Goal: Communication & Community: Answer question/provide support

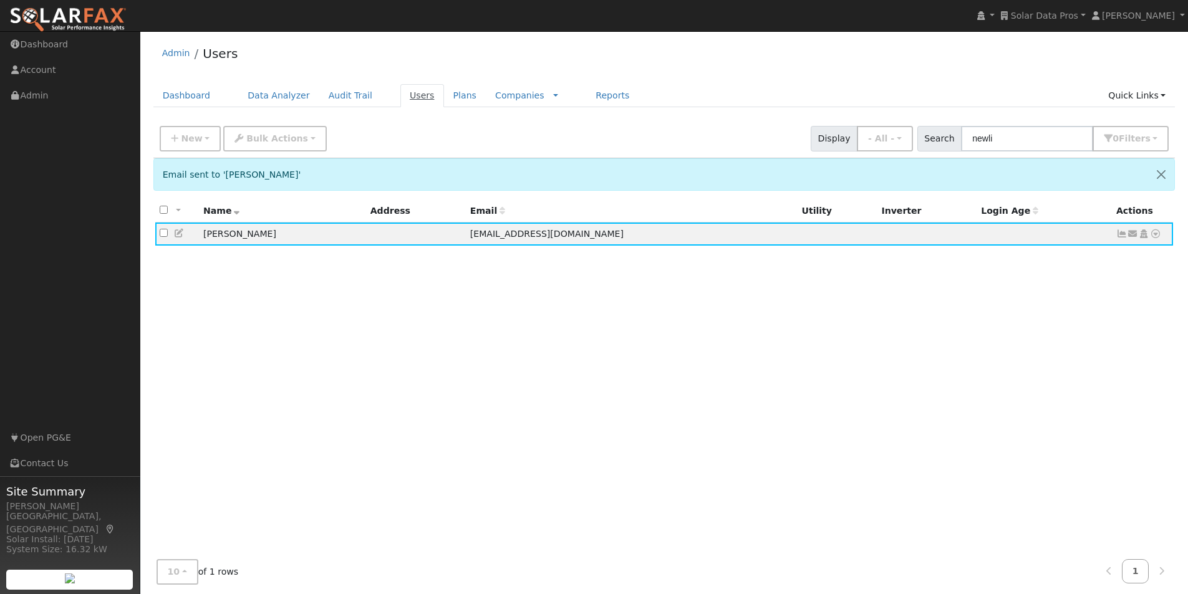
click at [404, 94] on link "Users" at bounding box center [422, 95] width 44 height 23
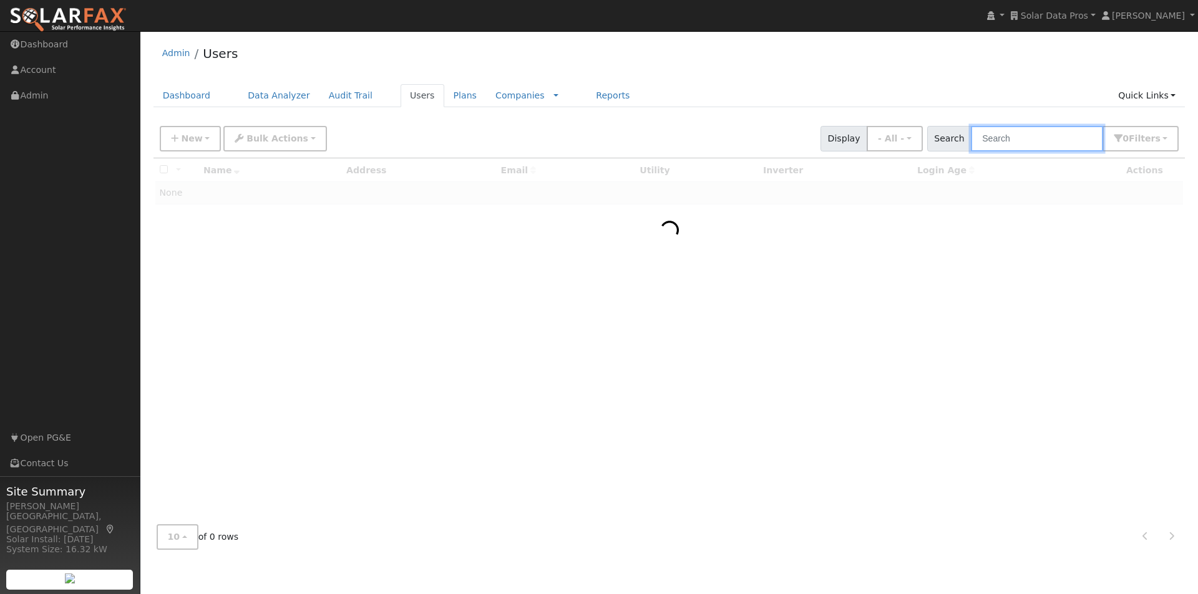
click at [1042, 139] on input "text" at bounding box center [1037, 139] width 132 height 26
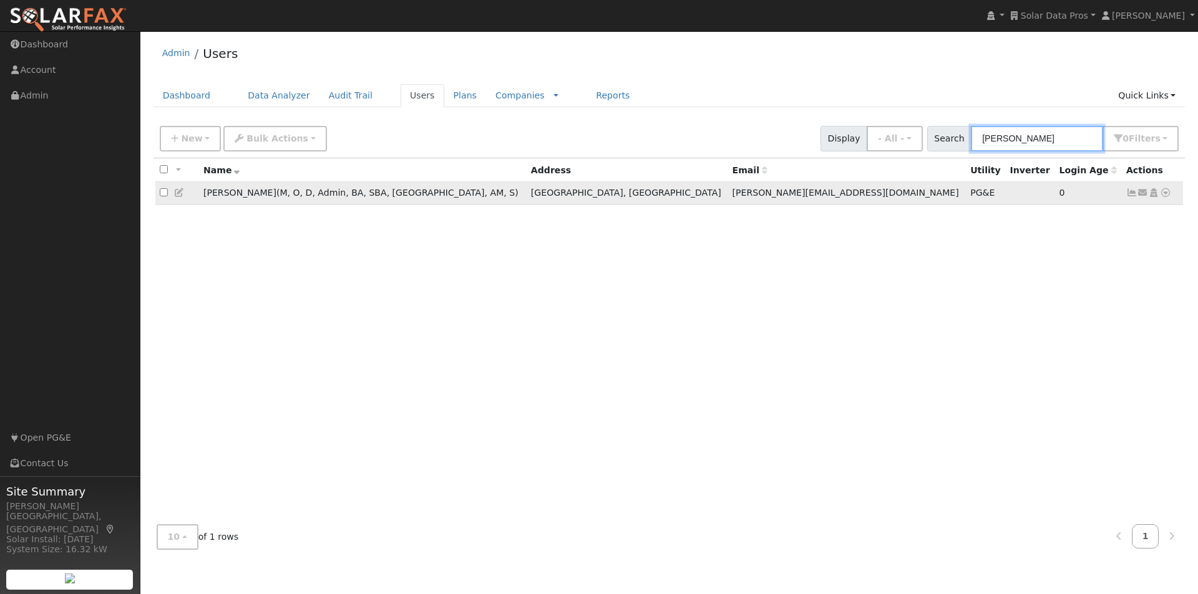
type input "leroy"
click at [161, 194] on input "checkbox" at bounding box center [164, 192] width 8 height 8
checkbox input "true"
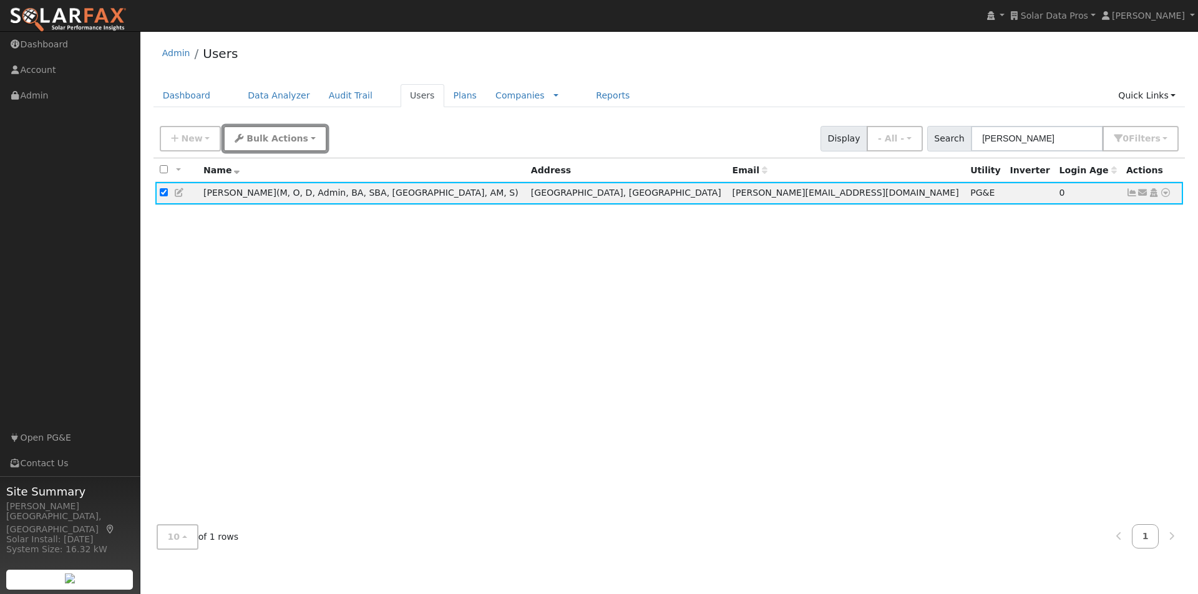
click at [279, 146] on button "Bulk Actions" at bounding box center [274, 139] width 103 height 26
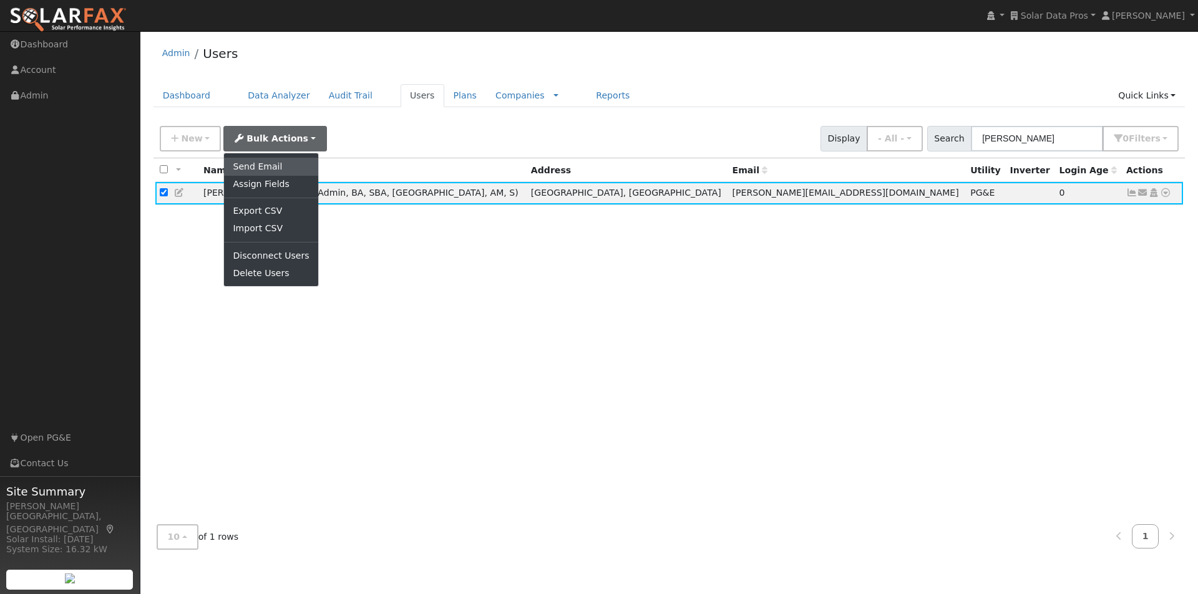
click at [254, 163] on link "Send Email" at bounding box center [271, 166] width 94 height 17
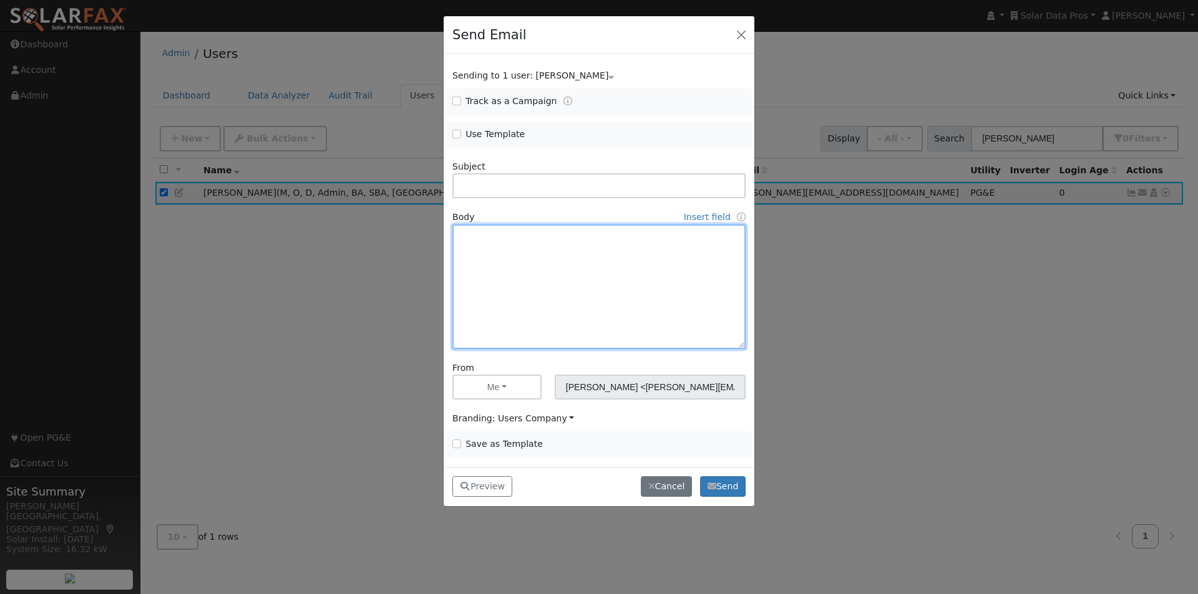
click at [497, 236] on textarea at bounding box center [598, 287] width 293 height 125
paste textarea "Dear [First Name], Every solar company has something in common: existing custom…"
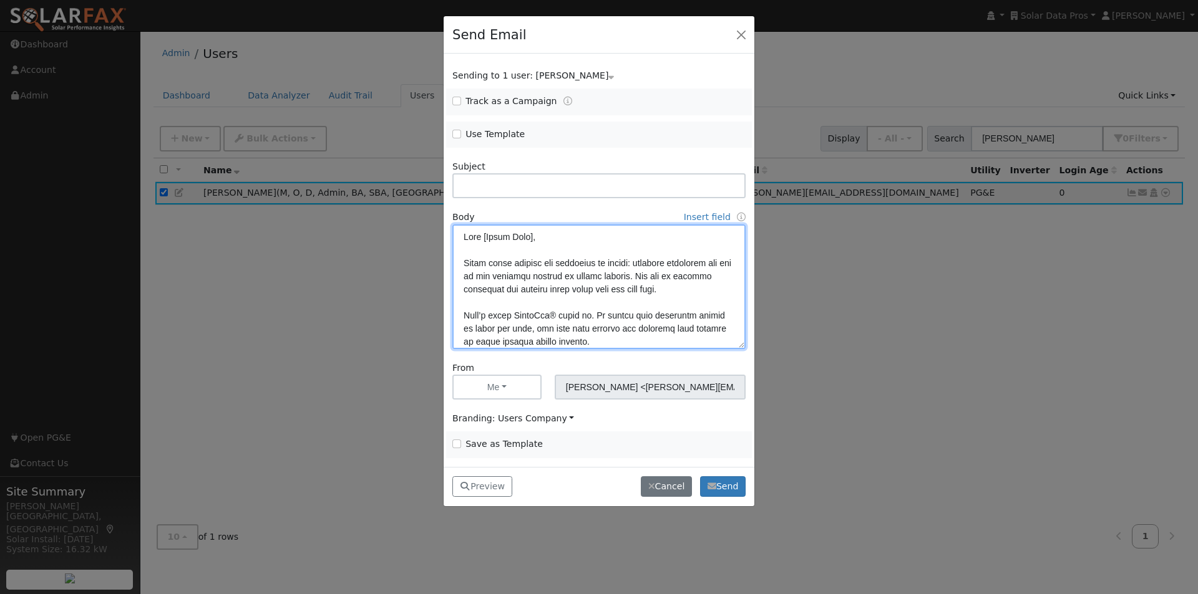
scroll to position [605, 0]
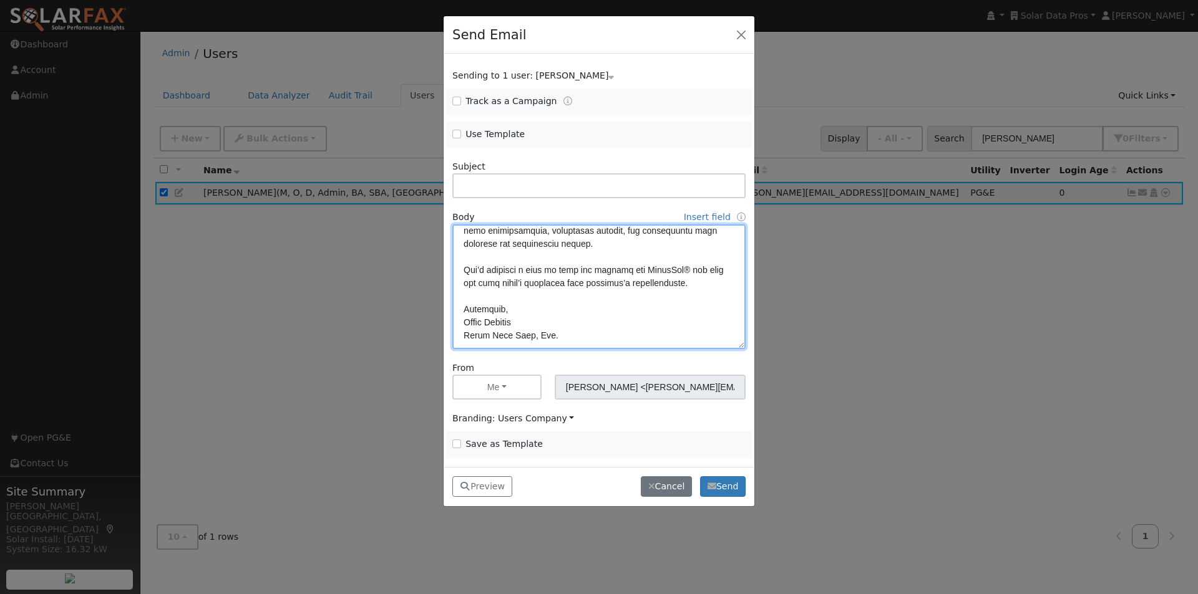
type textarea "Dear [First Name], Every solar company has something in common: existing custom…"
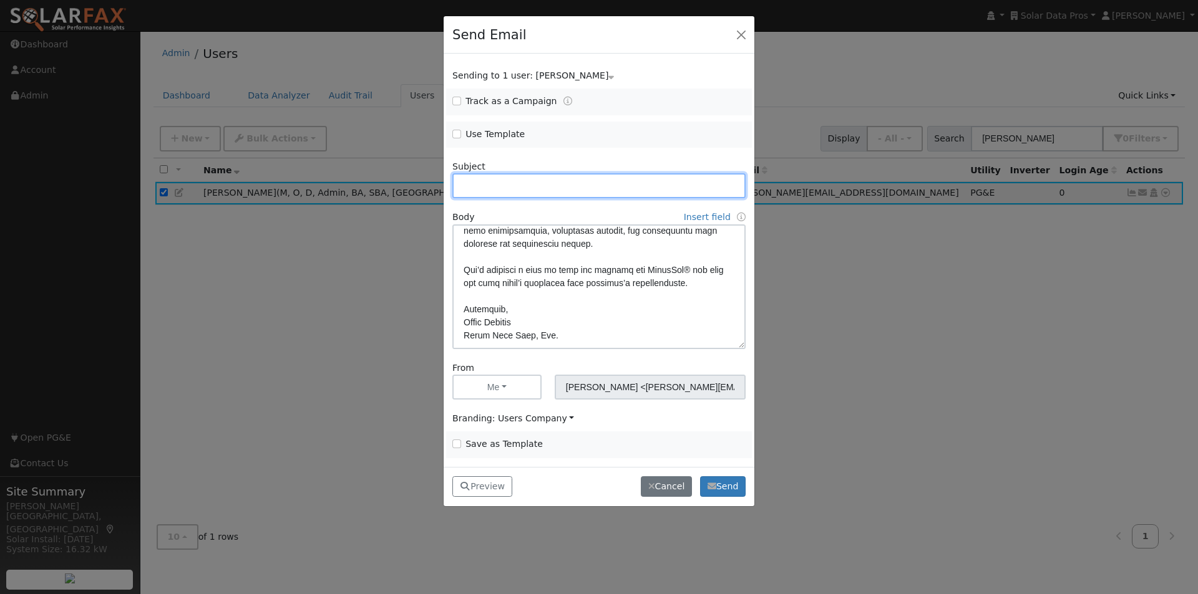
drag, startPoint x: 557, startPoint y: 185, endPoint x: 630, endPoint y: 173, distance: 73.8
click at [558, 183] on input "text" at bounding box center [598, 185] width 293 height 25
paste input "Unlock New Revenue with SolarFax® Insights"
click at [609, 183] on input "Unlock New Revenue with SolarFax® Insights" at bounding box center [598, 185] width 293 height 25
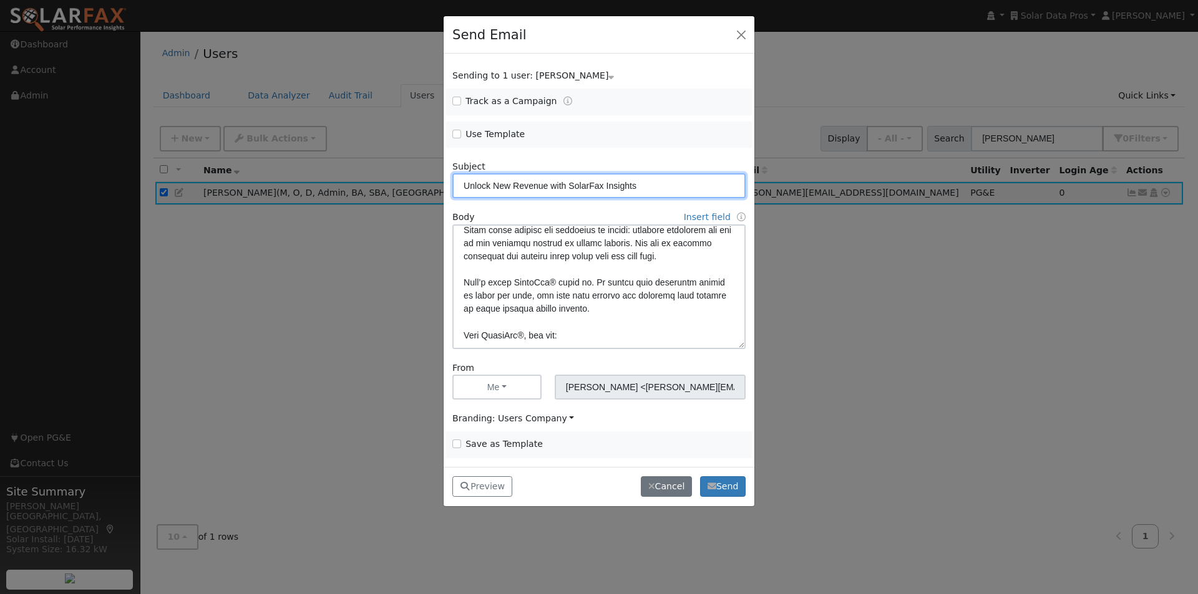
scroll to position [0, 0]
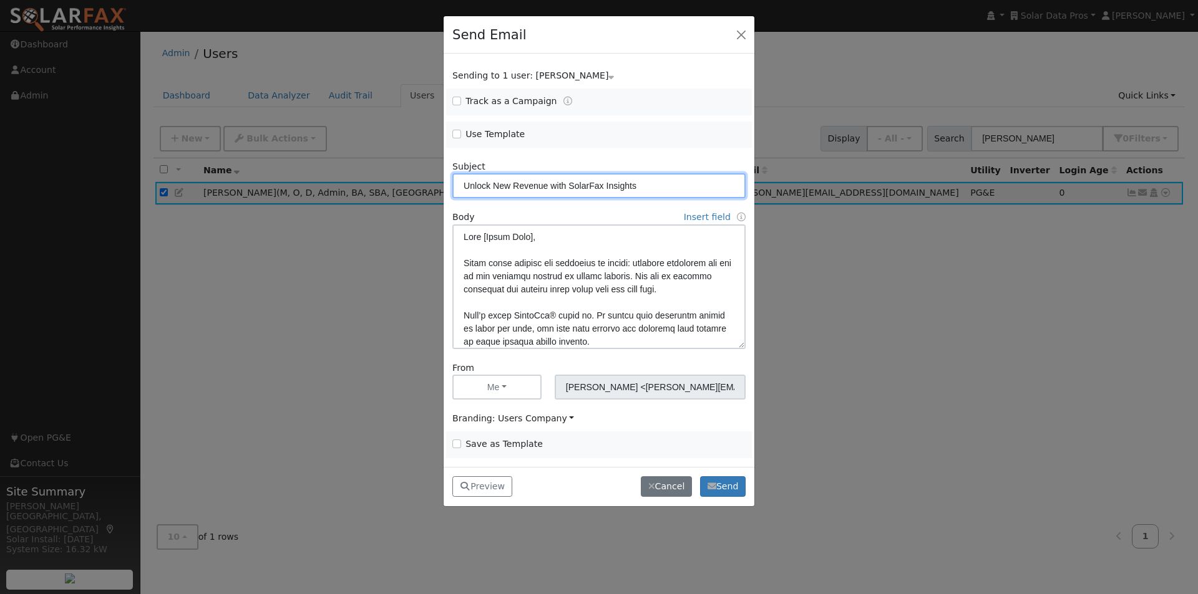
type input "Unlock New Revenue with SolarFax Insights"
click at [453, 443] on input "Save as Template" at bounding box center [456, 444] width 9 height 9
checkbox input "true"
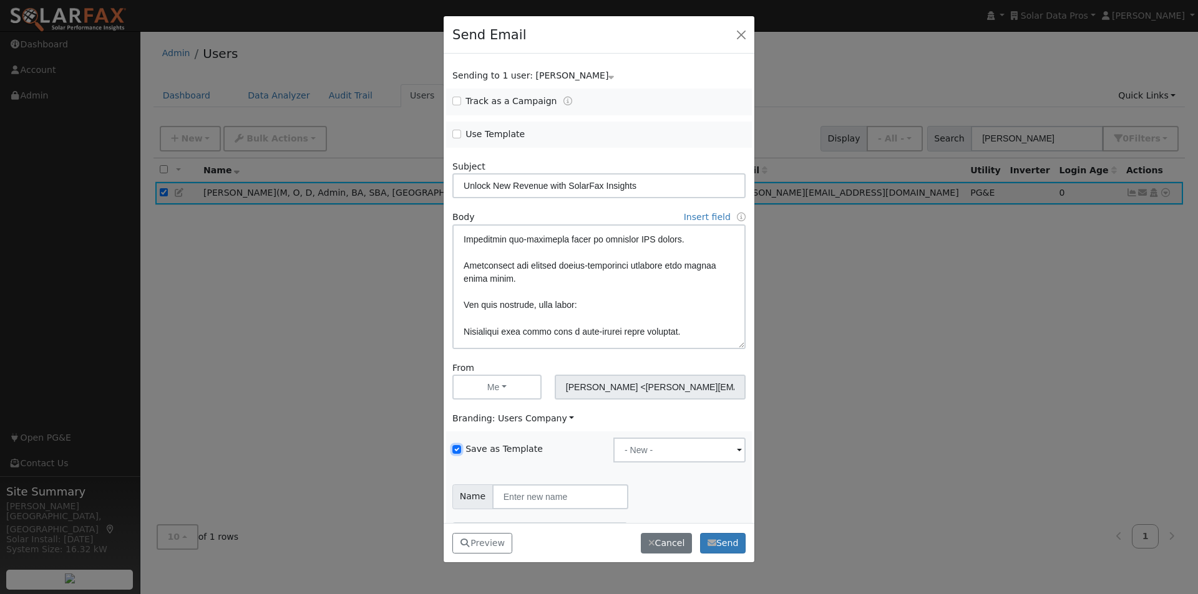
scroll to position [561, 0]
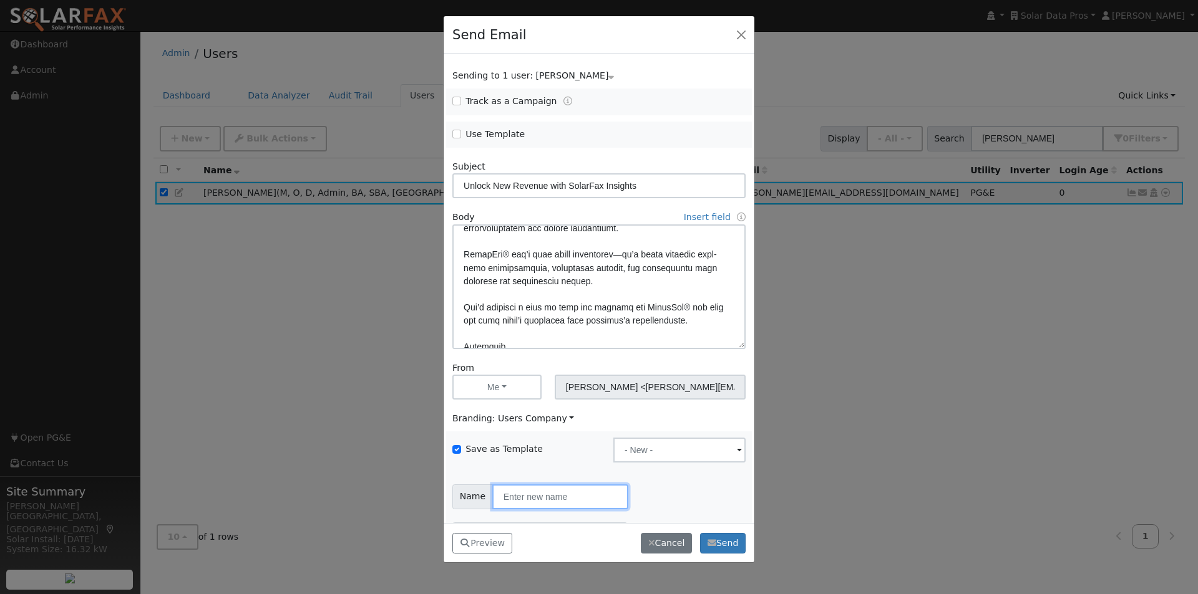
click at [569, 500] on input "text" at bounding box center [560, 497] width 136 height 25
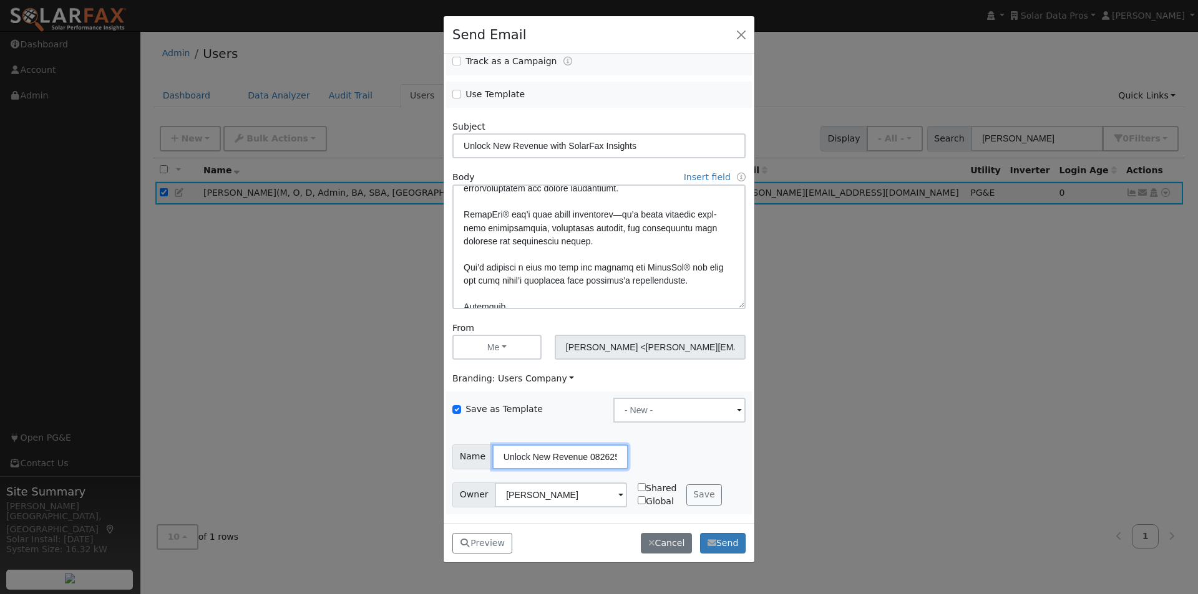
scroll to position [0, 5]
type input "Unlock New Revenue 082625"
click at [500, 347] on button "Me" at bounding box center [496, 347] width 89 height 25
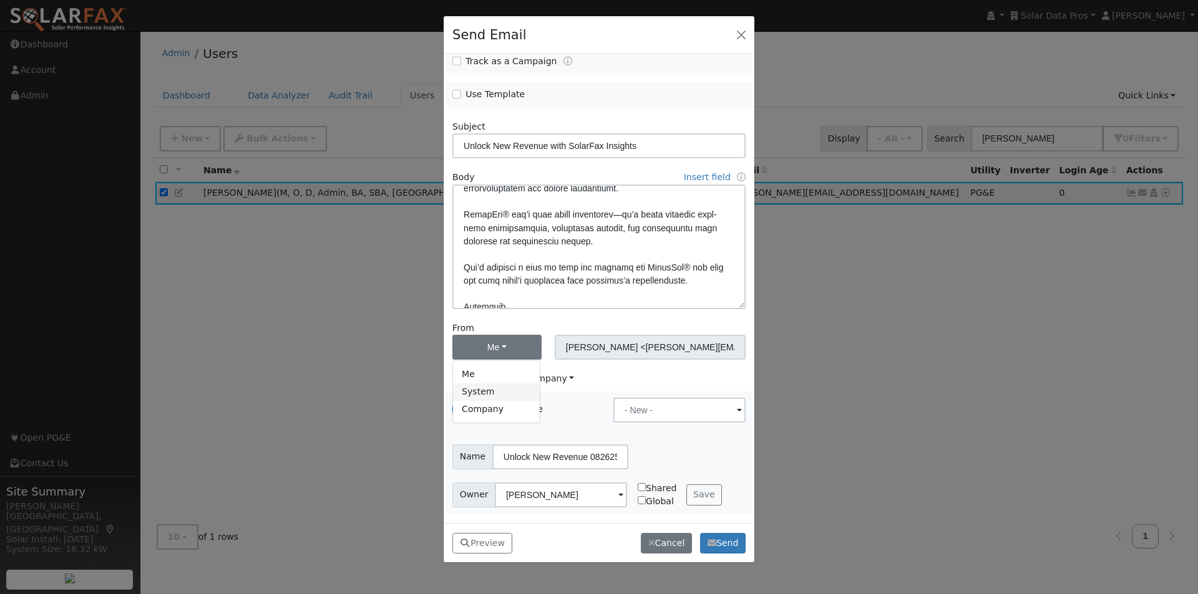
click at [470, 392] on link "System" at bounding box center [496, 392] width 87 height 17
type input "SolarFax <solarfax@solardatapros.com>"
drag, startPoint x: 544, startPoint y: 380, endPoint x: 523, endPoint y: 384, distance: 20.9
click at [542, 380] on span "Branding: Users Company" at bounding box center [513, 379] width 122 height 10
click at [568, 390] on div "Branding: Users Company Users Company Solar Data Pros" at bounding box center [599, 379] width 306 height 26
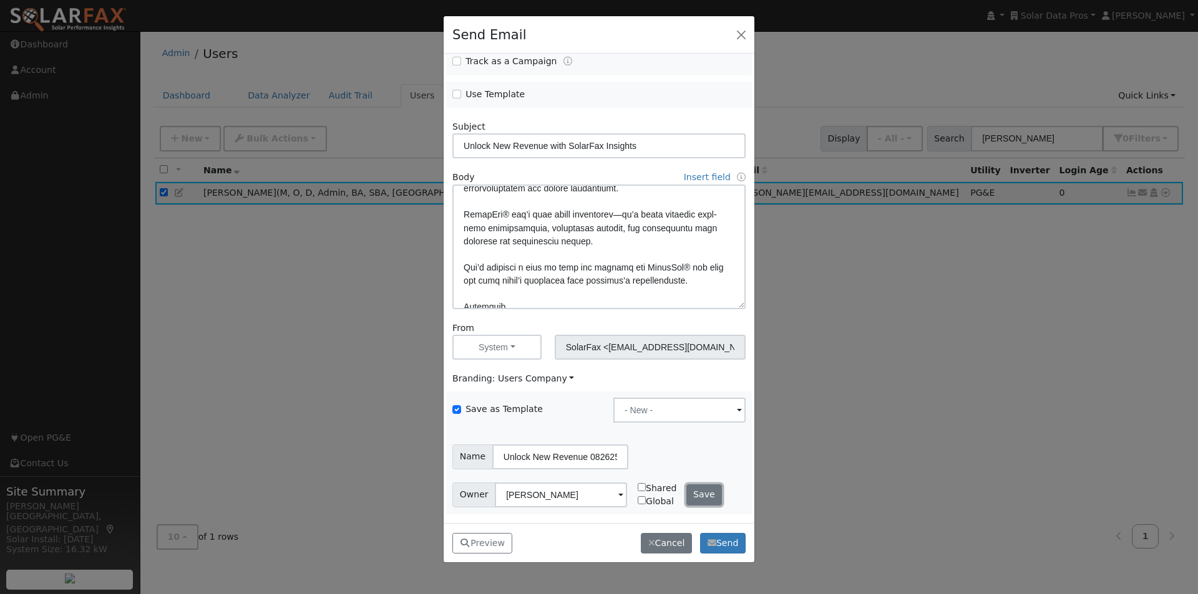
click at [686, 495] on button "Save" at bounding box center [704, 495] width 36 height 21
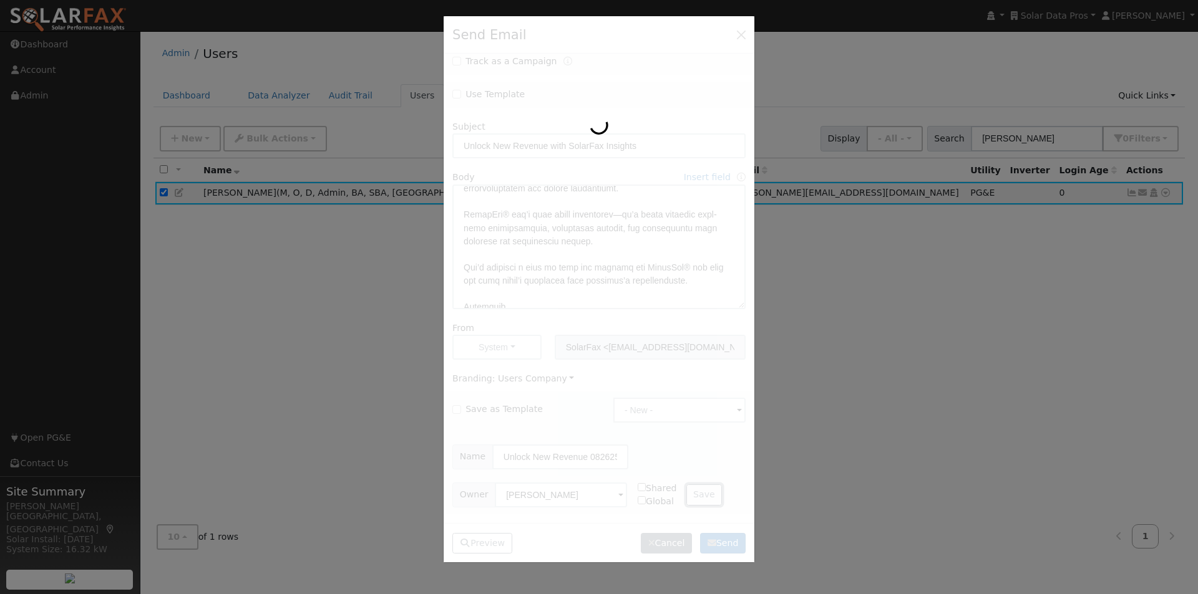
checkbox input "false"
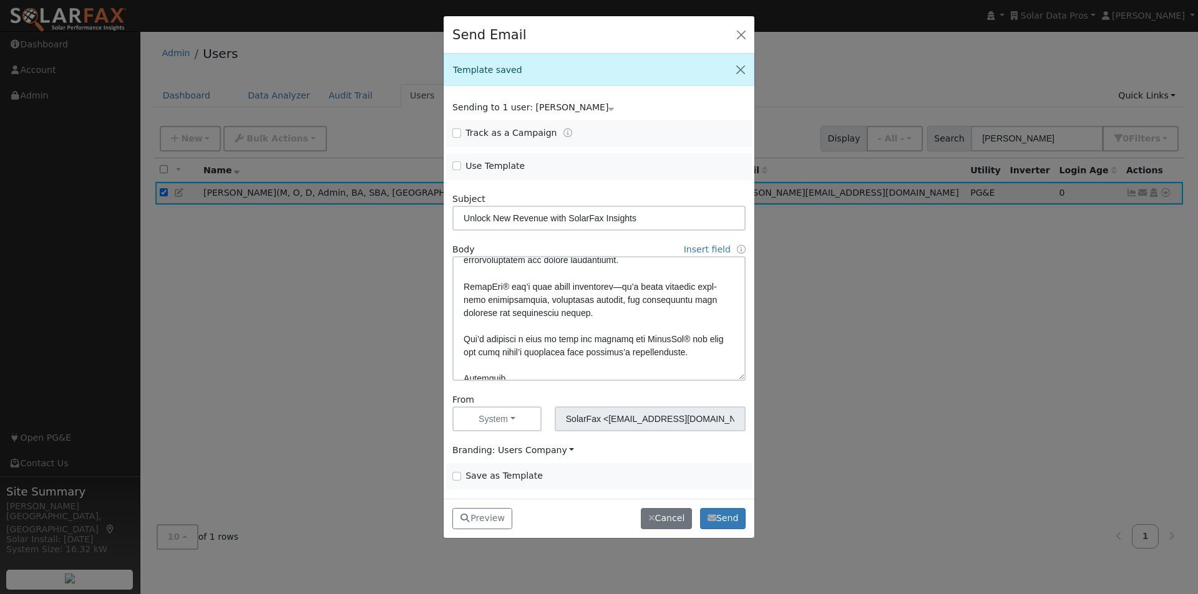
scroll to position [548, 0]
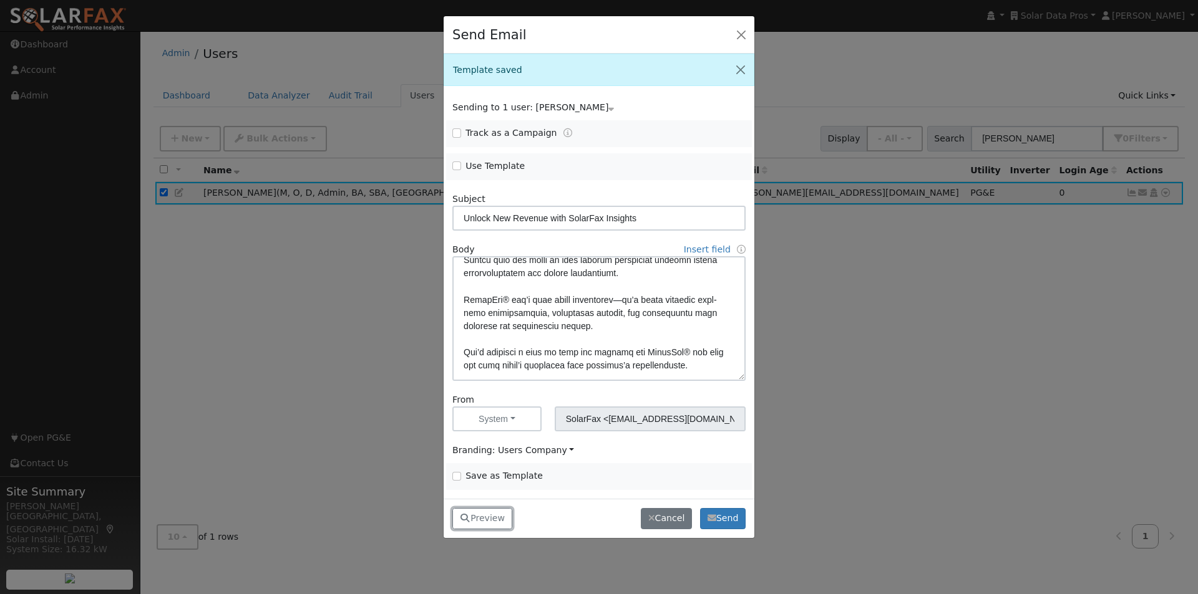
drag, startPoint x: 482, startPoint y: 520, endPoint x: 490, endPoint y: 479, distance: 42.0
click at [483, 518] on button "Preview" at bounding box center [482, 518] width 60 height 21
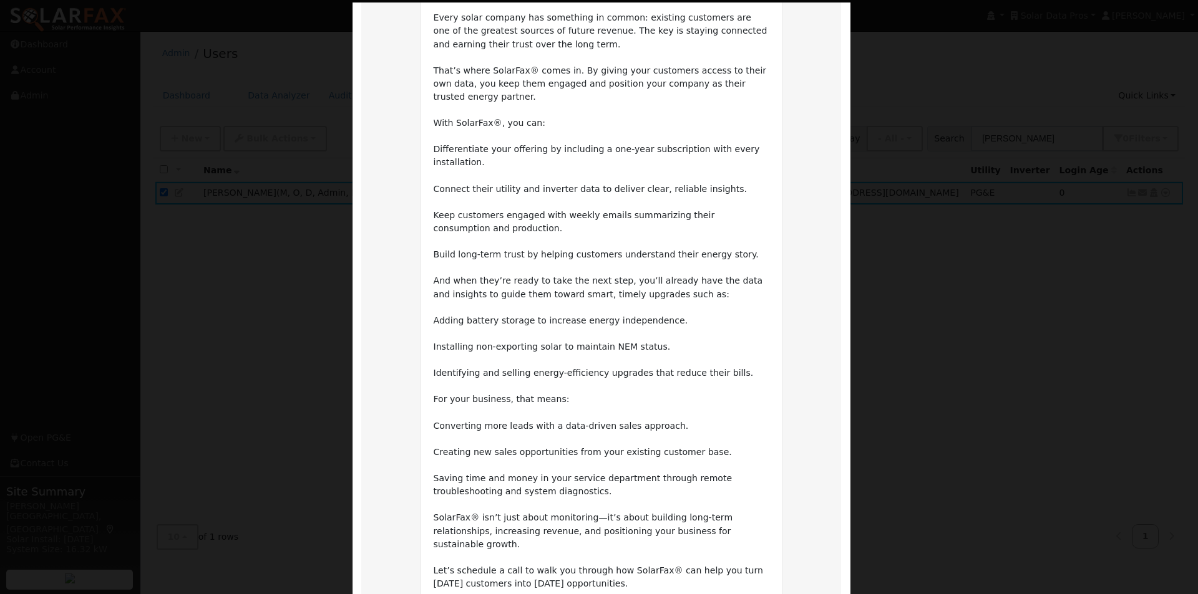
scroll to position [319, 0]
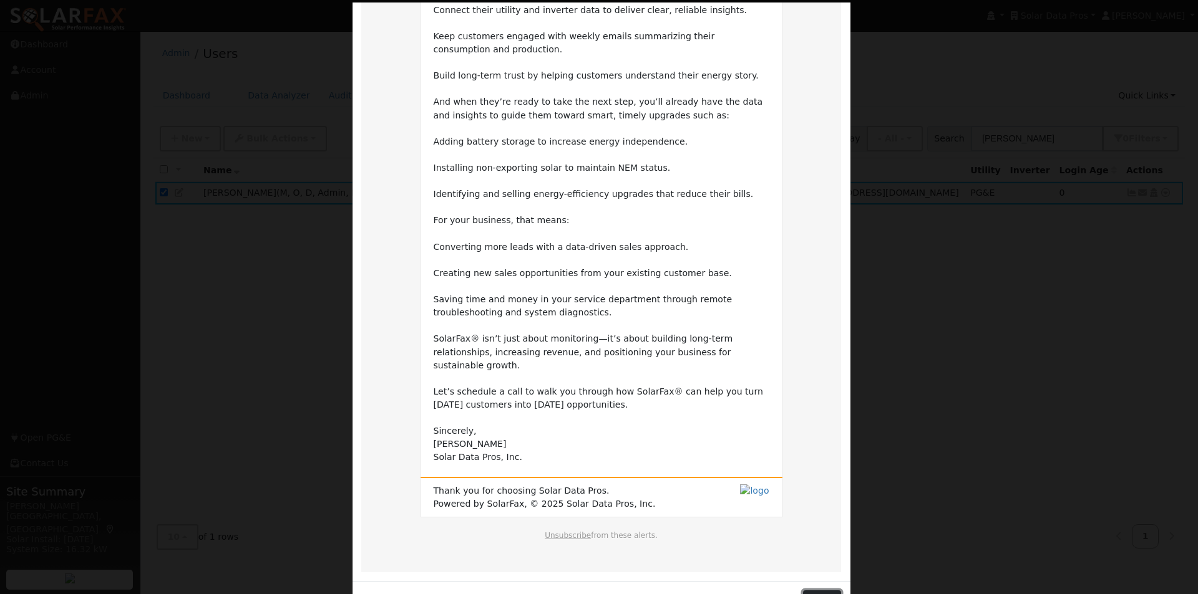
drag, startPoint x: 816, startPoint y: 561, endPoint x: 669, endPoint y: 422, distance: 202.5
click at [816, 591] on button "Close" at bounding box center [822, 601] width 38 height 21
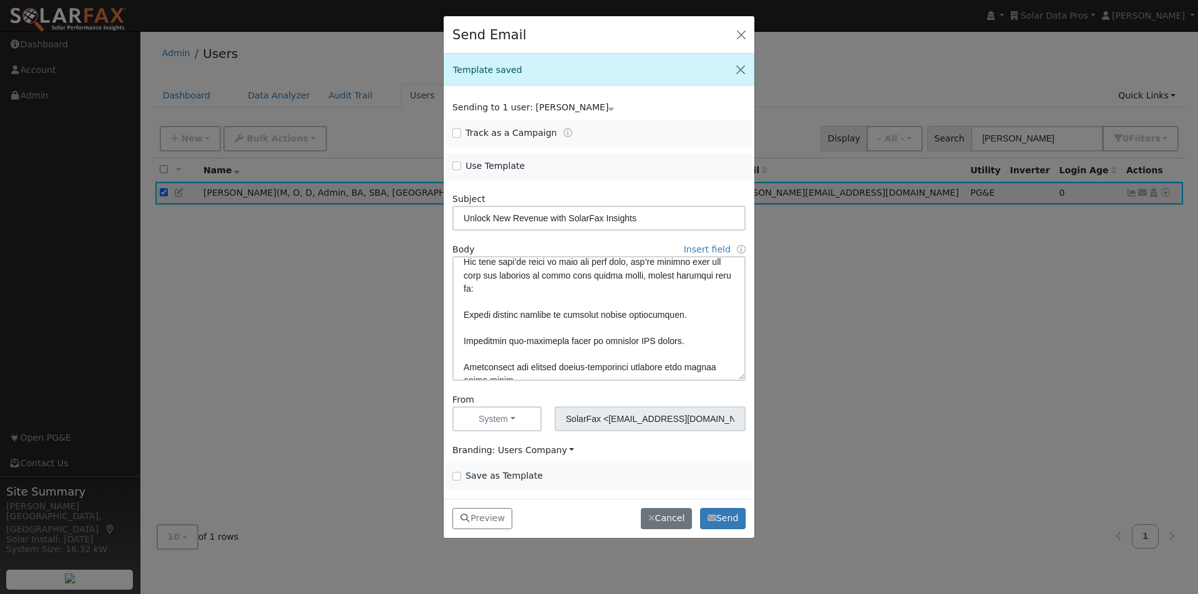
scroll to position [300, 0]
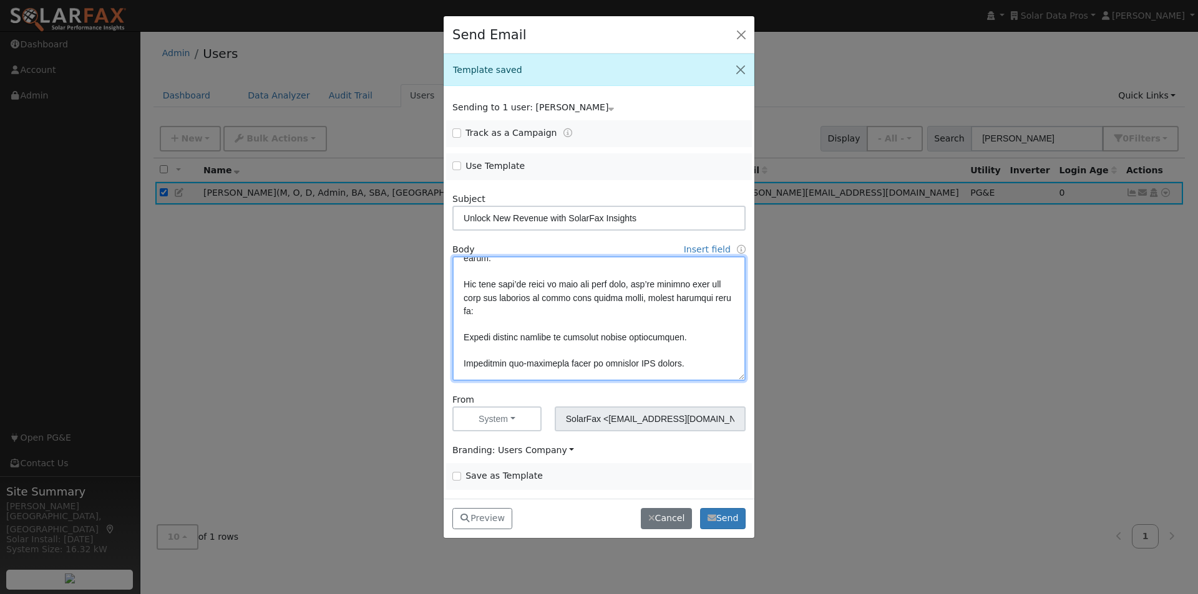
click at [513, 351] on textarea at bounding box center [598, 318] width 293 height 125
drag, startPoint x: 496, startPoint y: 369, endPoint x: 531, endPoint y: 357, distance: 37.5
click at [497, 369] on textarea at bounding box center [598, 318] width 293 height 125
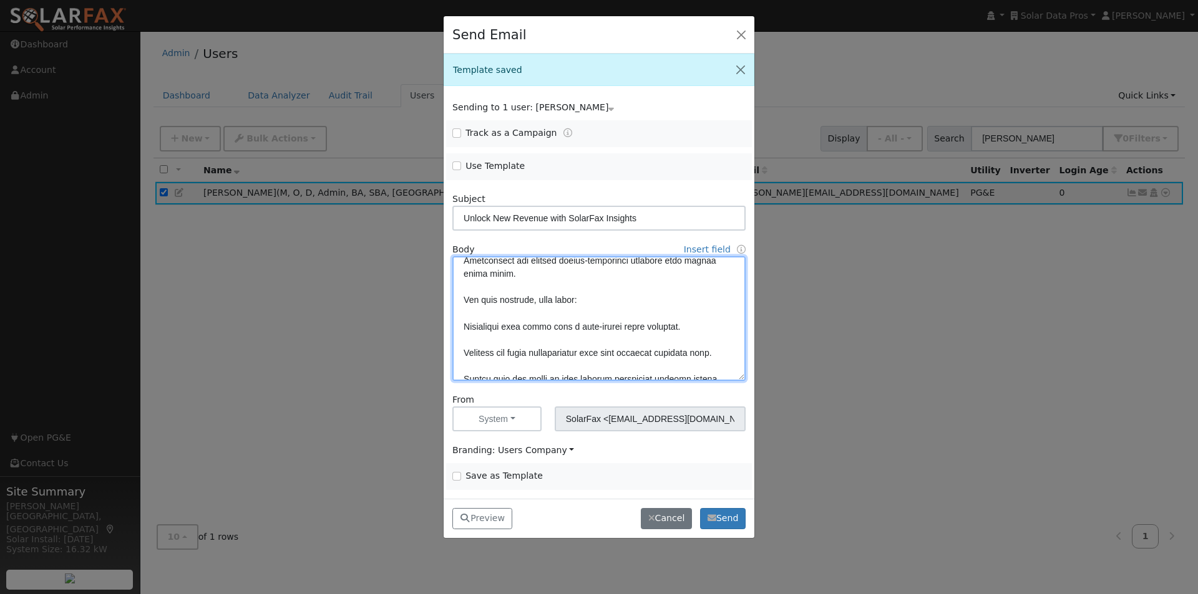
scroll to position [425, 0]
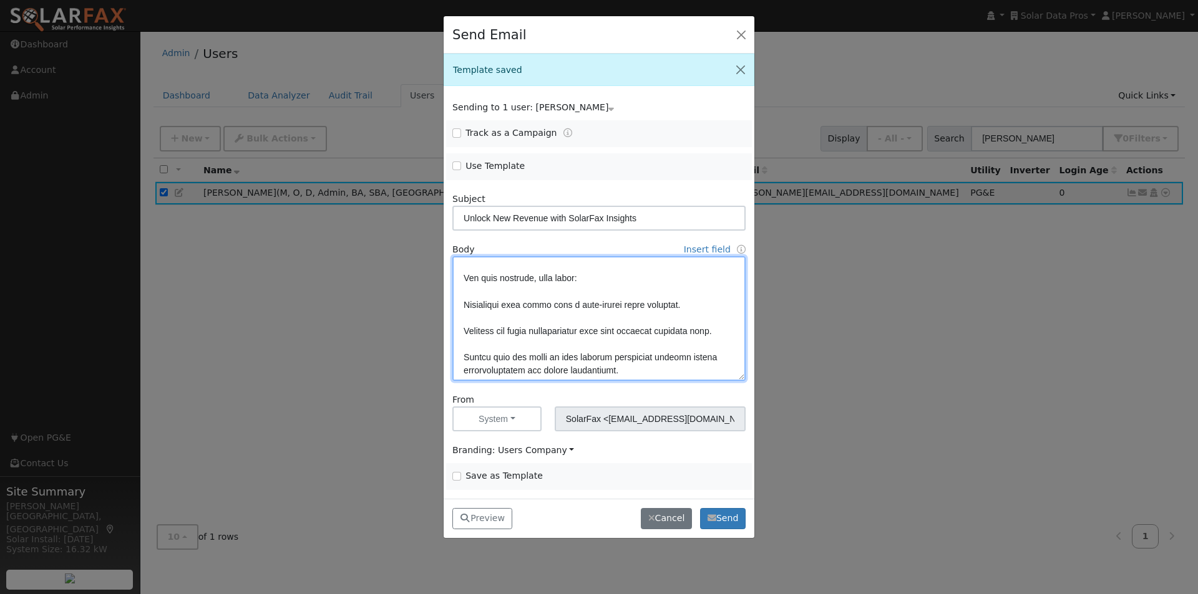
click at [494, 315] on textarea at bounding box center [598, 318] width 293 height 125
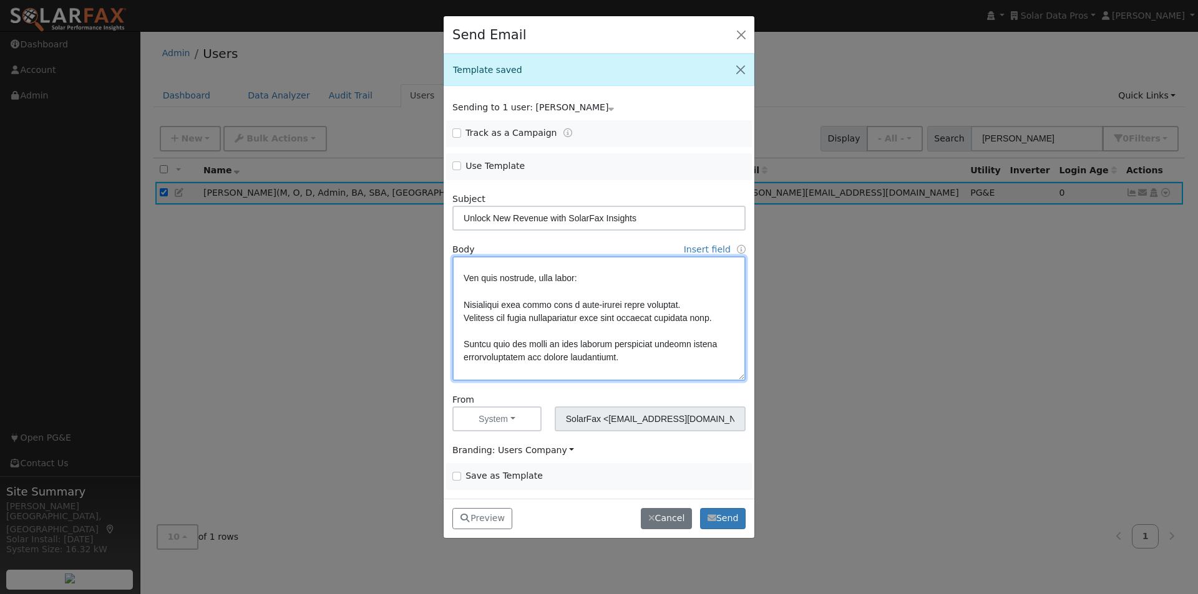
drag, startPoint x: 487, startPoint y: 346, endPoint x: 505, endPoint y: 346, distance: 18.1
click at [493, 346] on textarea at bounding box center [598, 318] width 293 height 125
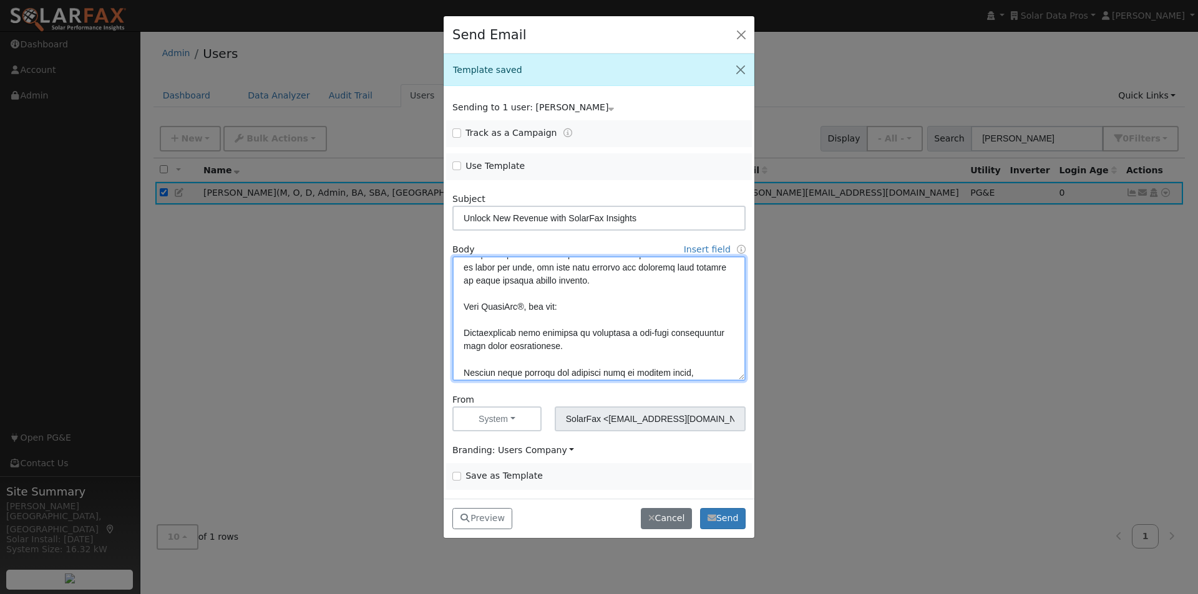
scroll to position [113, 0]
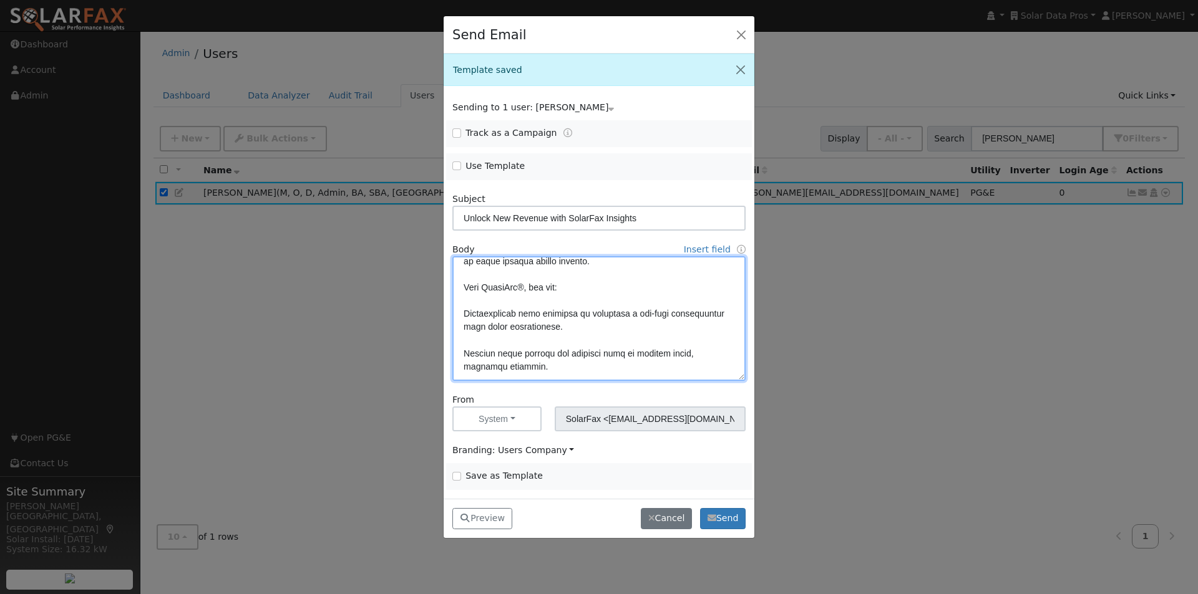
drag, startPoint x: 489, startPoint y: 337, endPoint x: 496, endPoint y: 342, distance: 8.1
click at [490, 338] on textarea at bounding box center [598, 318] width 293 height 125
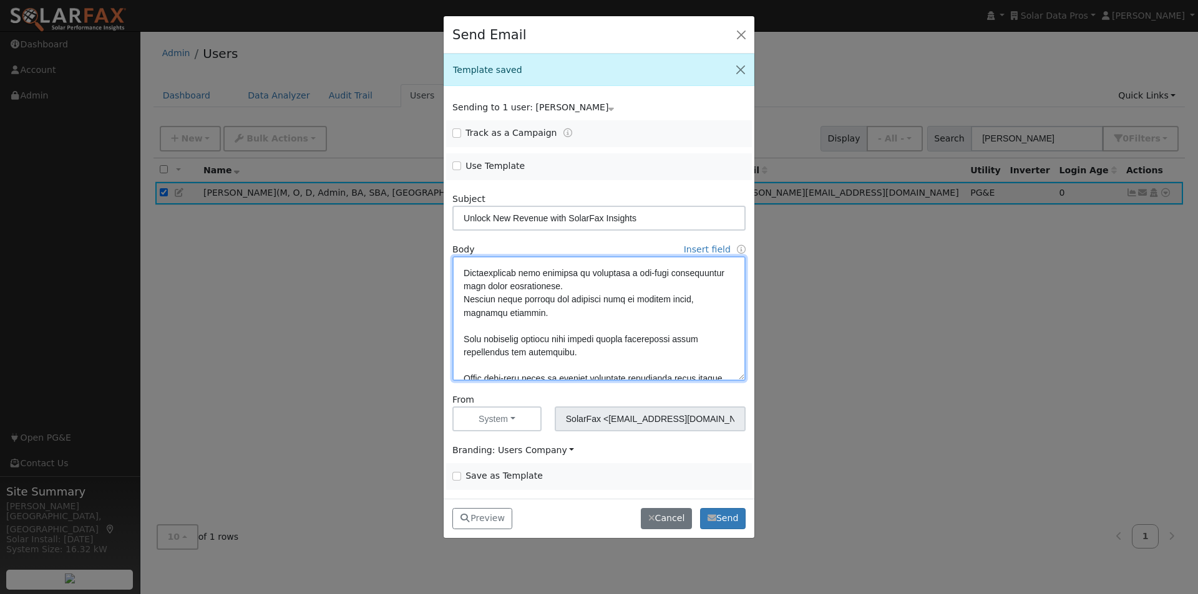
scroll to position [175, 0]
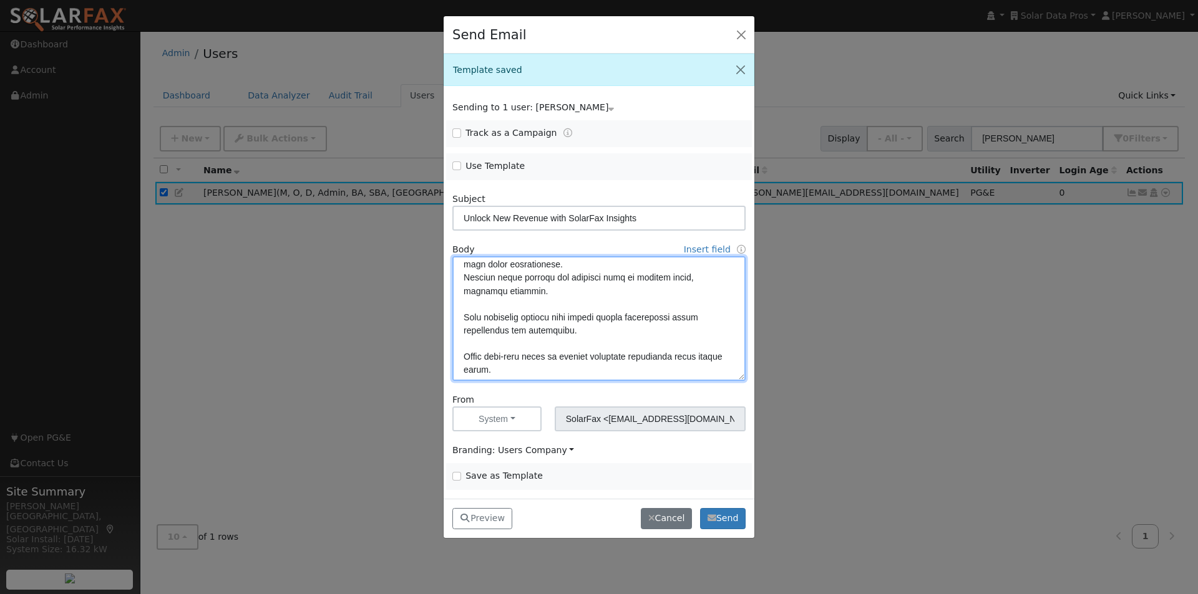
click at [498, 301] on textarea at bounding box center [598, 318] width 293 height 125
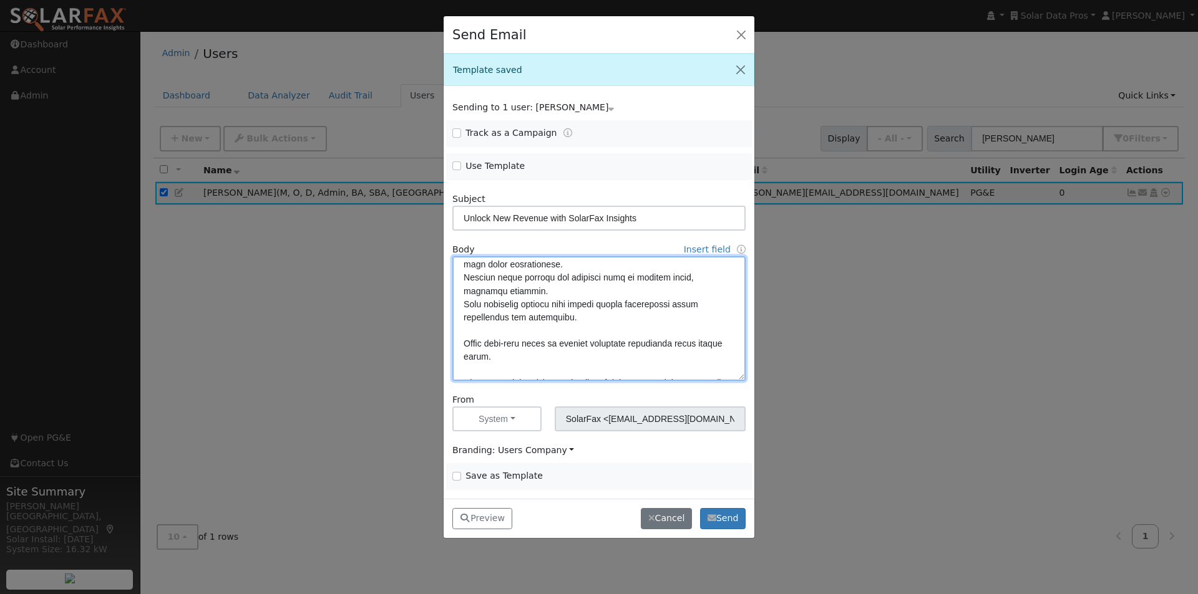
click at [500, 332] on textarea at bounding box center [598, 318] width 293 height 125
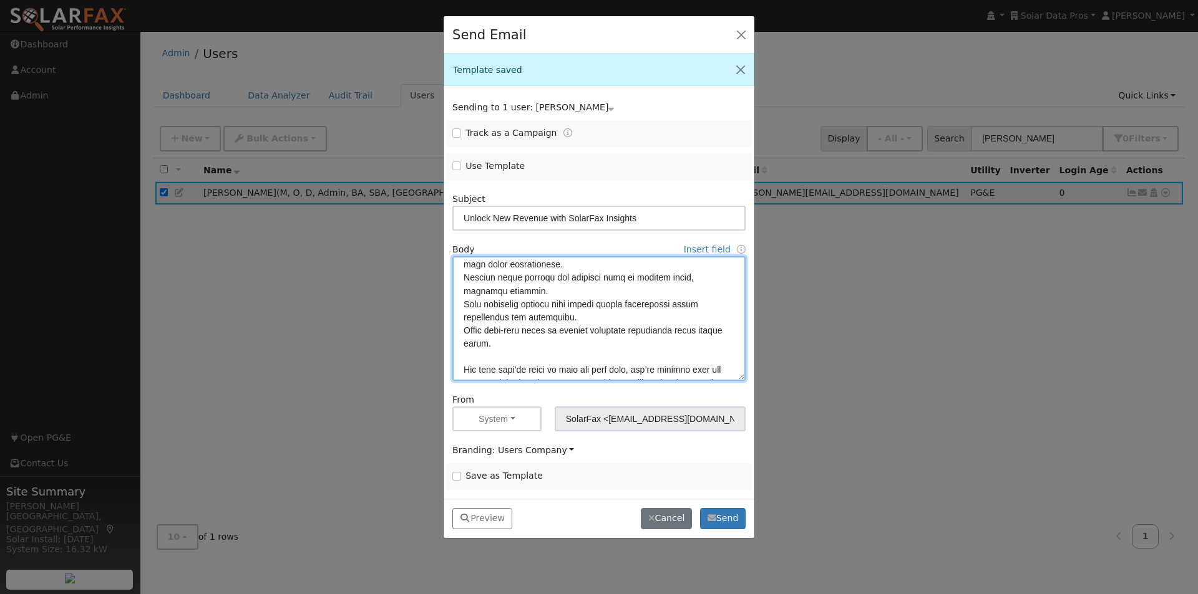
type textarea "Dear [First Name], Every solar company has something in common: existing custom…"
click at [456, 474] on input "Save as Template" at bounding box center [456, 476] width 9 height 9
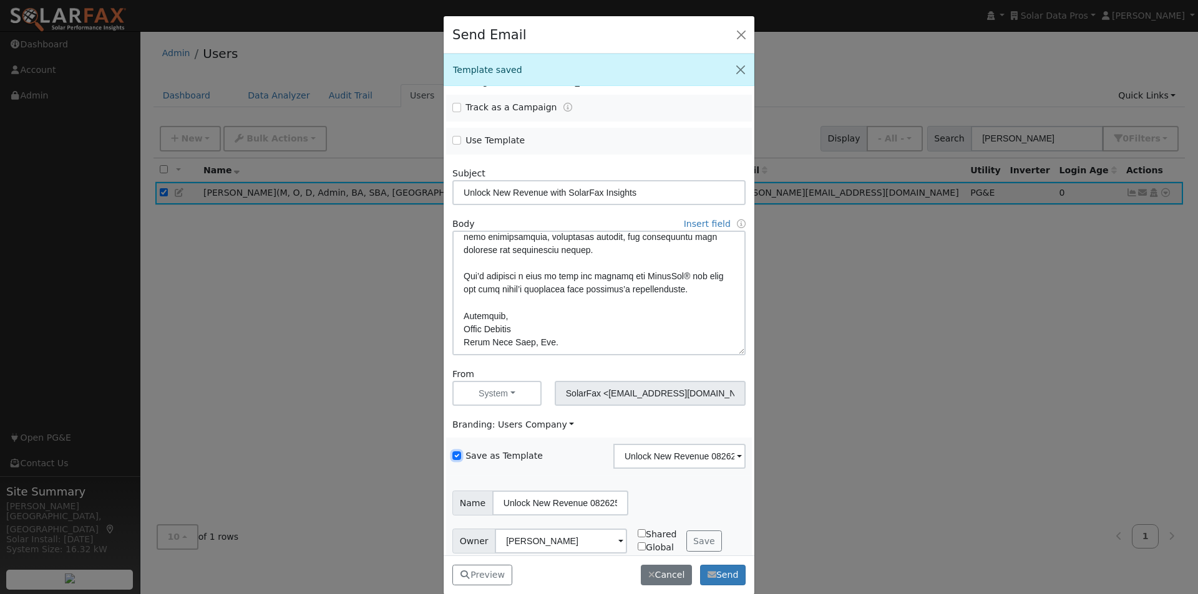
scroll to position [39, 0]
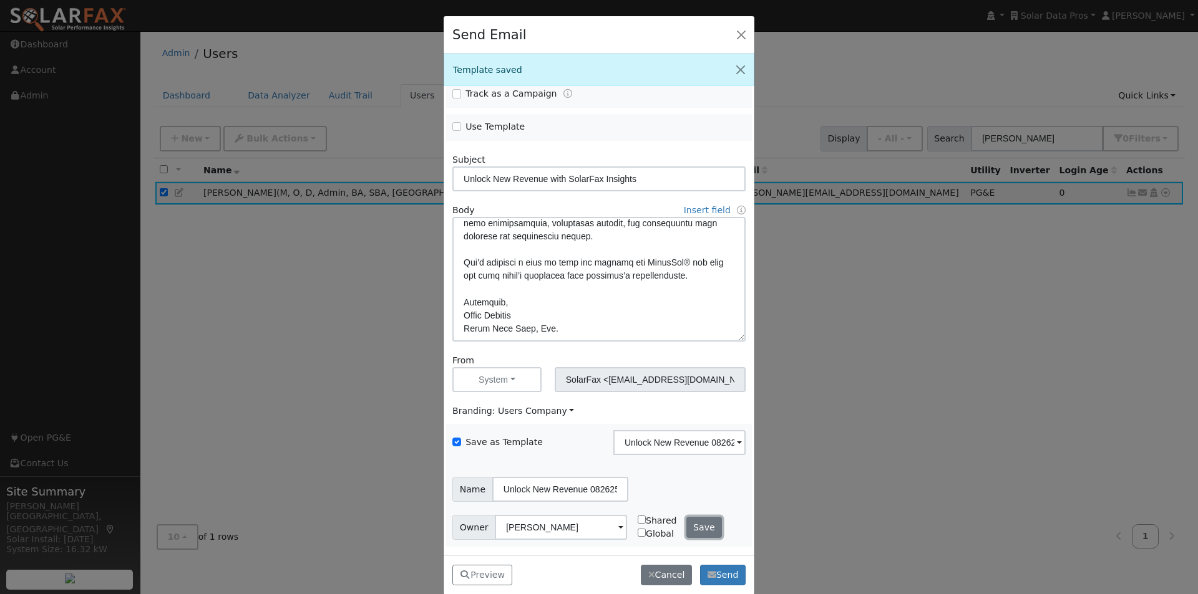
drag, startPoint x: 689, startPoint y: 526, endPoint x: 682, endPoint y: 434, distance: 92.6
click at [689, 524] on button "Save" at bounding box center [704, 527] width 36 height 21
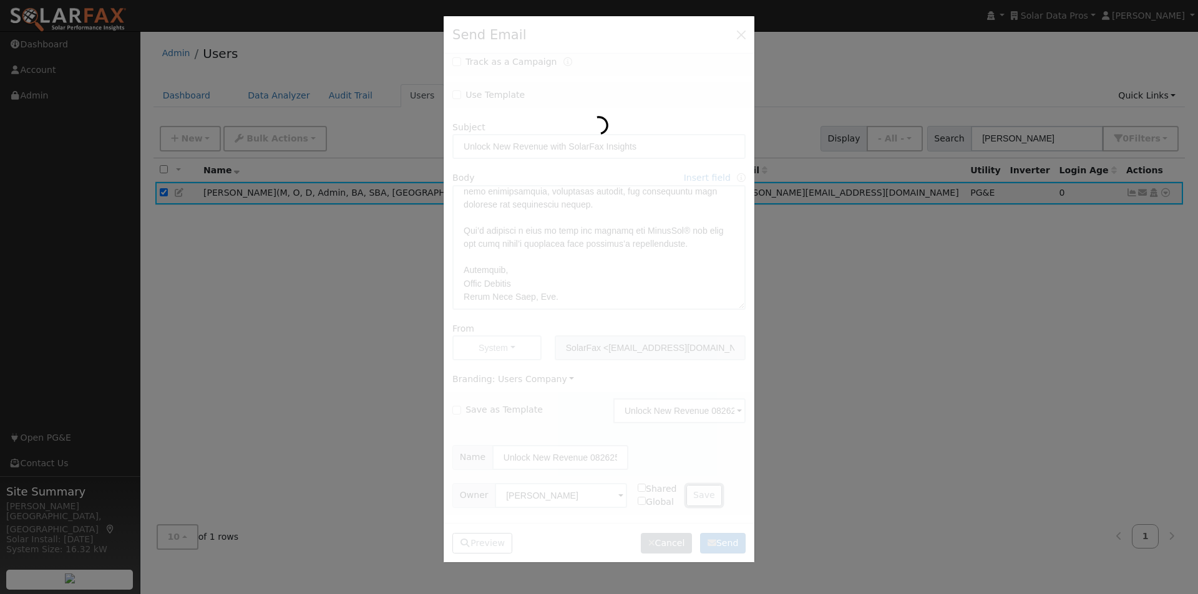
checkbox input "false"
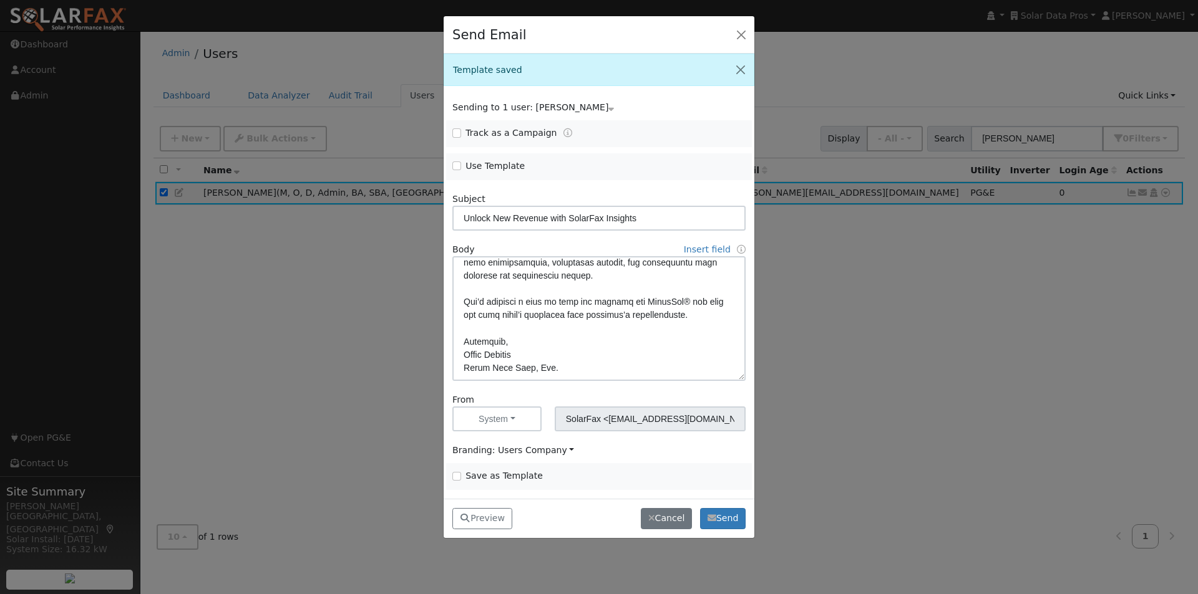
click at [457, 160] on span "Use Template" at bounding box center [522, 166] width 140 height 13
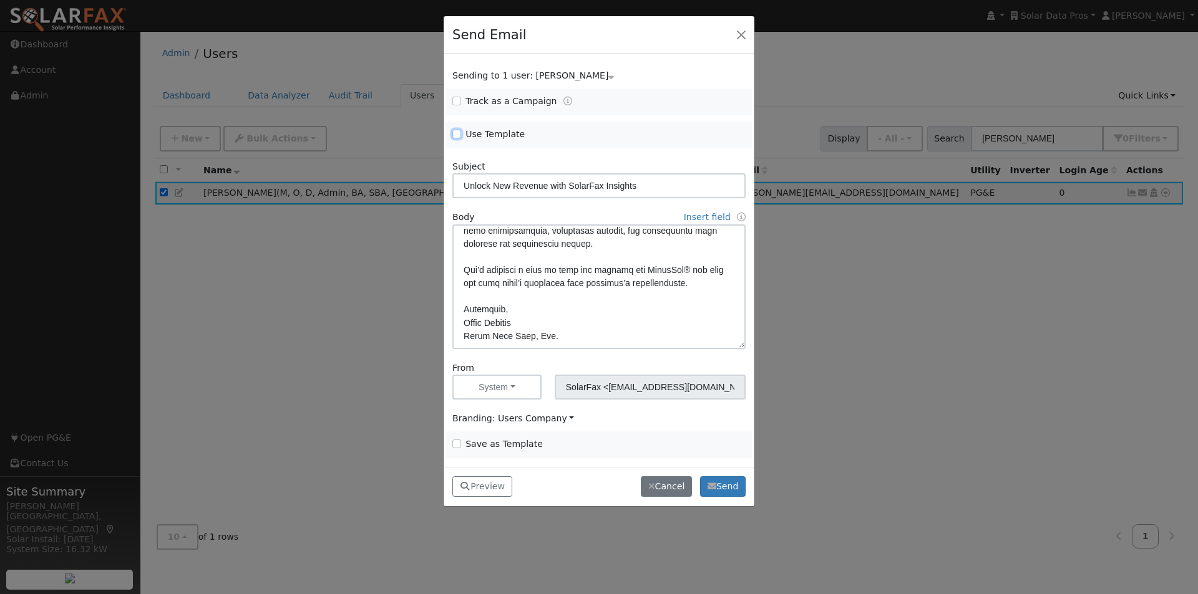
drag, startPoint x: 452, startPoint y: 132, endPoint x: 522, endPoint y: 139, distance: 70.2
click at [455, 132] on input "Use Template" at bounding box center [456, 134] width 9 height 9
checkbox input "true"
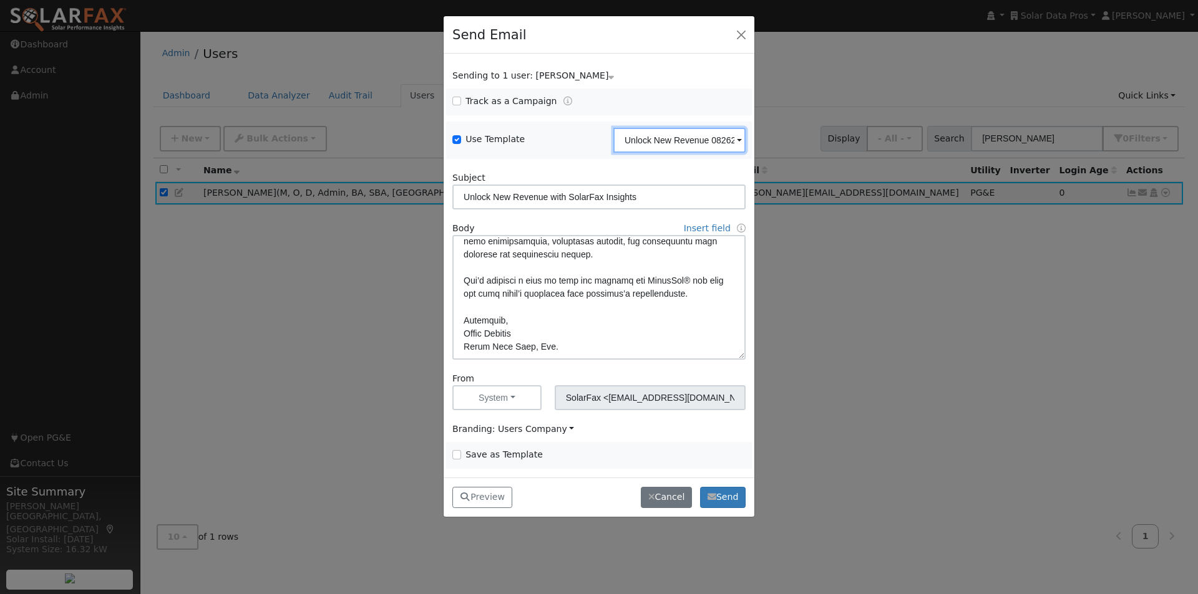
click at [677, 144] on input "Unlock New Revenue 082625" at bounding box center [679, 140] width 132 height 25
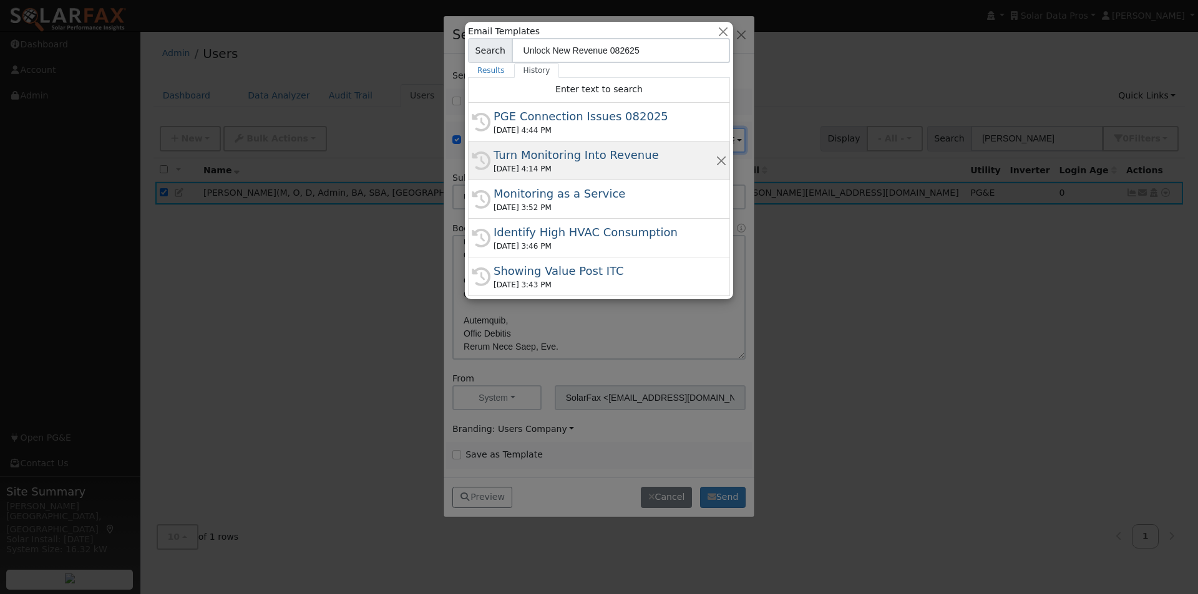
click at [608, 153] on div "Turn Monitoring Into Revenue" at bounding box center [604, 155] width 222 height 17
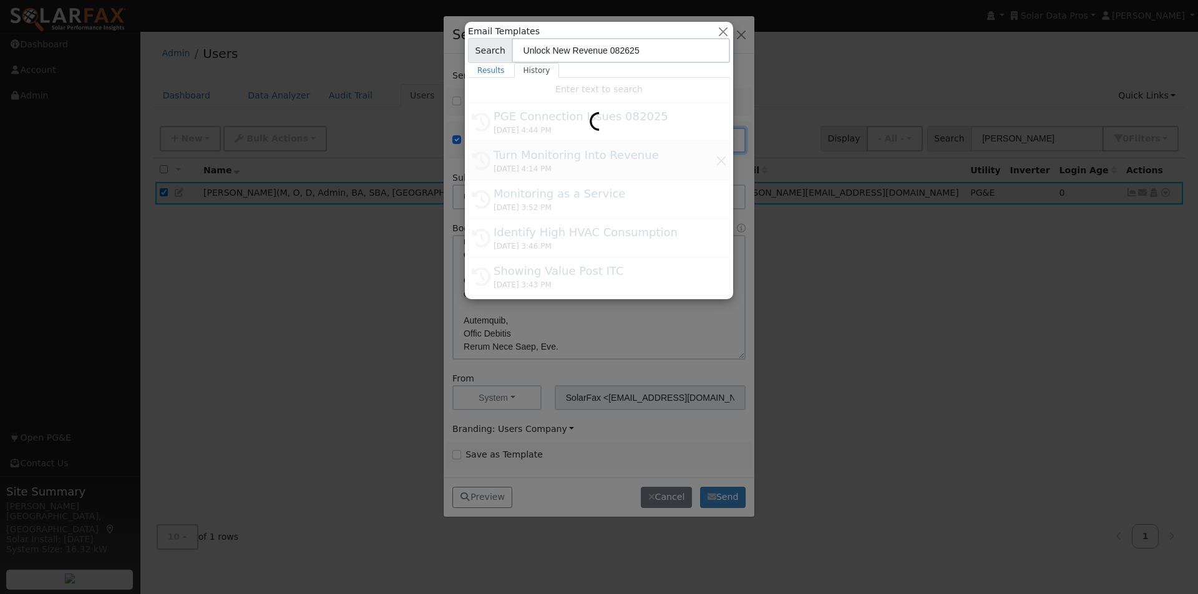
type input "Turn Monitoring Into Revenue"
type input "Turn Solar Monitoring into a Revenue Engine"
type textarea "Hi {user_fname}, If you’re planning to grow your solar business by adding servi…"
type input "[PERSON_NAME] <[PERSON_NAME][EMAIL_ADDRESS][DOMAIN_NAME]>"
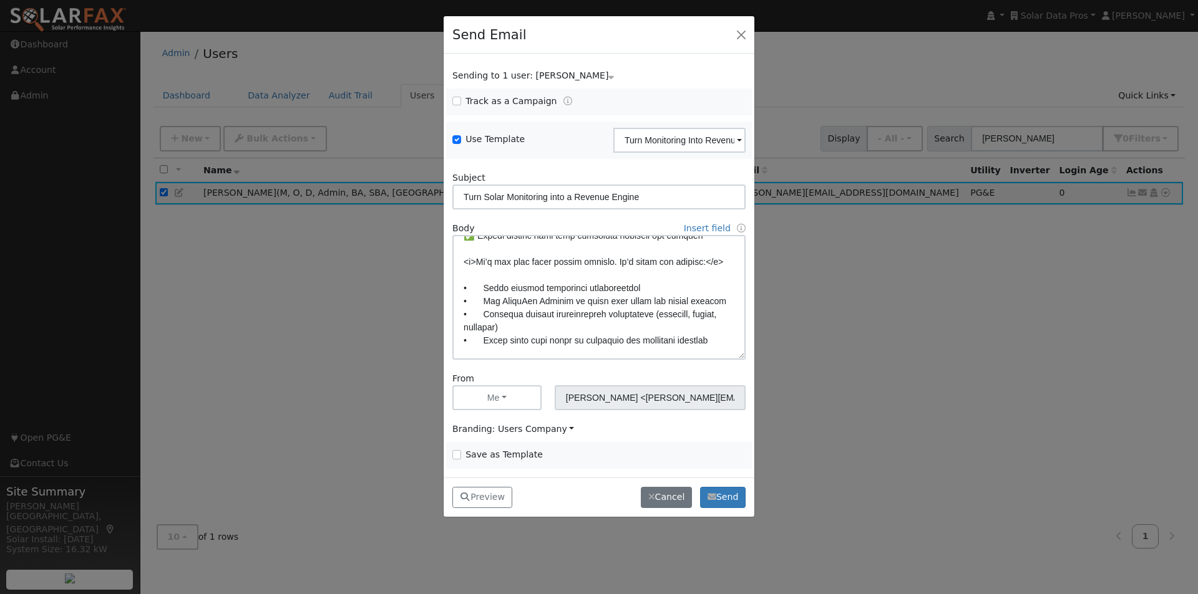
scroll to position [376, 0]
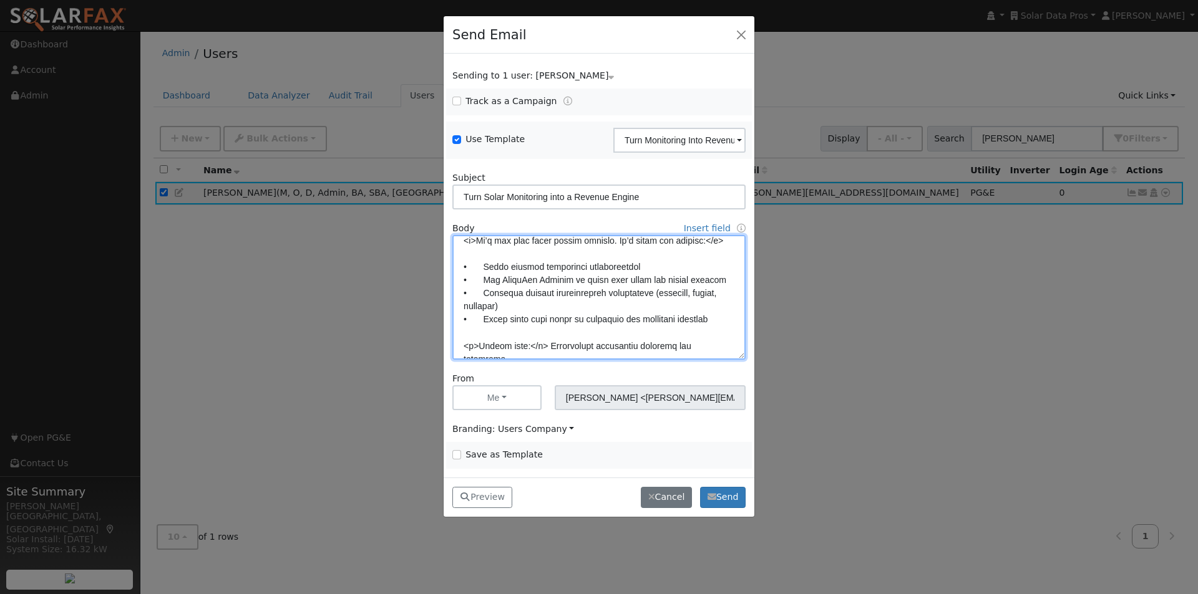
drag, startPoint x: 483, startPoint y: 265, endPoint x: 440, endPoint y: 261, distance: 42.6
click at [440, 261] on div "Send Email Sending to 1 user: Leroy Coffman Name Issue Leroy Coffman Track as a…" at bounding box center [599, 297] width 1198 height 594
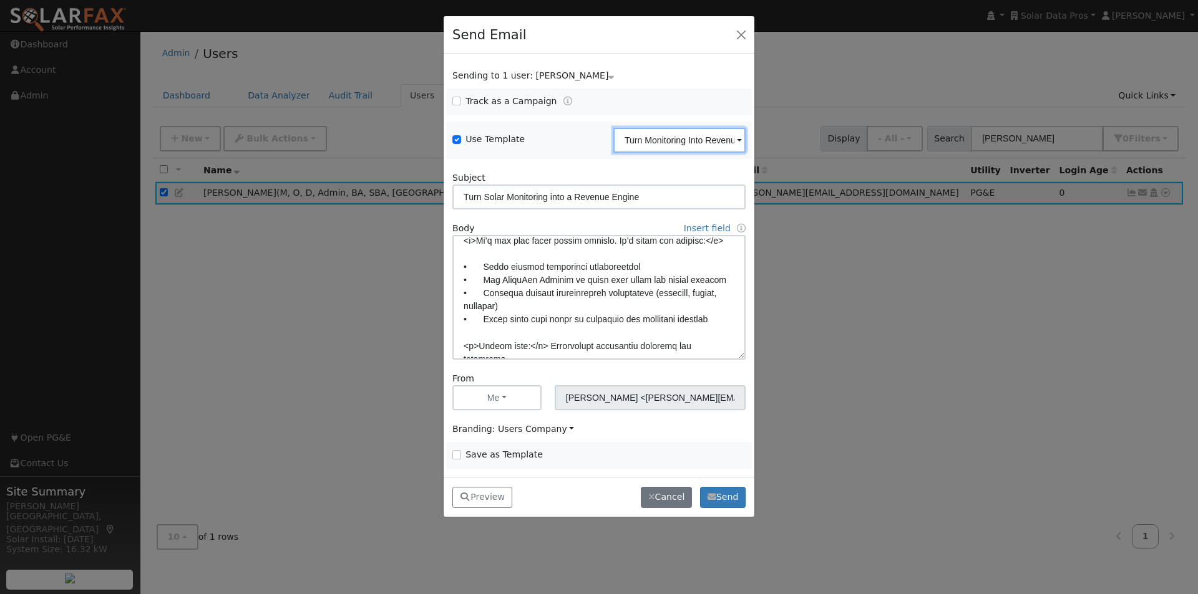
click at [672, 142] on input "Turn Monitoring Into Revenue" at bounding box center [679, 140] width 132 height 25
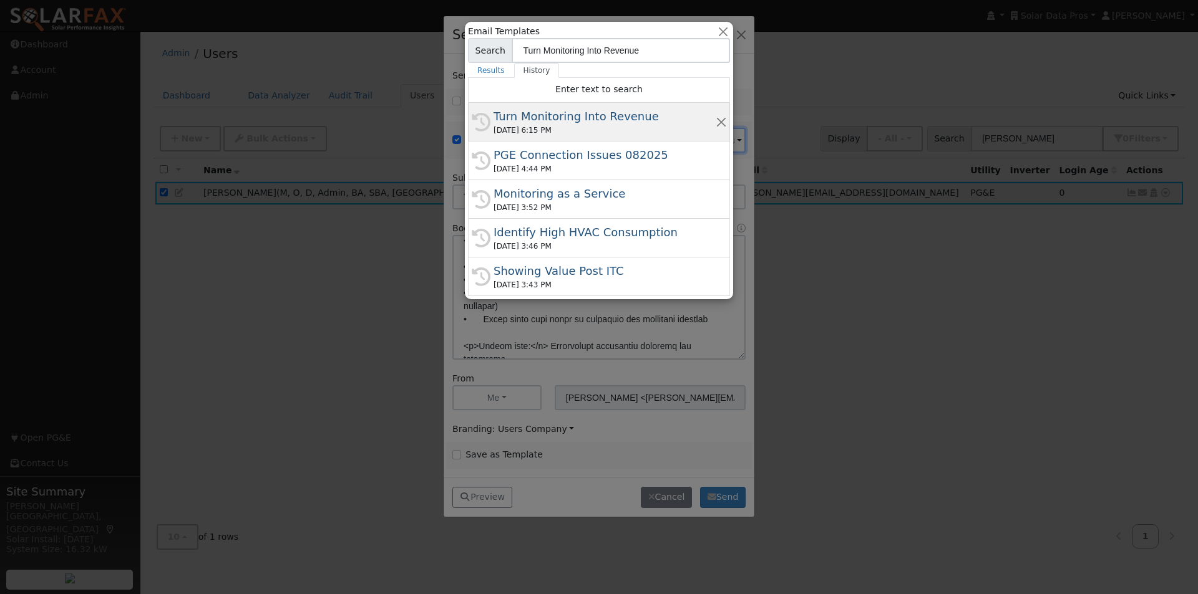
click at [540, 116] on div "Turn Monitoring Into Revenue" at bounding box center [604, 116] width 222 height 17
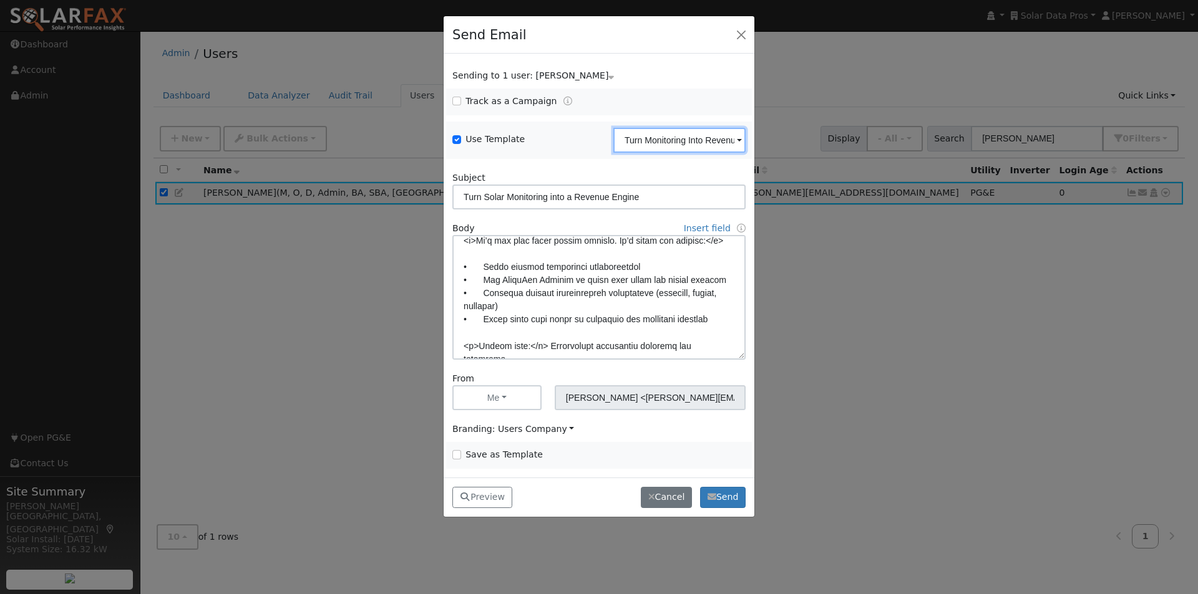
click at [681, 130] on input "Turn Monitoring Into Revenue" at bounding box center [679, 140] width 132 height 25
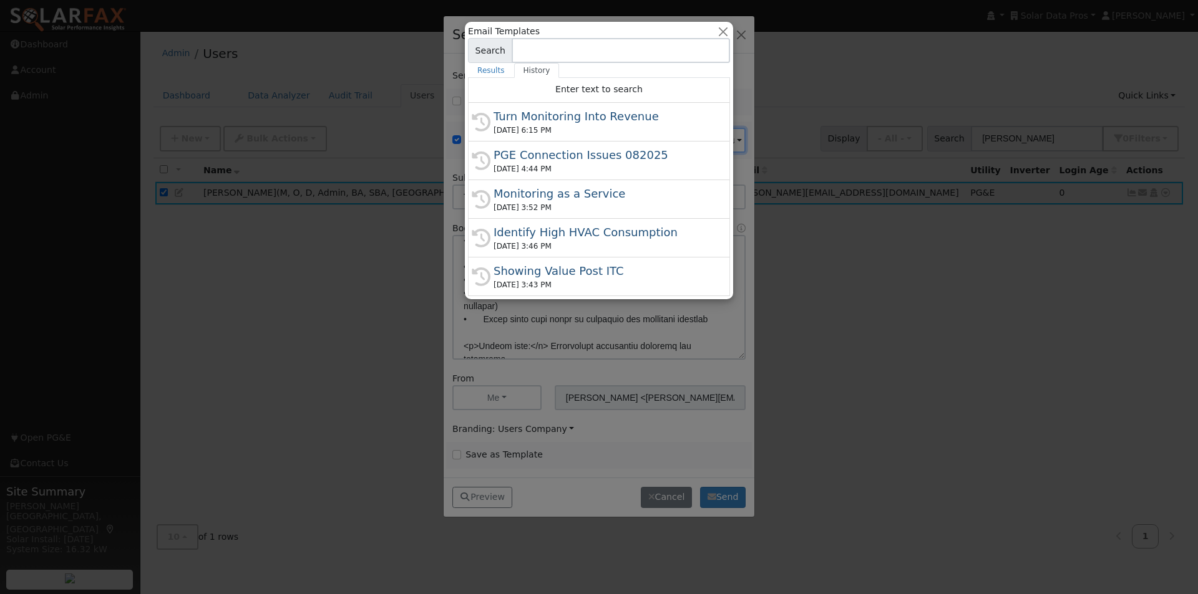
drag, startPoint x: 478, startPoint y: 65, endPoint x: 548, endPoint y: 102, distance: 78.7
click at [480, 65] on link "Results" at bounding box center [491, 70] width 46 height 15
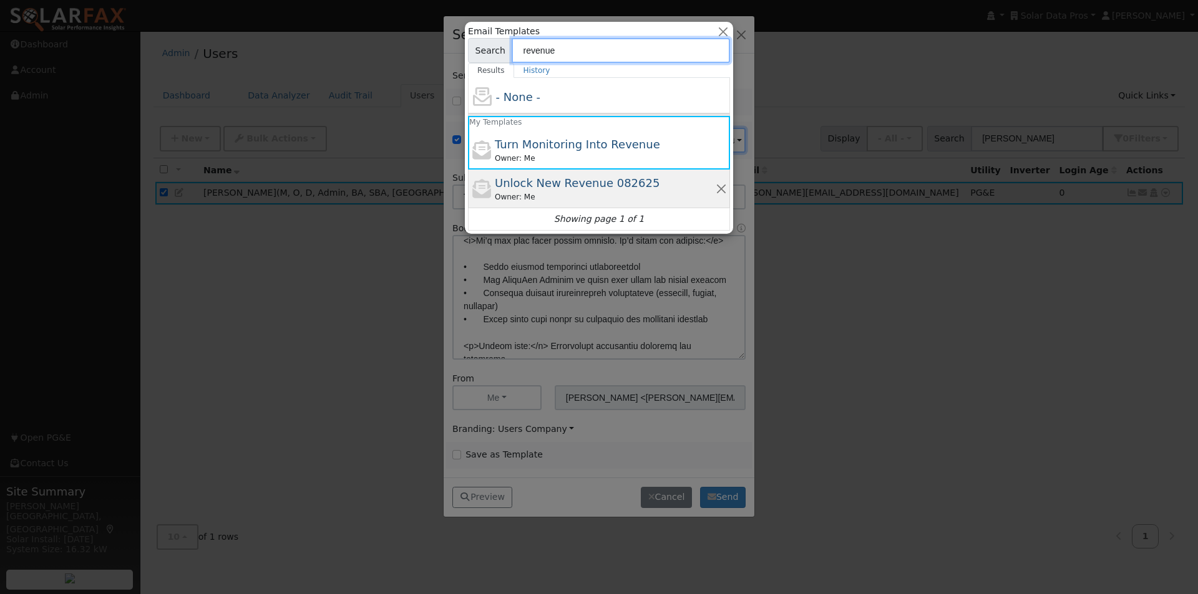
type input "revenue"
click at [535, 185] on span "Unlock New Revenue 082625" at bounding box center [577, 183] width 165 height 13
type input "Unlock New Revenue 082625"
type input "Unlock New Revenue with SolarFax Insights"
type textarea "Dear [First Name], Every solar company has something in common: existing custom…"
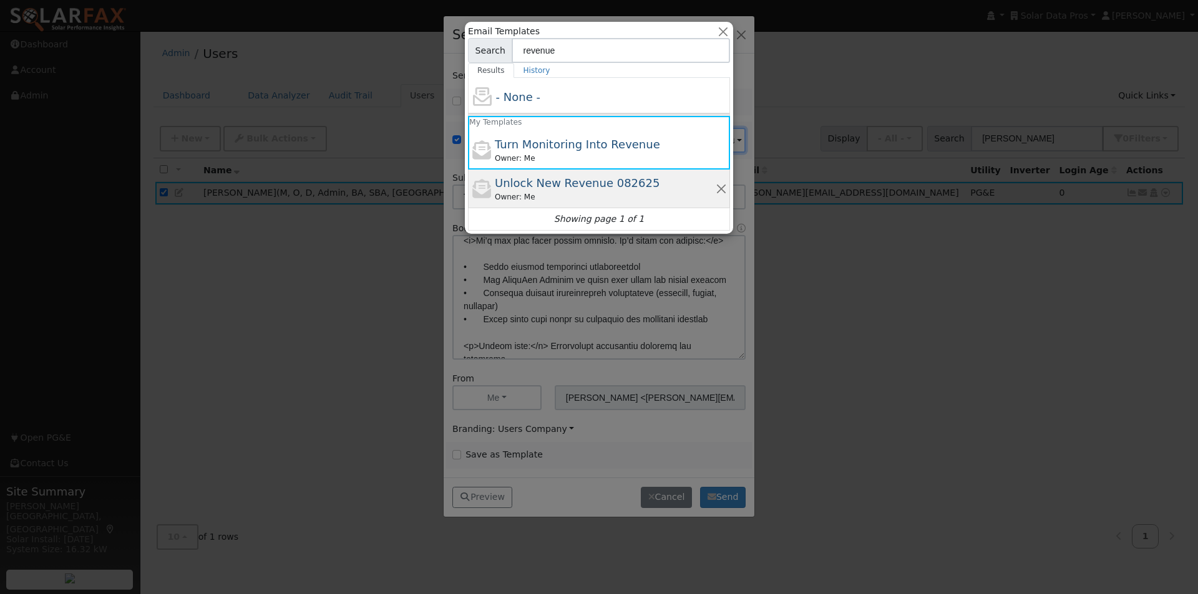
type input "SolarFax <solarfax@solardatapros.com>"
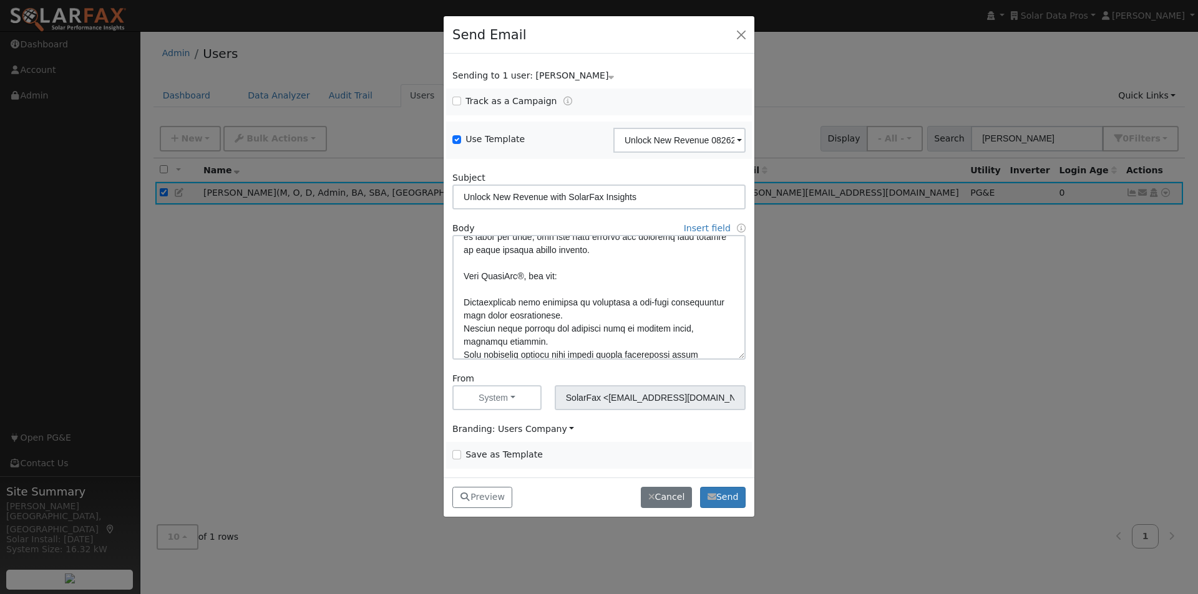
scroll to position [125, 0]
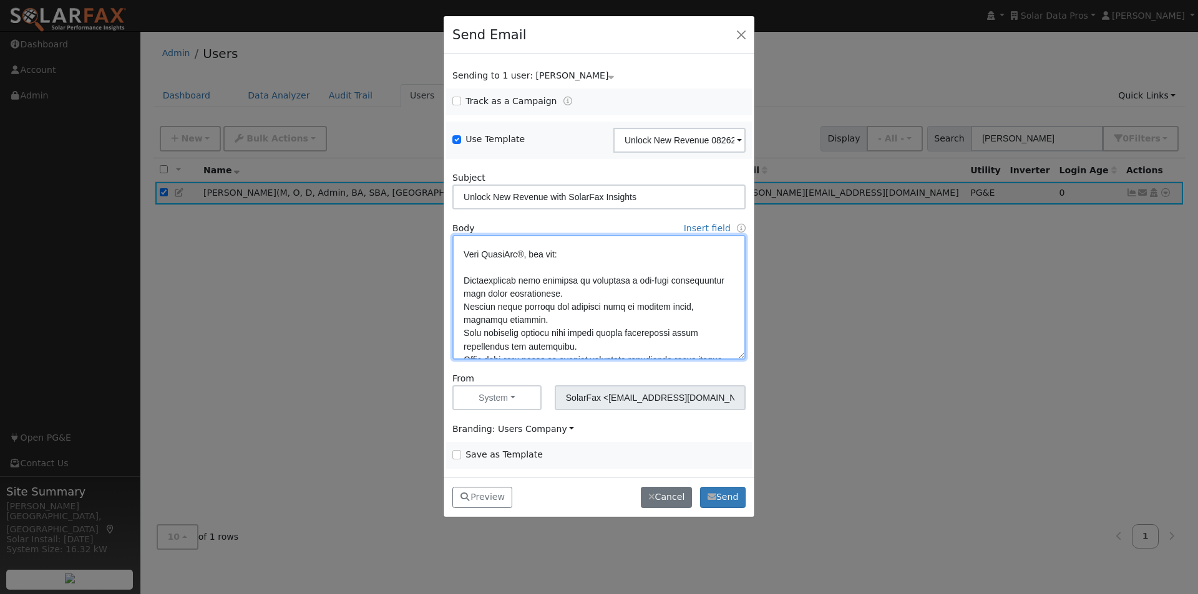
click at [461, 279] on textarea at bounding box center [598, 297] width 293 height 125
paste textarea "•"
click at [463, 305] on textarea at bounding box center [598, 297] width 293 height 125
paste textarea "•"
click at [463, 330] on textarea at bounding box center [598, 297] width 293 height 125
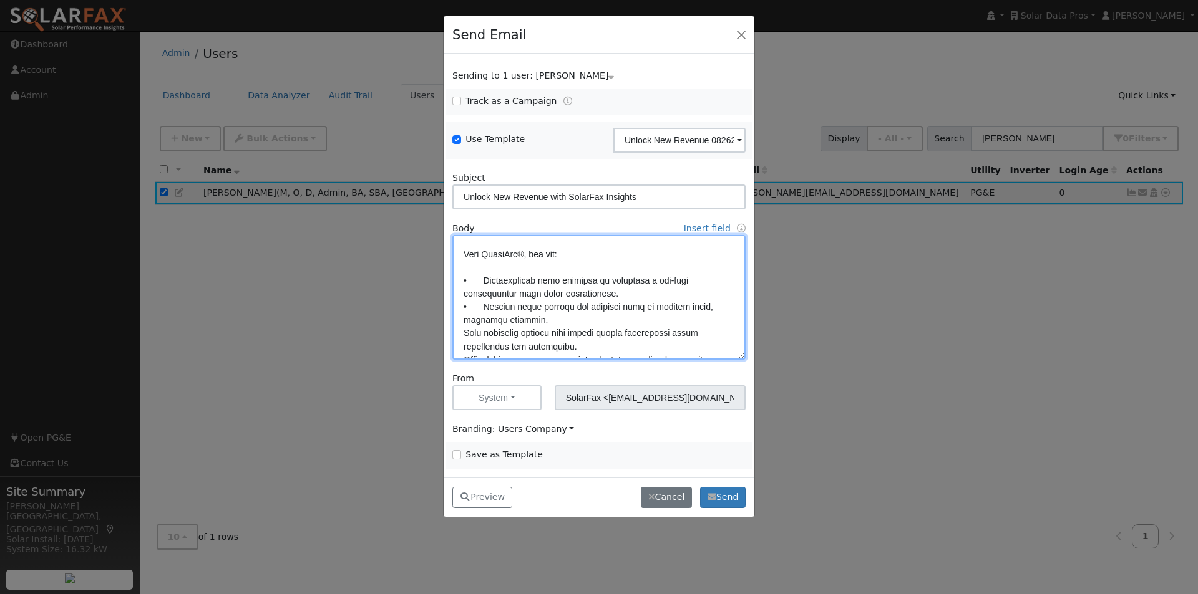
paste textarea "•"
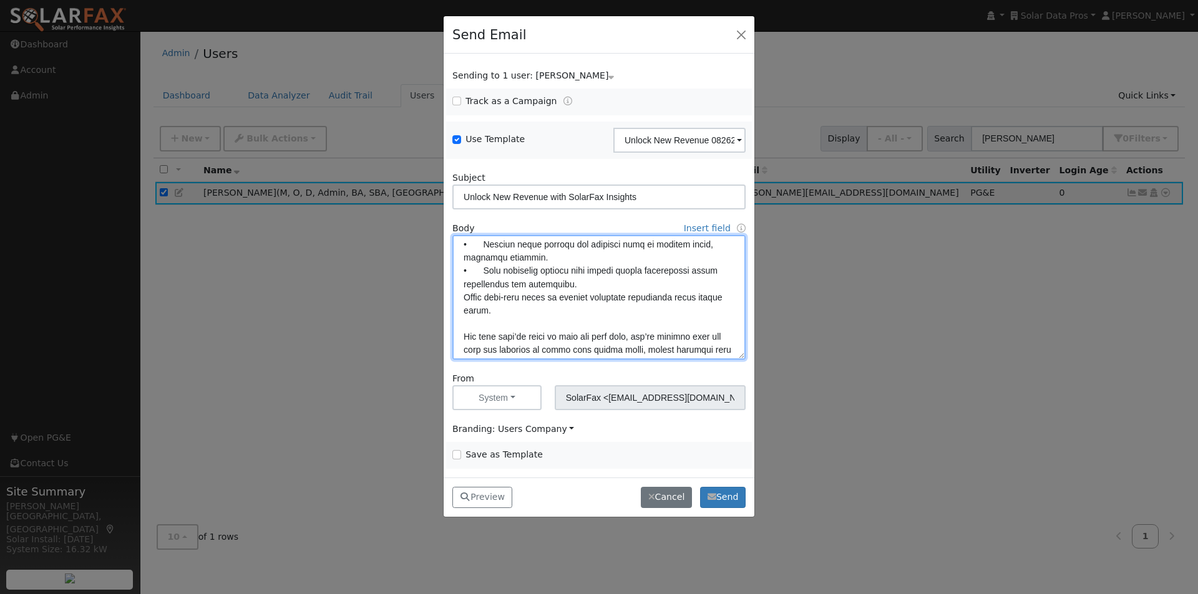
click at [464, 296] on textarea at bounding box center [598, 297] width 293 height 125
paste textarea "•"
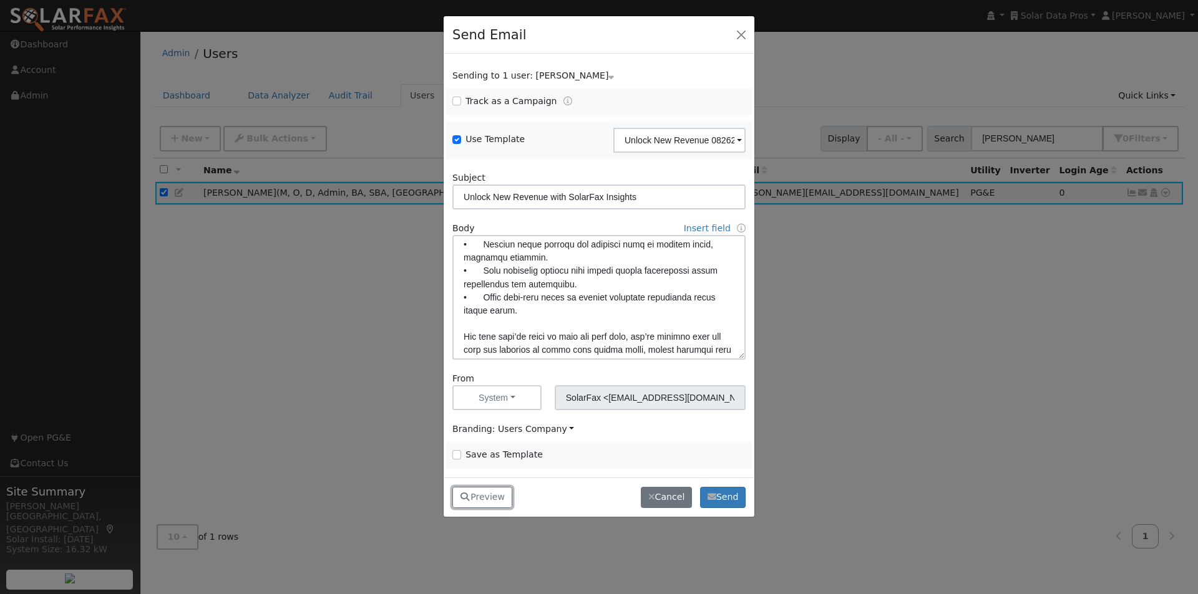
drag, startPoint x: 485, startPoint y: 498, endPoint x: 531, endPoint y: 421, distance: 90.1
click at [487, 498] on button "Preview" at bounding box center [482, 497] width 60 height 21
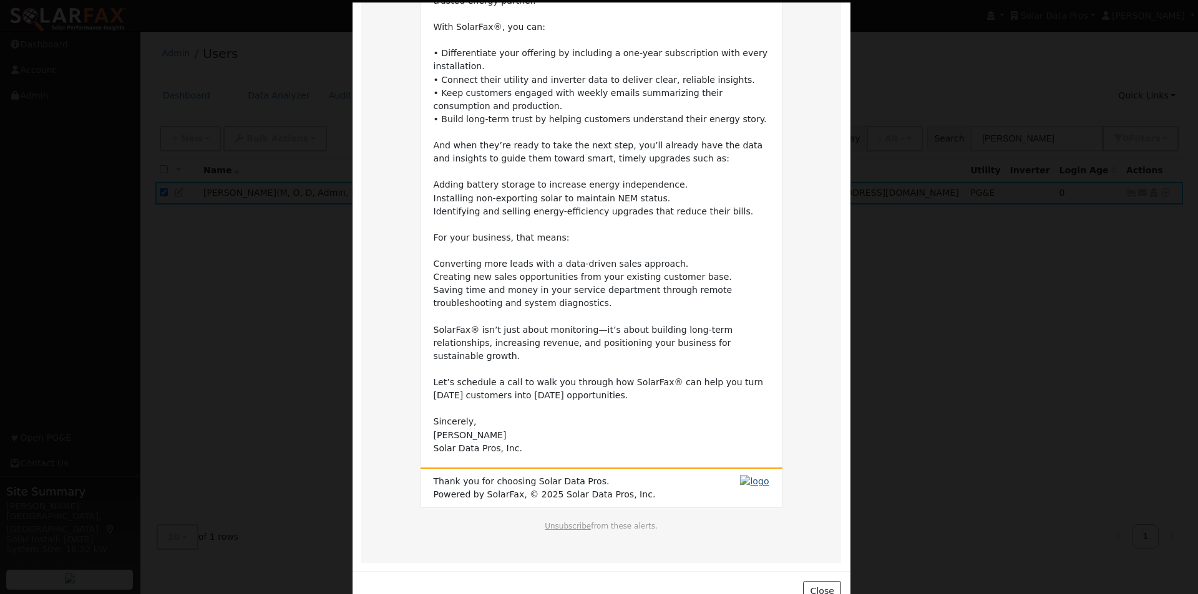
scroll to position [240, 0]
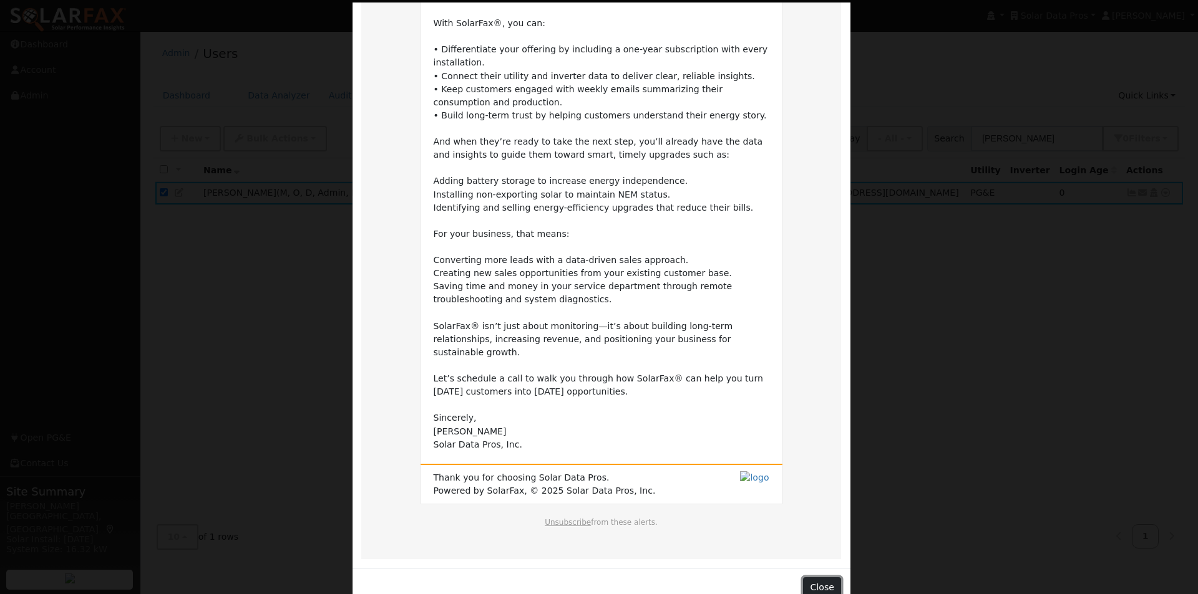
click at [820, 578] on button "Close" at bounding box center [822, 588] width 38 height 21
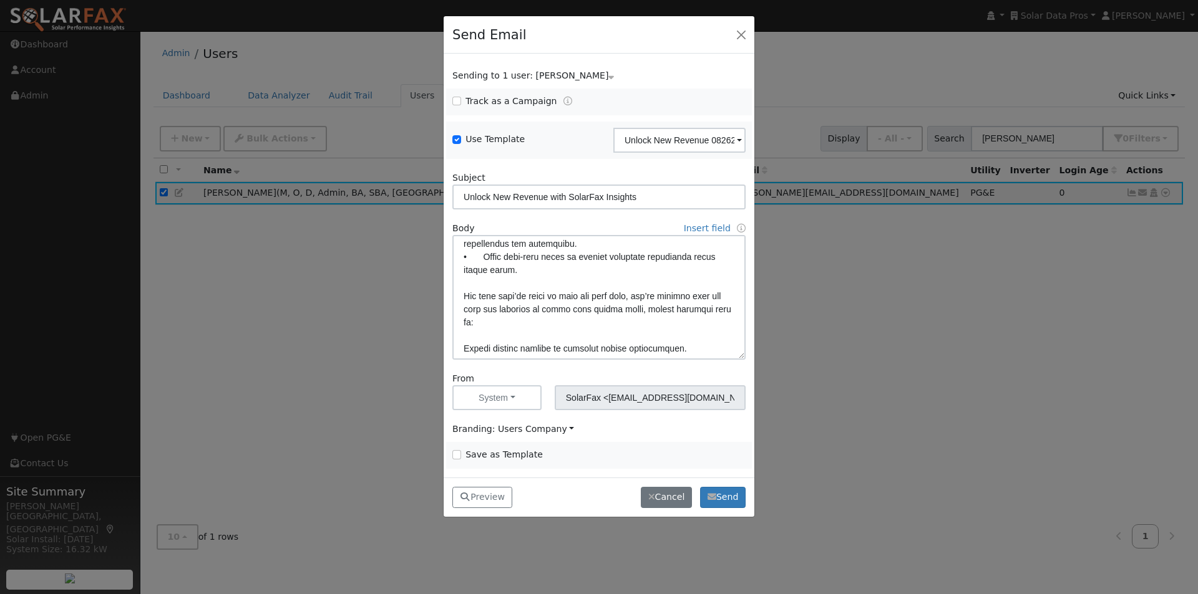
scroll to position [250, 0]
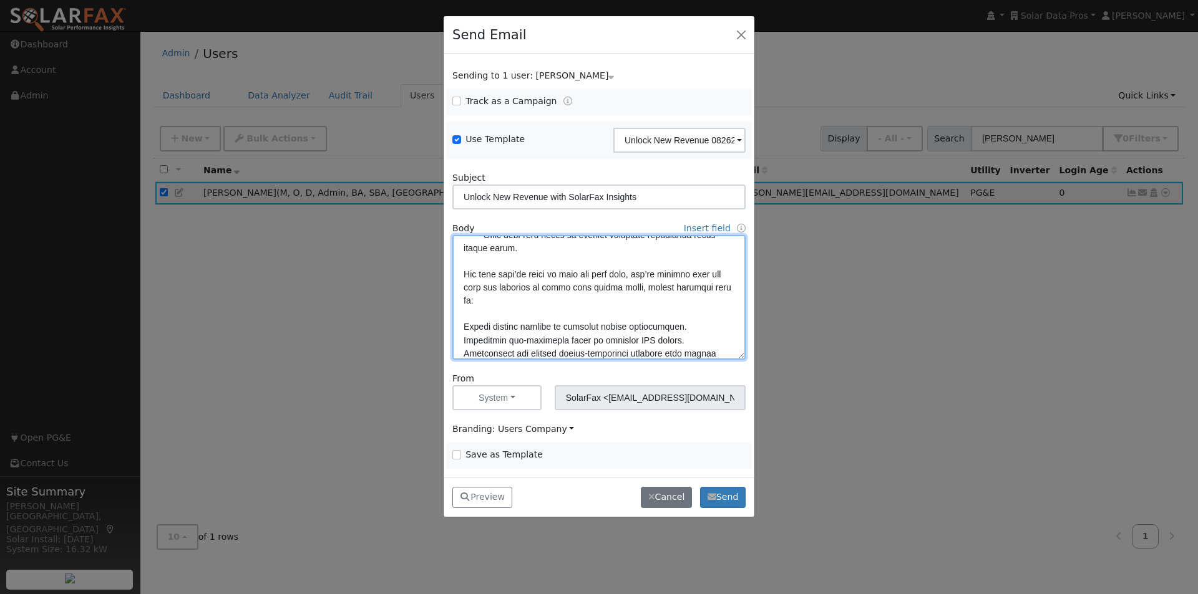
click at [463, 327] on textarea at bounding box center [598, 297] width 293 height 125
paste textarea "•"
click at [462, 339] on textarea at bounding box center [598, 297] width 293 height 125
paste textarea "•"
drag, startPoint x: 462, startPoint y: 349, endPoint x: 492, endPoint y: 347, distance: 30.6
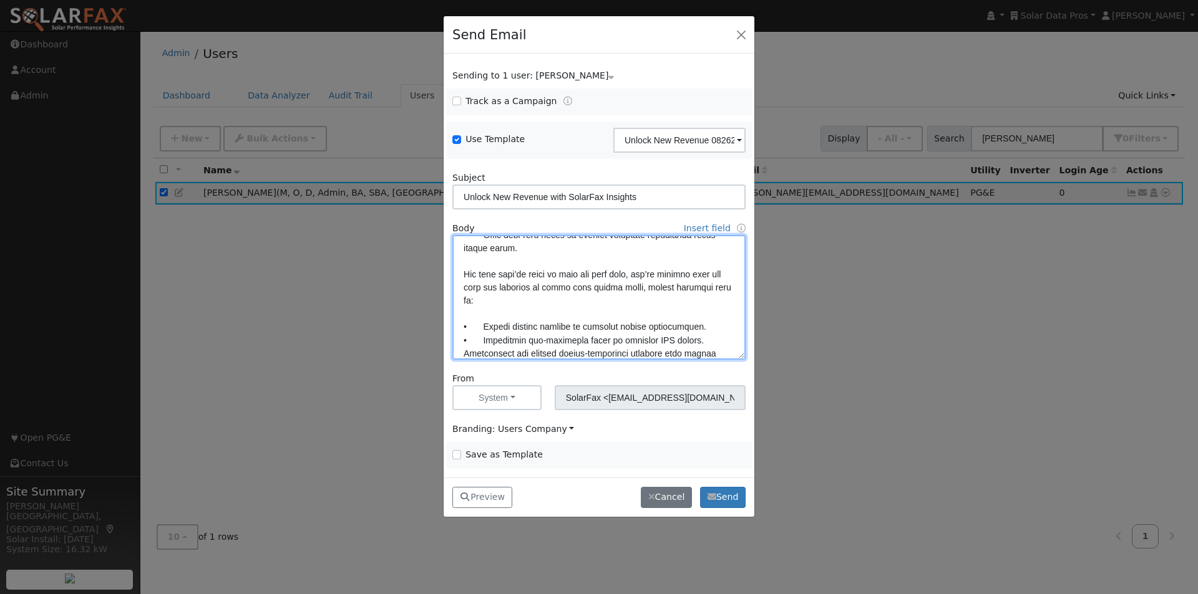
click at [466, 350] on textarea at bounding box center [598, 297] width 293 height 125
paste textarea "•"
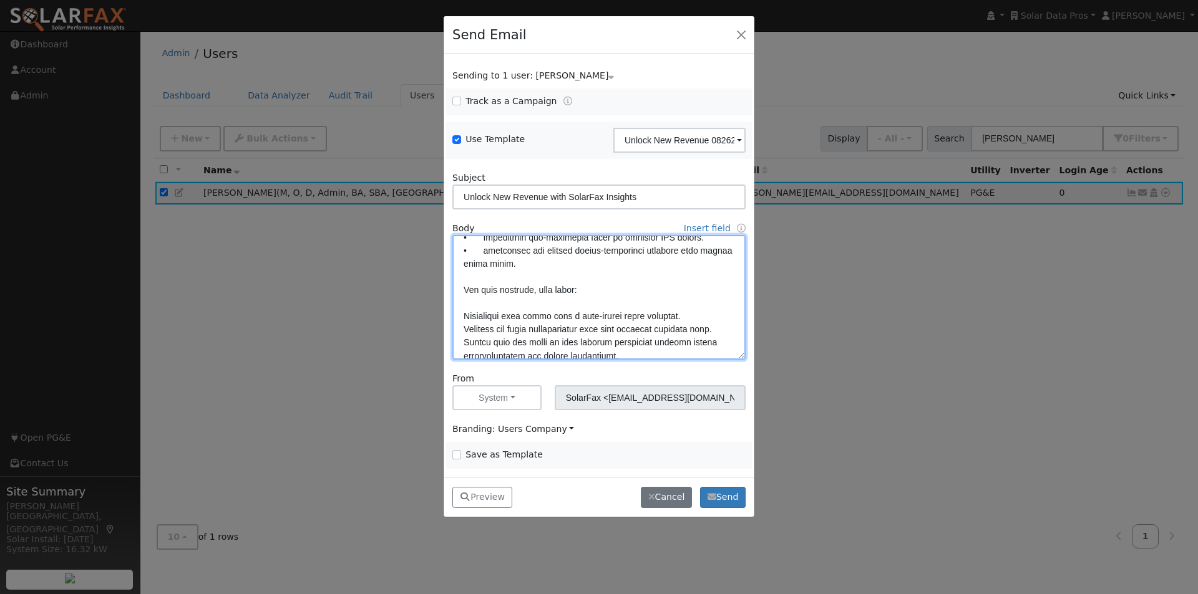
scroll to position [374, 0]
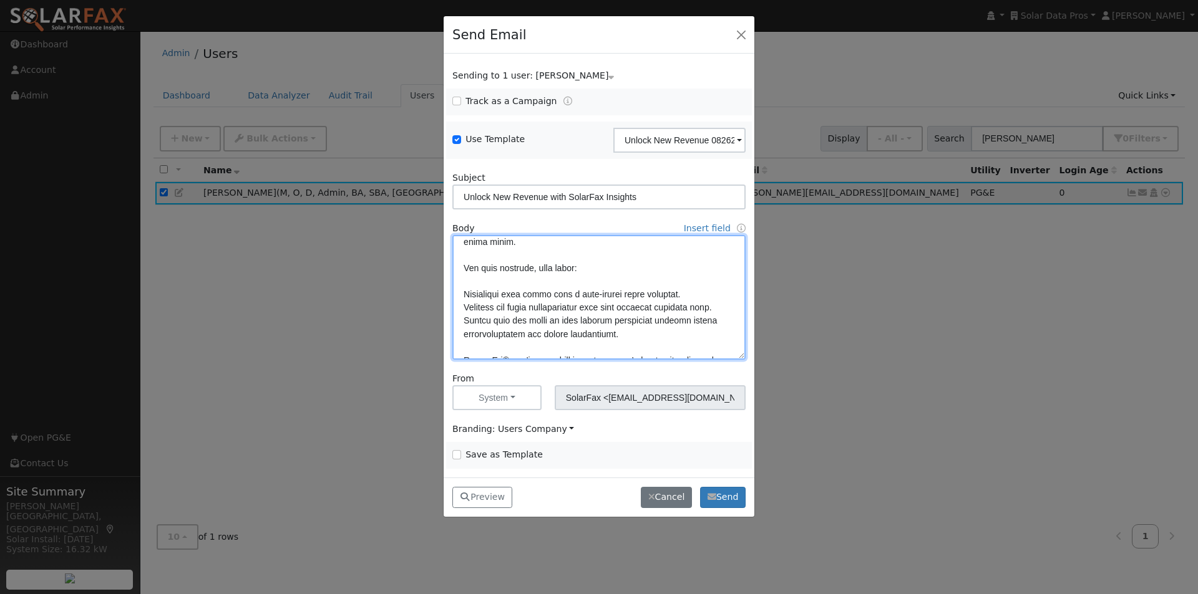
click at [462, 296] on textarea at bounding box center [598, 297] width 293 height 125
paste textarea "•"
click at [463, 306] on textarea at bounding box center [598, 297] width 293 height 125
paste textarea "•"
drag, startPoint x: 465, startPoint y: 332, endPoint x: 537, endPoint y: 331, distance: 72.4
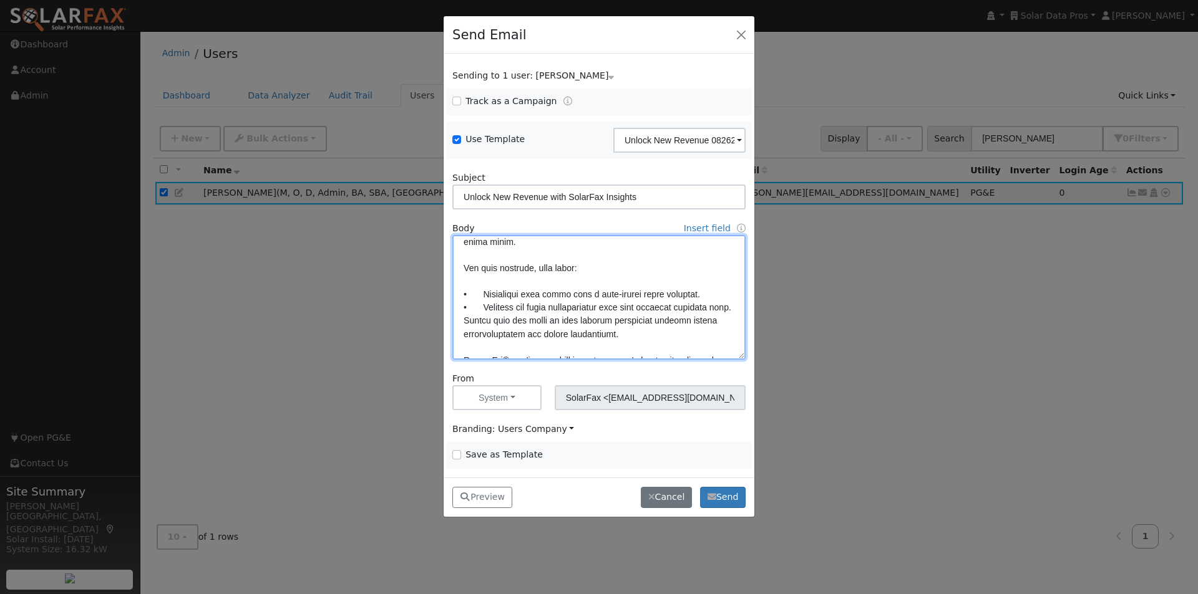
click at [468, 332] on textarea at bounding box center [598, 297] width 293 height 125
paste textarea "•"
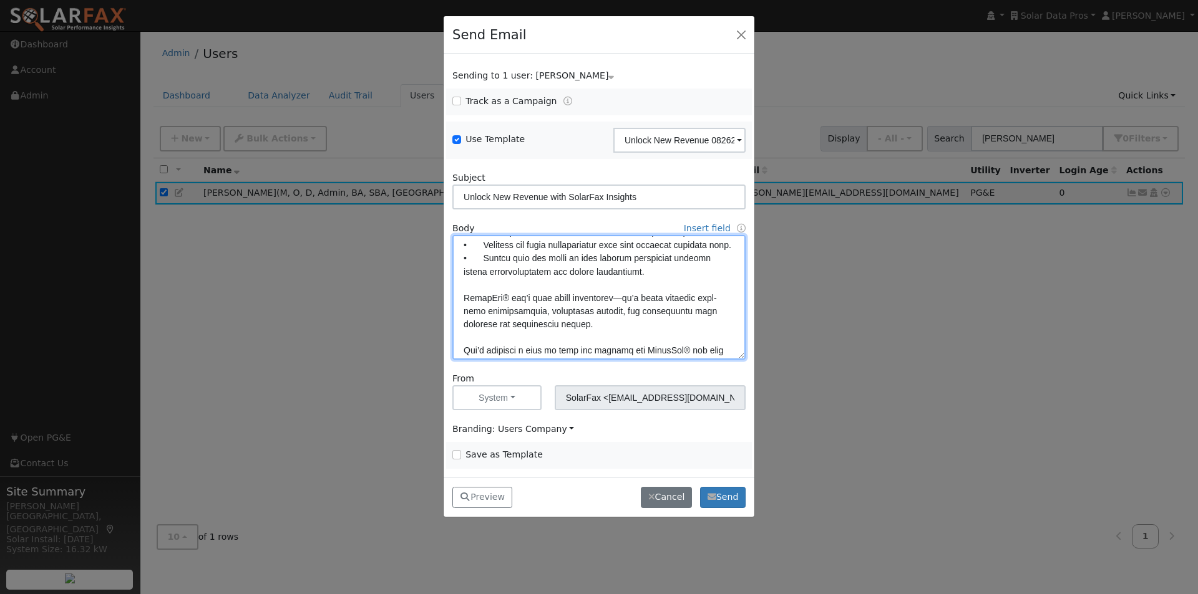
scroll to position [499, 0]
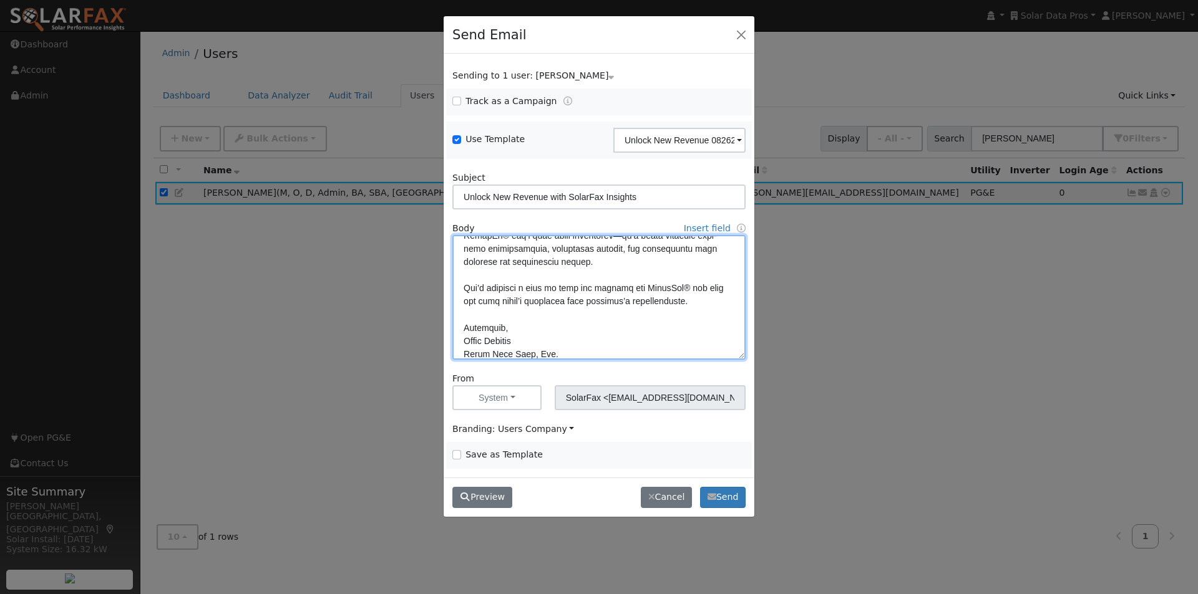
type textarea "Dear [First Name], Every solar company has something in common: existing custom…"
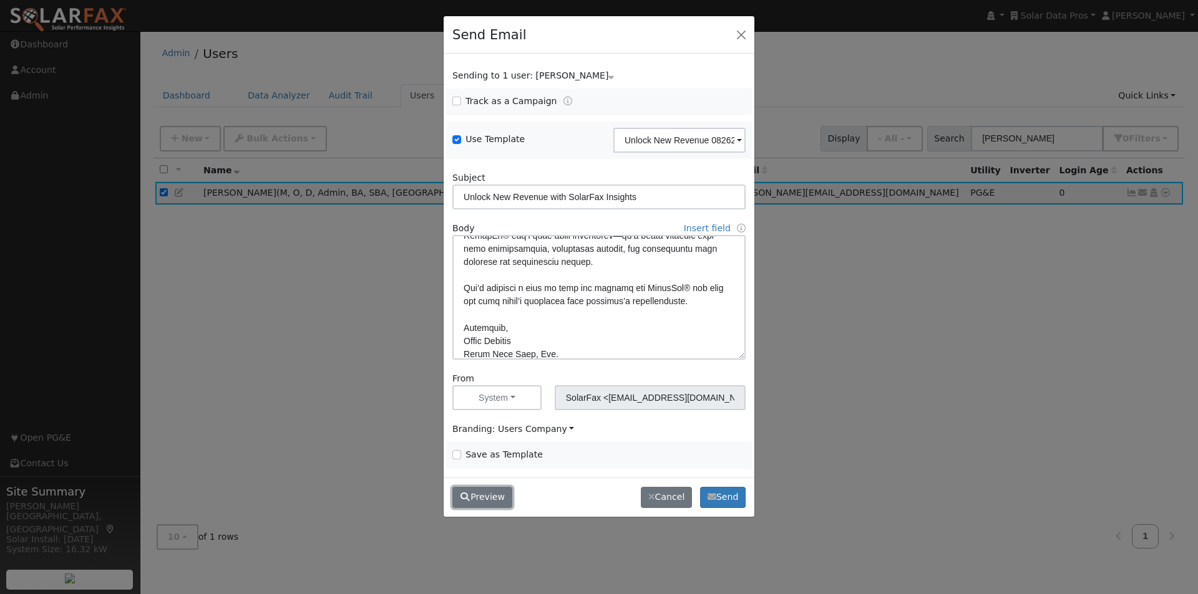
click at [480, 496] on button "Preview" at bounding box center [482, 497] width 60 height 21
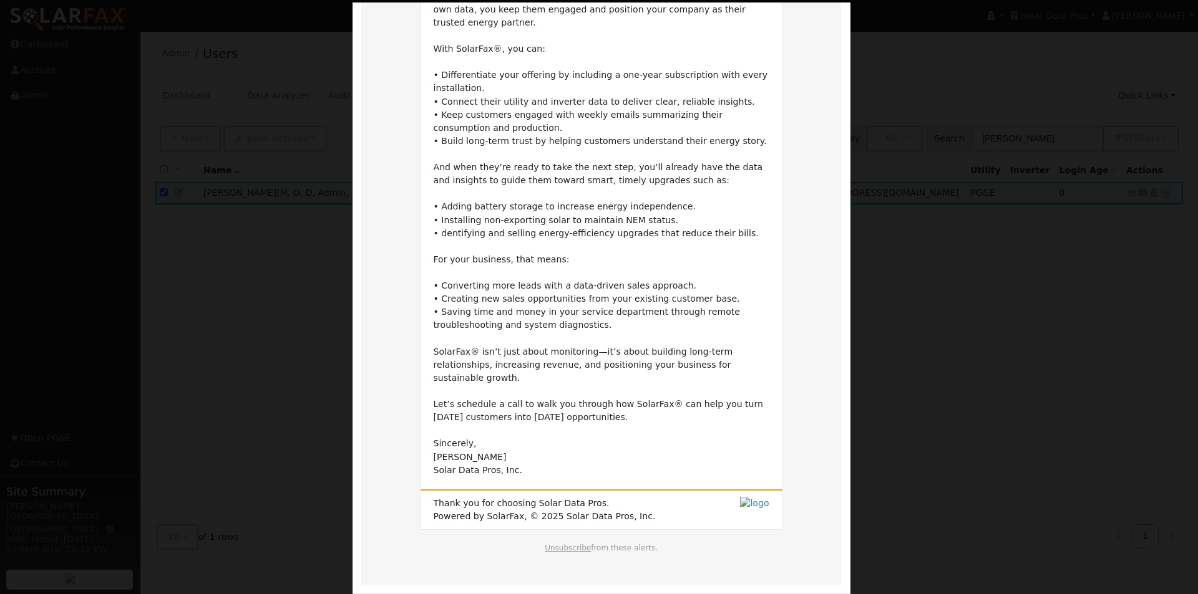
scroll to position [240, 0]
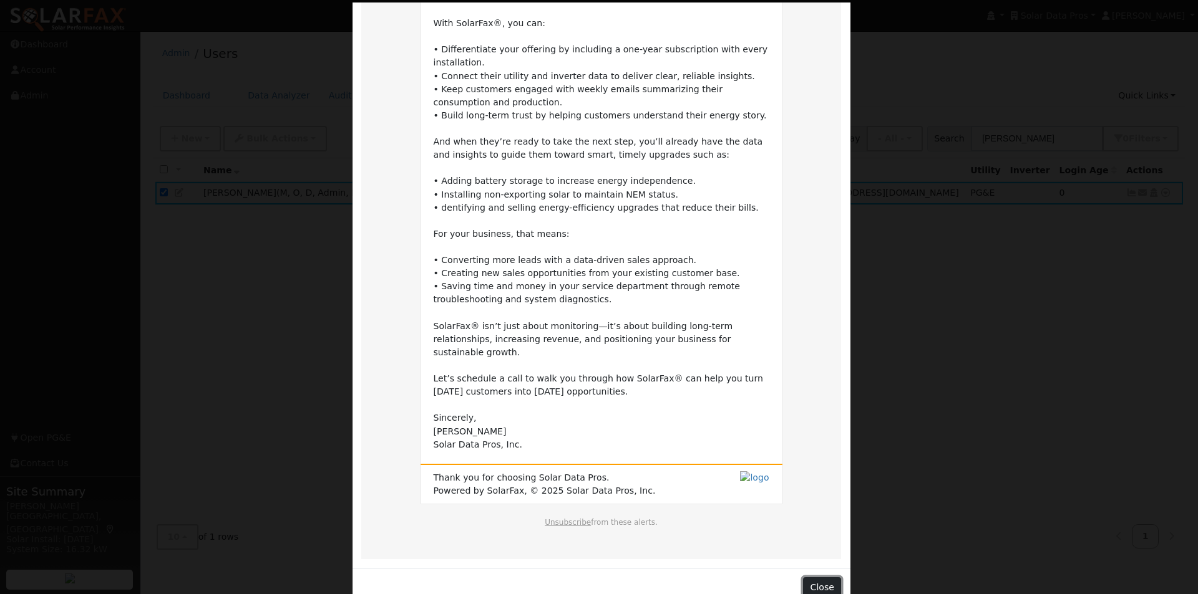
click at [818, 578] on button "Close" at bounding box center [822, 588] width 38 height 21
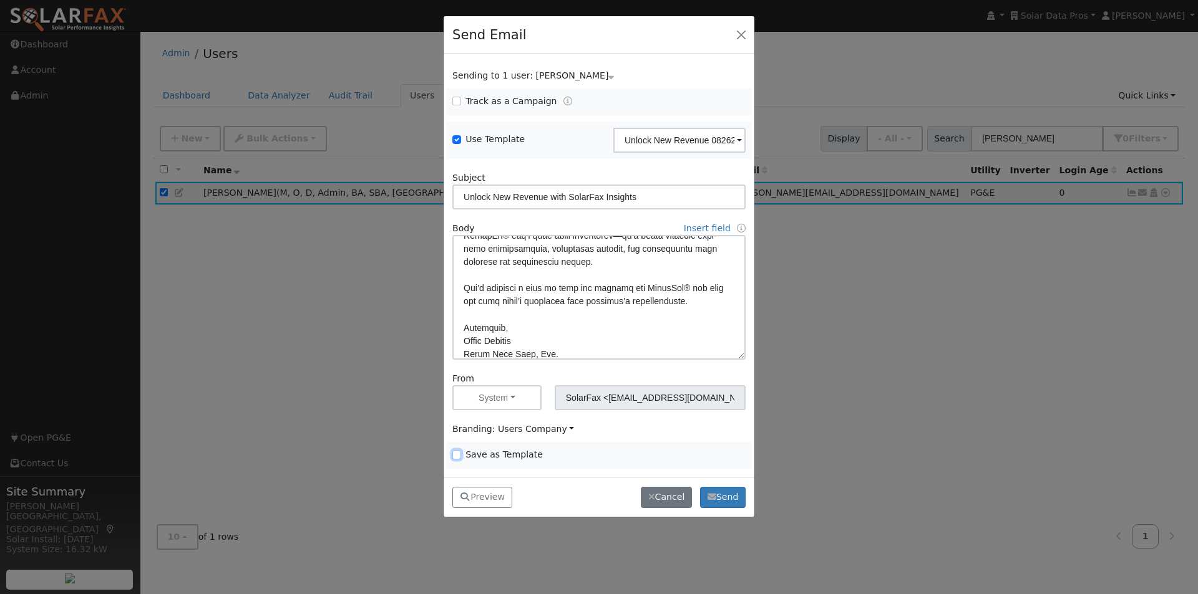
click at [456, 453] on input "Save as Template" at bounding box center [456, 454] width 9 height 9
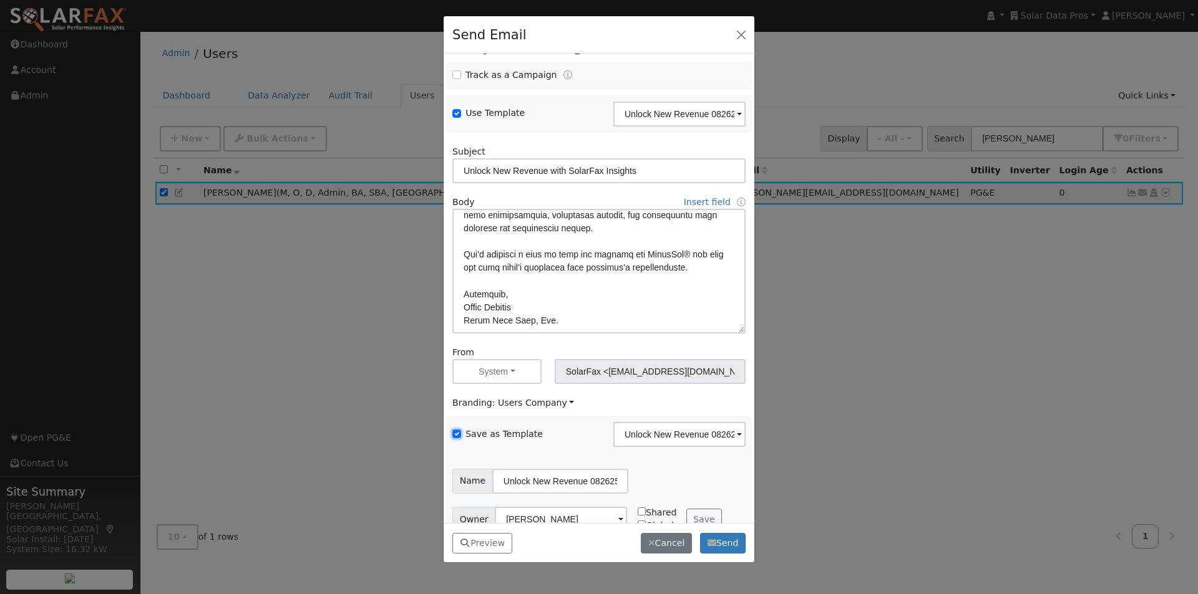
scroll to position [51, 0]
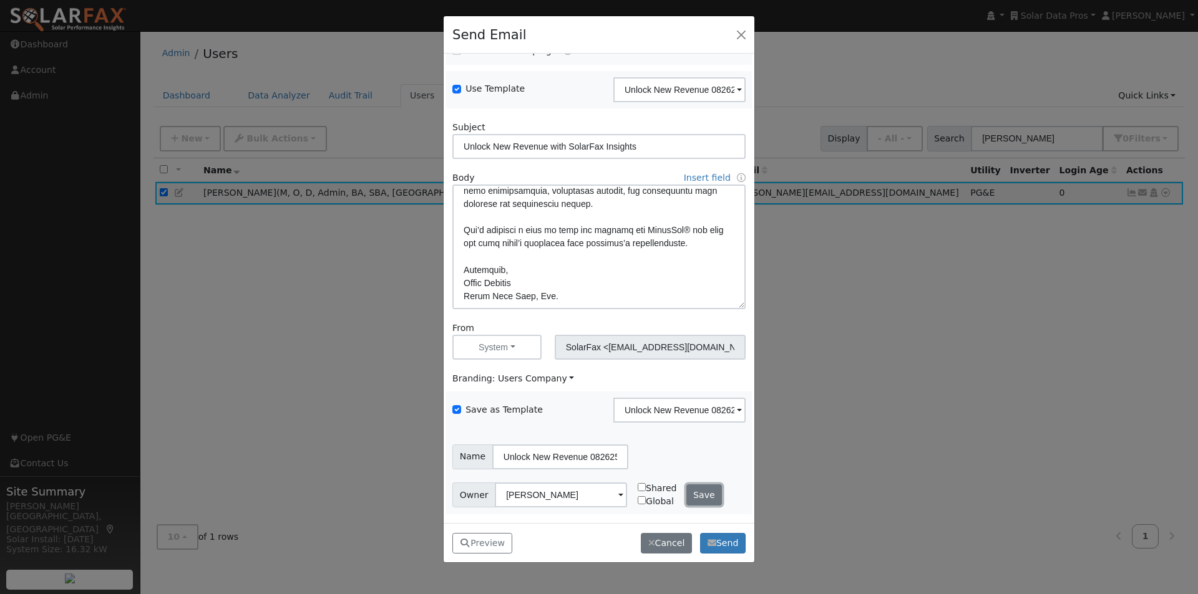
click at [694, 495] on button "Save" at bounding box center [704, 495] width 36 height 21
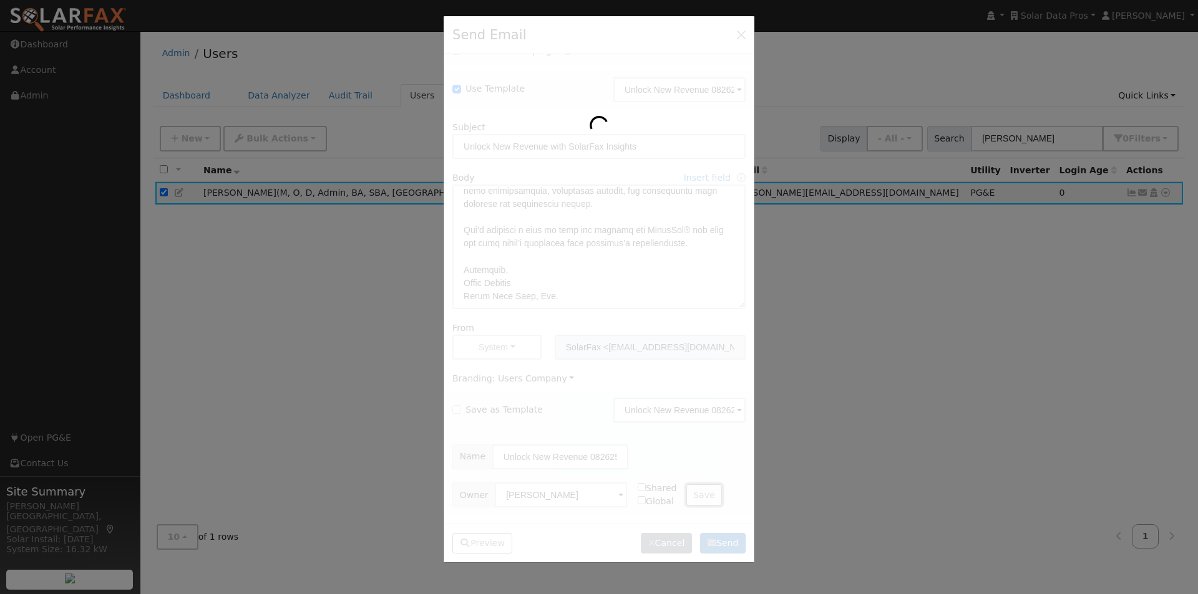
checkbox input "false"
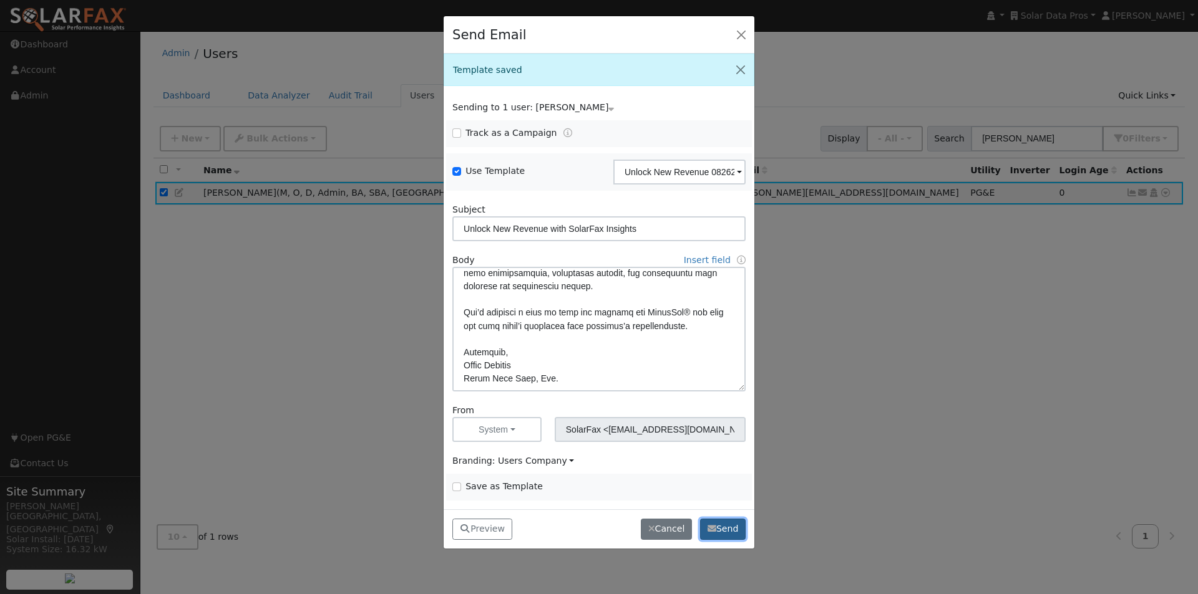
click at [716, 526] on button "Send" at bounding box center [723, 529] width 46 height 21
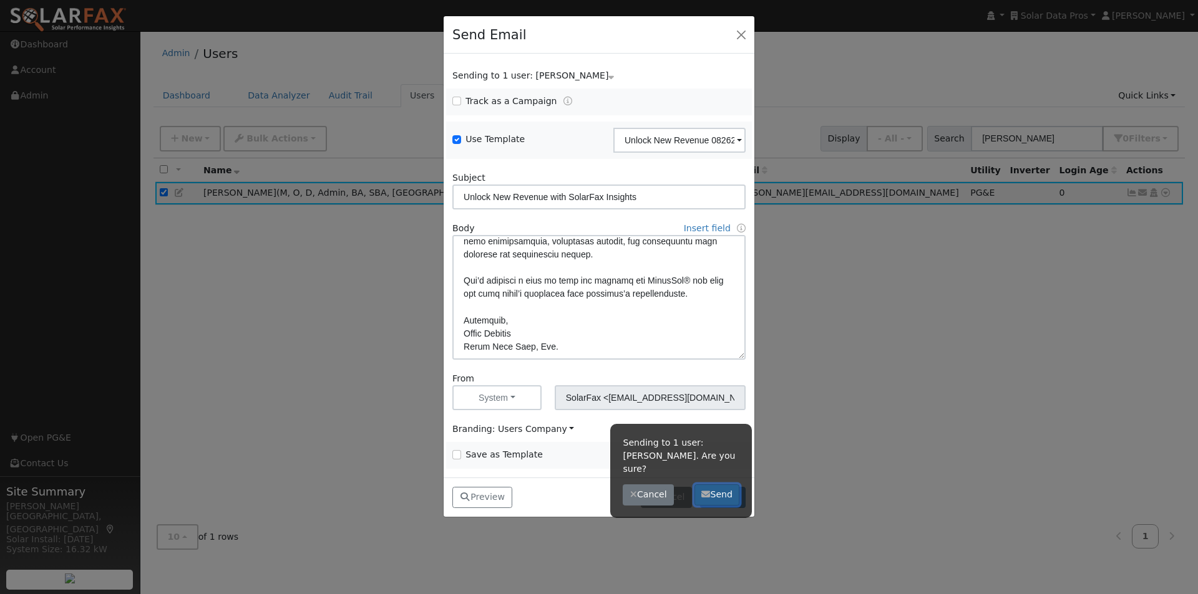
click at [720, 485] on button "Send" at bounding box center [717, 495] width 46 height 21
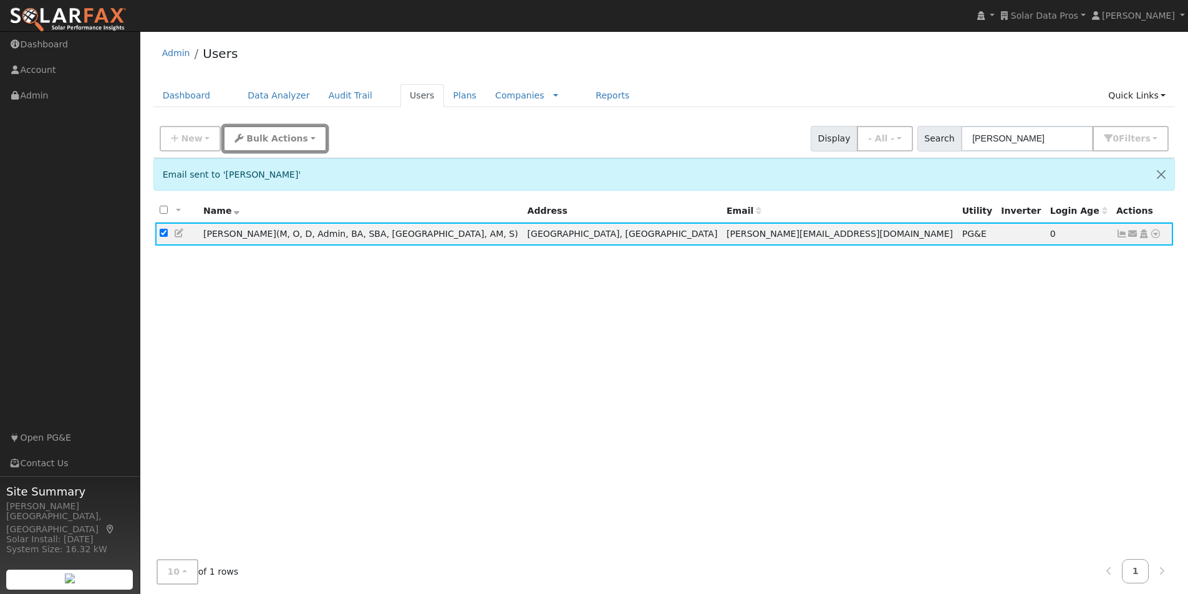
click at [246, 141] on span "Bulk Actions" at bounding box center [277, 138] width 62 height 10
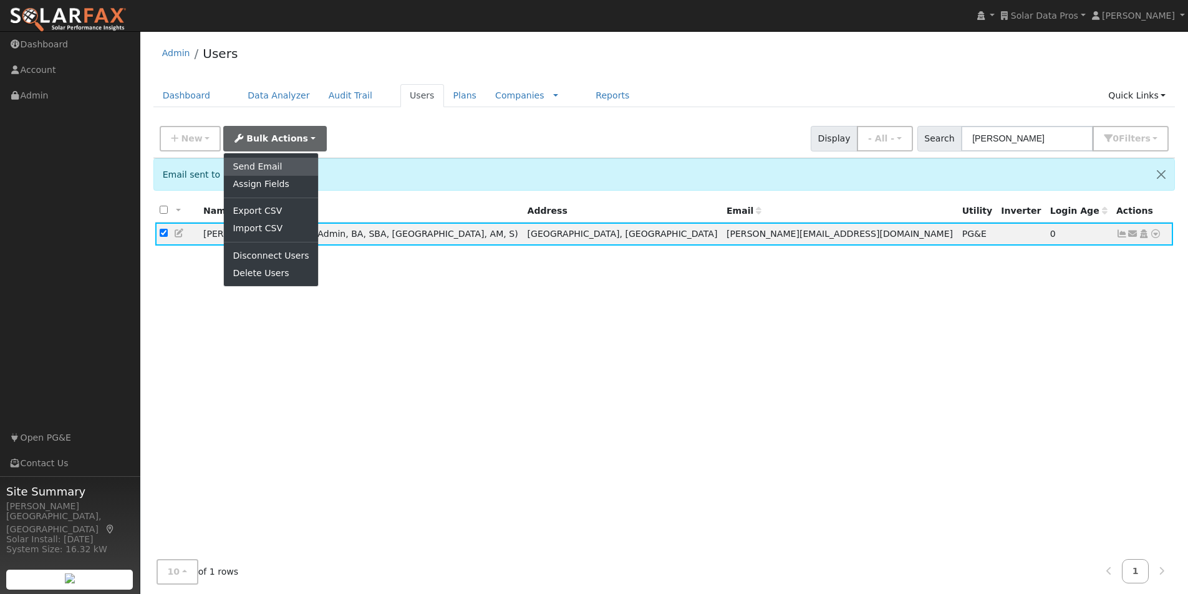
click at [243, 168] on link "Send Email" at bounding box center [271, 166] width 94 height 17
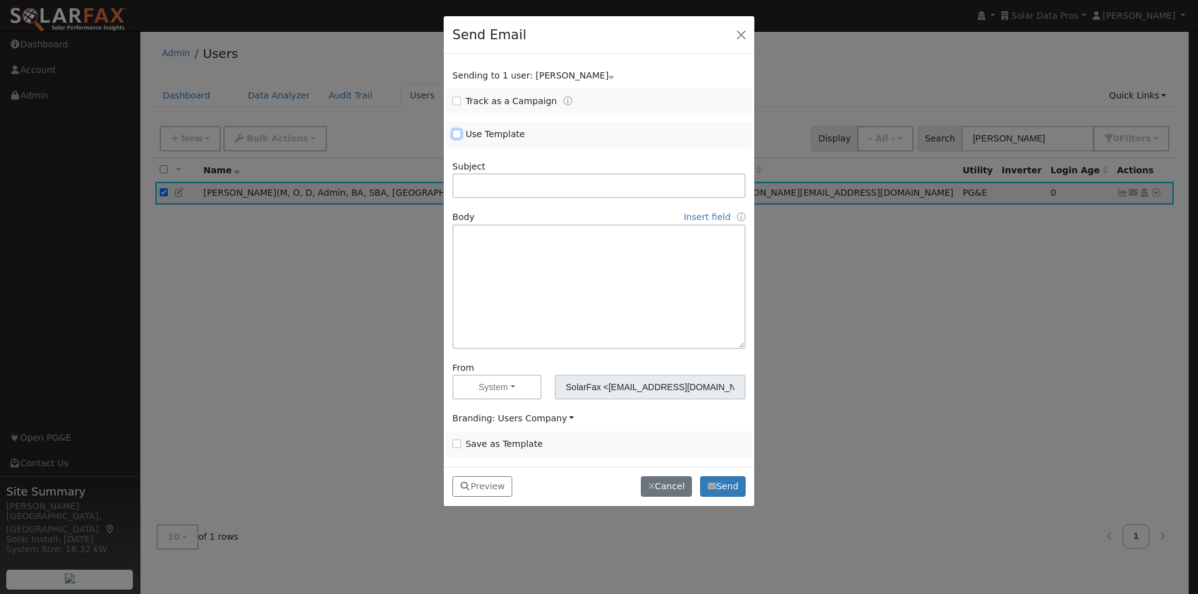
click at [453, 133] on input "Use Template" at bounding box center [456, 134] width 9 height 9
checkbox input "true"
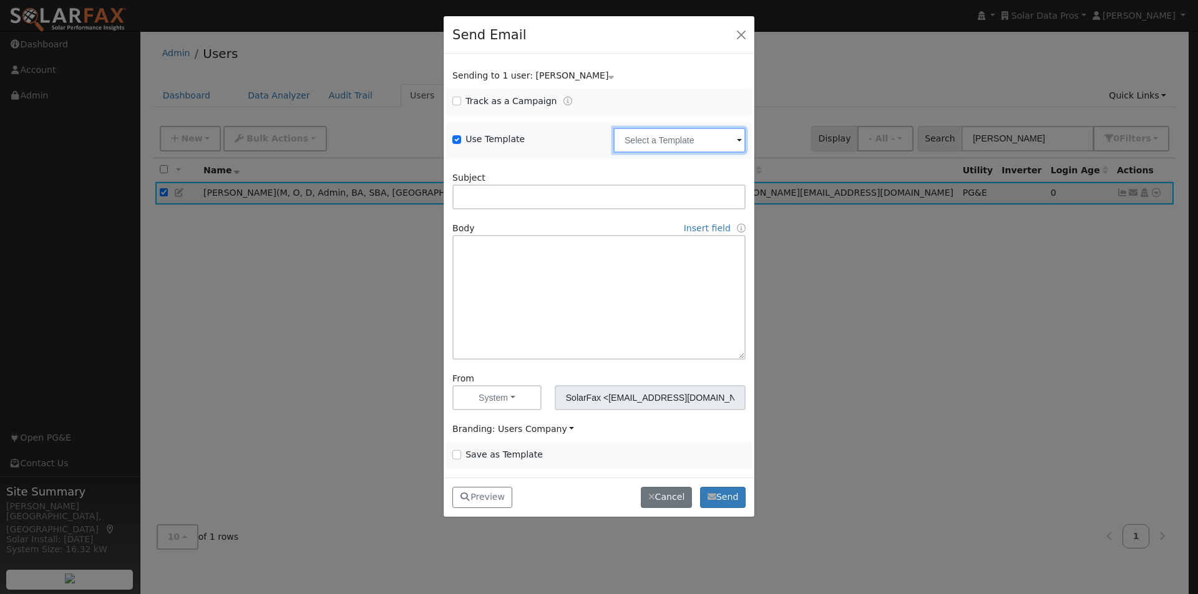
click at [663, 138] on input "text" at bounding box center [679, 140] width 132 height 25
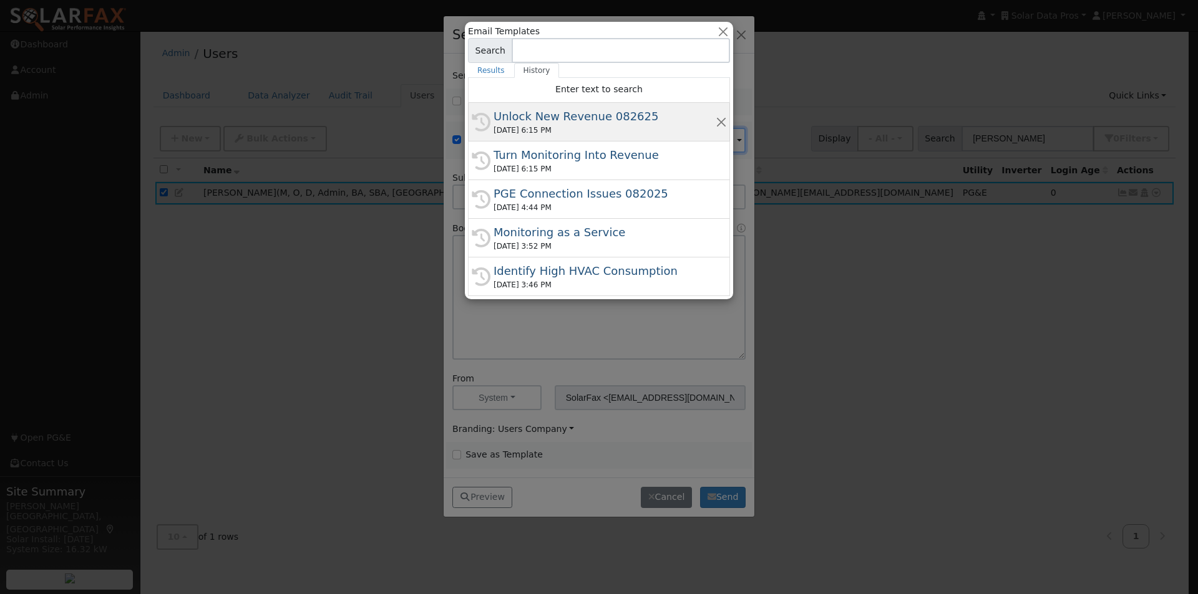
click at [539, 114] on div "Unlock New Revenue 082625" at bounding box center [604, 116] width 222 height 17
type input "Unlock New Revenue 082625"
type input "Unlock New Revenue with SolarFax Insights"
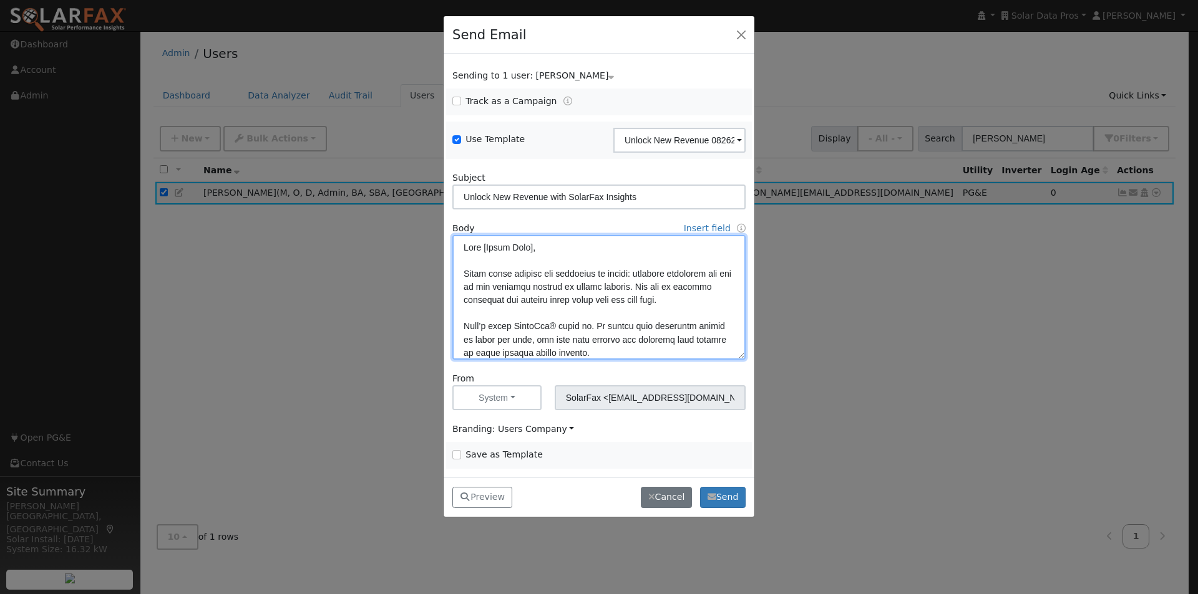
drag, startPoint x: 531, startPoint y: 247, endPoint x: 543, endPoint y: 293, distance: 47.5
click at [532, 248] on textarea at bounding box center [598, 297] width 293 height 125
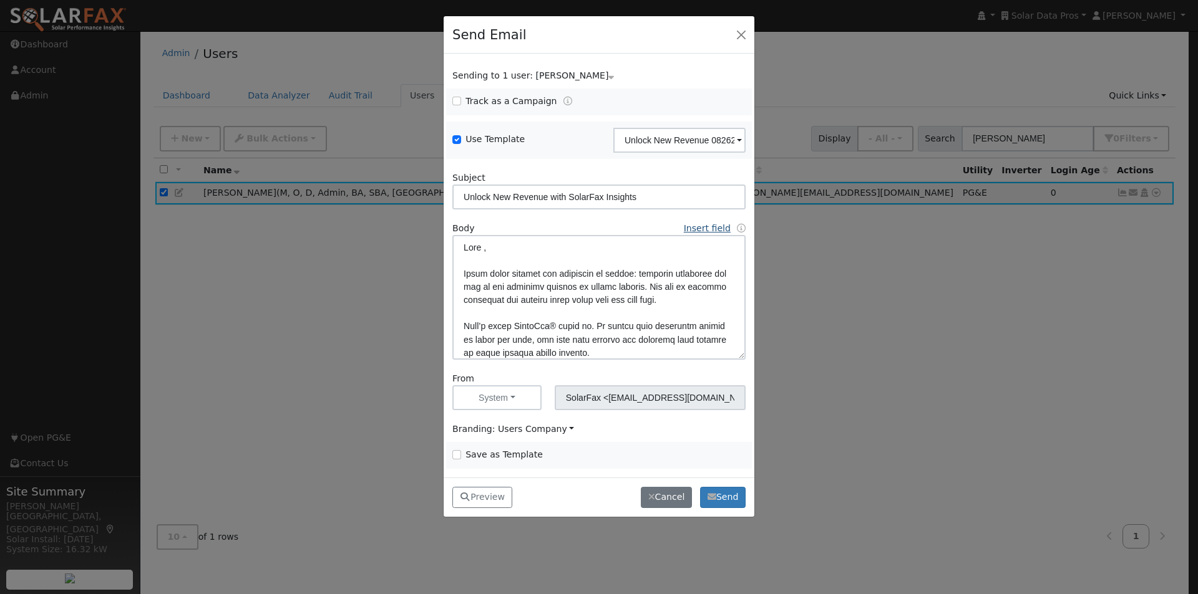
click at [692, 226] on link "Insert field" at bounding box center [707, 228] width 47 height 10
click at [573, 249] on link "First Name" at bounding box center [599, 250] width 87 height 17
click at [482, 501] on button "Preview" at bounding box center [482, 497] width 60 height 21
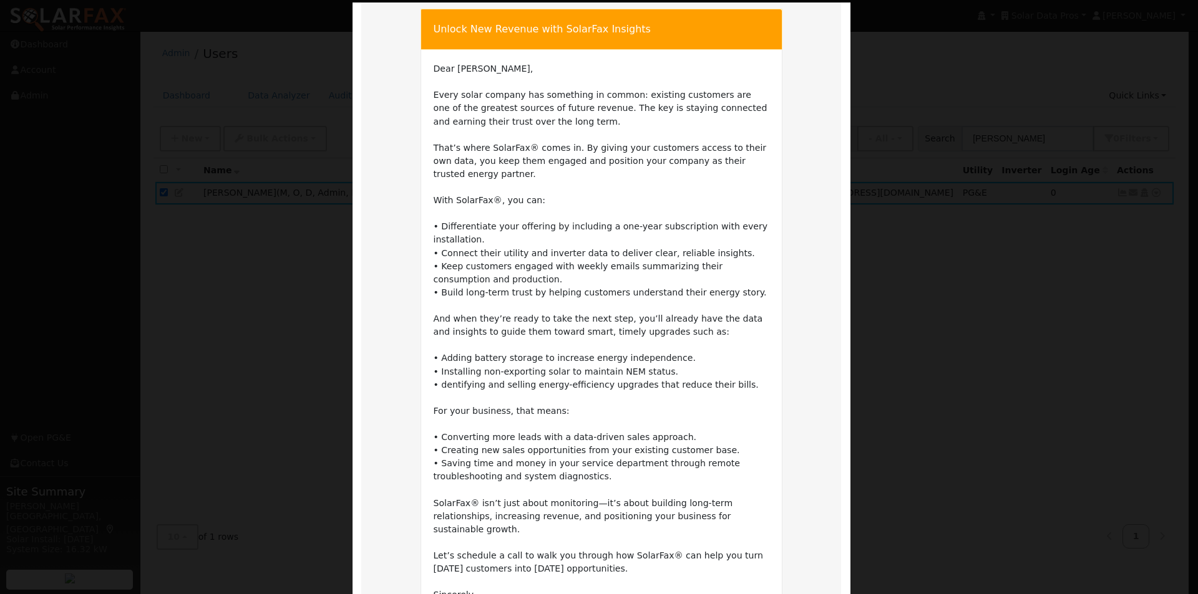
scroll to position [240, 0]
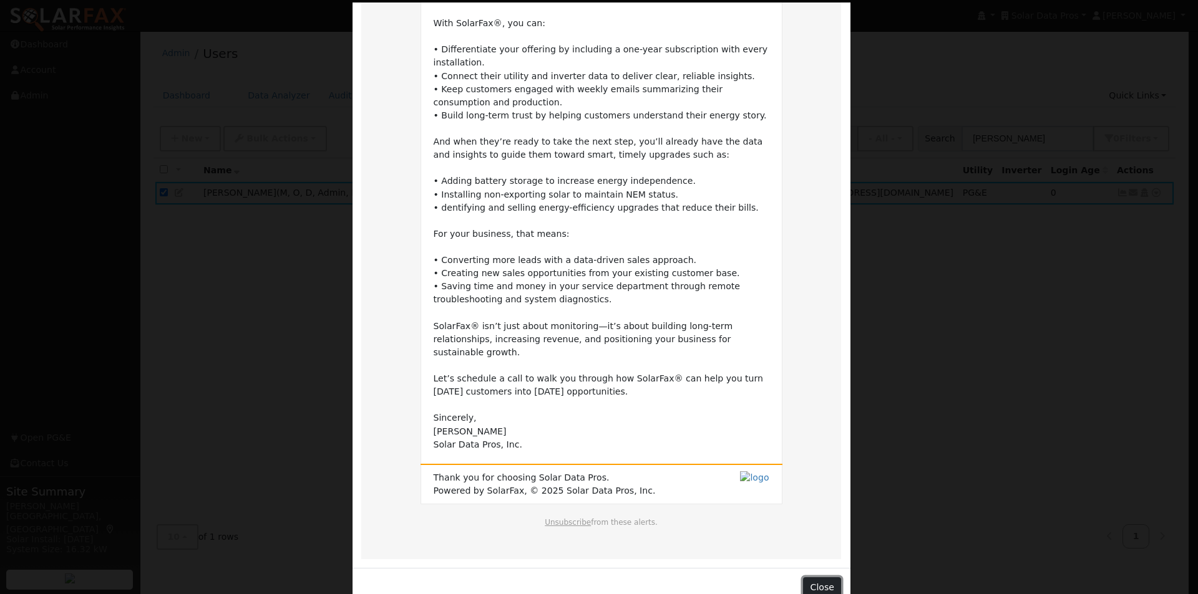
click at [819, 578] on button "Close" at bounding box center [822, 588] width 38 height 21
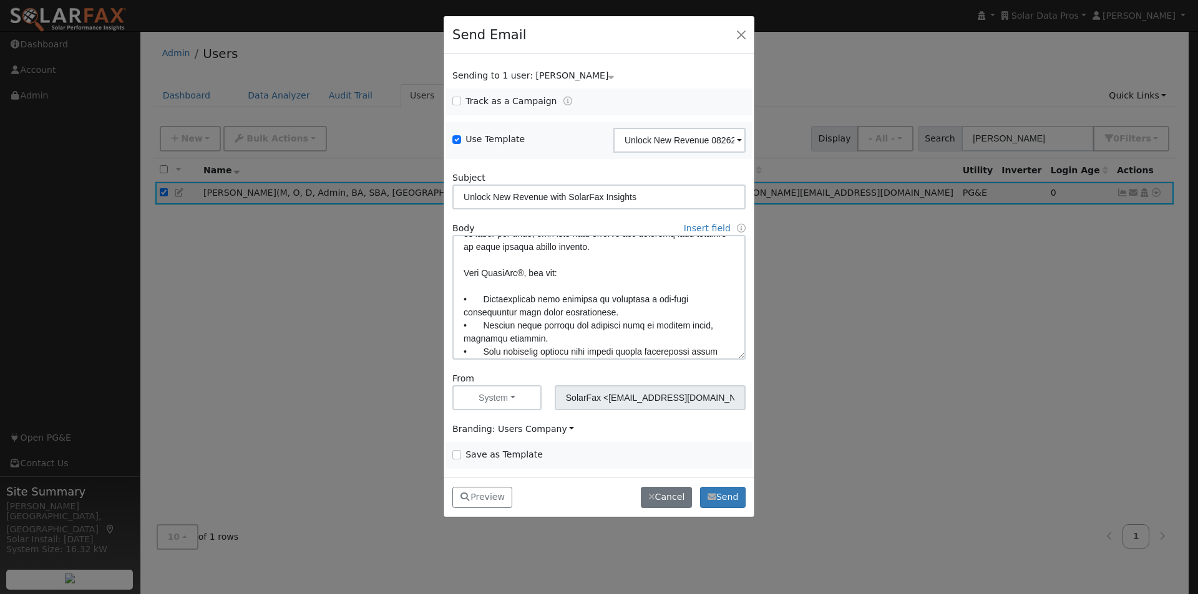
scroll to position [125, 0]
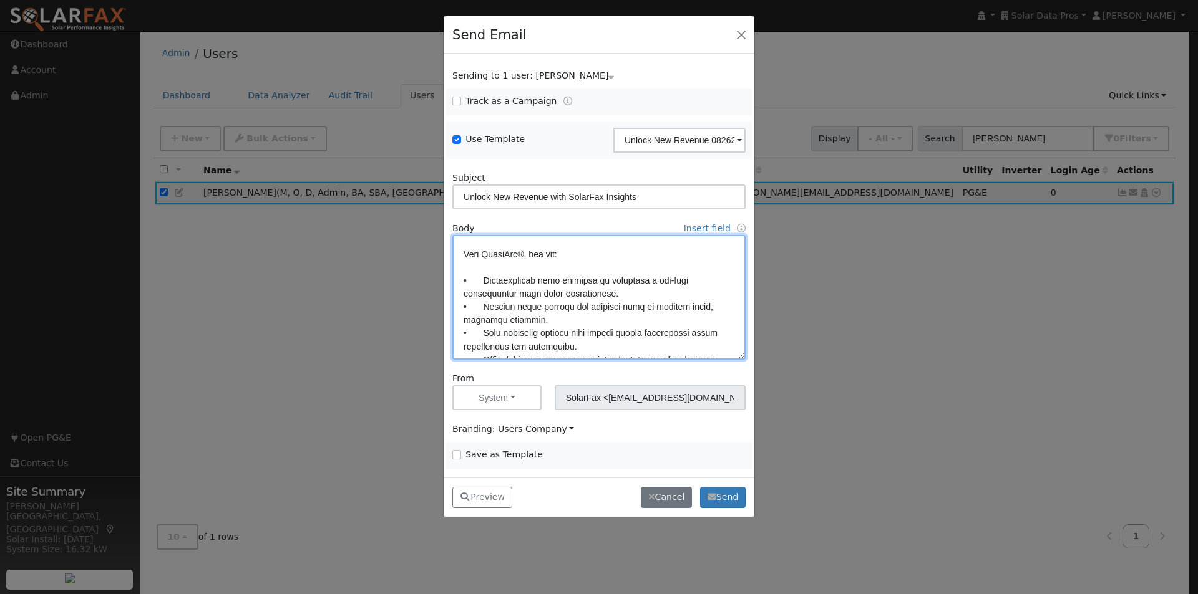
drag, startPoint x: 507, startPoint y: 318, endPoint x: 443, endPoint y: 304, distance: 65.8
click at [435, 304] on div "Send Email Sending to 1 user: Leroy Coffman Name Issue Leroy Coffman Track as a…" at bounding box center [599, 297] width 1198 height 594
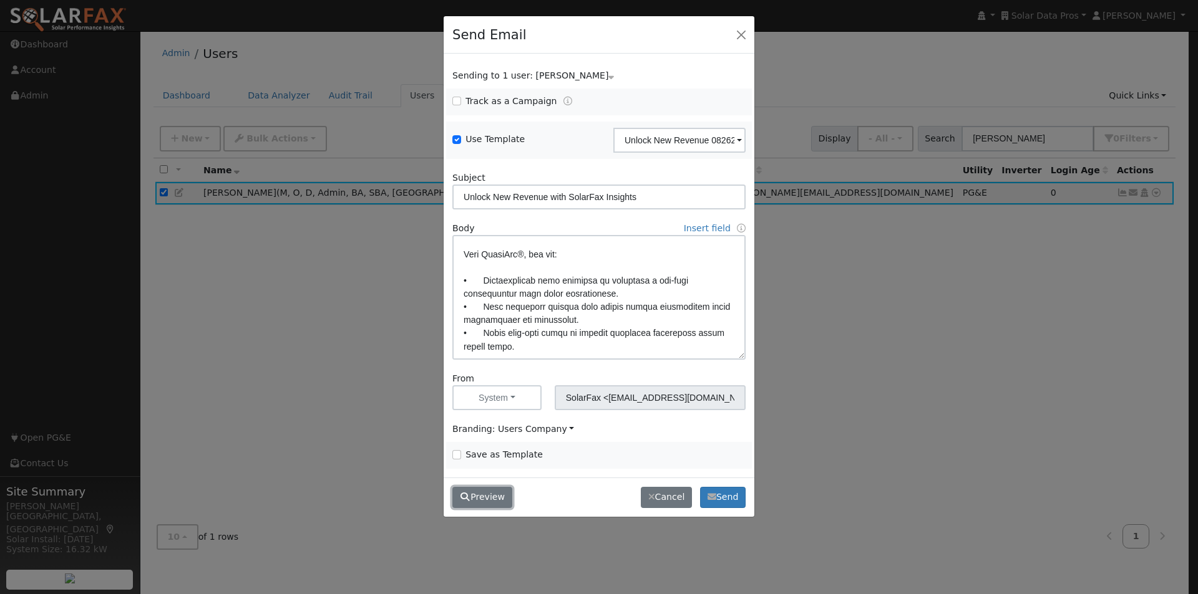
click at [487, 498] on button "Preview" at bounding box center [482, 497] width 60 height 21
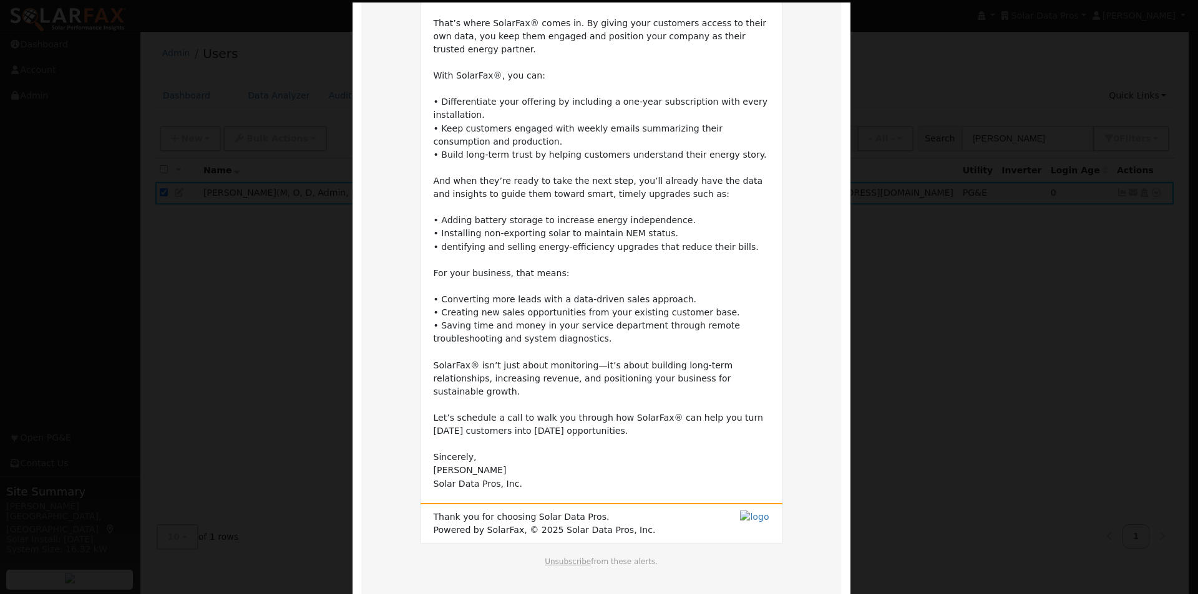
scroll to position [226, 0]
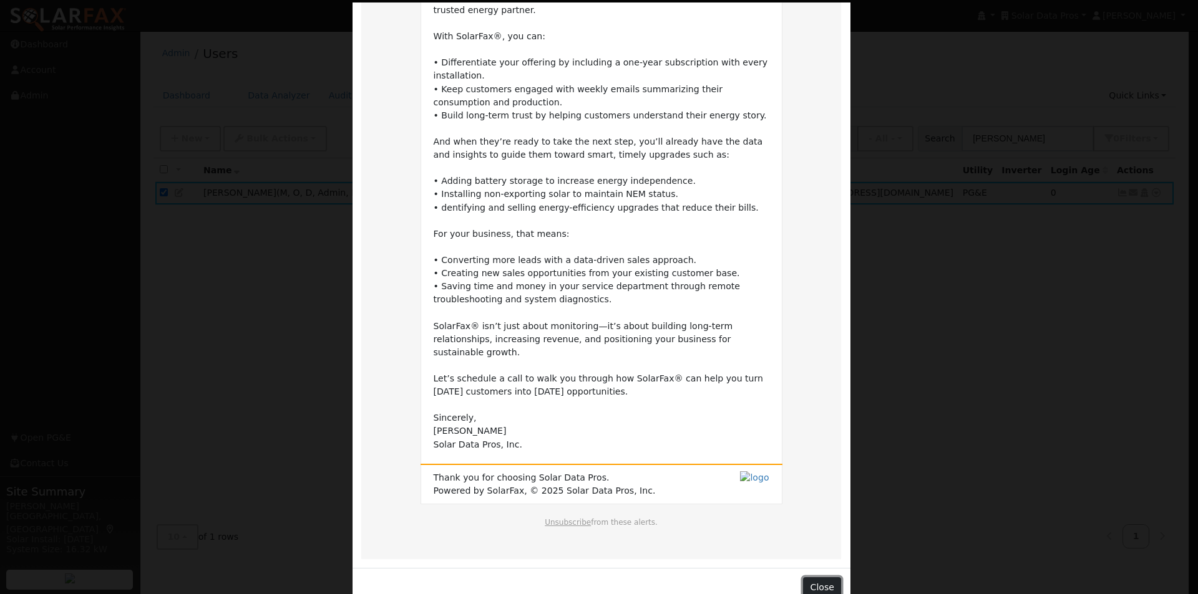
click at [820, 578] on button "Close" at bounding box center [822, 588] width 38 height 21
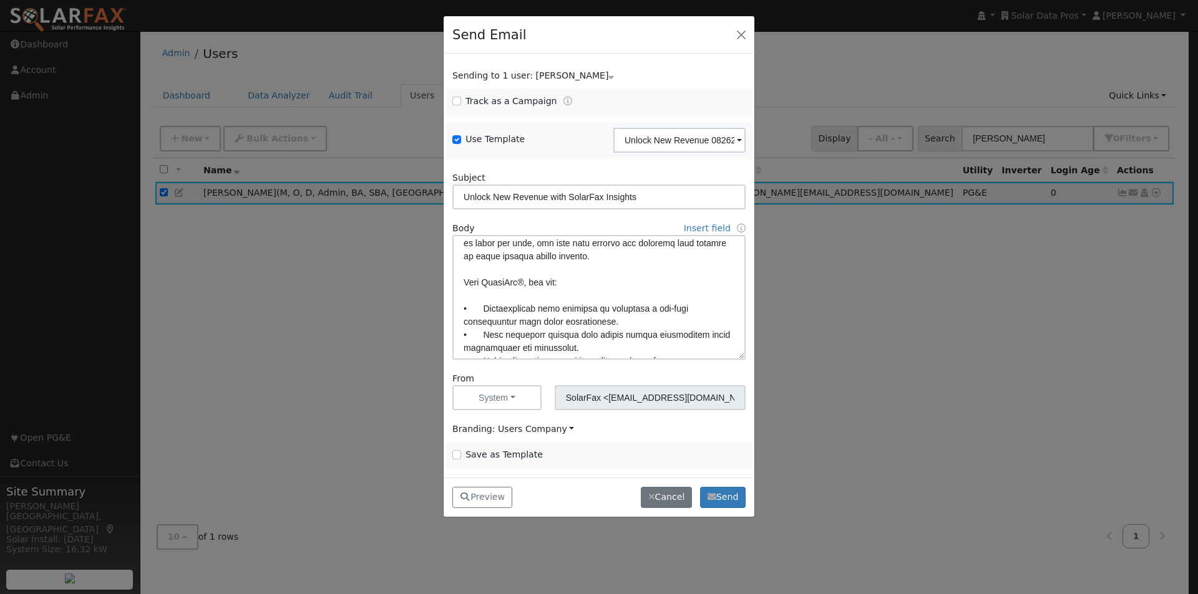
scroll to position [125, 0]
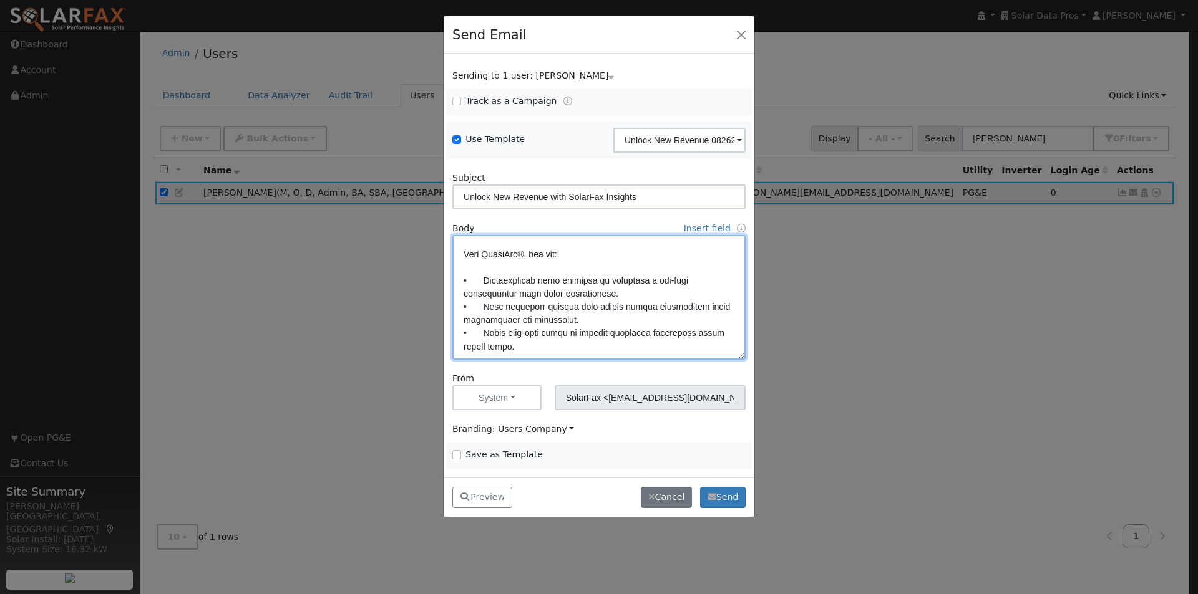
click at [483, 279] on textarea at bounding box center [598, 297] width 293 height 125
paste textarea "<u>"
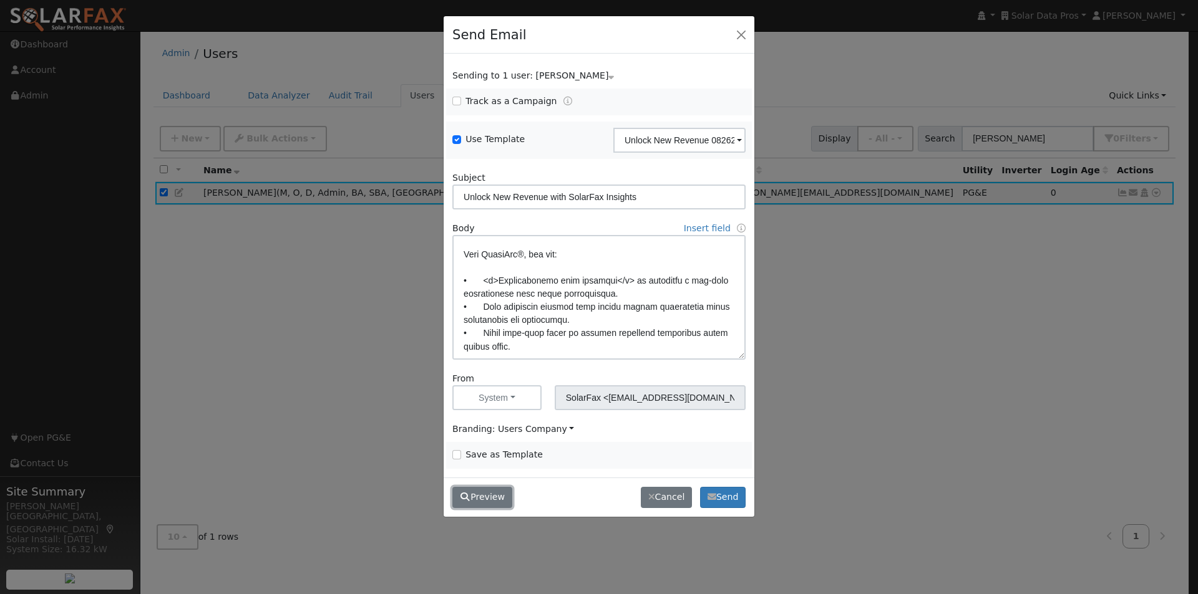
click at [494, 500] on button "Preview" at bounding box center [482, 497] width 60 height 21
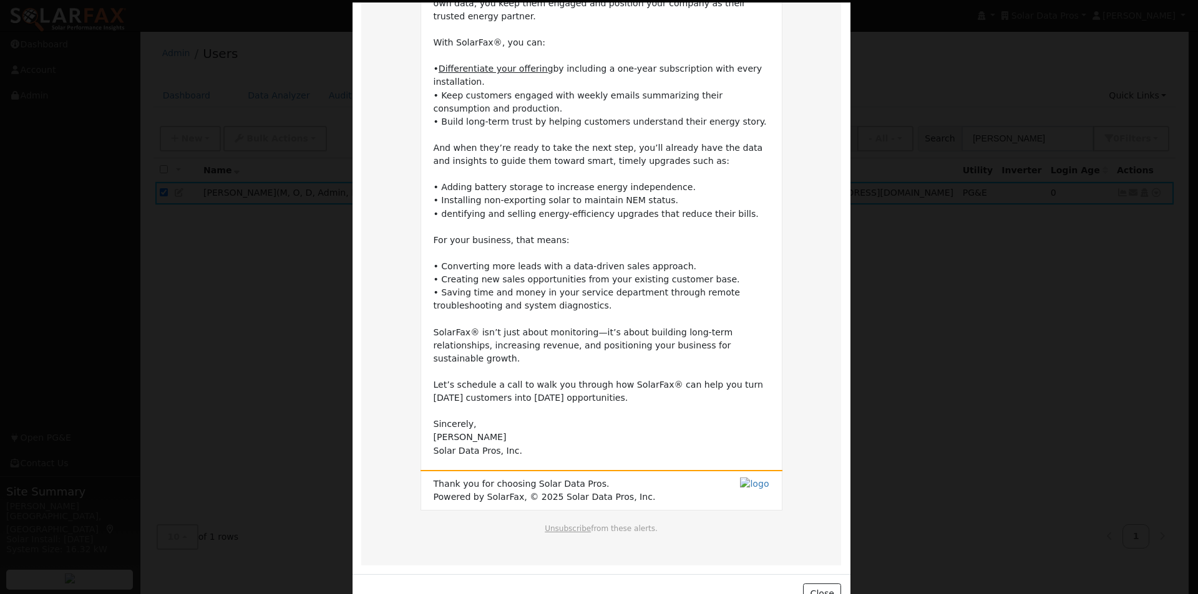
scroll to position [226, 0]
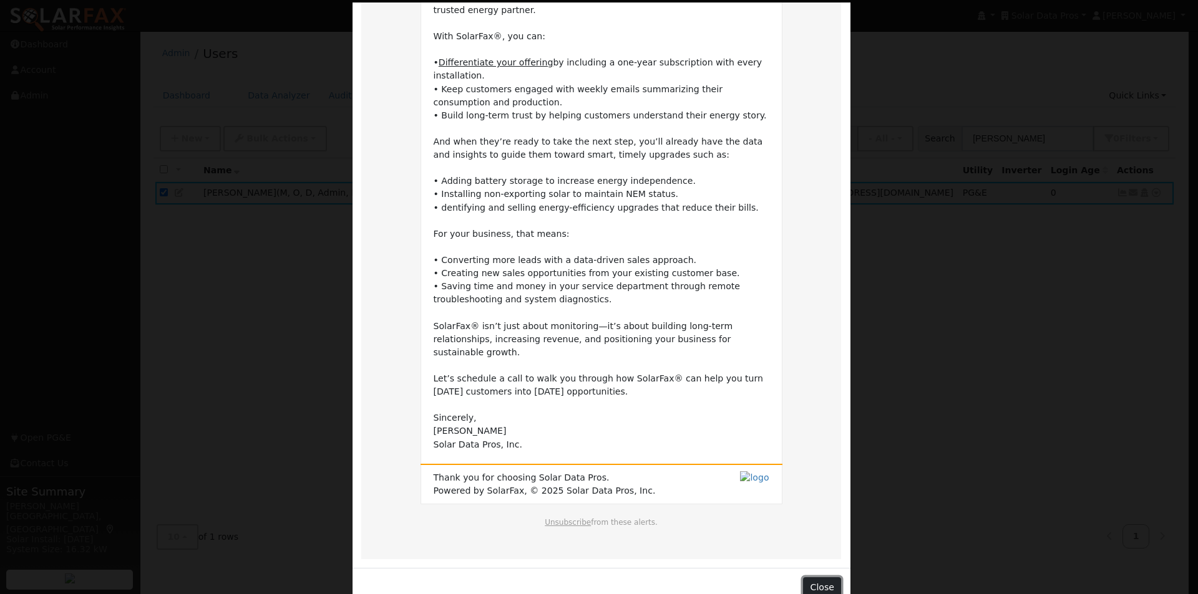
drag, startPoint x: 816, startPoint y: 560, endPoint x: 683, endPoint y: 449, distance: 173.1
click at [816, 578] on button "Close" at bounding box center [822, 588] width 38 height 21
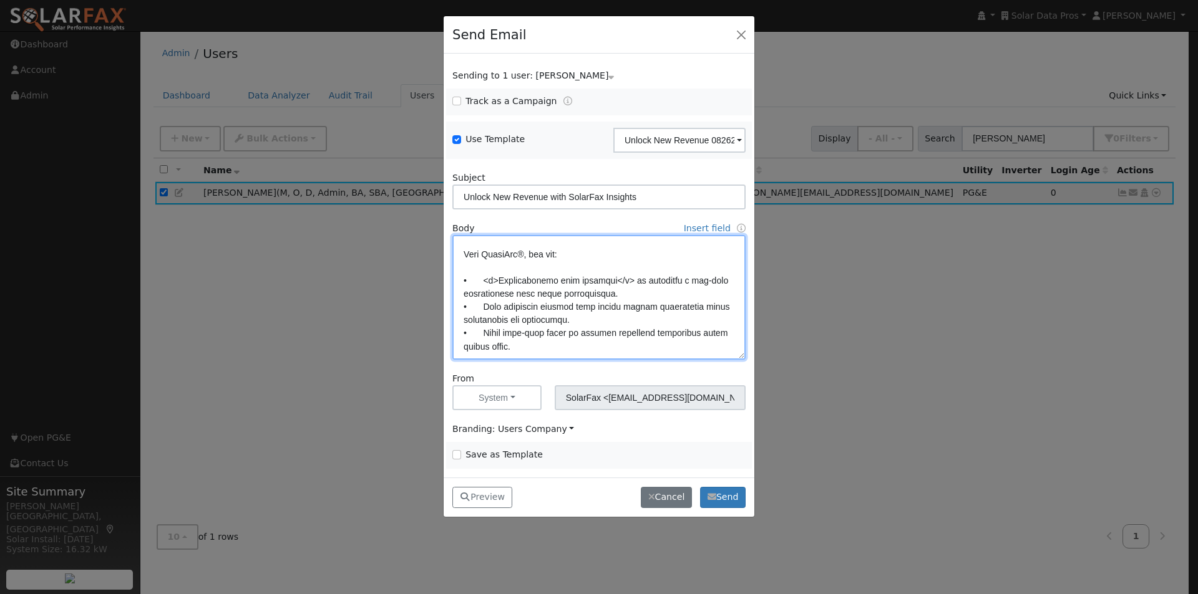
drag, startPoint x: 614, startPoint y: 282, endPoint x: 596, endPoint y: 282, distance: 17.5
click at [596, 282] on textarea at bounding box center [598, 297] width 293 height 125
click at [483, 306] on textarea at bounding box center [598, 297] width 293 height 125
paste textarea "</u>"
click at [600, 305] on textarea at bounding box center [598, 297] width 293 height 125
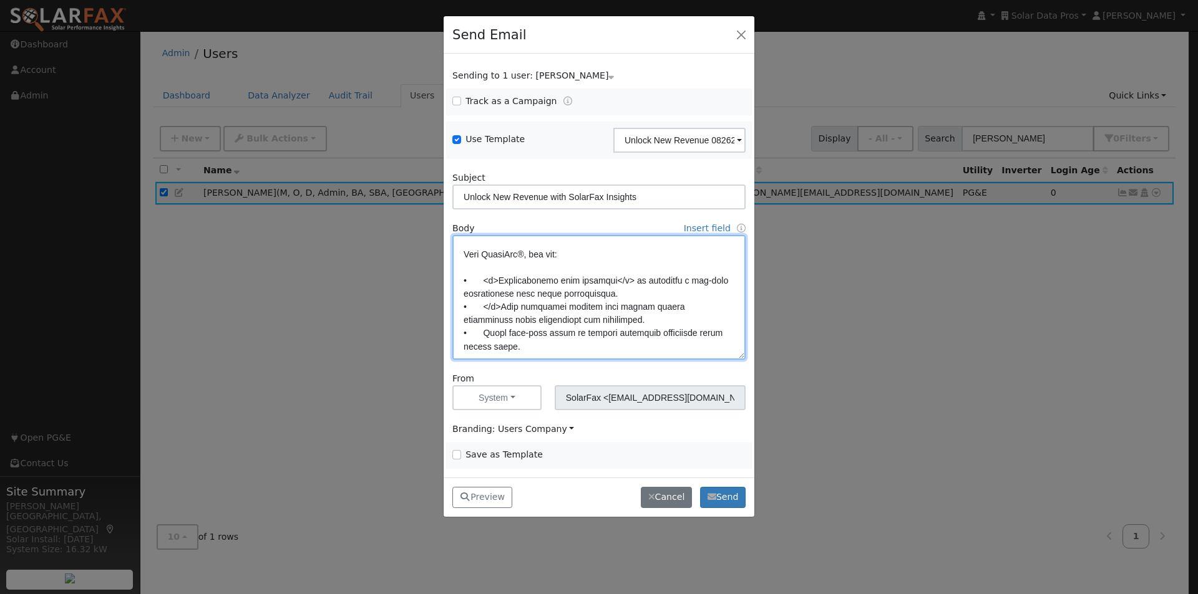
paste textarea "</u>"
click at [491, 303] on textarea at bounding box center [598, 297] width 293 height 125
click at [483, 334] on textarea at bounding box center [598, 297] width 293 height 125
paste textarea "</u>"
drag, startPoint x: 577, startPoint y: 334, endPoint x: 612, endPoint y: 369, distance: 49.4
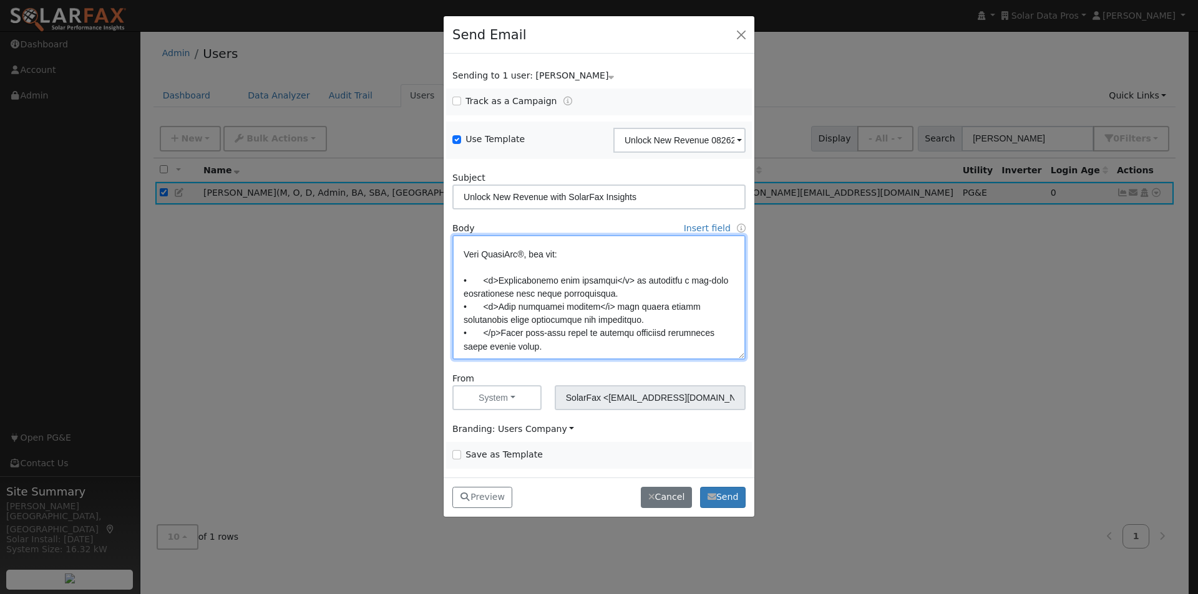
click at [578, 334] on textarea at bounding box center [598, 297] width 293 height 125
paste textarea "</u>"
click at [492, 330] on textarea at bounding box center [598, 297] width 293 height 125
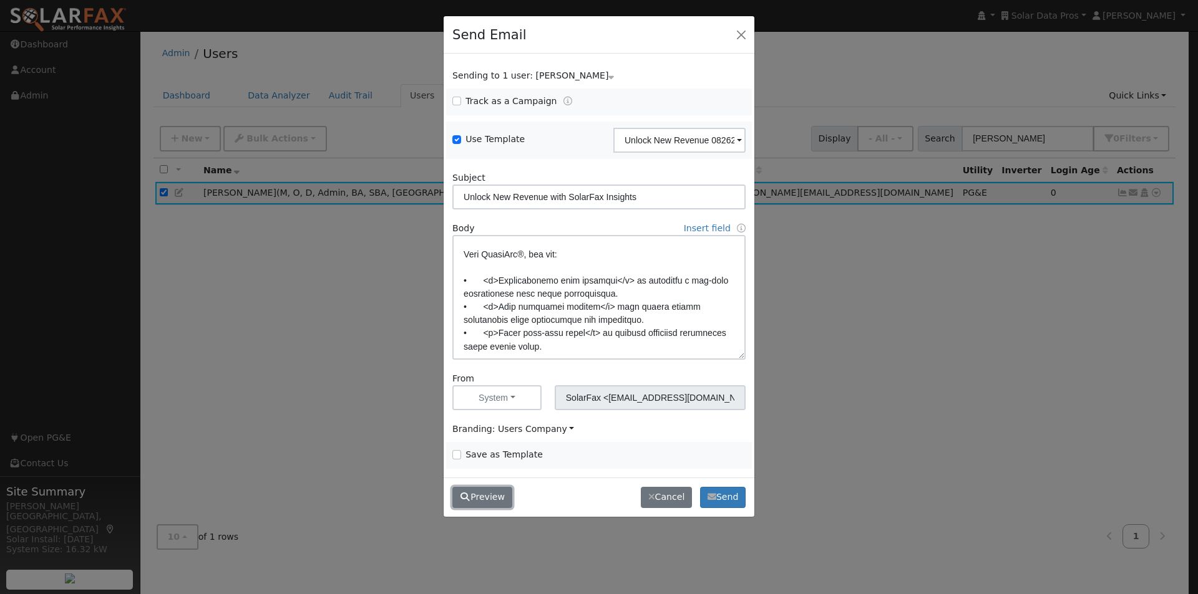
click at [480, 497] on button "Preview" at bounding box center [482, 497] width 60 height 21
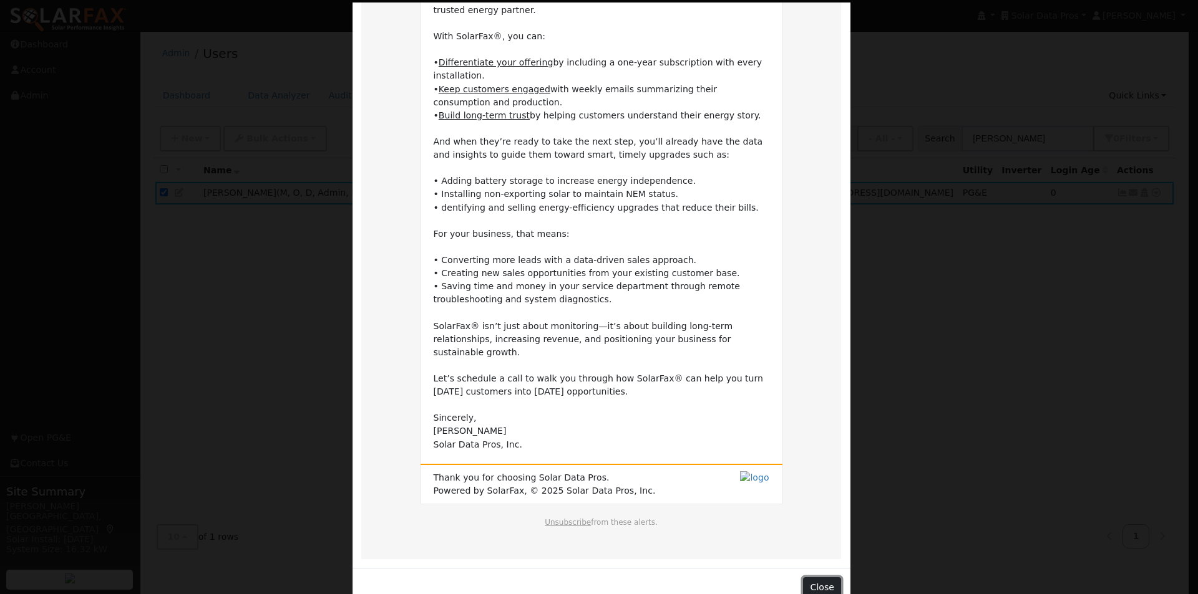
click at [822, 578] on button "Close" at bounding box center [822, 588] width 38 height 21
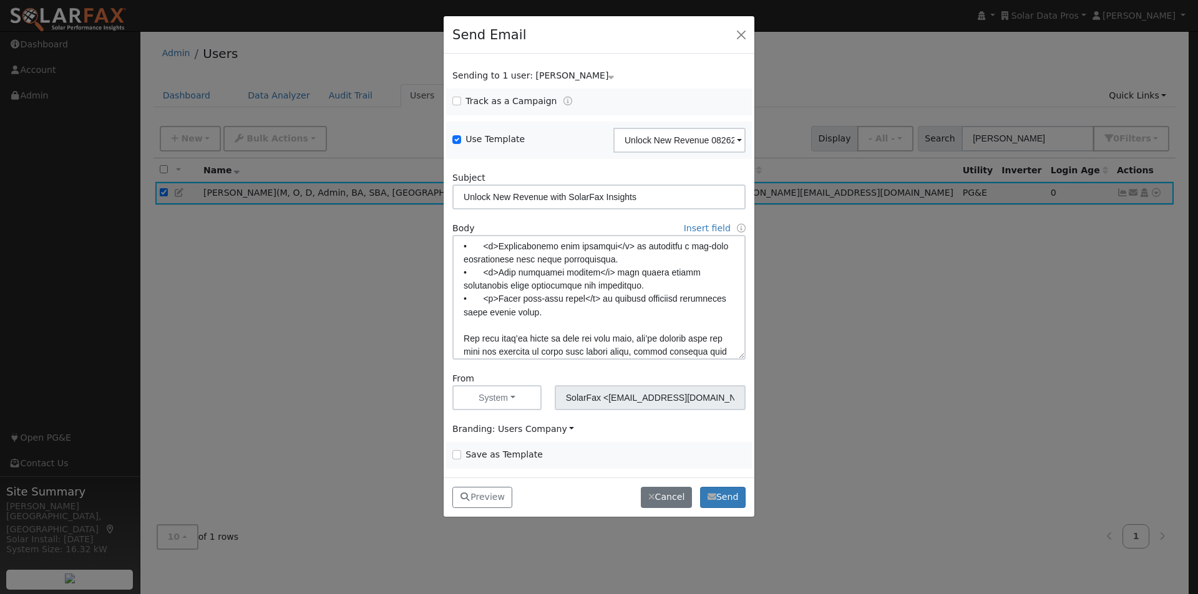
scroll to position [187, 0]
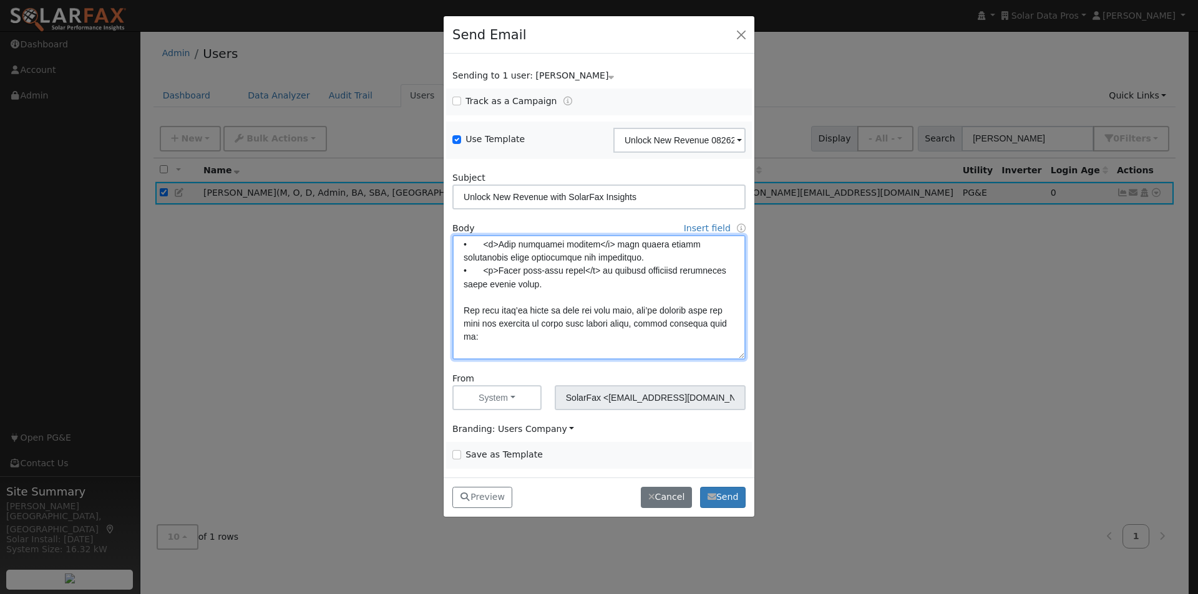
drag, startPoint x: 637, startPoint y: 312, endPoint x: 643, endPoint y: 338, distance: 26.9
click at [636, 313] on textarea at bounding box center [598, 297] width 293 height 125
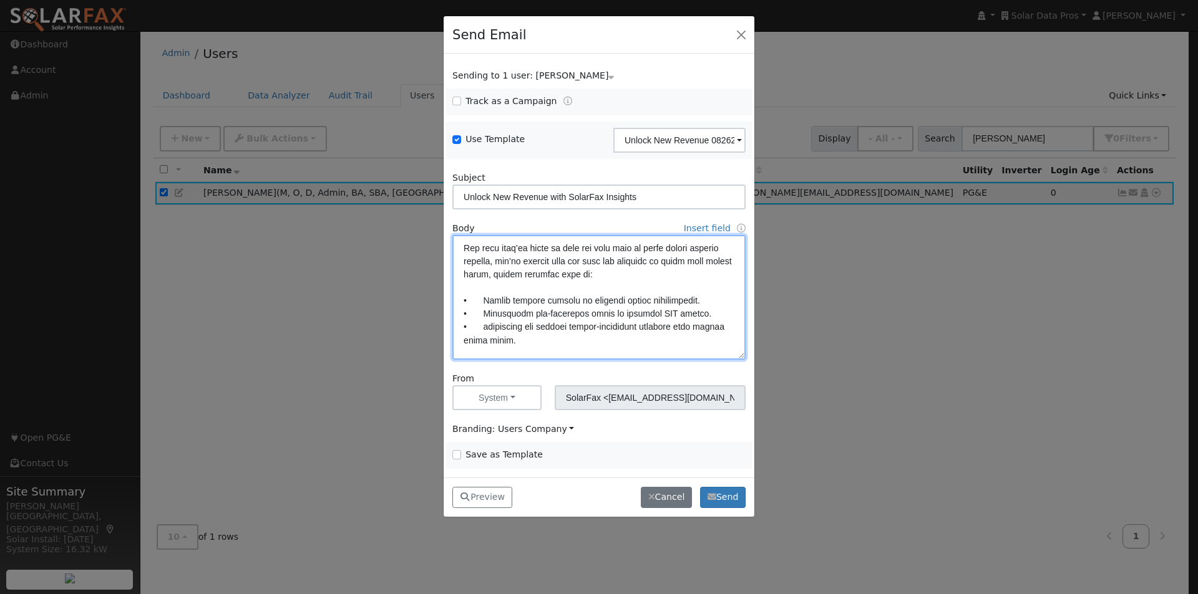
click at [482, 329] on textarea at bounding box center [598, 297] width 293 height 125
click at [571, 326] on textarea at bounding box center [598, 297] width 293 height 125
drag, startPoint x: 714, startPoint y: 326, endPoint x: 705, endPoint y: 358, distance: 33.8
click at [713, 333] on textarea at bounding box center [598, 297] width 293 height 125
click at [594, 306] on textarea at bounding box center [598, 297] width 293 height 125
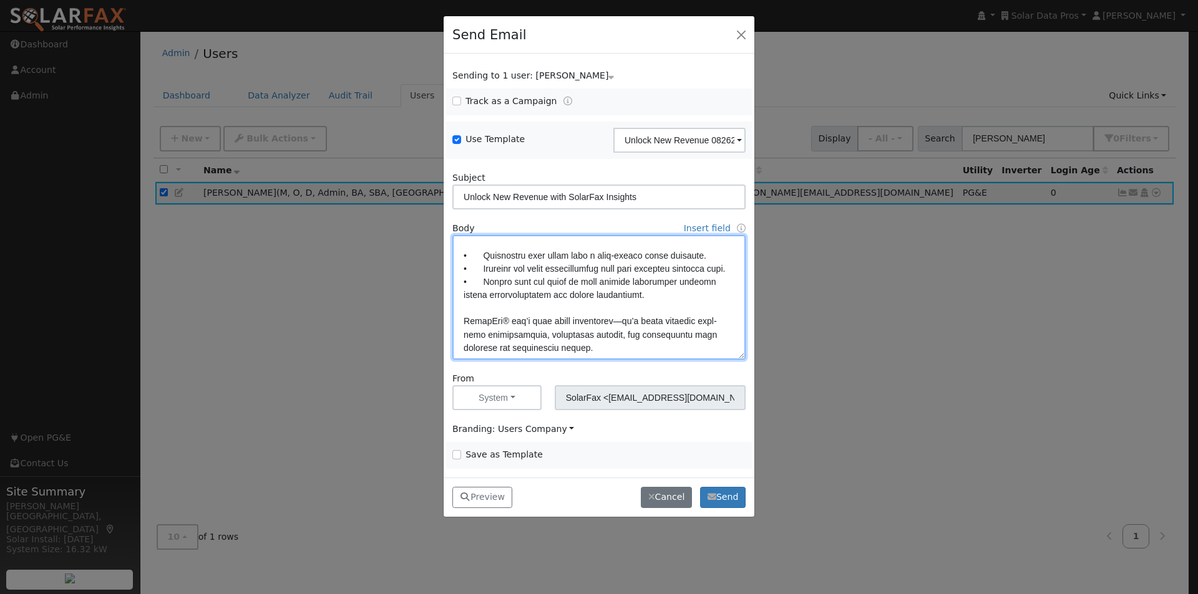
scroll to position [374, 0]
click at [536, 269] on textarea at bounding box center [598, 297] width 293 height 125
click at [609, 269] on textarea at bounding box center [598, 297] width 293 height 125
click at [618, 325] on textarea at bounding box center [598, 297] width 293 height 125
click at [700, 287] on textarea at bounding box center [598, 297] width 293 height 125
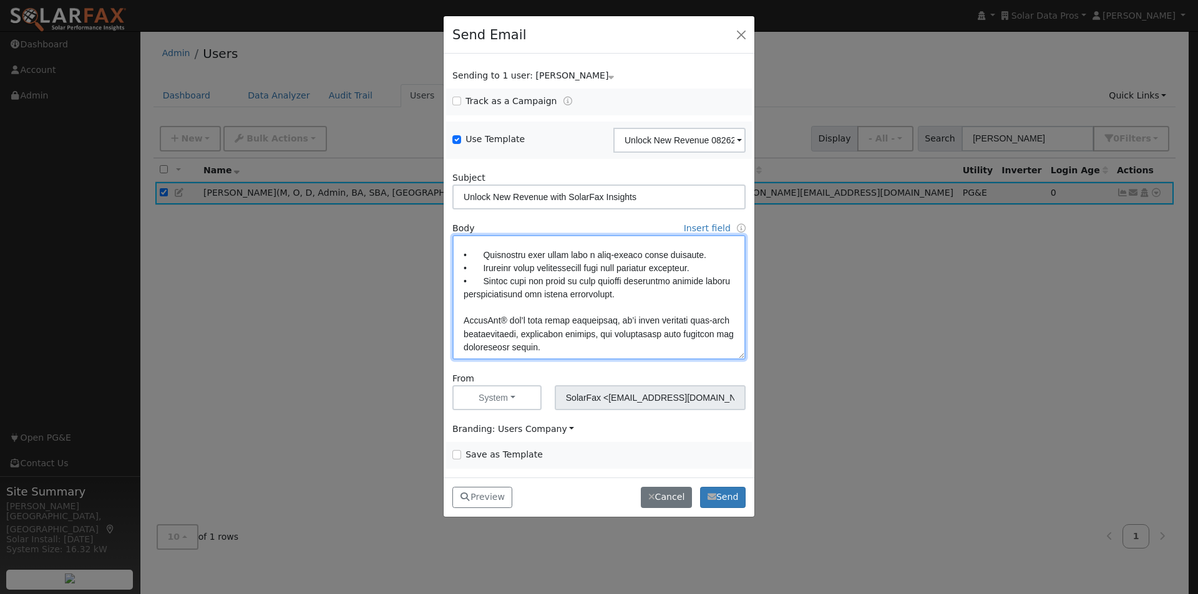
scroll to position [437, 0]
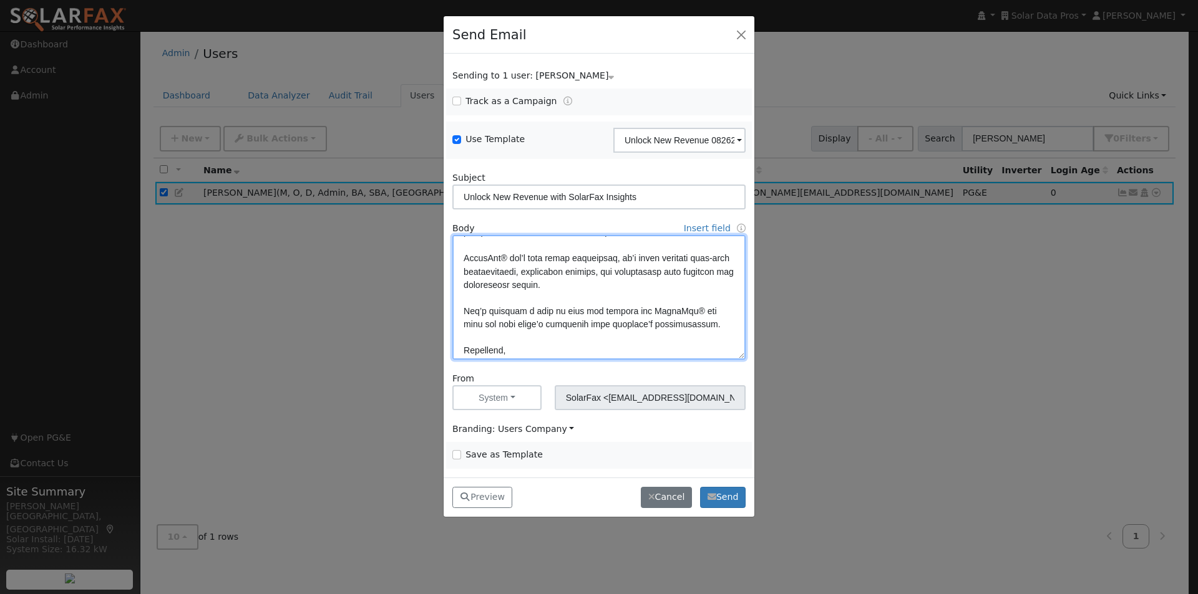
click at [651, 286] on textarea at bounding box center [598, 297] width 293 height 125
type textarea "Dear {user_fname}, Every solar company has something in common: existing custom…"
click at [455, 454] on input "Save as Template" at bounding box center [456, 454] width 9 height 9
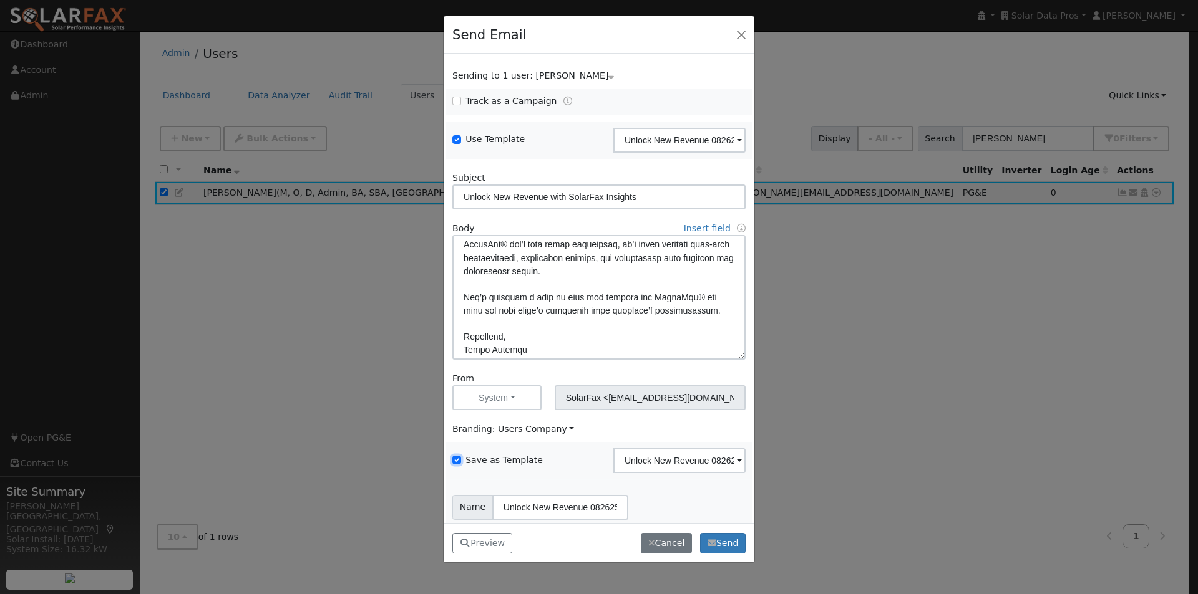
scroll to position [51, 0]
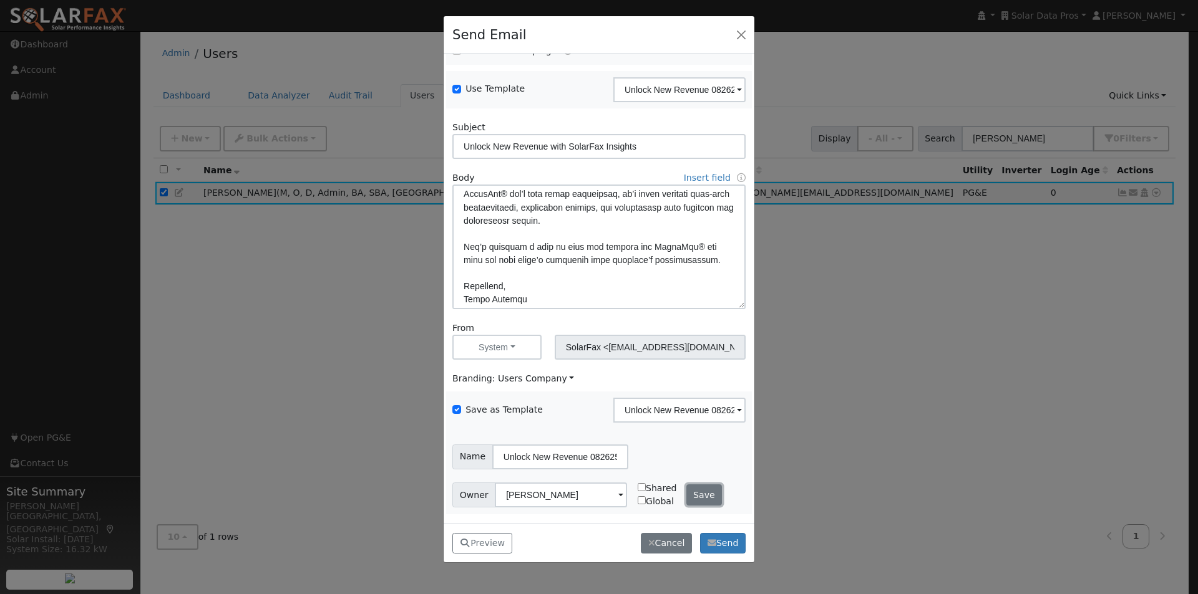
click at [696, 497] on button "Save" at bounding box center [704, 495] width 36 height 21
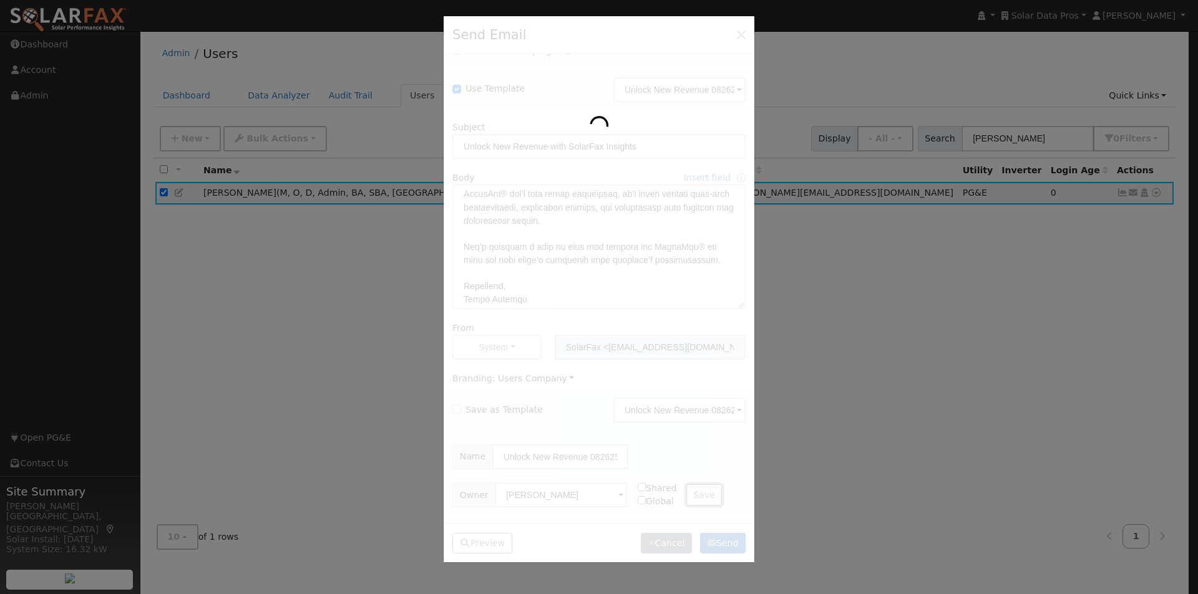
checkbox input "false"
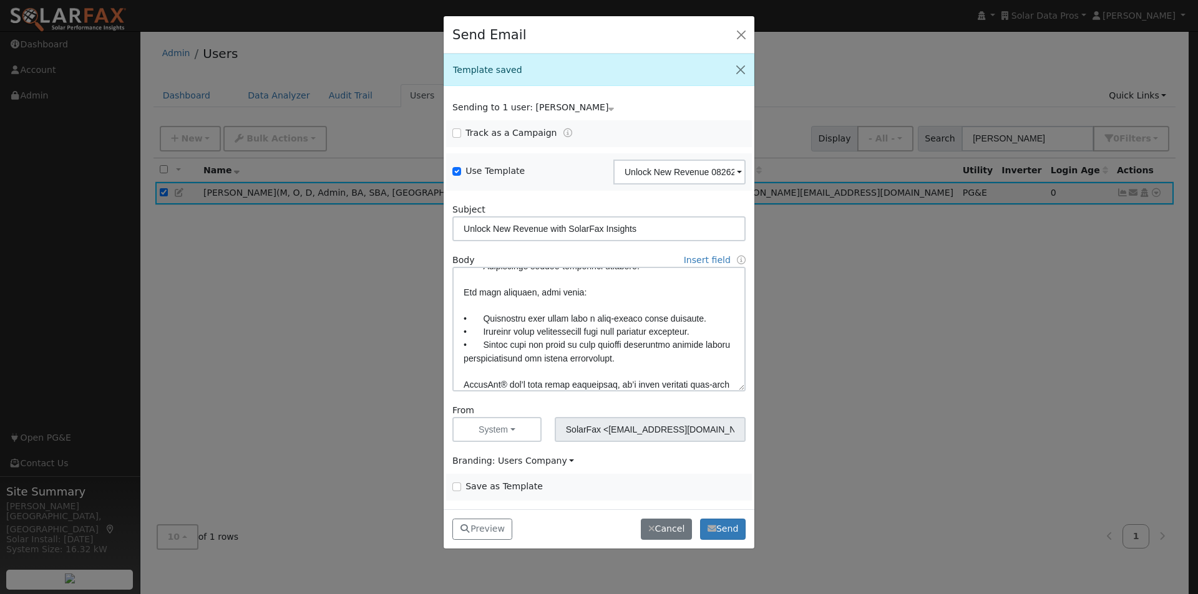
scroll to position [312, 0]
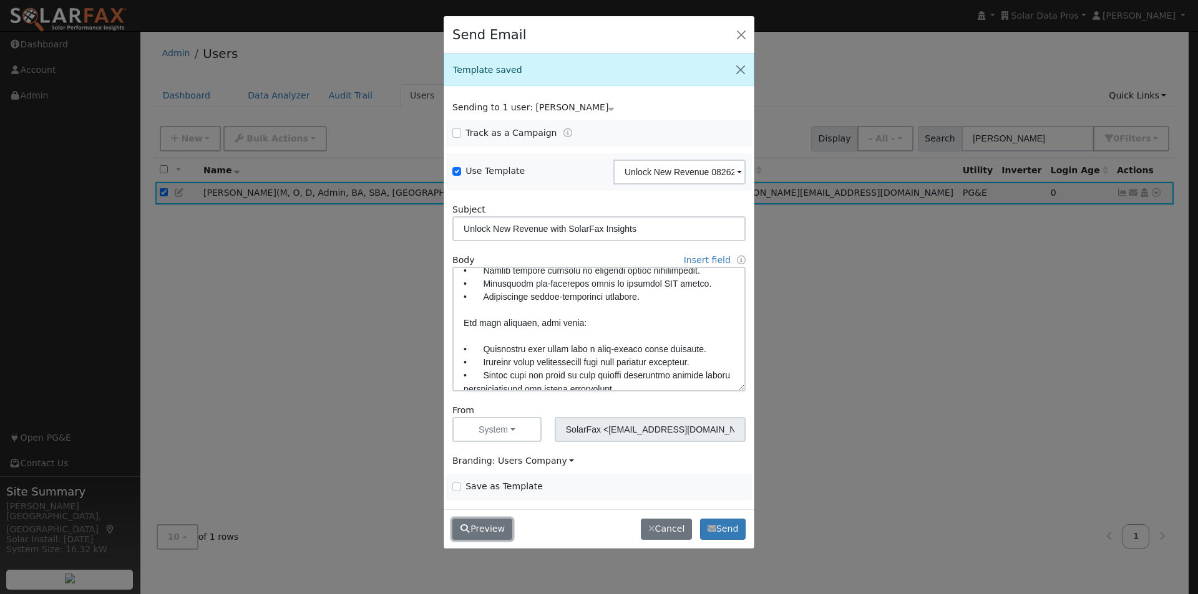
click at [490, 533] on button "Preview" at bounding box center [482, 529] width 60 height 21
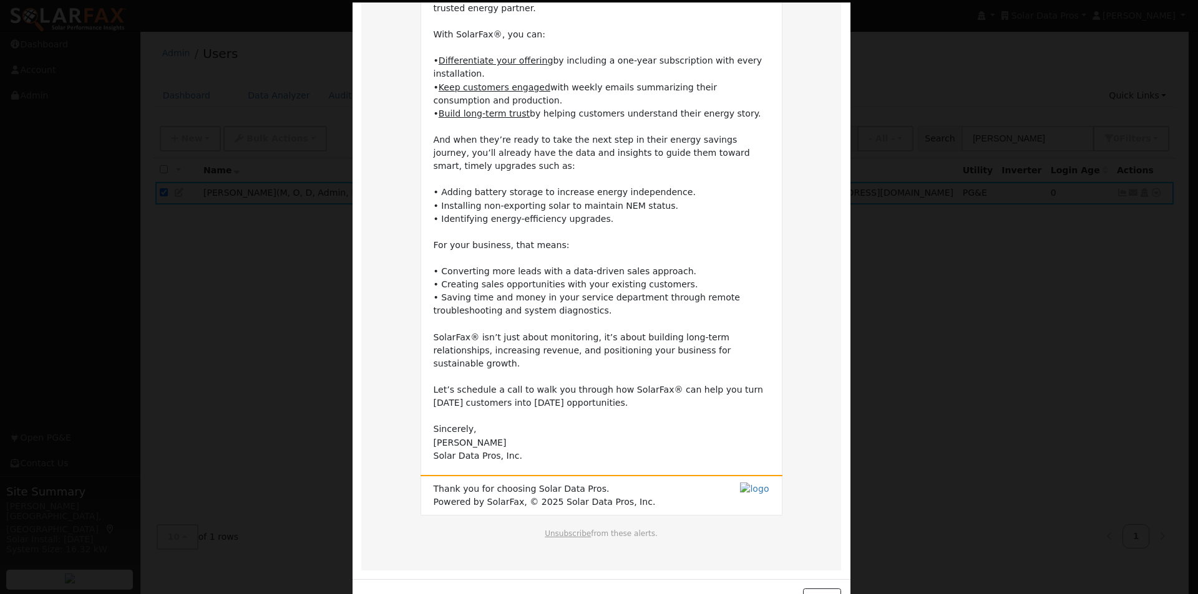
scroll to position [240, 0]
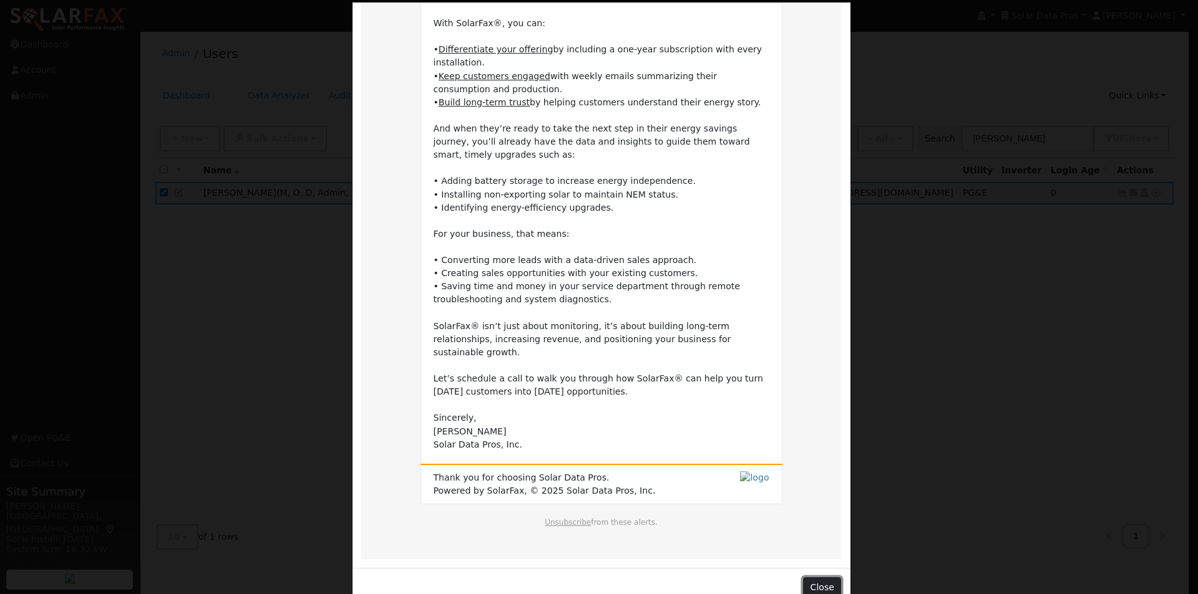
click at [815, 578] on button "Close" at bounding box center [822, 588] width 38 height 21
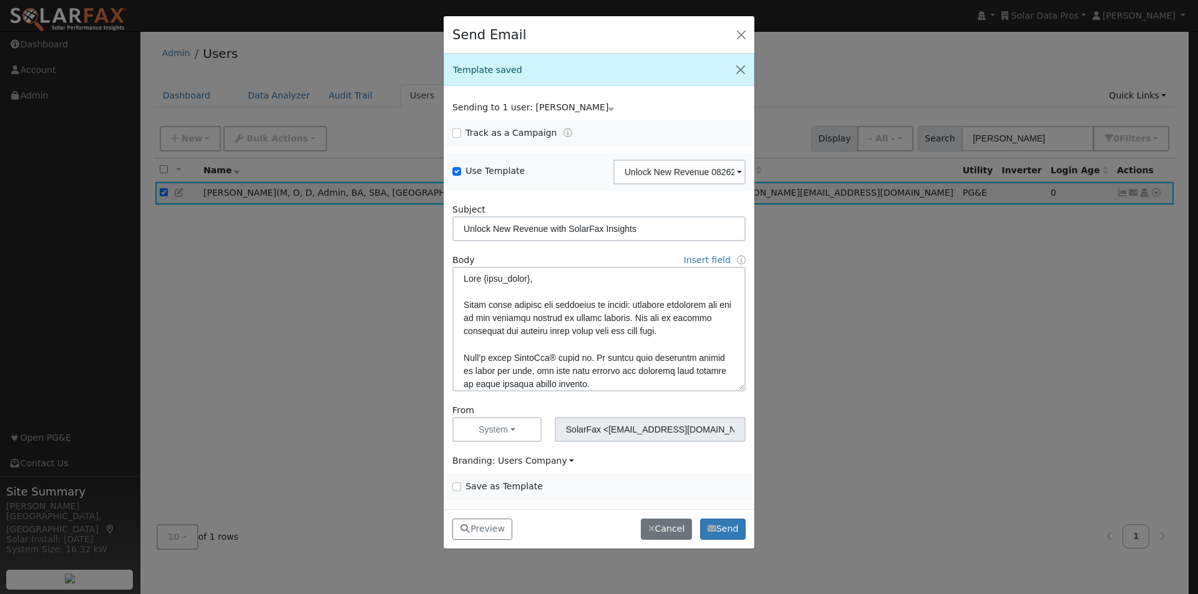
scroll to position [0, 0]
drag, startPoint x: 657, startPoint y: 302, endPoint x: 389, endPoint y: 306, distance: 268.9
click at [389, 306] on div "Send Email Template saved Sending to 1 user: Leroy Coffman Name Issue Leroy Cof…" at bounding box center [599, 297] width 1198 height 594
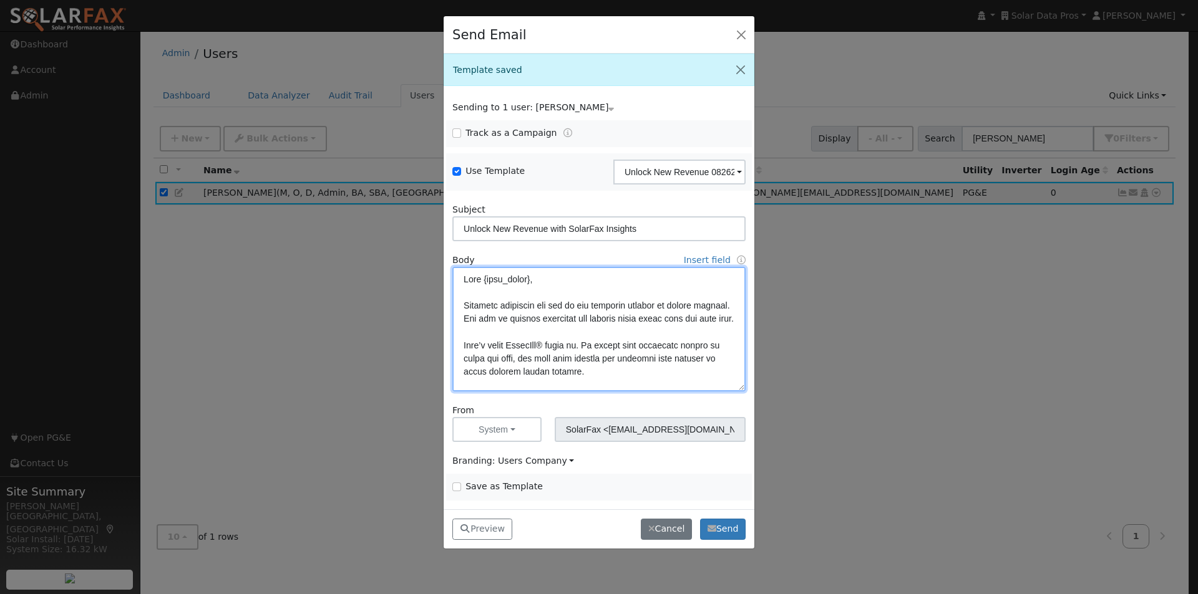
click at [626, 304] on textarea at bounding box center [598, 329] width 293 height 125
drag, startPoint x: 465, startPoint y: 301, endPoint x: 462, endPoint y: 314, distance: 12.7
click at [464, 309] on textarea at bounding box center [598, 329] width 293 height 125
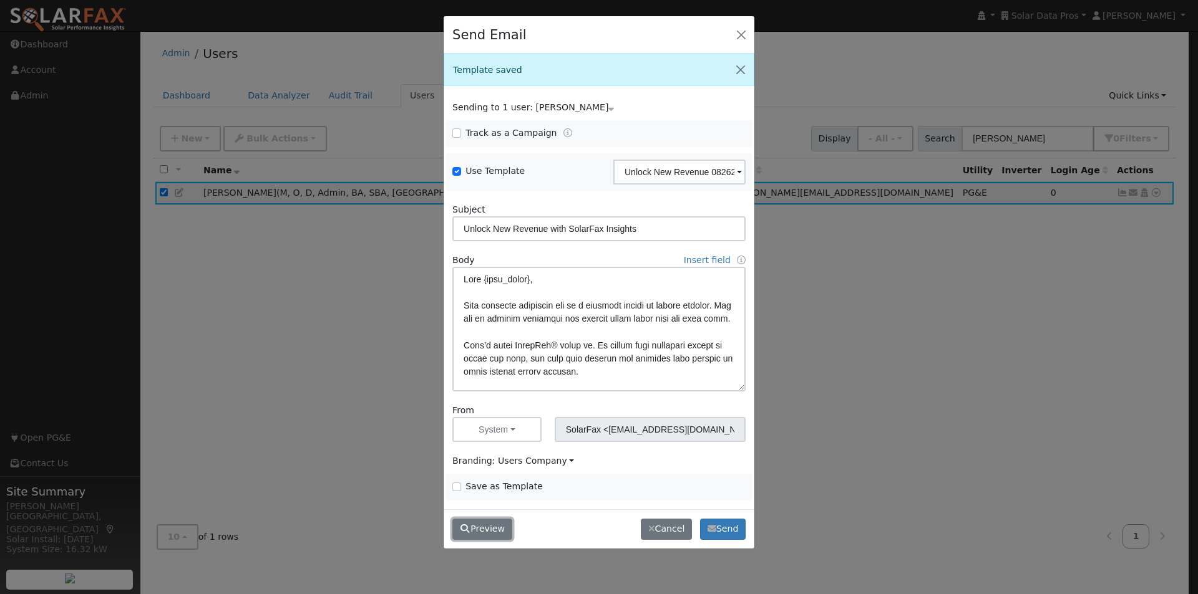
click at [487, 530] on button "Preview" at bounding box center [482, 529] width 60 height 21
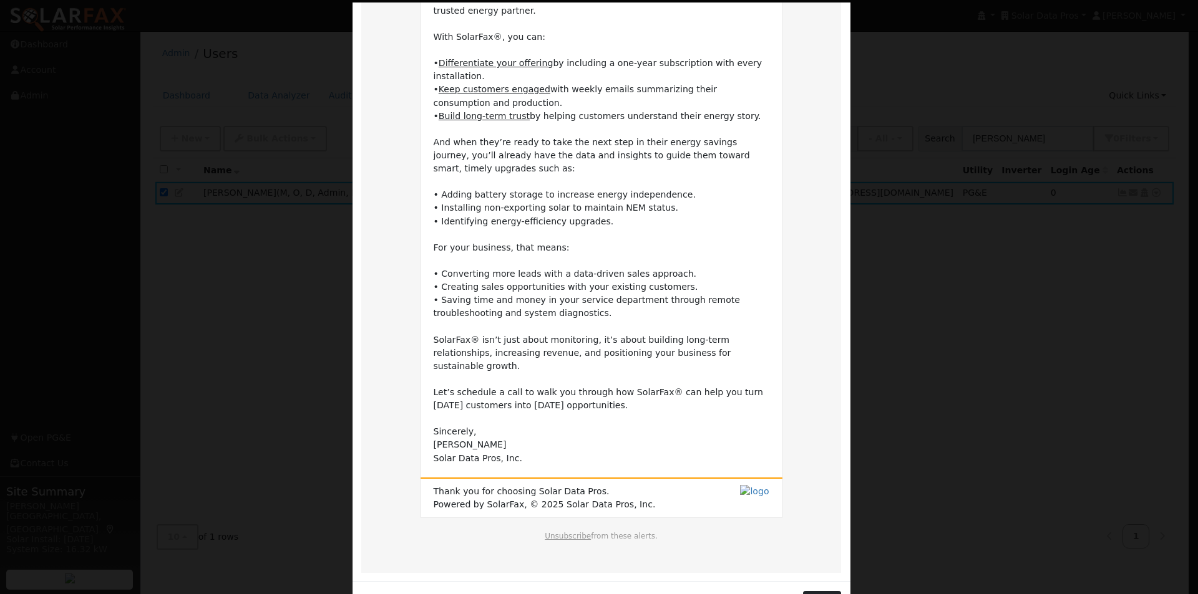
scroll to position [226, 0]
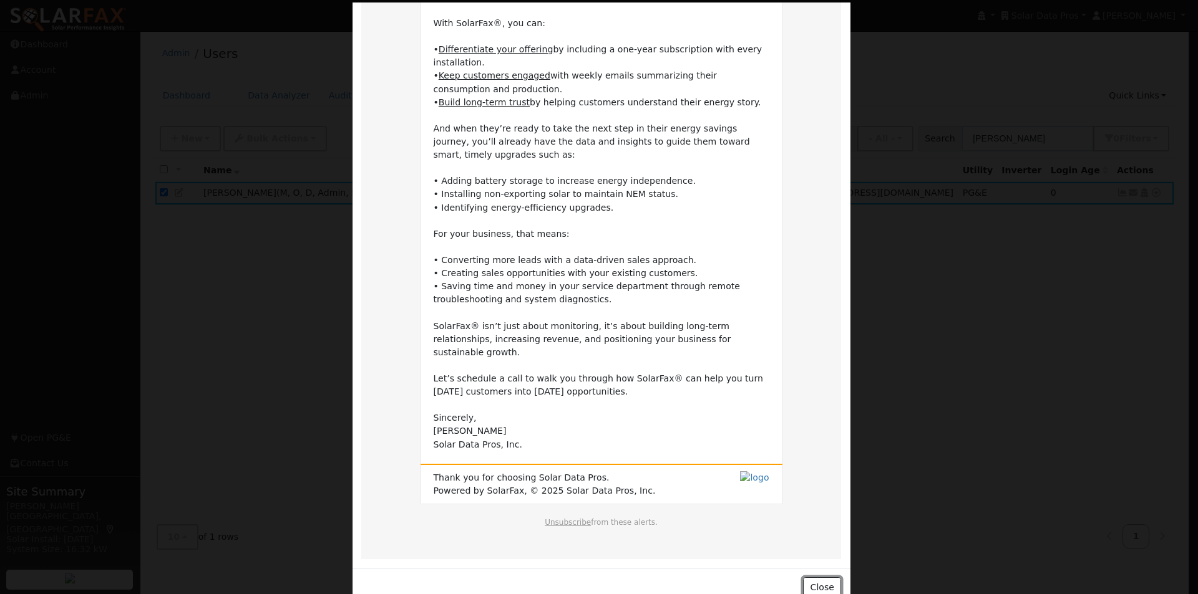
drag, startPoint x: 823, startPoint y: 558, endPoint x: 594, endPoint y: 342, distance: 315.0
click at [823, 578] on button "Close" at bounding box center [822, 588] width 38 height 21
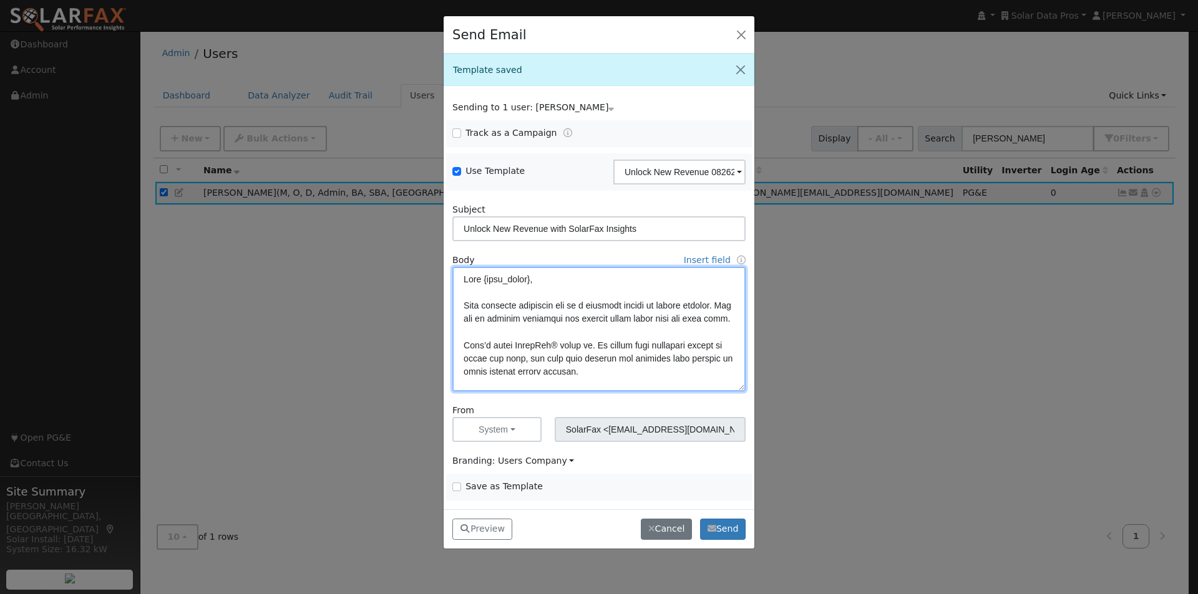
drag, startPoint x: 578, startPoint y: 315, endPoint x: 588, endPoint y: 357, distance: 43.4
click at [580, 315] on textarea at bounding box center [598, 329] width 293 height 125
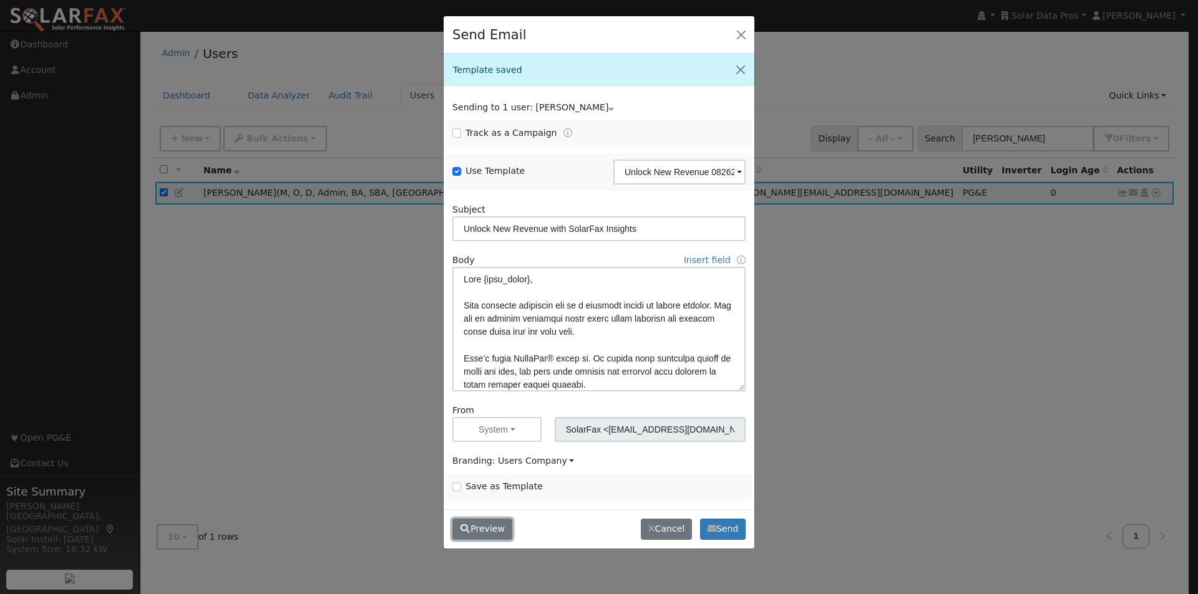
click at [472, 530] on button "Preview" at bounding box center [482, 529] width 60 height 21
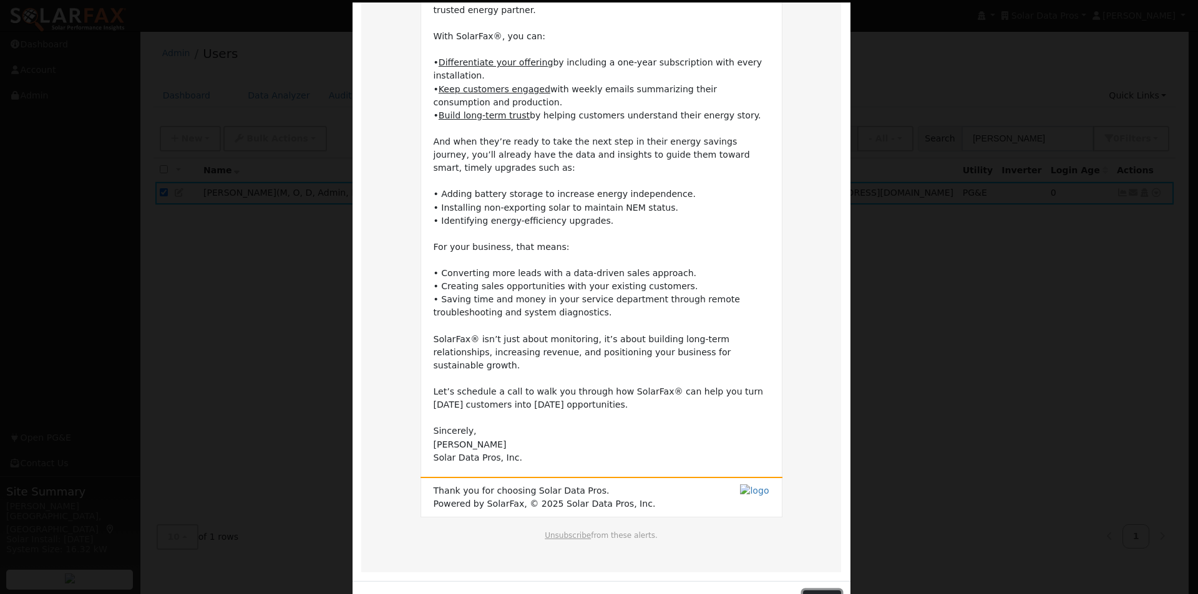
click at [817, 591] on button "Close" at bounding box center [822, 601] width 38 height 21
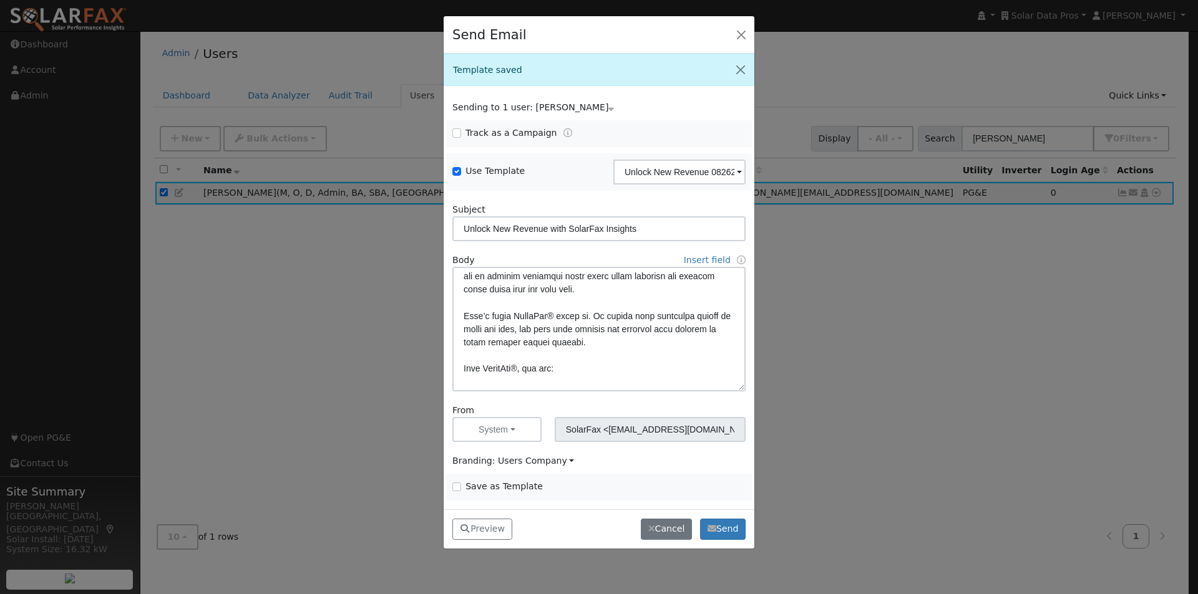
scroll to position [62, 0]
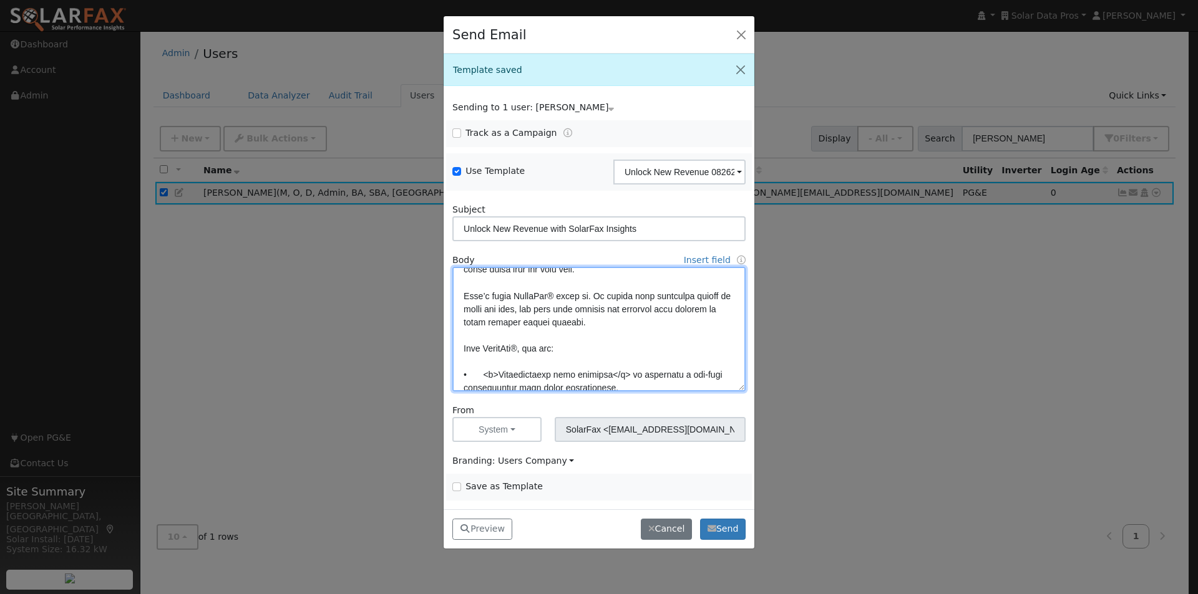
click at [558, 306] on textarea at bounding box center [598, 329] width 293 height 125
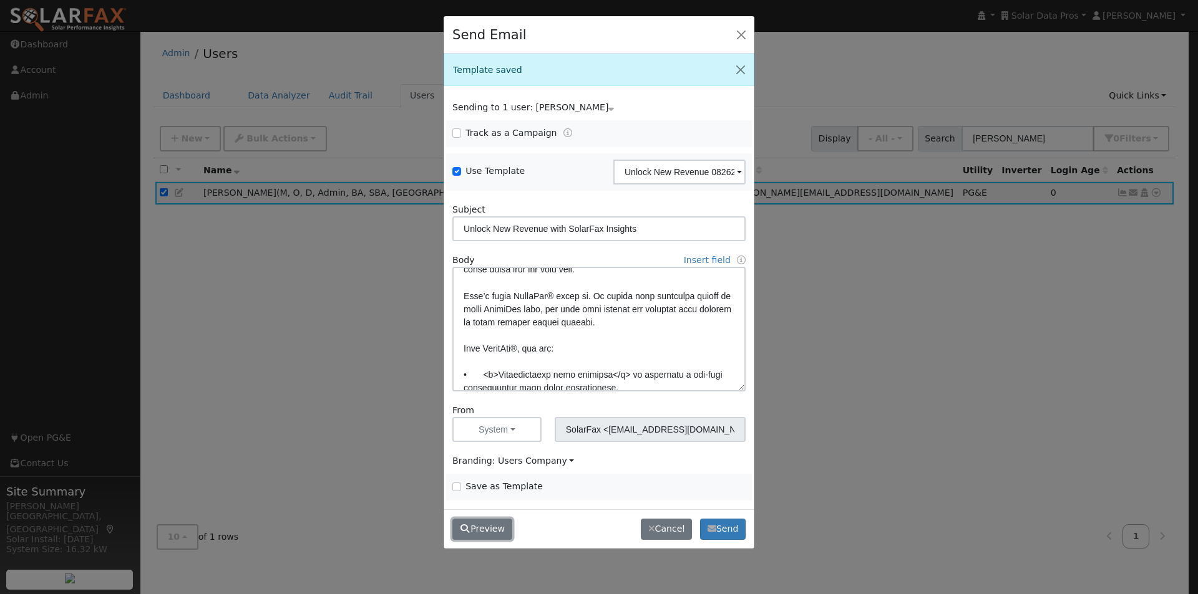
click at [481, 523] on button "Preview" at bounding box center [482, 529] width 60 height 21
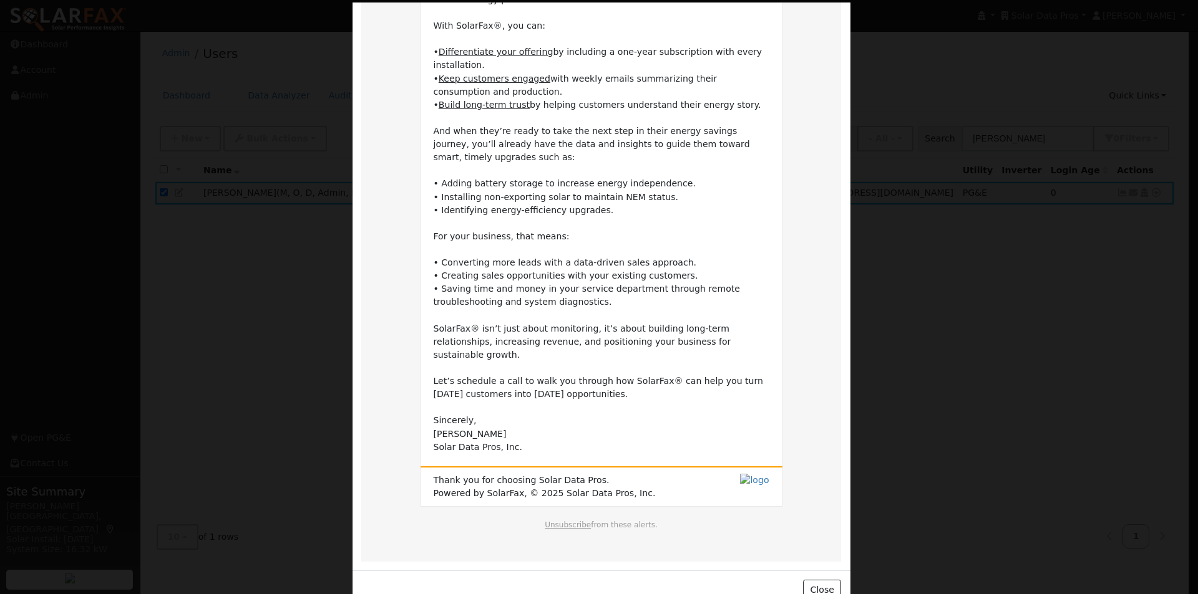
scroll to position [240, 0]
click at [815, 578] on button "Close" at bounding box center [822, 588] width 38 height 21
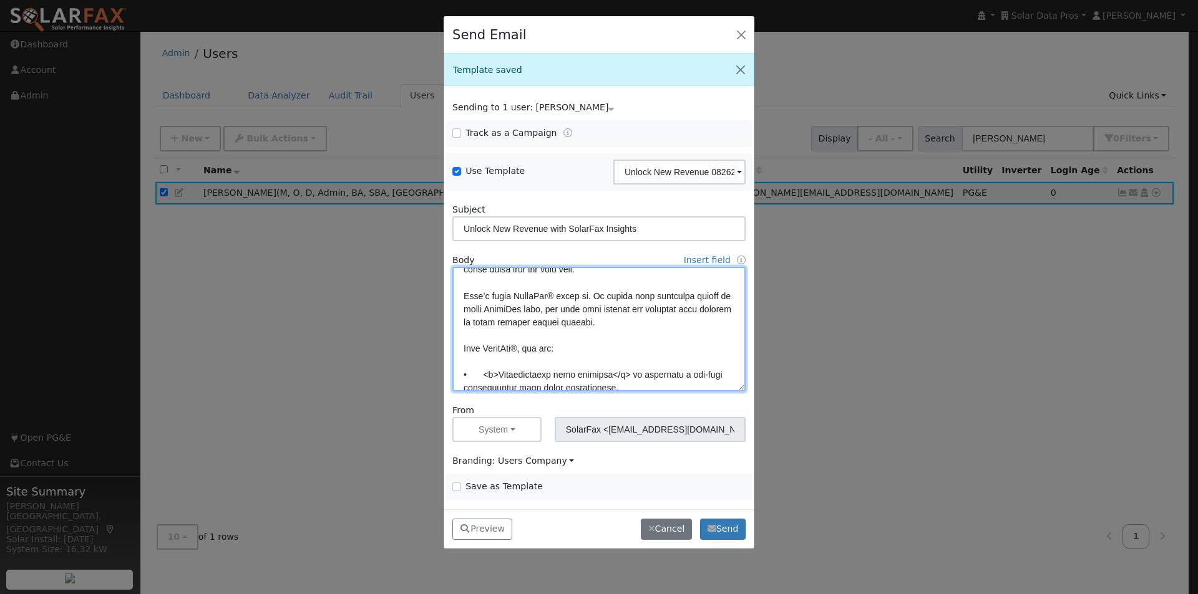
click at [463, 349] on textarea at bounding box center [598, 329] width 293 height 125
paste textarea "<b>"
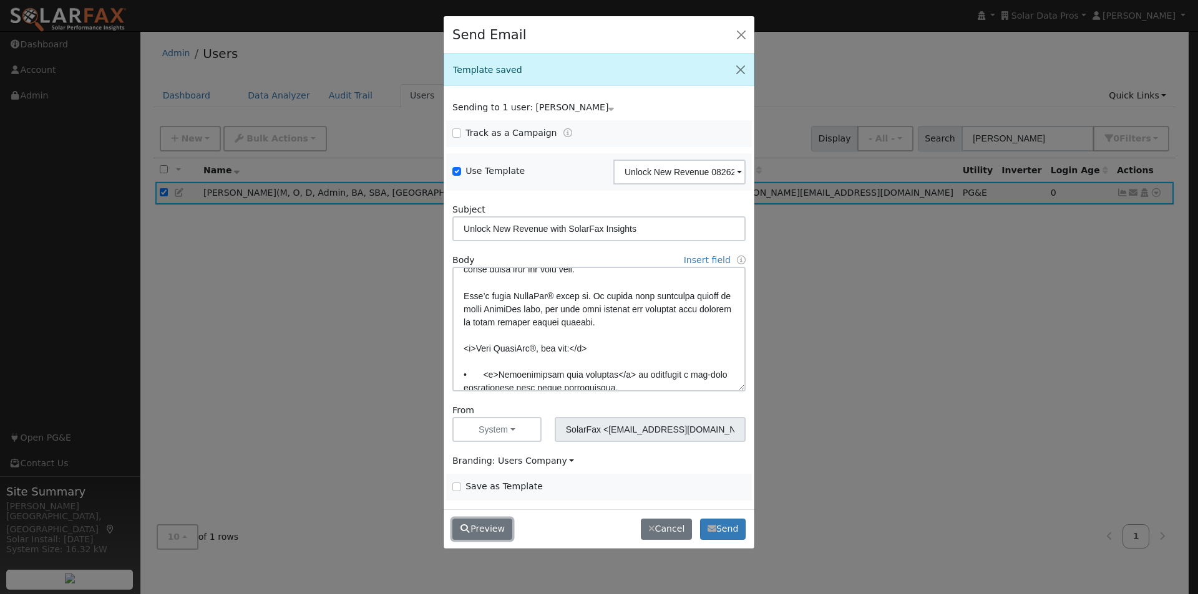
click at [486, 532] on button "Preview" at bounding box center [482, 529] width 60 height 21
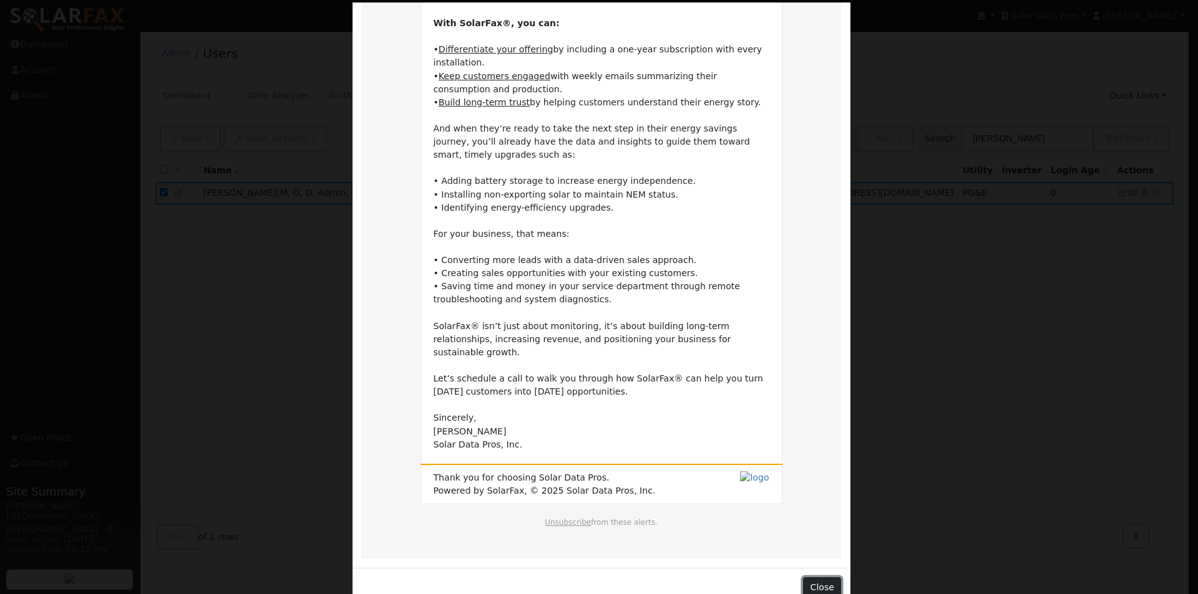
click at [813, 568] on div "Close" at bounding box center [601, 587] width 498 height 39
drag, startPoint x: 802, startPoint y: 555, endPoint x: 687, endPoint y: 432, distance: 168.6
click at [803, 578] on button "Close" at bounding box center [822, 588] width 38 height 21
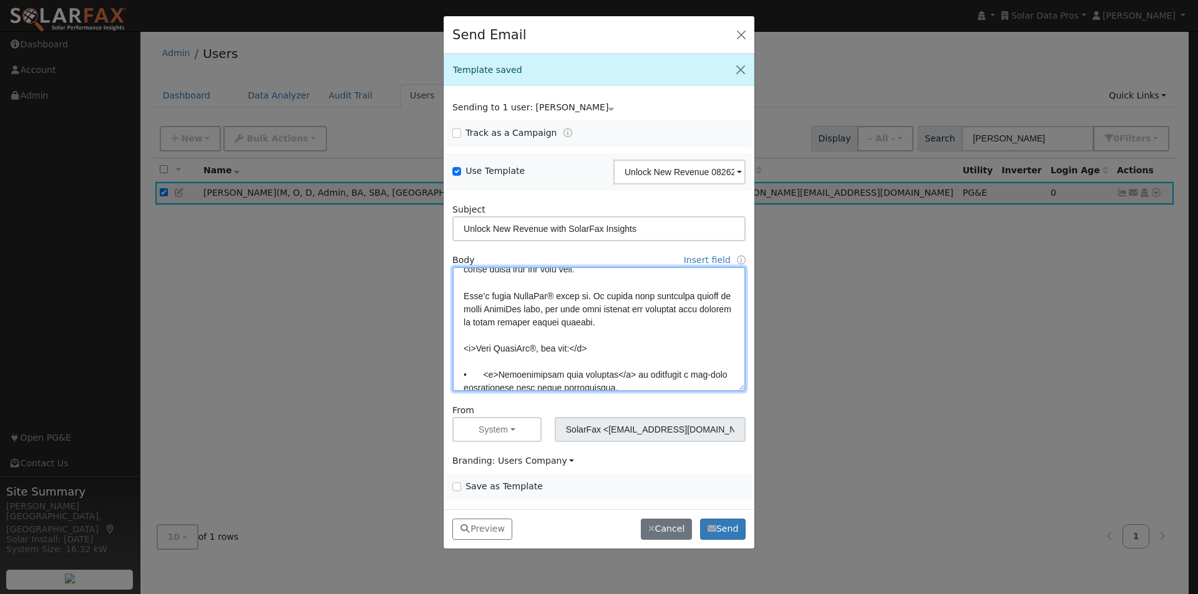
click at [537, 347] on textarea at bounding box center [598, 329] width 293 height 125
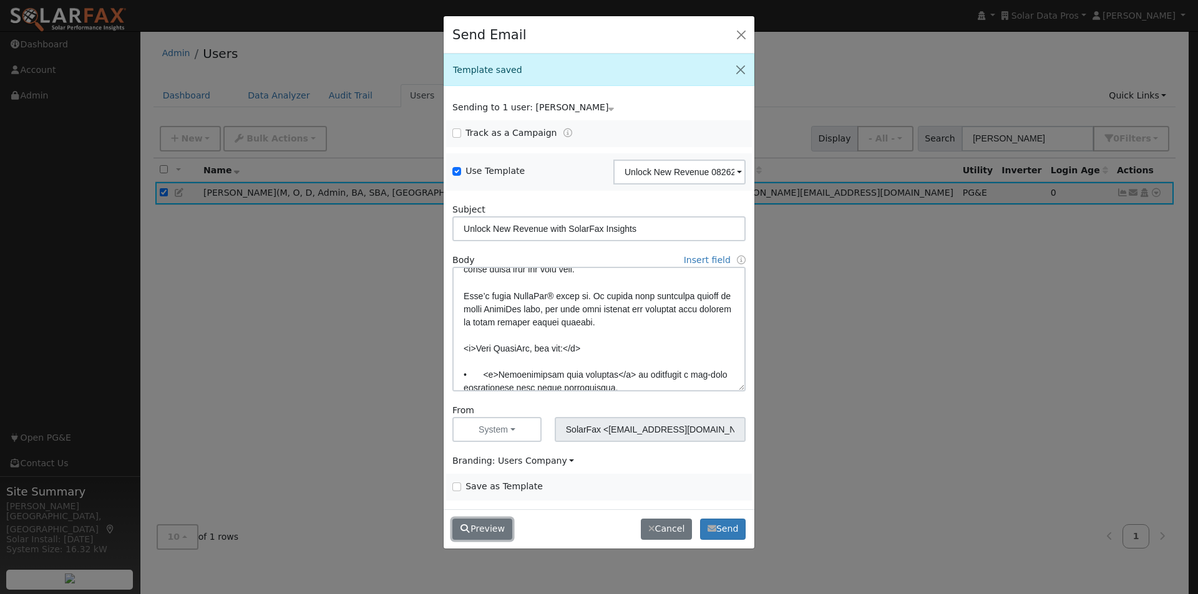
click at [475, 531] on button "Preview" at bounding box center [482, 529] width 60 height 21
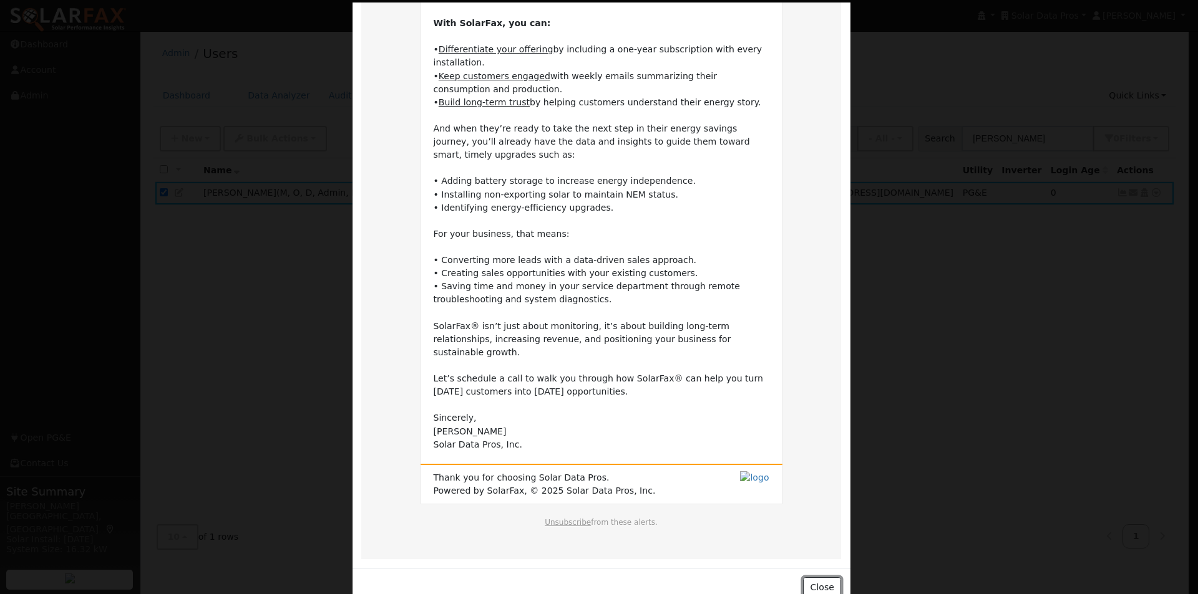
drag, startPoint x: 814, startPoint y: 561, endPoint x: 674, endPoint y: 399, distance: 214.9
click at [815, 578] on button "Close" at bounding box center [822, 588] width 38 height 21
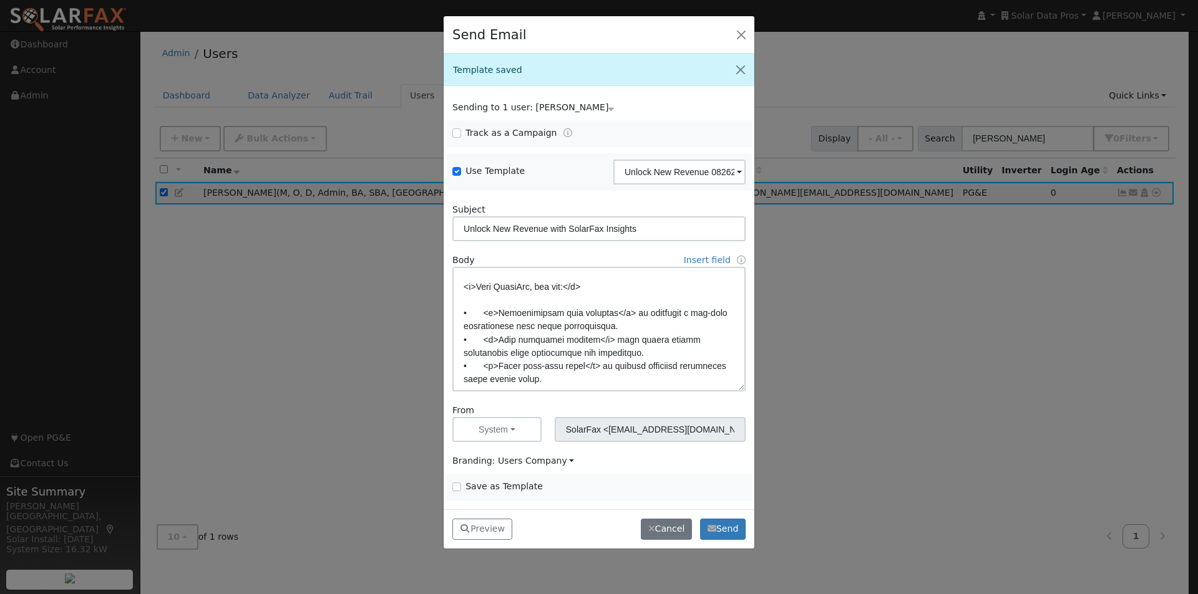
scroll to position [125, 0]
drag, startPoint x: 644, startPoint y: 351, endPoint x: 663, endPoint y: 384, distance: 38.3
click at [645, 351] on textarea at bounding box center [598, 329] width 293 height 125
click at [476, 530] on button "Preview" at bounding box center [482, 529] width 60 height 21
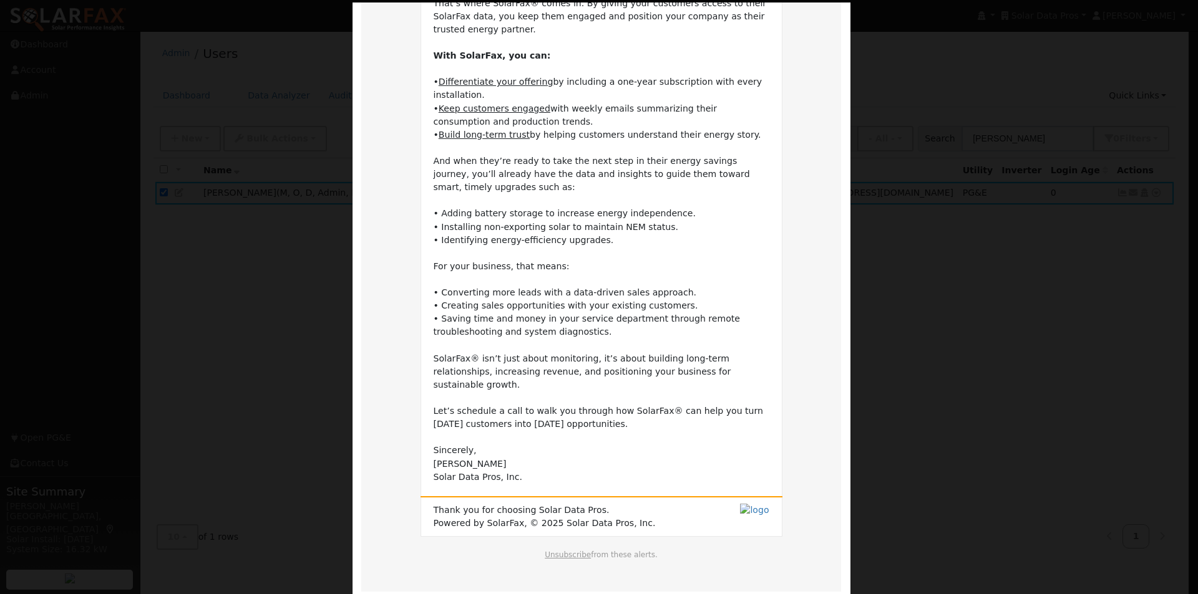
scroll to position [240, 0]
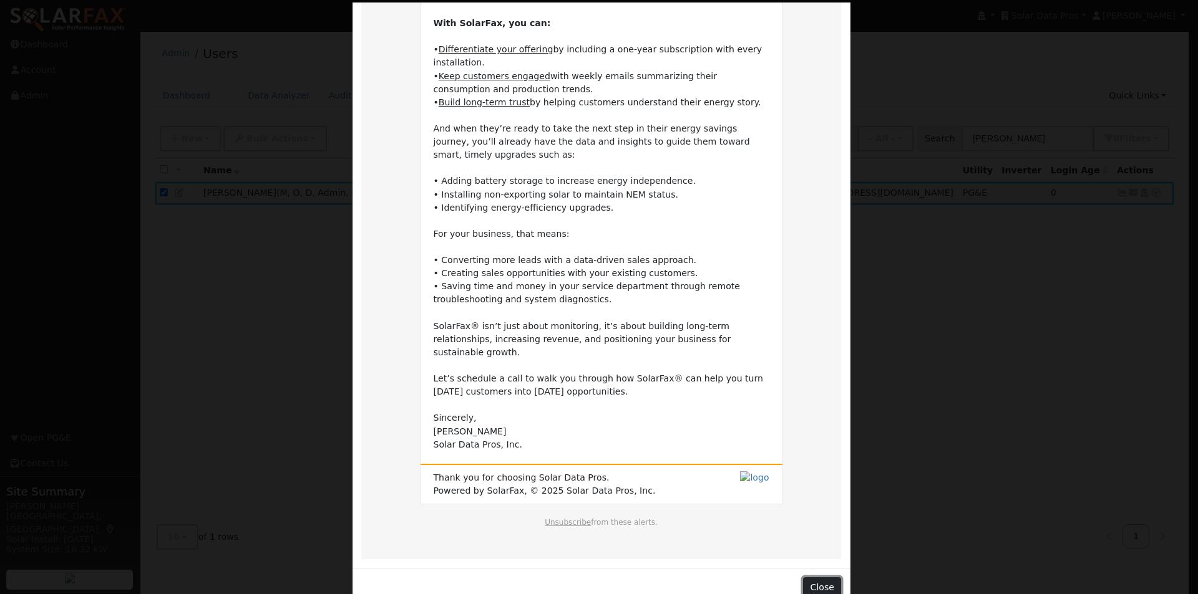
click at [823, 578] on button "Close" at bounding box center [822, 588] width 38 height 21
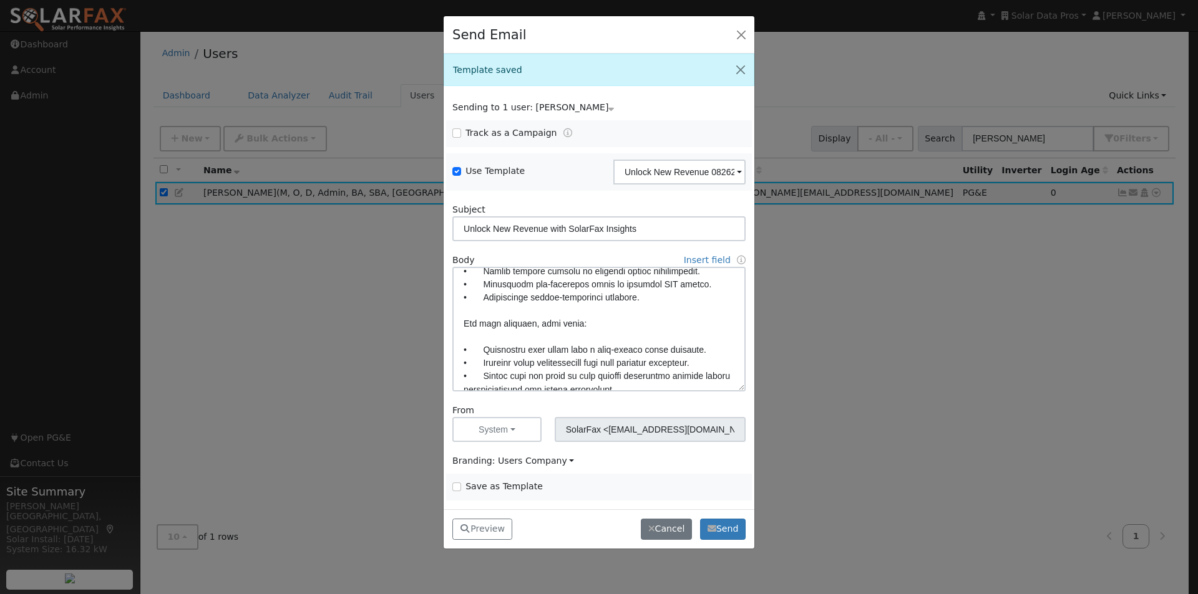
scroll to position [312, 0]
click at [632, 295] on textarea at bounding box center [598, 329] width 293 height 125
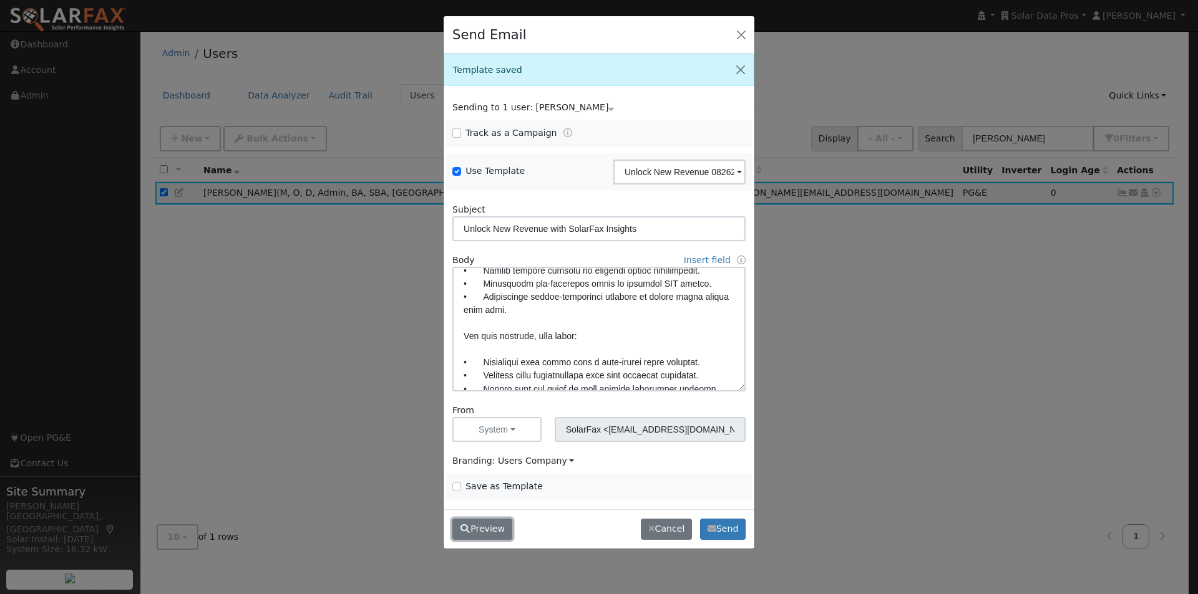
click at [489, 525] on button "Preview" at bounding box center [482, 529] width 60 height 21
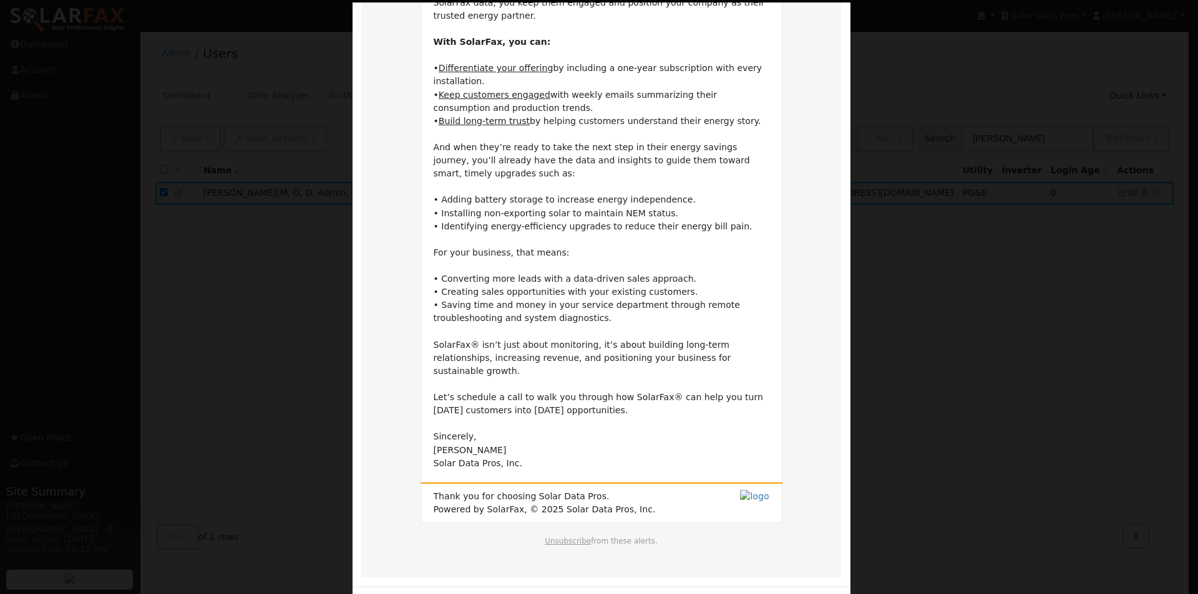
scroll to position [240, 0]
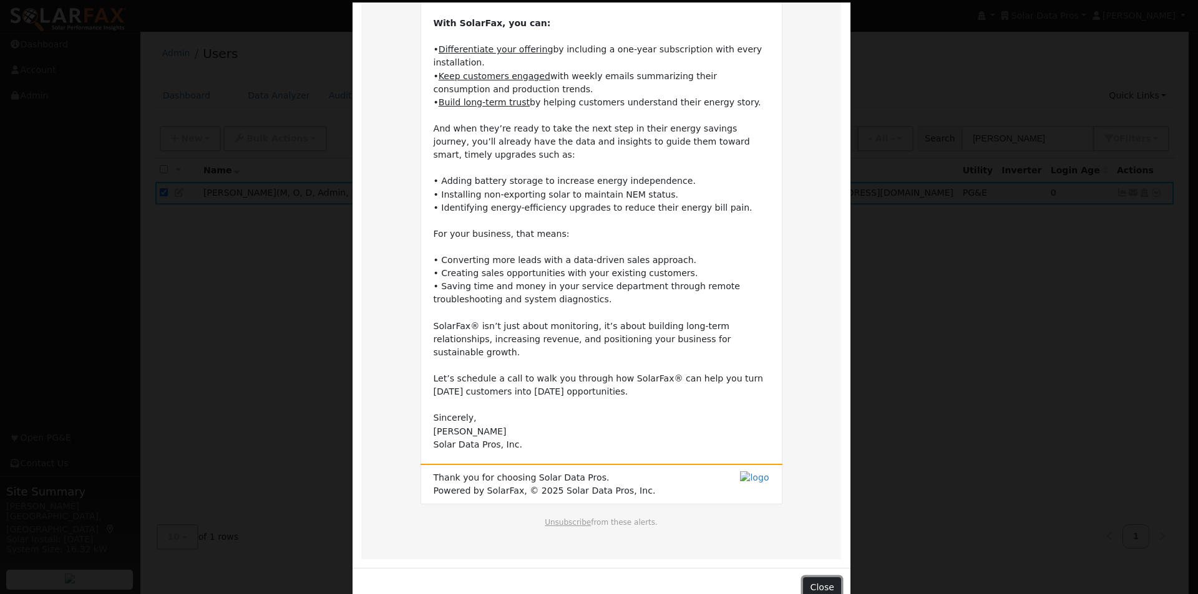
click at [824, 578] on button "Close" at bounding box center [822, 588] width 38 height 21
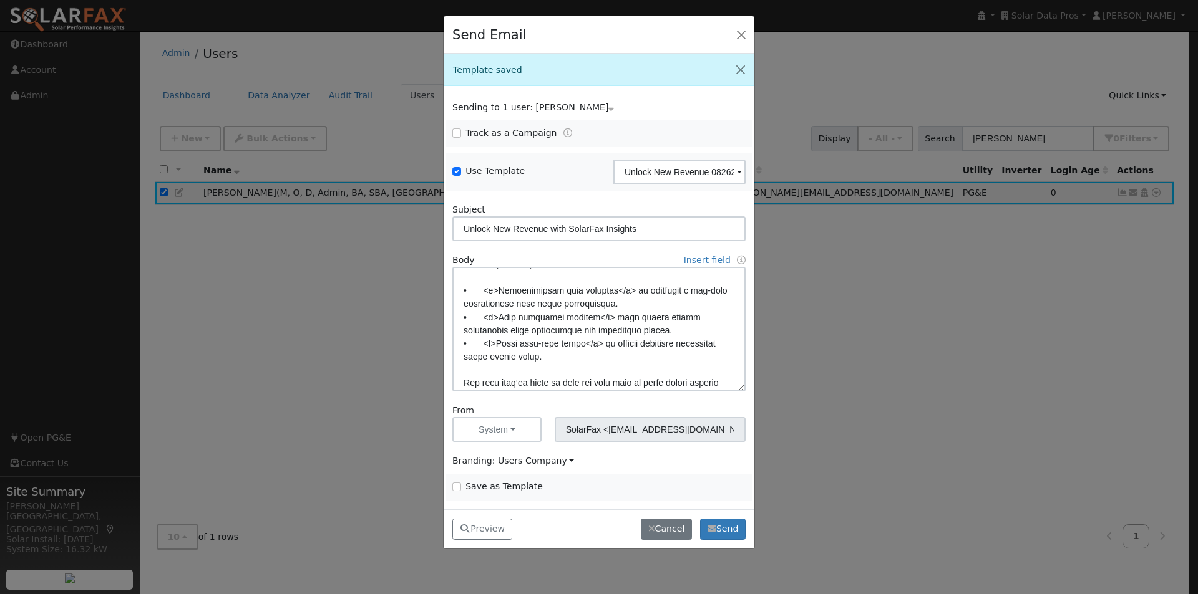
scroll to position [125, 0]
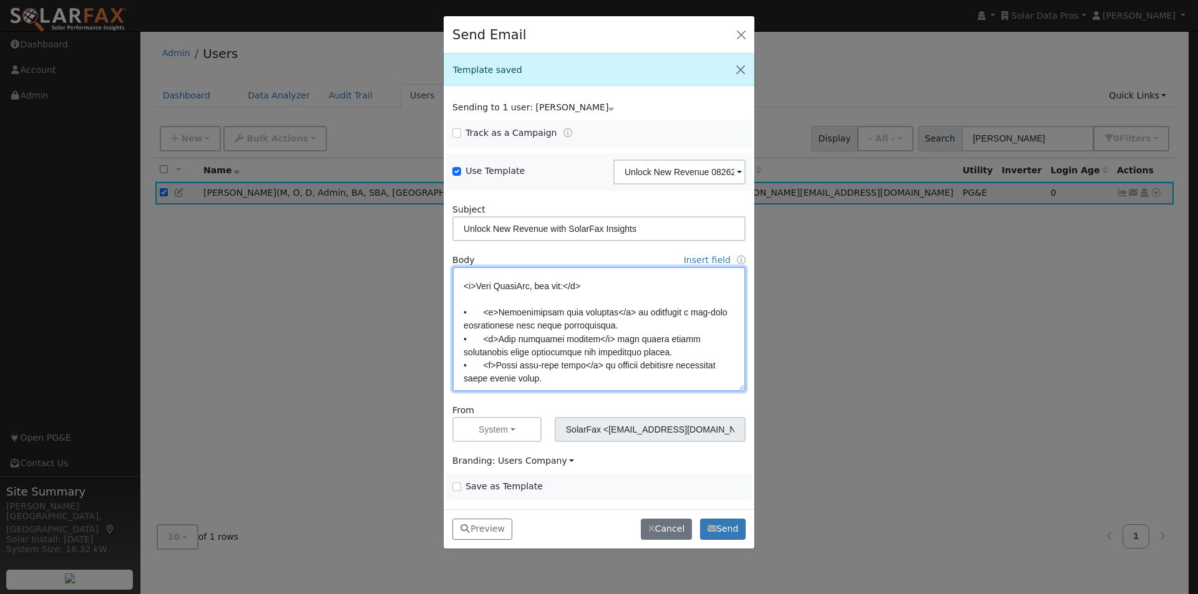
drag, startPoint x: 614, startPoint y: 312, endPoint x: 598, endPoint y: 312, distance: 15.6
click at [598, 312] on textarea at bounding box center [598, 329] width 293 height 125
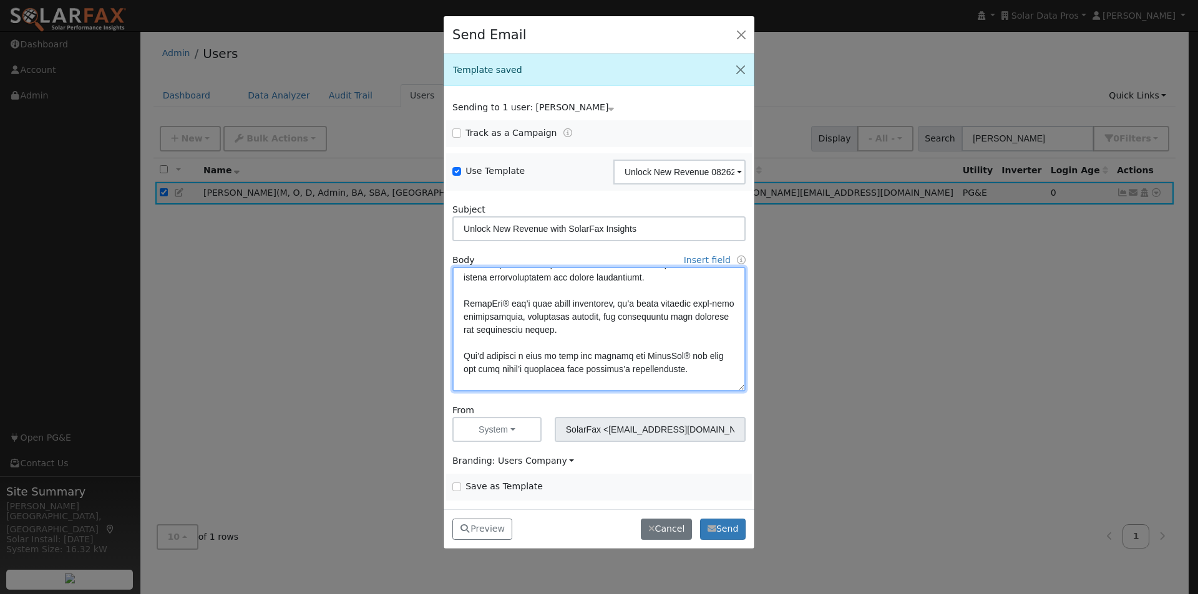
scroll to position [374, 0]
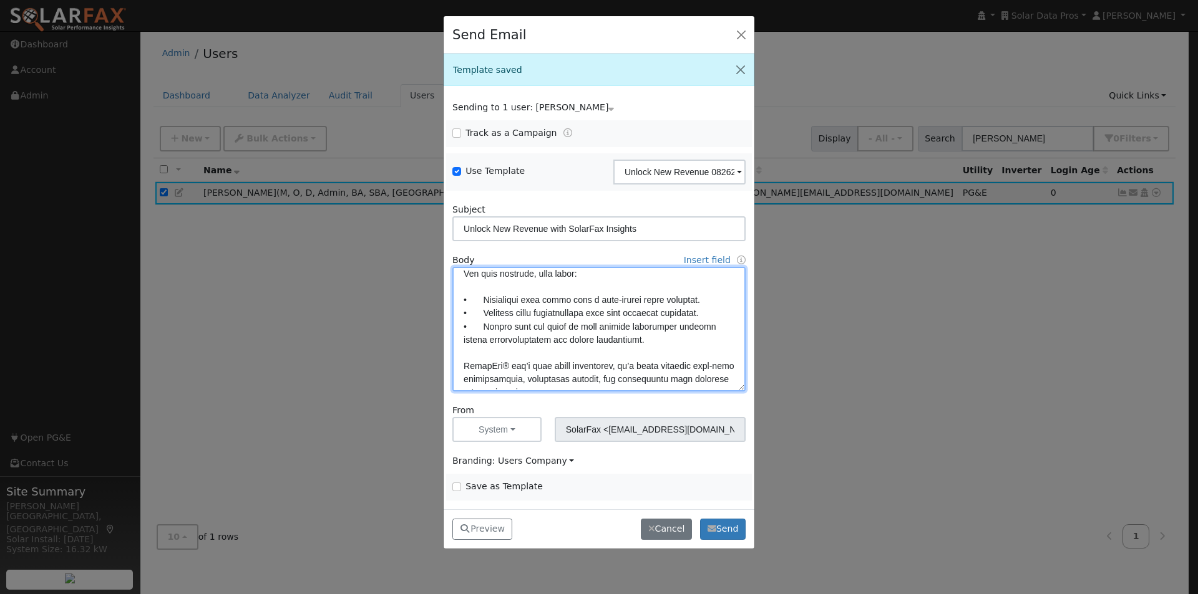
click at [483, 299] on textarea at bounding box center [598, 329] width 293 height 125
paste textarea "</u>"
click at [588, 301] on textarea at bounding box center [598, 329] width 293 height 125
paste textarea "</u>"
click at [489, 298] on textarea at bounding box center [598, 329] width 293 height 125
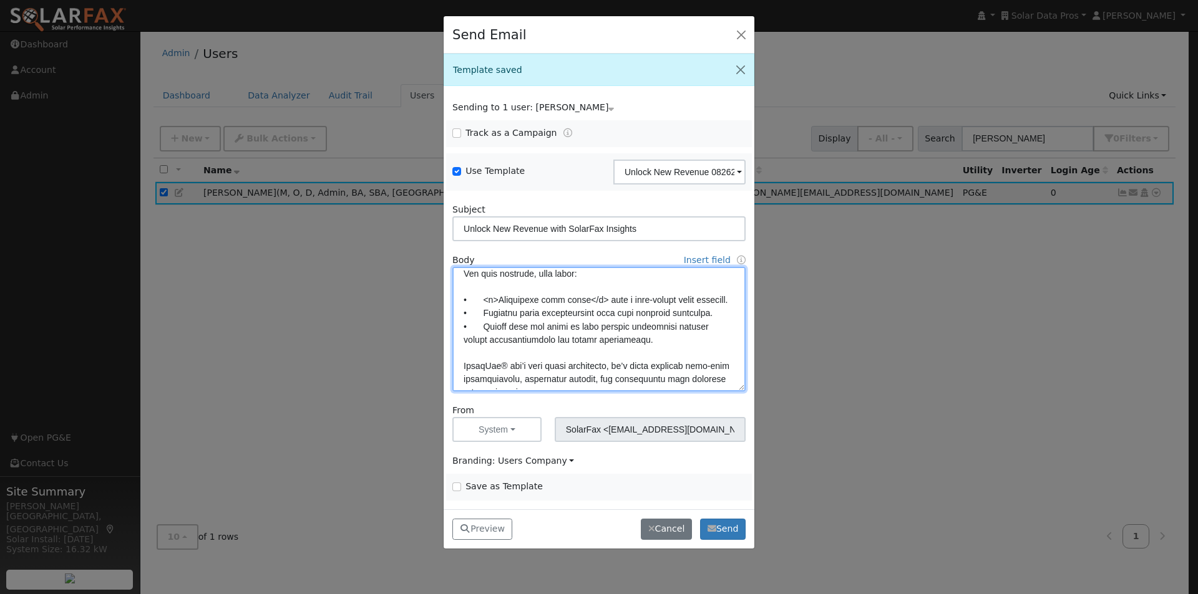
click at [483, 326] on textarea at bounding box center [598, 329] width 293 height 125
paste textarea "</u>"
drag, startPoint x: 608, startPoint y: 324, endPoint x: 636, endPoint y: 349, distance: 37.6
click at [608, 326] on textarea at bounding box center [598, 329] width 293 height 125
paste textarea "</u>"
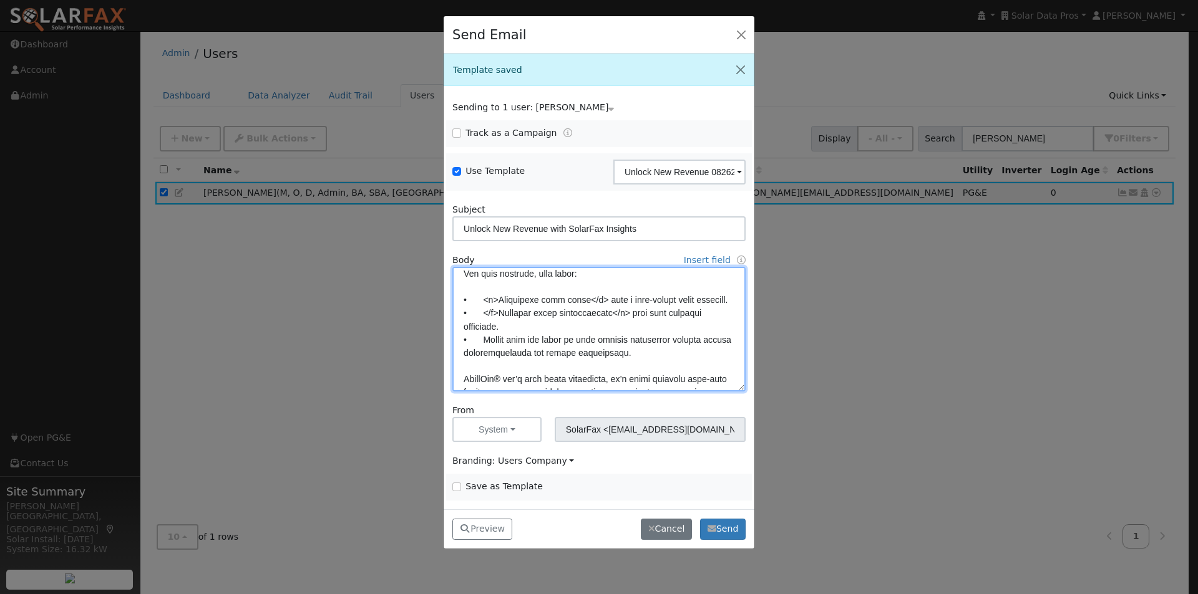
click at [491, 324] on textarea at bounding box center [598, 329] width 293 height 125
drag, startPoint x: 483, startPoint y: 351, endPoint x: 500, endPoint y: 352, distance: 16.9
click at [484, 351] on textarea at bounding box center [598, 329] width 293 height 125
paste textarea "</u>"
click at [589, 354] on textarea at bounding box center [598, 329] width 293 height 125
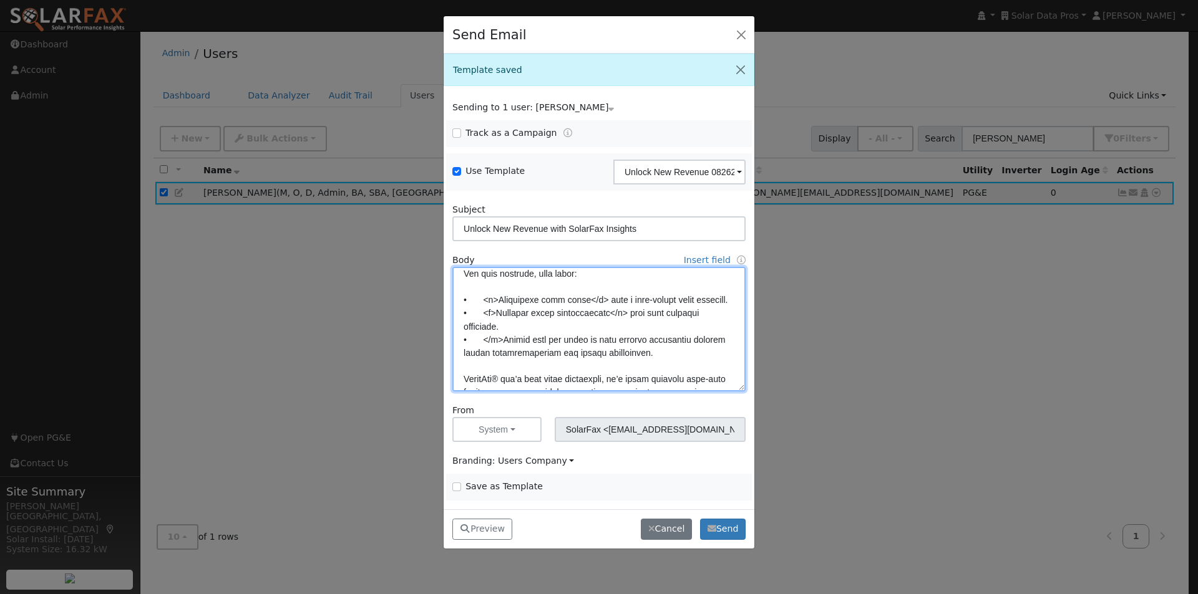
paste textarea "</u>"
click at [492, 353] on textarea at bounding box center [598, 329] width 293 height 125
type textarea "Dear {user_fname}, Your existing customers can be a reliable source of future r…"
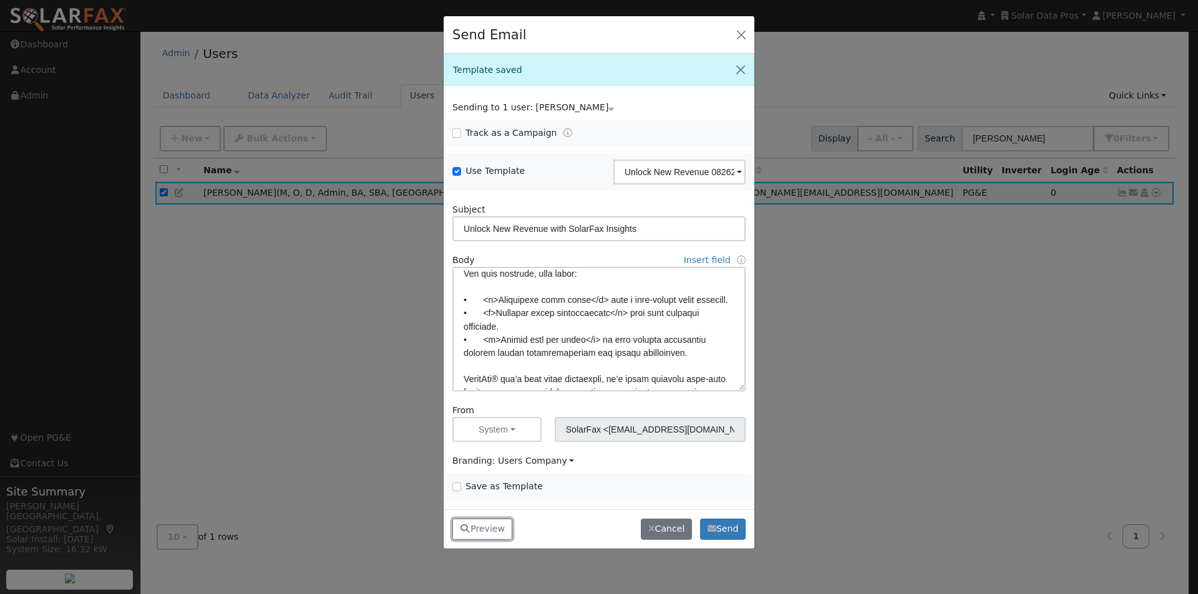
drag, startPoint x: 485, startPoint y: 530, endPoint x: 497, endPoint y: 510, distance: 23.2
click at [492, 525] on button "Preview" at bounding box center [482, 529] width 60 height 21
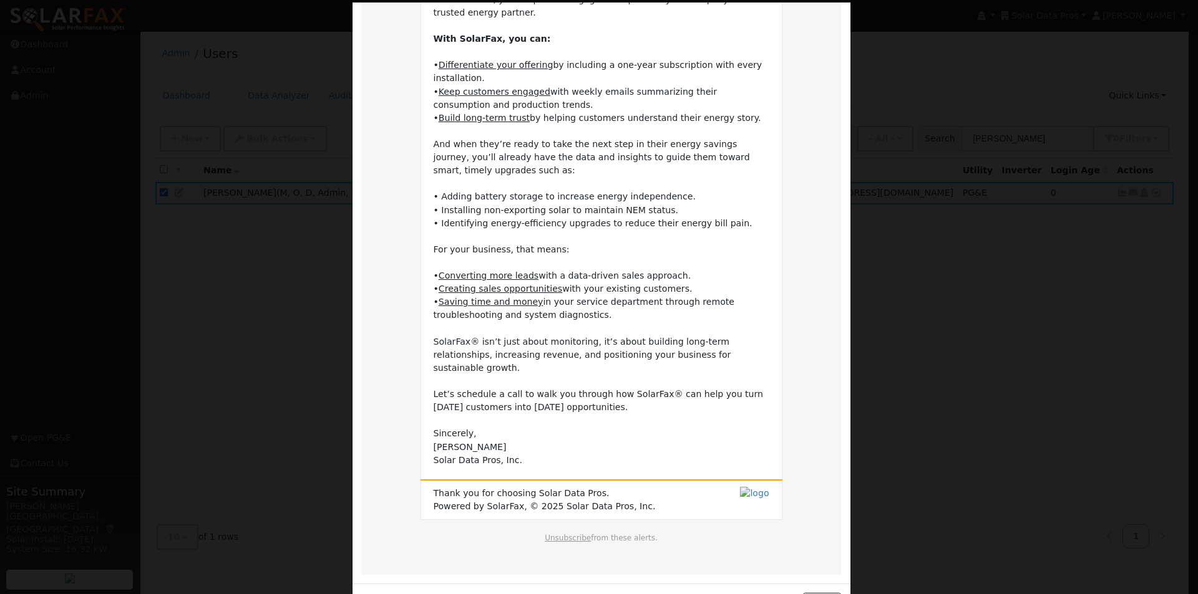
scroll to position [240, 0]
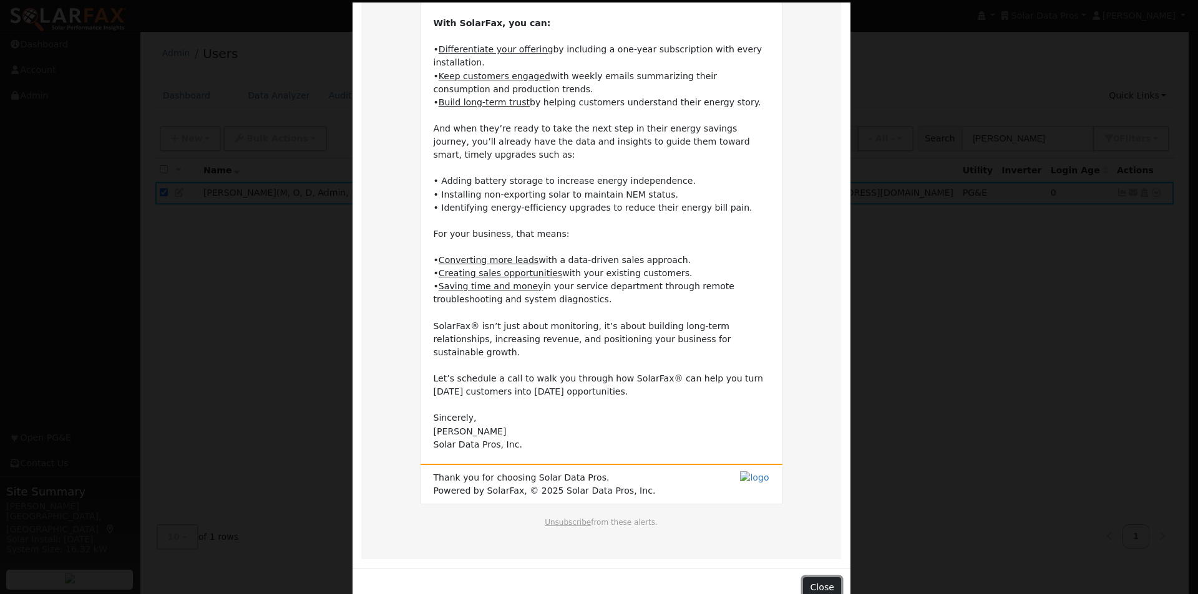
click at [818, 578] on button "Close" at bounding box center [822, 588] width 38 height 21
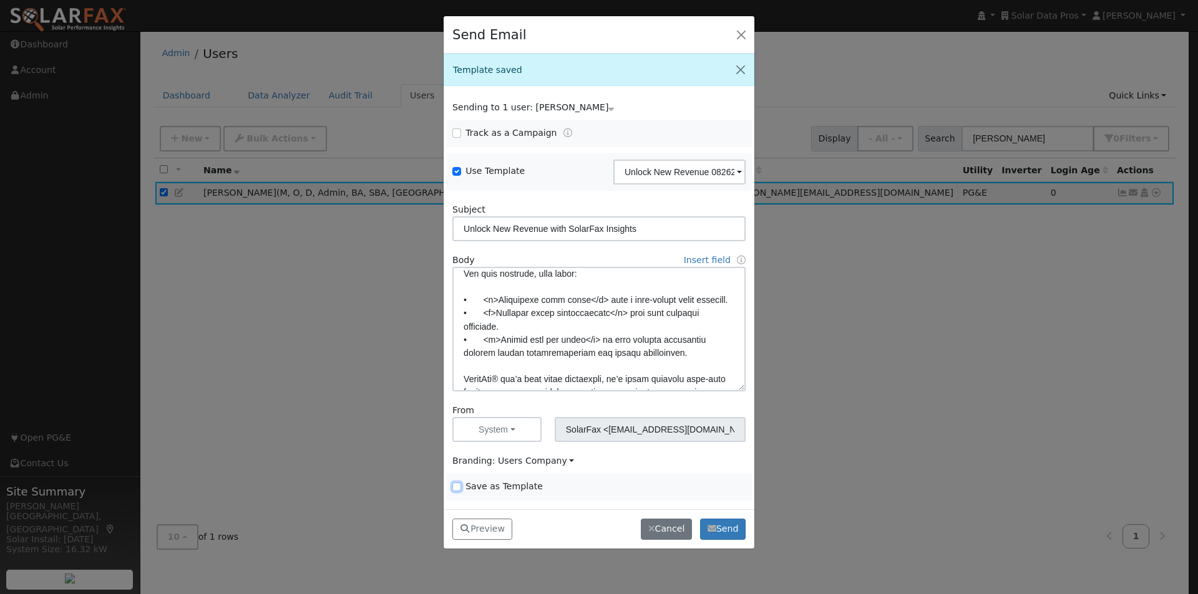
click at [455, 489] on input "Save as Template" at bounding box center [456, 487] width 9 height 9
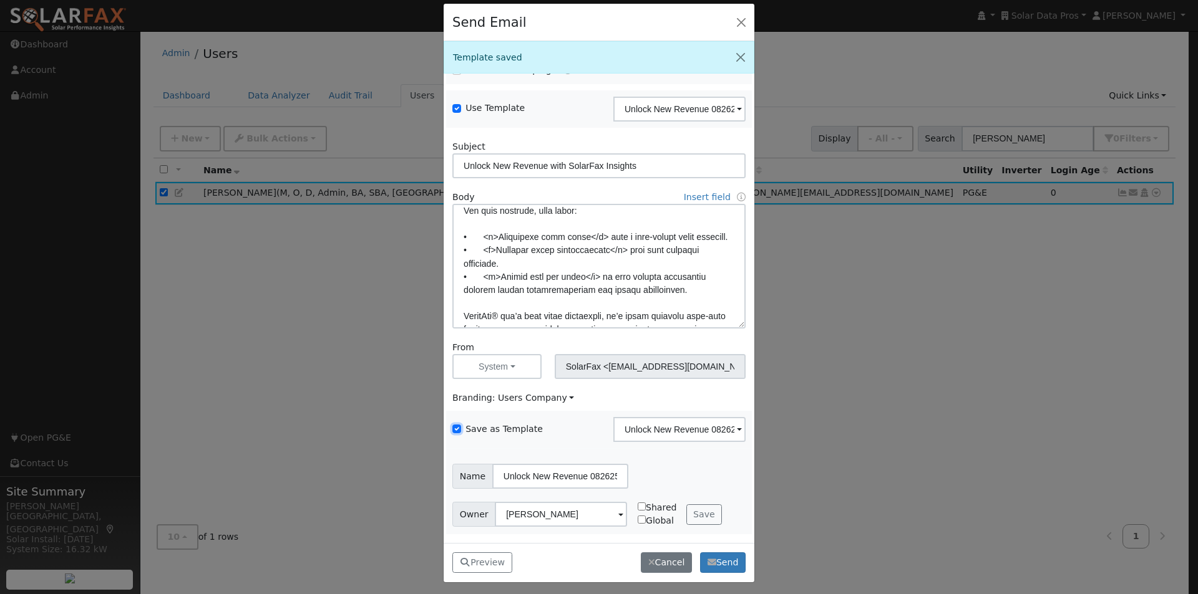
scroll to position [16, 0]
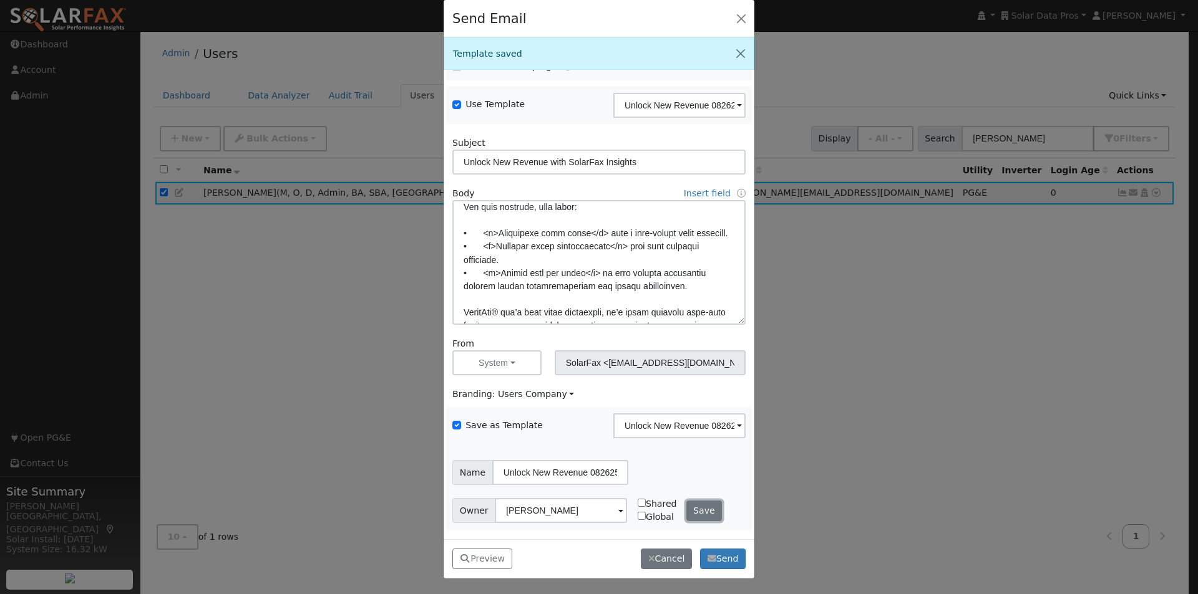
click at [697, 511] on button "Save" at bounding box center [704, 511] width 36 height 21
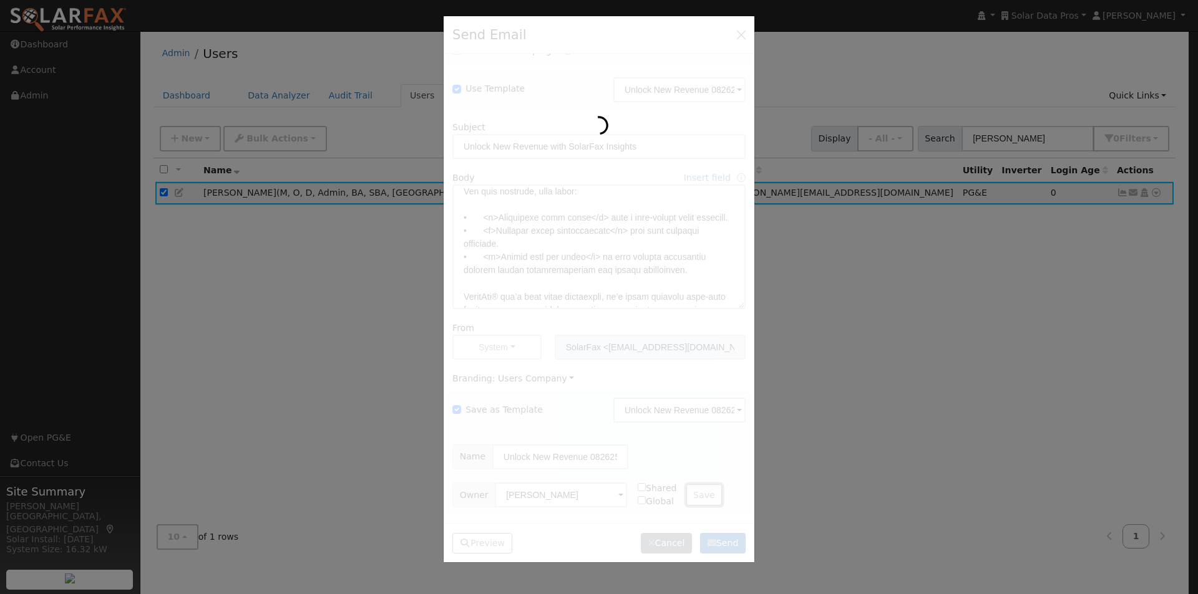
scroll to position [0, 0]
checkbox input "false"
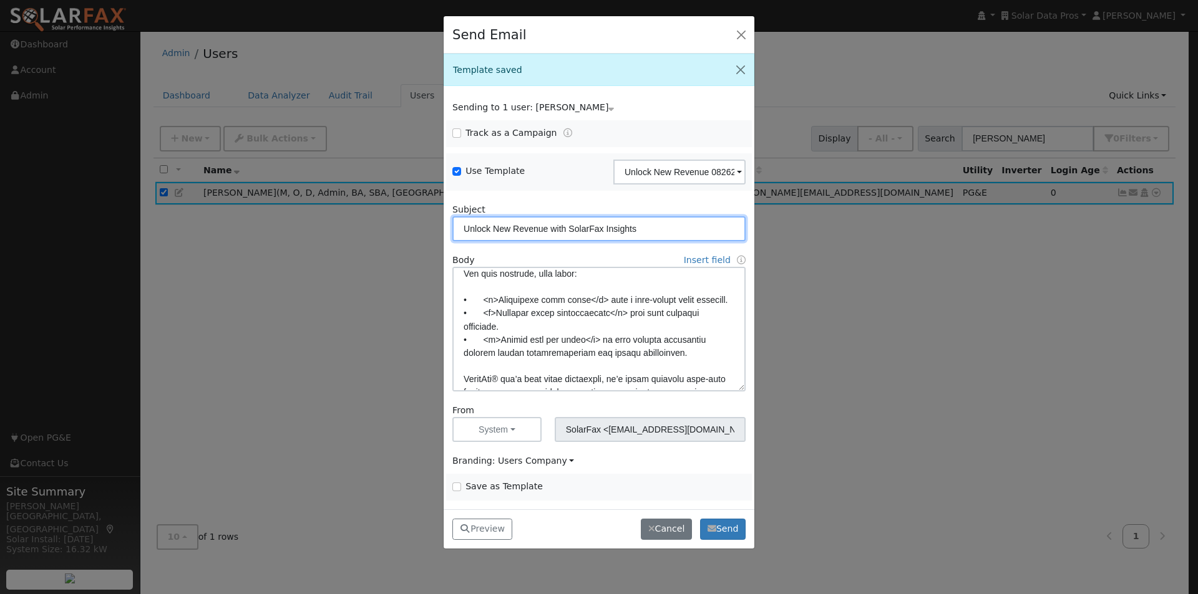
drag, startPoint x: 691, startPoint y: 233, endPoint x: 508, endPoint y: 201, distance: 184.9
click at [427, 222] on div "Send Email Template saved Sending to 1 user: Leroy Coffman Name Issue Leroy Cof…" at bounding box center [599, 297] width 1198 height 594
paste input "Data-Driven Growth: Build Trust & Drive Sales with SolarFax"
type input "Data-Driven Growth: Build Trust & Drive Sales with SolarFax"
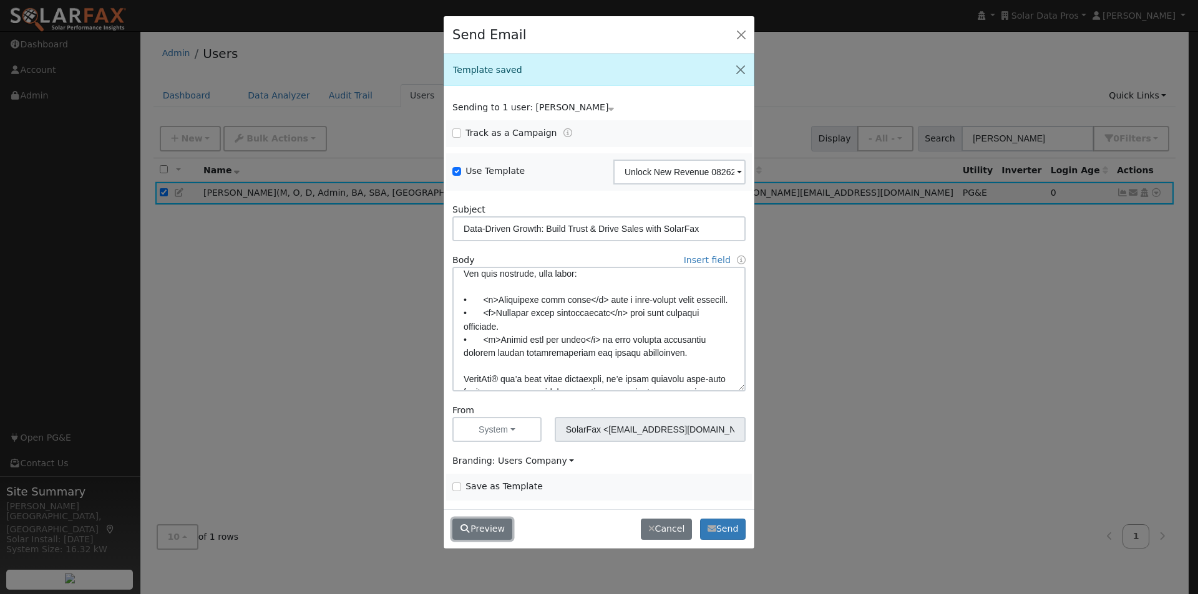
click at [479, 525] on button "Preview" at bounding box center [482, 529] width 60 height 21
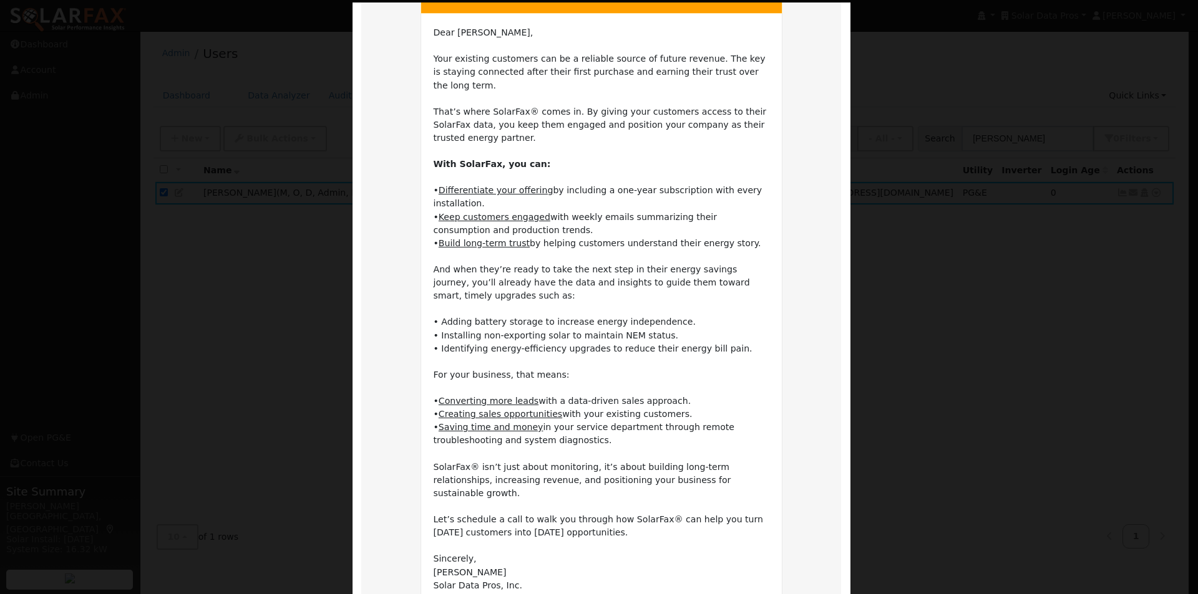
scroll to position [240, 0]
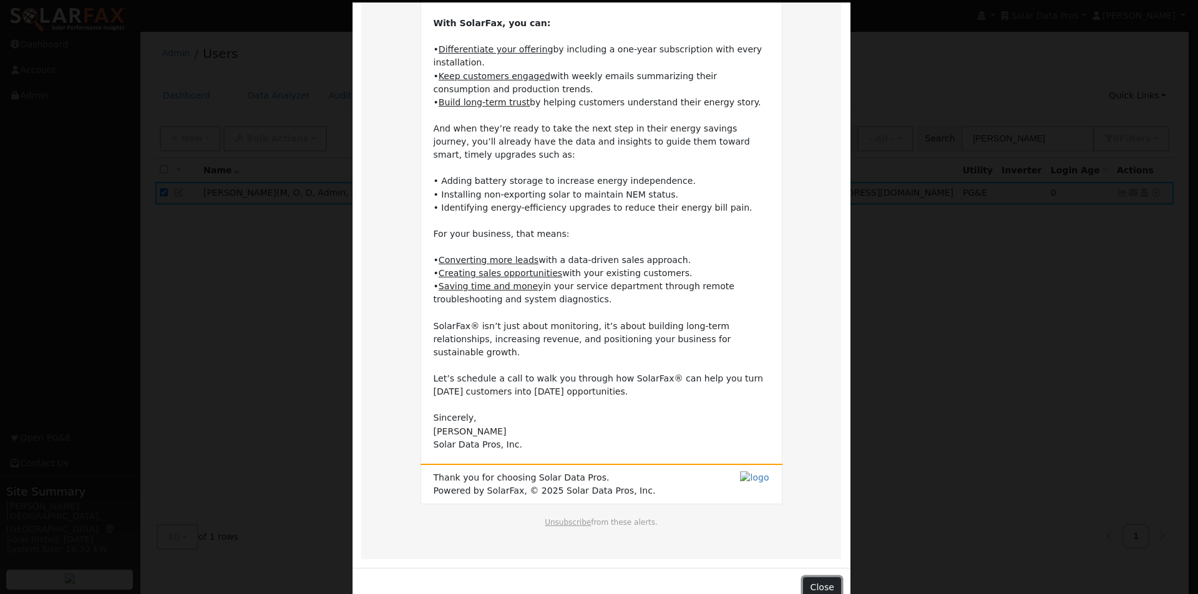
click at [817, 578] on button "Close" at bounding box center [822, 588] width 38 height 21
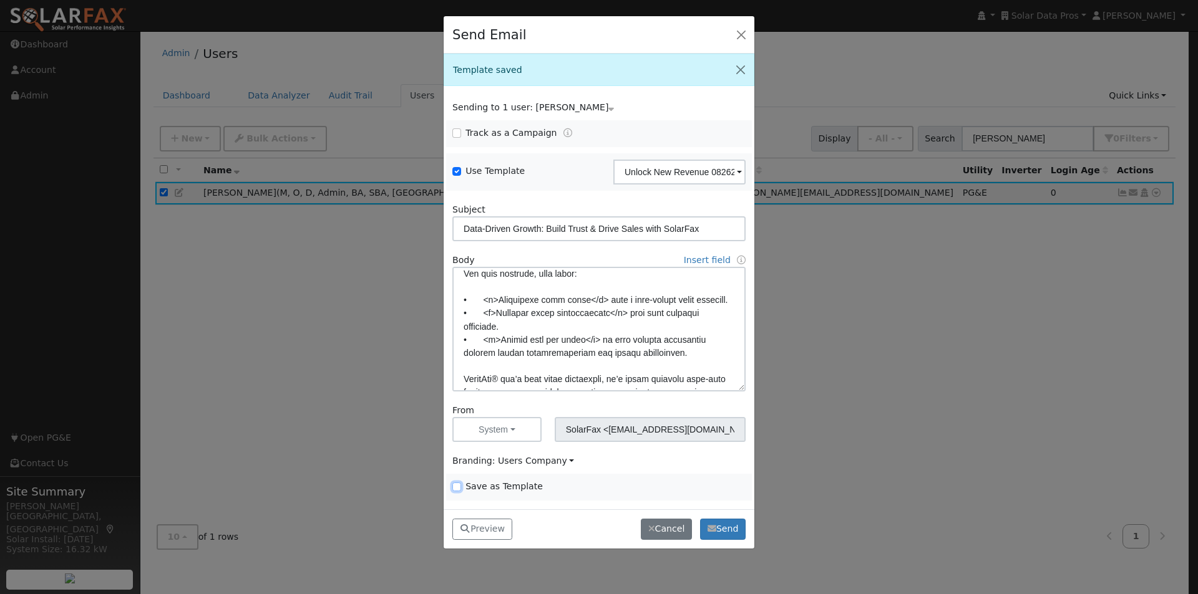
click at [457, 488] on input "Save as Template" at bounding box center [456, 487] width 9 height 9
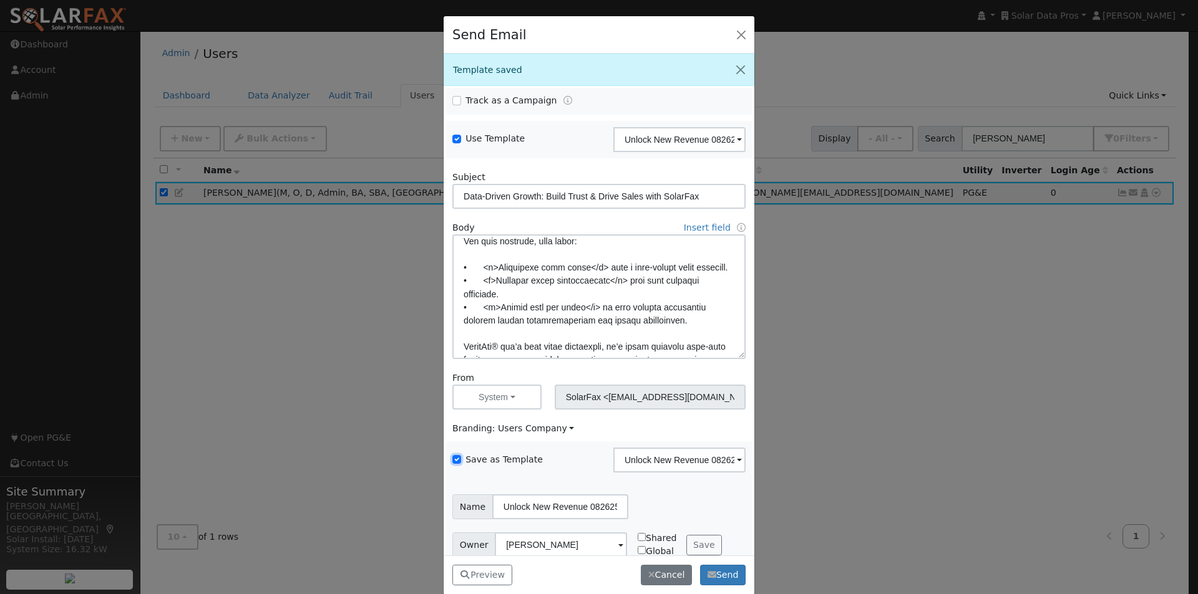
scroll to position [51, 0]
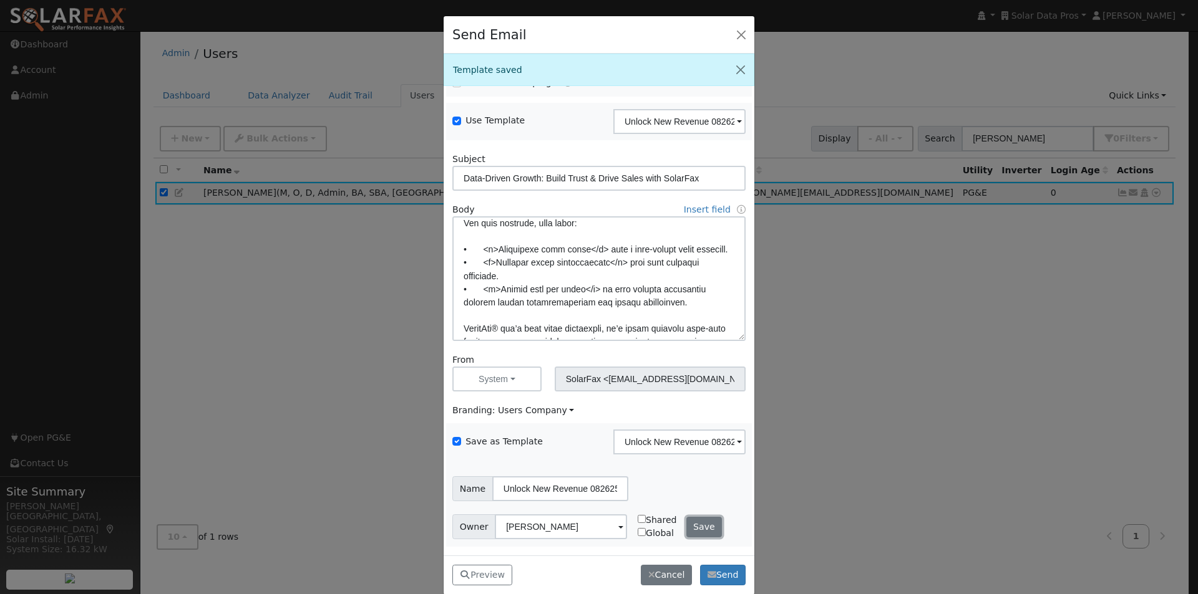
click at [692, 526] on button "Save" at bounding box center [704, 527] width 36 height 21
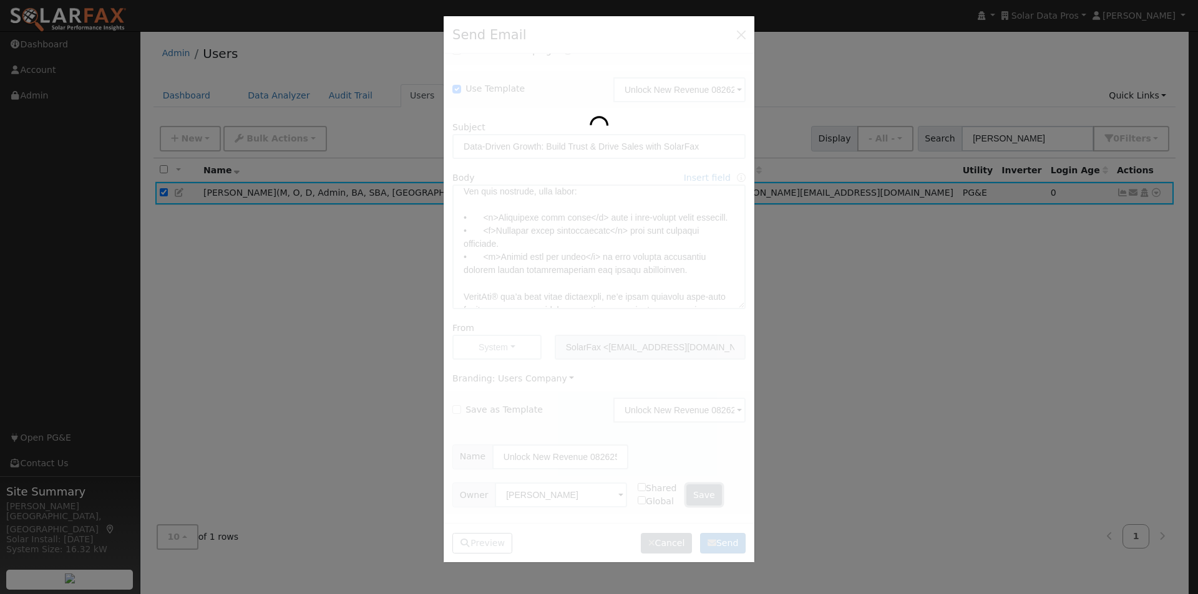
checkbox input "false"
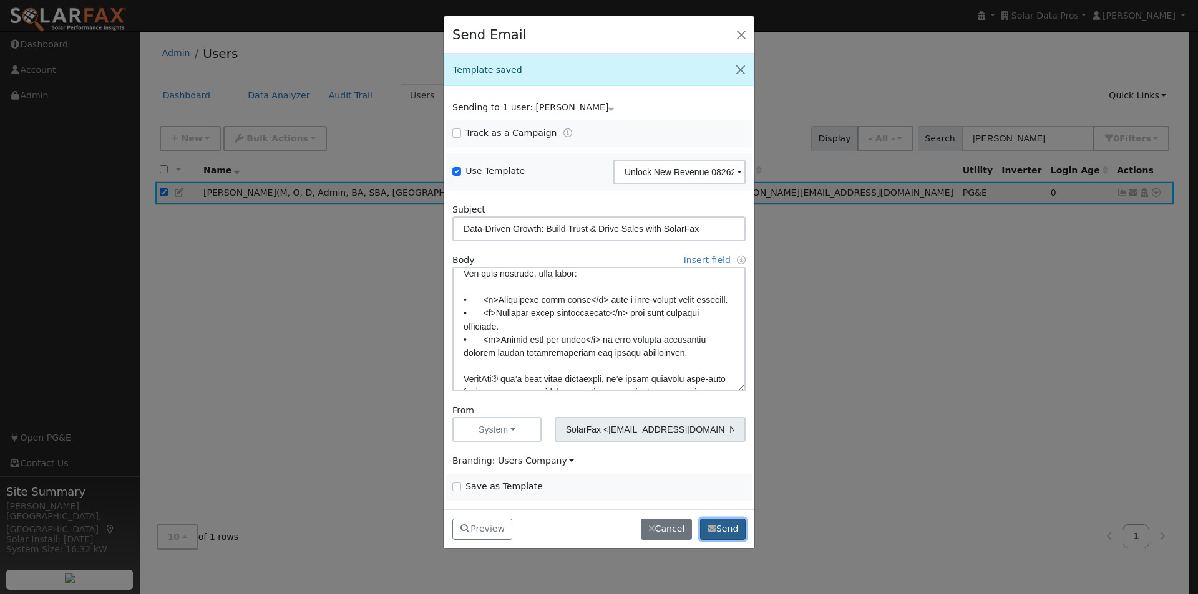
click at [724, 530] on button "Send" at bounding box center [723, 529] width 46 height 21
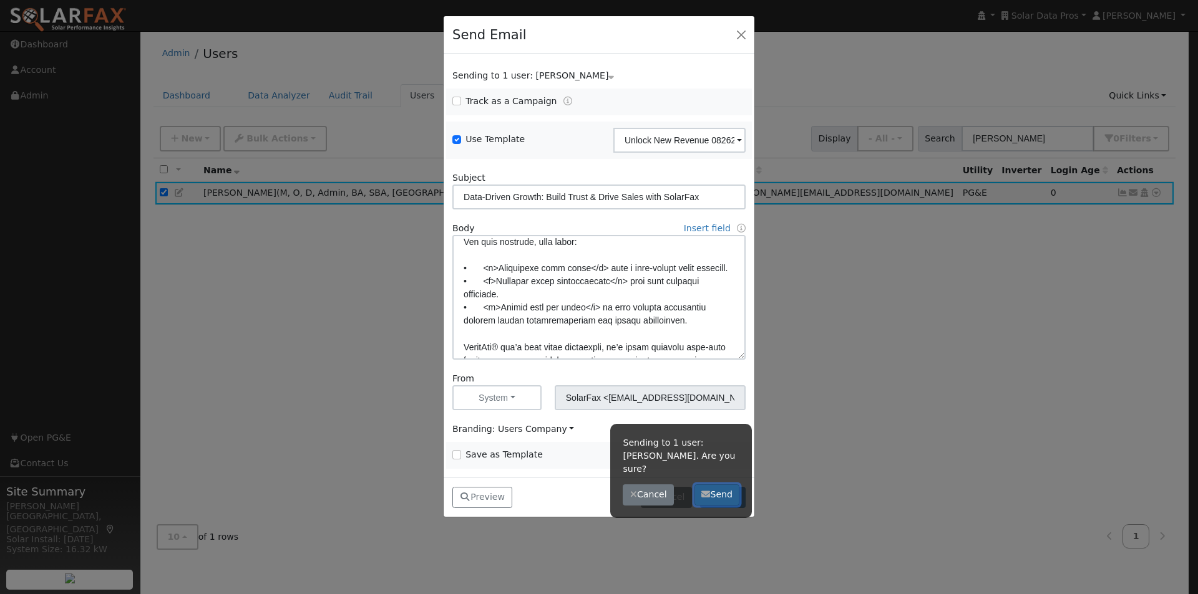
click at [714, 485] on button "Send" at bounding box center [717, 495] width 46 height 21
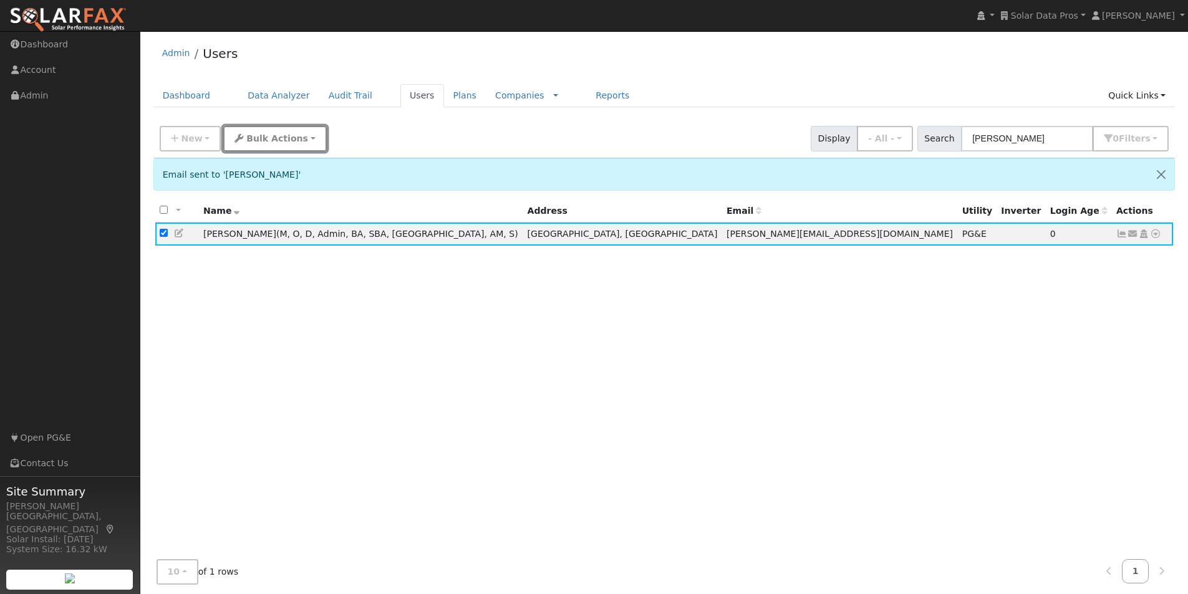
drag, startPoint x: 268, startPoint y: 139, endPoint x: 278, endPoint y: 175, distance: 37.7
click at [270, 142] on span "Bulk Actions" at bounding box center [277, 138] width 62 height 10
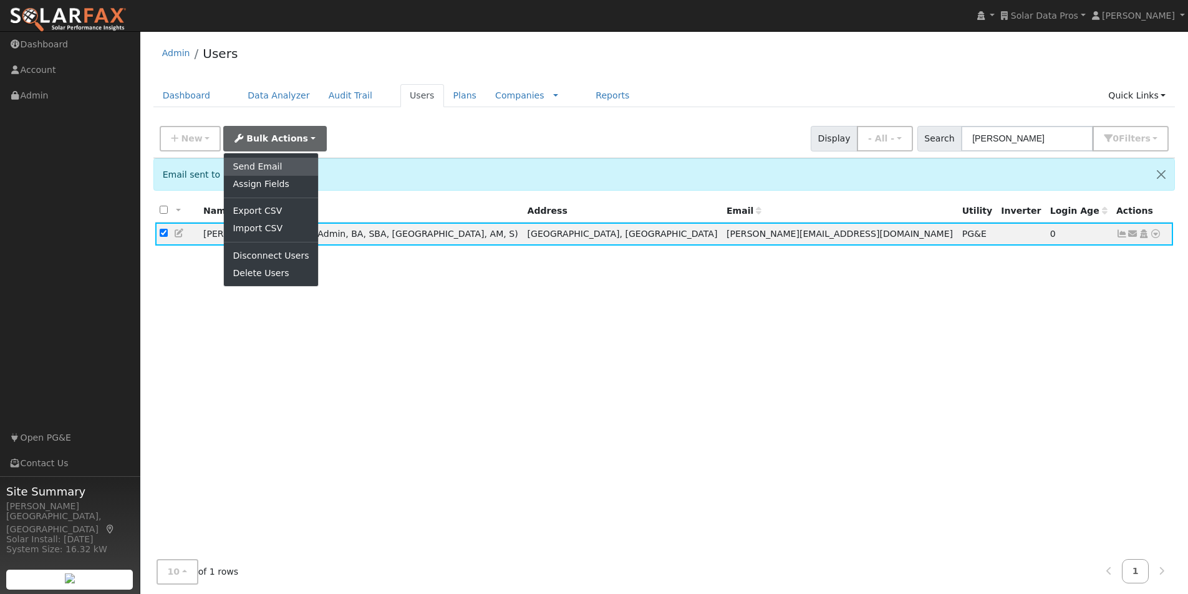
drag, startPoint x: 258, startPoint y: 166, endPoint x: 335, endPoint y: 166, distance: 76.7
click at [259, 166] on link "Send Email" at bounding box center [271, 166] width 94 height 17
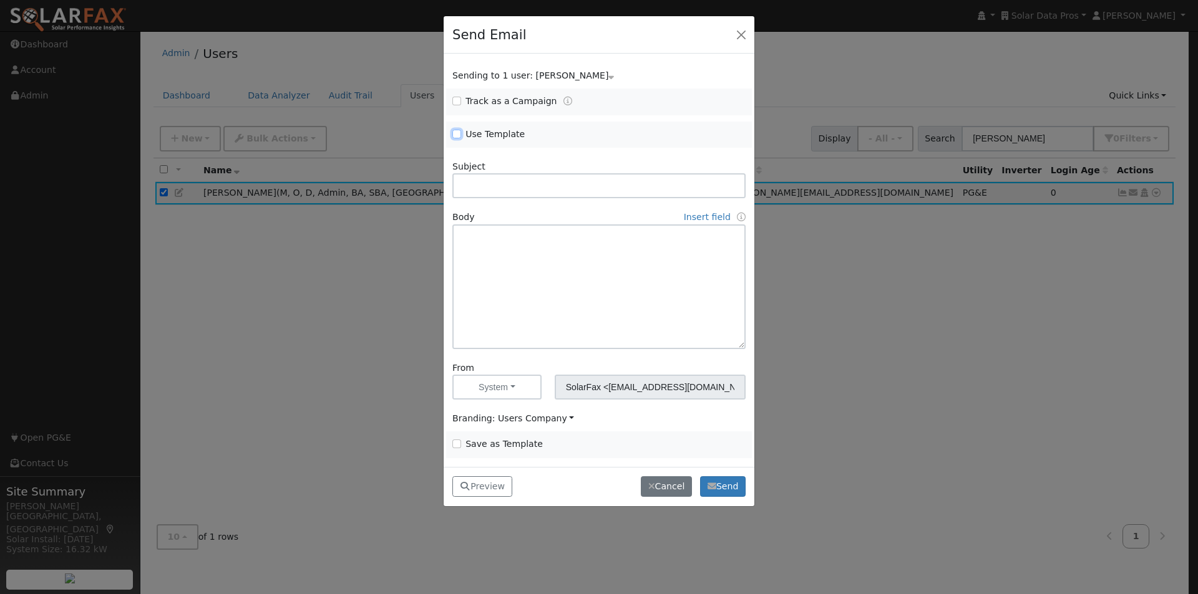
click at [456, 137] on input "Use Template" at bounding box center [456, 134] width 9 height 9
checkbox input "true"
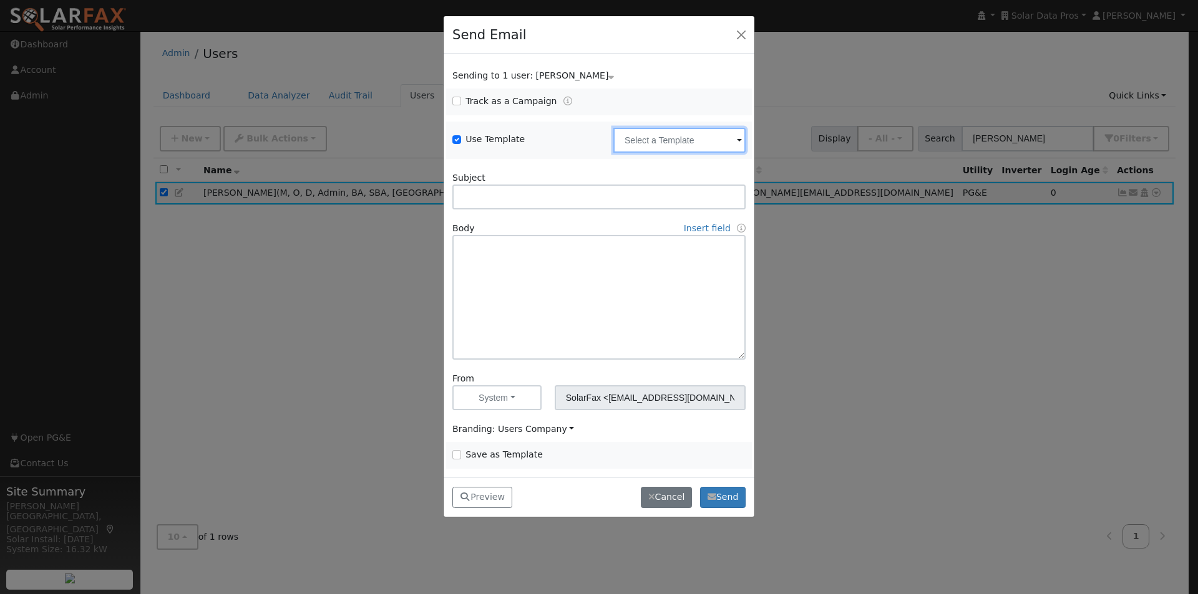
click at [702, 145] on input "text" at bounding box center [679, 140] width 132 height 25
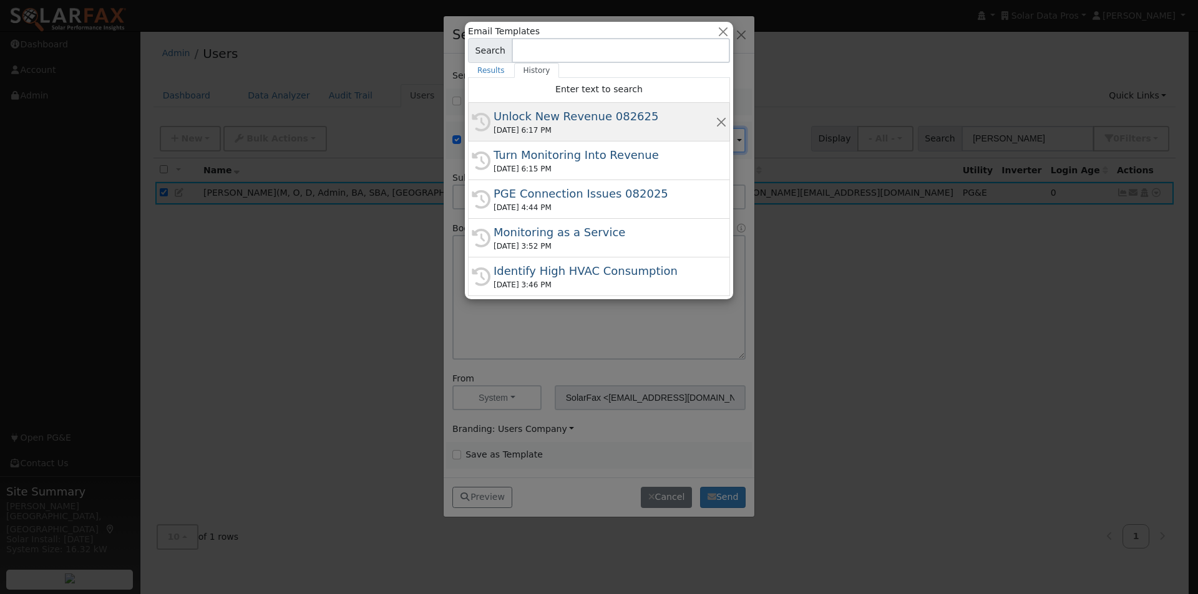
click at [553, 117] on div "Unlock New Revenue 082625" at bounding box center [604, 116] width 222 height 17
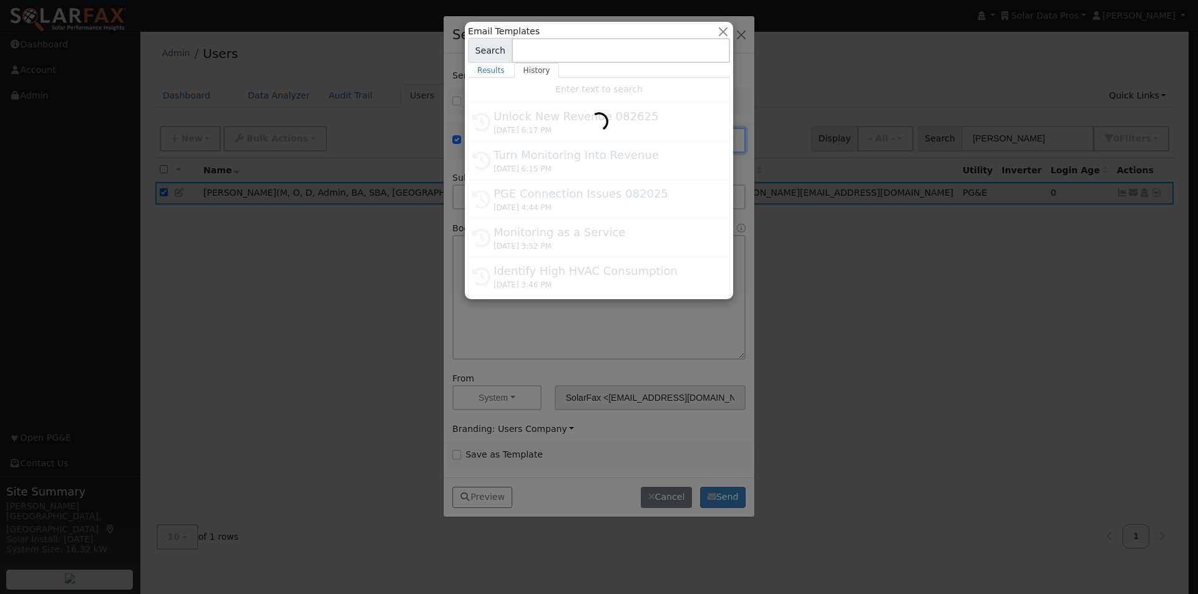
type input "Unlock New Revenue 082625"
type input "Data-Driven Growth: Build Trust & Drive Sales with SolarFax"
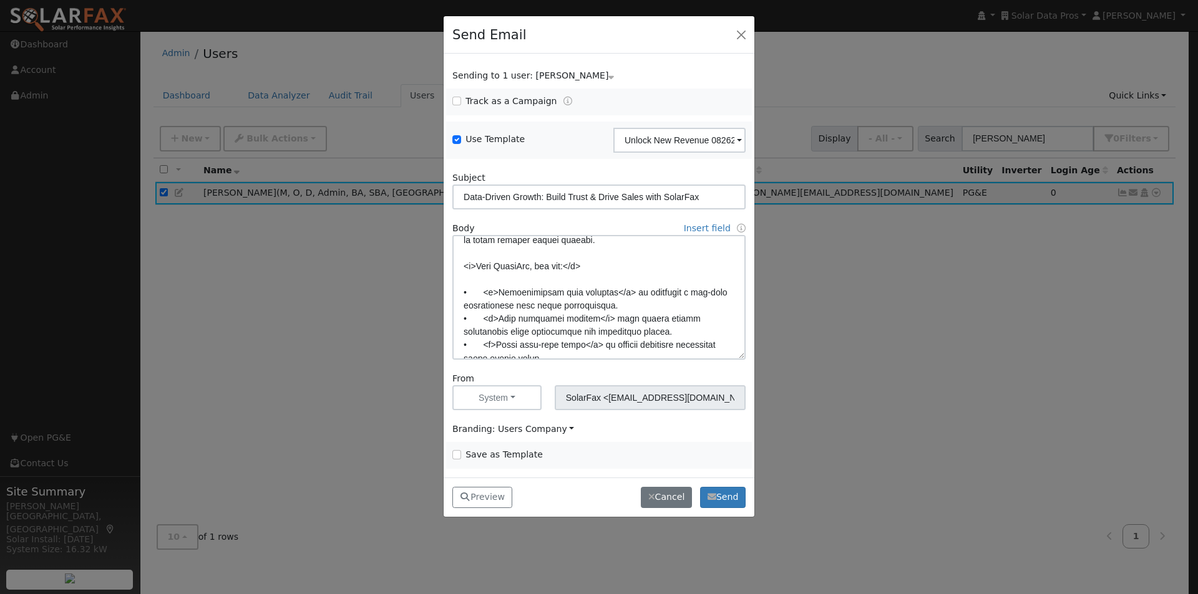
scroll to position [125, 0]
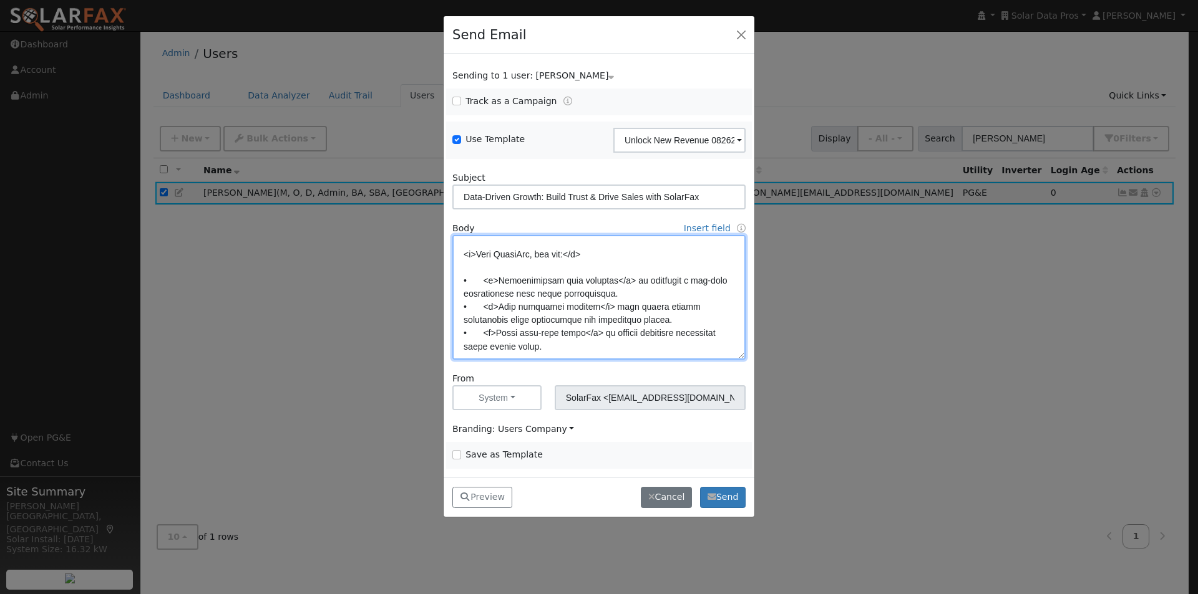
drag, startPoint x: 591, startPoint y: 253, endPoint x: 573, endPoint y: 257, distance: 18.5
click at [571, 255] on textarea at bounding box center [598, 297] width 293 height 125
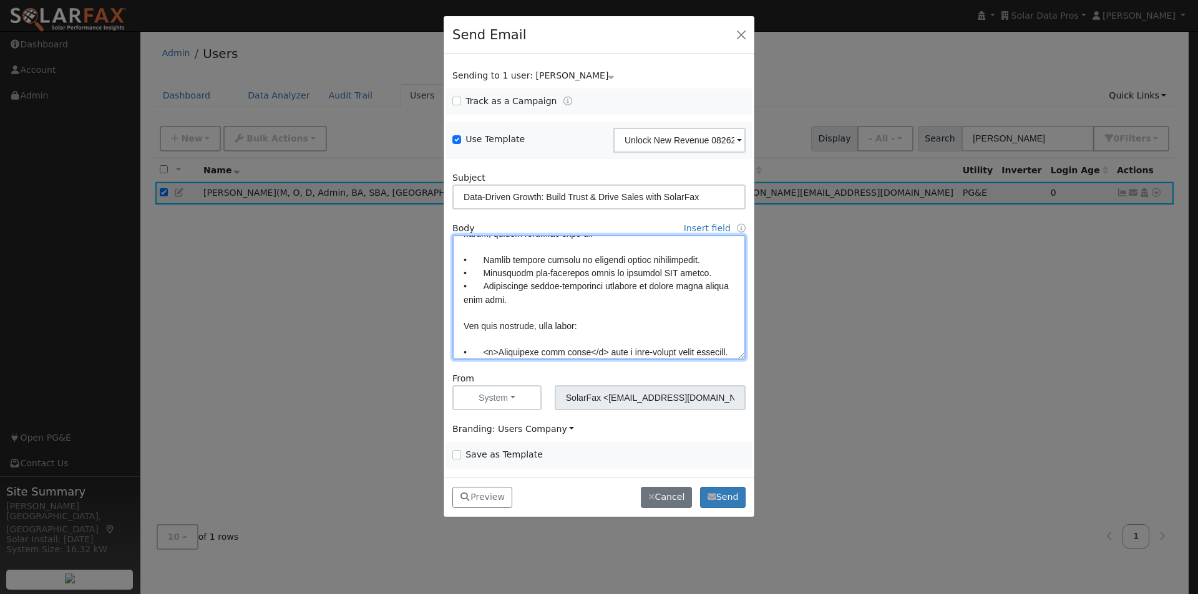
scroll to position [312, 0]
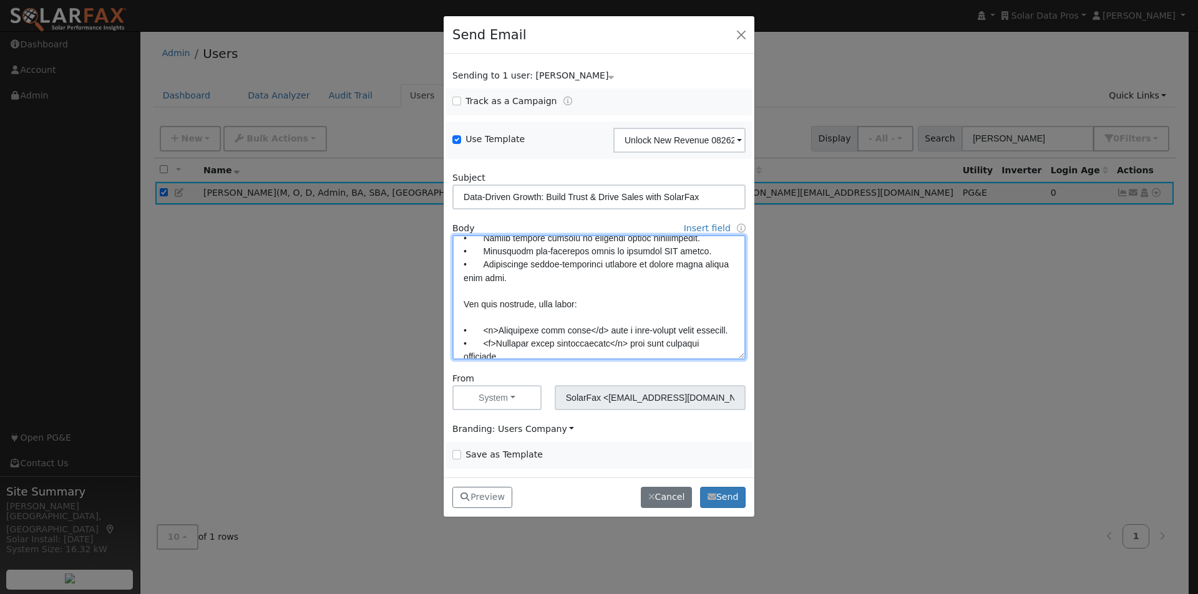
drag, startPoint x: 460, startPoint y: 303, endPoint x: 566, endPoint y: 300, distance: 106.1
click at [462, 303] on textarea at bounding box center [598, 297] width 293 height 125
paste textarea "</b>"
drag, startPoint x: 609, startPoint y: 302, endPoint x: 621, endPoint y: 302, distance: 11.9
click at [618, 302] on textarea at bounding box center [598, 297] width 293 height 125
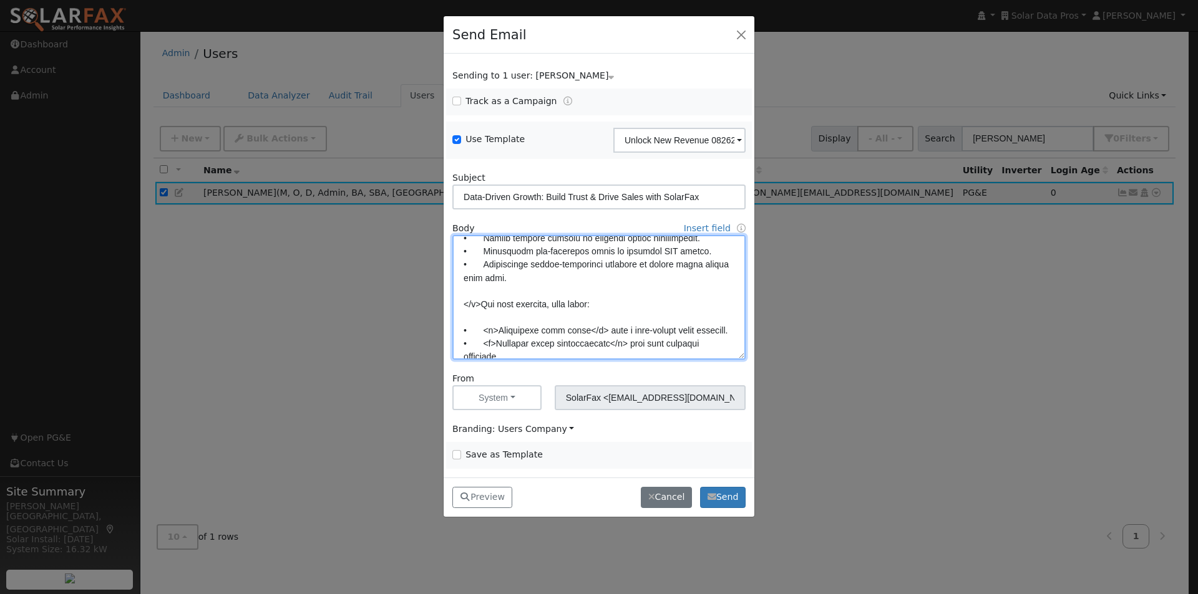
paste textarea "</b>"
click at [470, 303] on textarea at bounding box center [598, 297] width 293 height 125
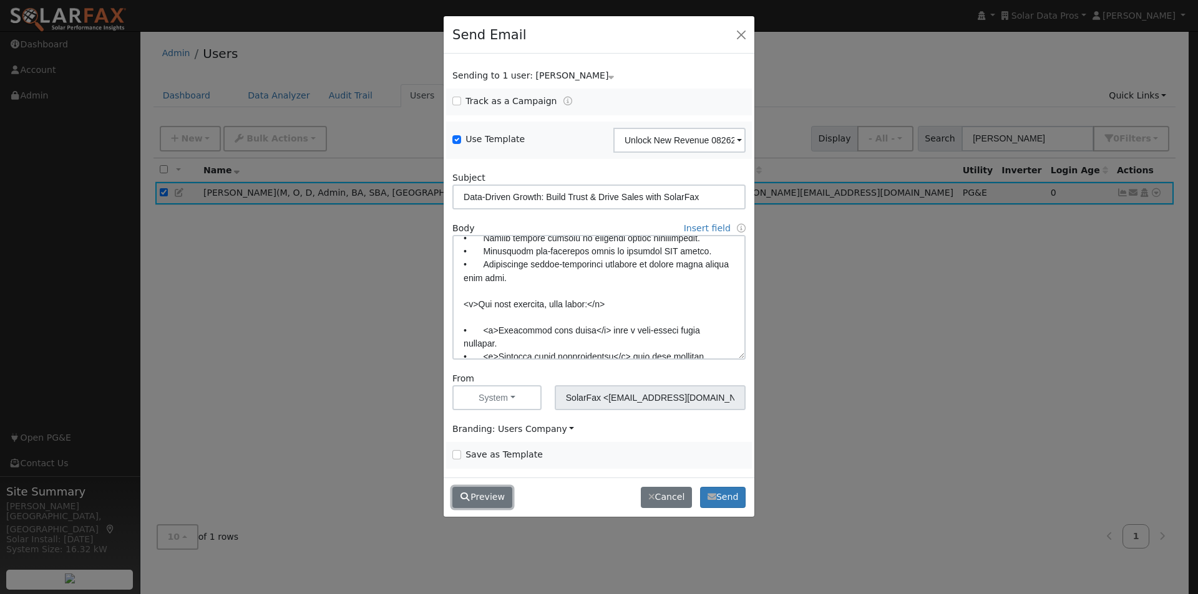
click at [465, 502] on icon "button" at bounding box center [465, 497] width 11 height 9
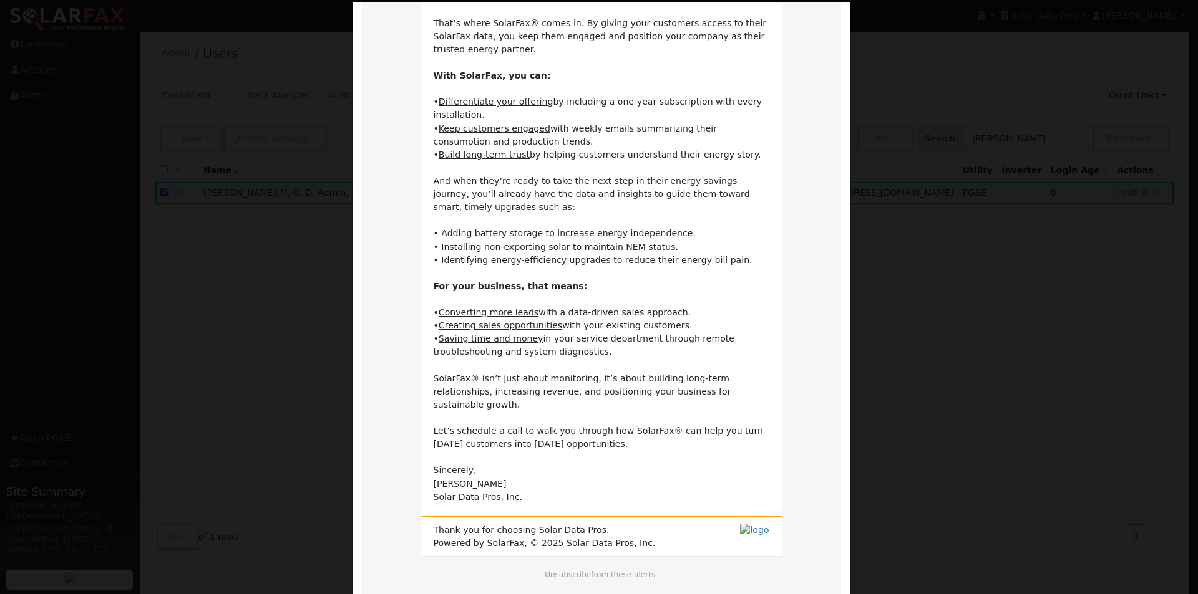
scroll to position [240, 0]
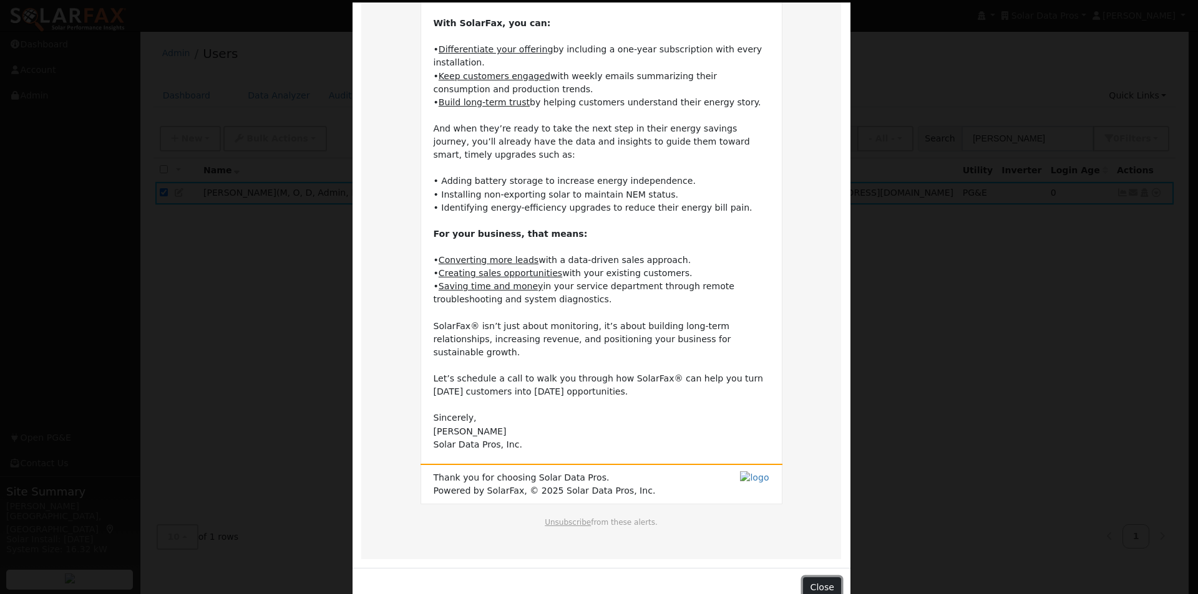
drag, startPoint x: 818, startPoint y: 558, endPoint x: 608, endPoint y: 427, distance: 247.7
click at [818, 578] on button "Close" at bounding box center [822, 588] width 38 height 21
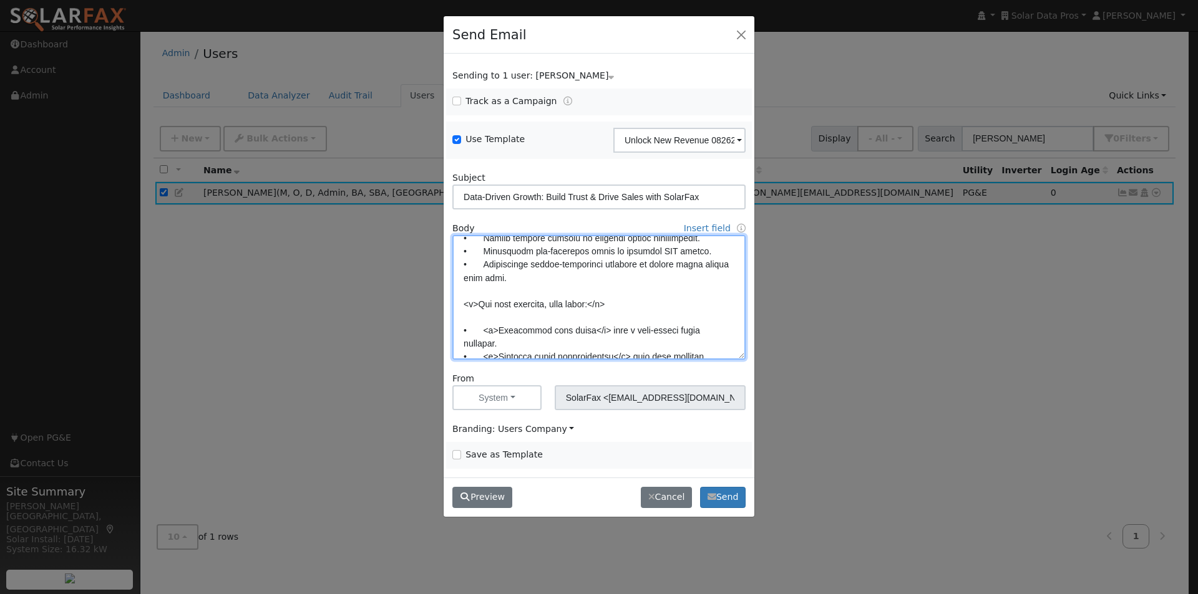
drag, startPoint x: 565, startPoint y: 303, endPoint x: 565, endPoint y: 338, distance: 34.9
click at [565, 309] on textarea at bounding box center [598, 297] width 293 height 125
type textarea "Dear {user_fname}, Your existing customers can be a reliable source of future r…"
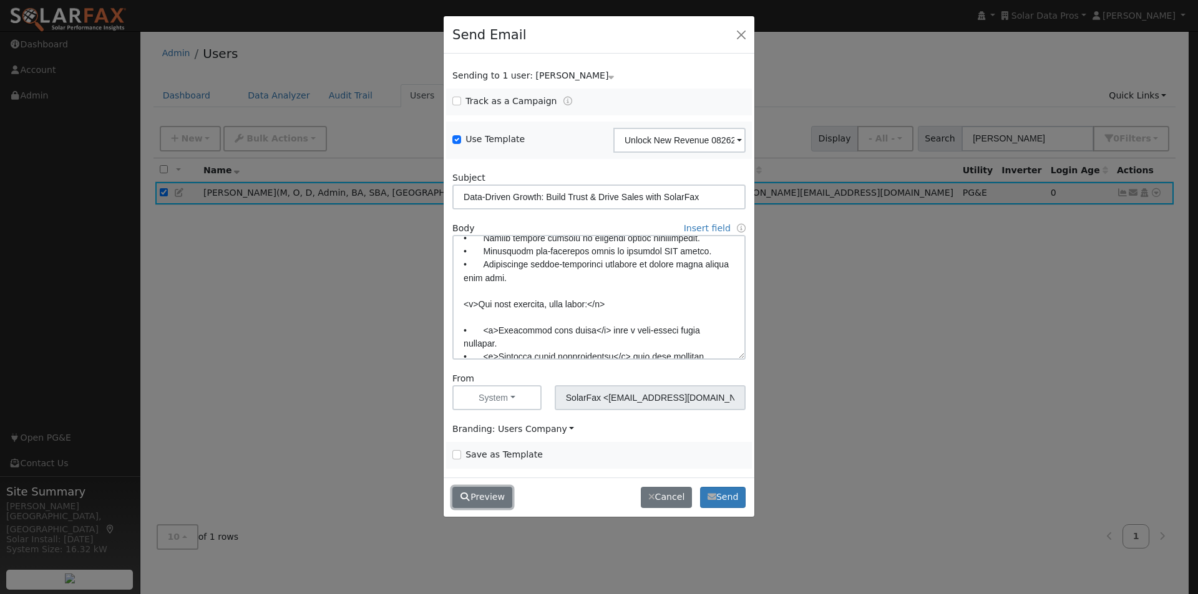
click at [473, 497] on button "Preview" at bounding box center [482, 497] width 60 height 21
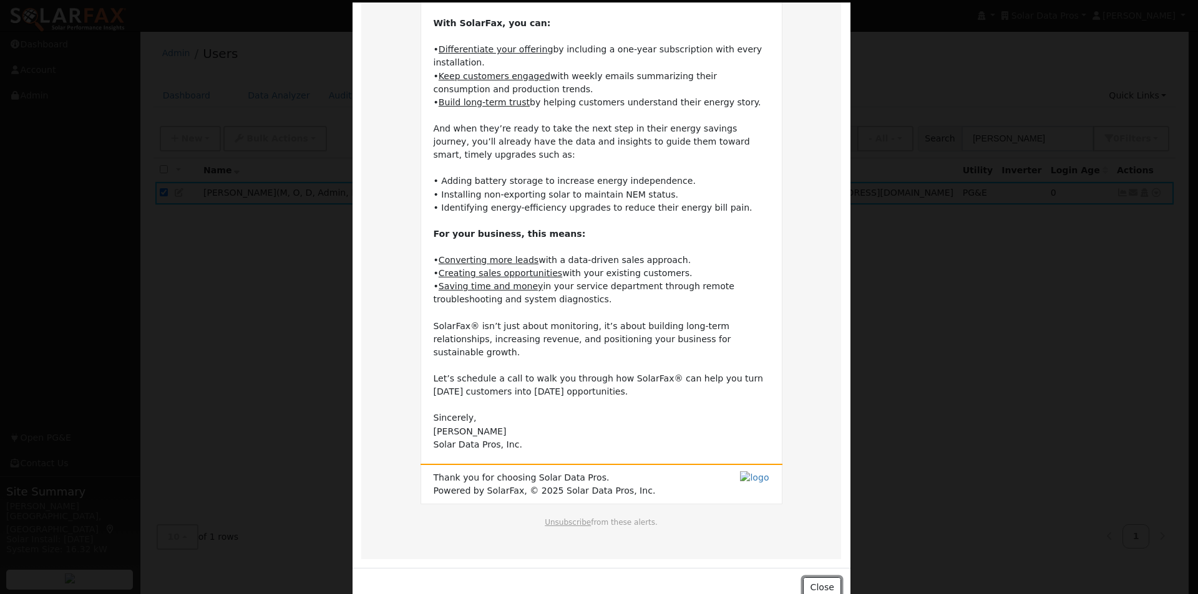
drag, startPoint x: 815, startPoint y: 559, endPoint x: 644, endPoint y: 516, distance: 176.7
click at [809, 578] on button "Close" at bounding box center [822, 588] width 38 height 21
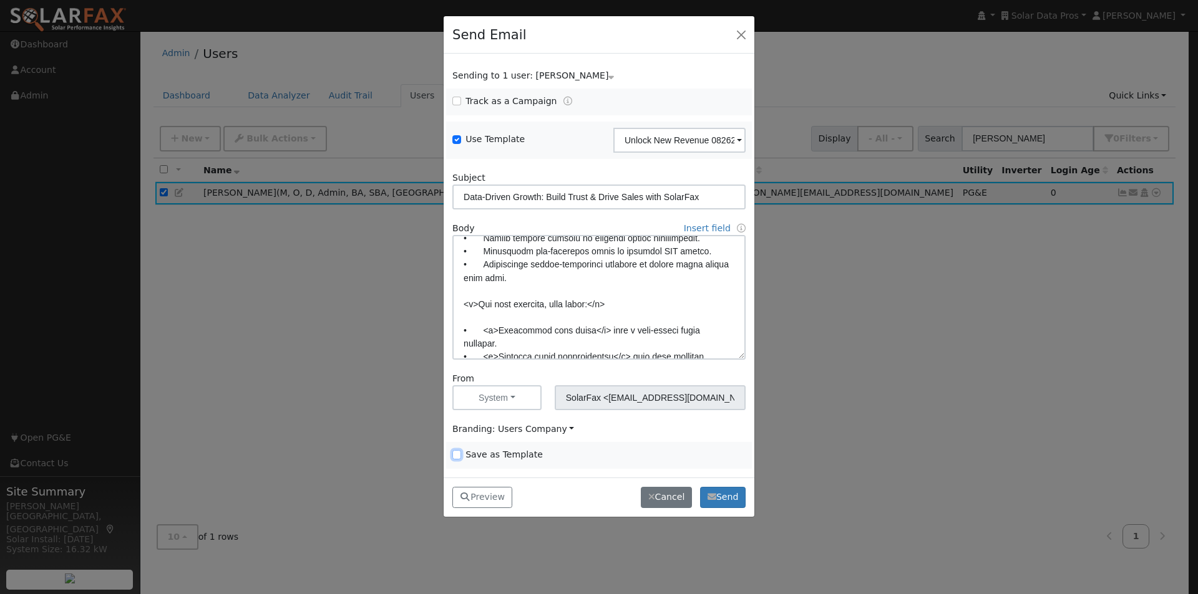
click at [454, 455] on input "Save as Template" at bounding box center [456, 454] width 9 height 9
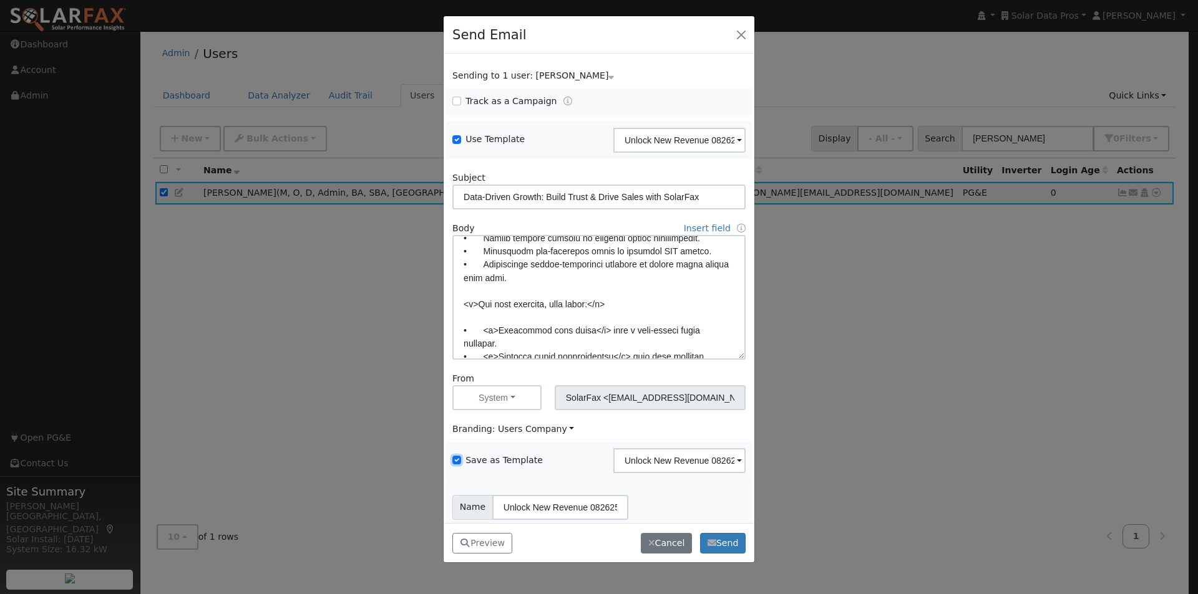
scroll to position [51, 0]
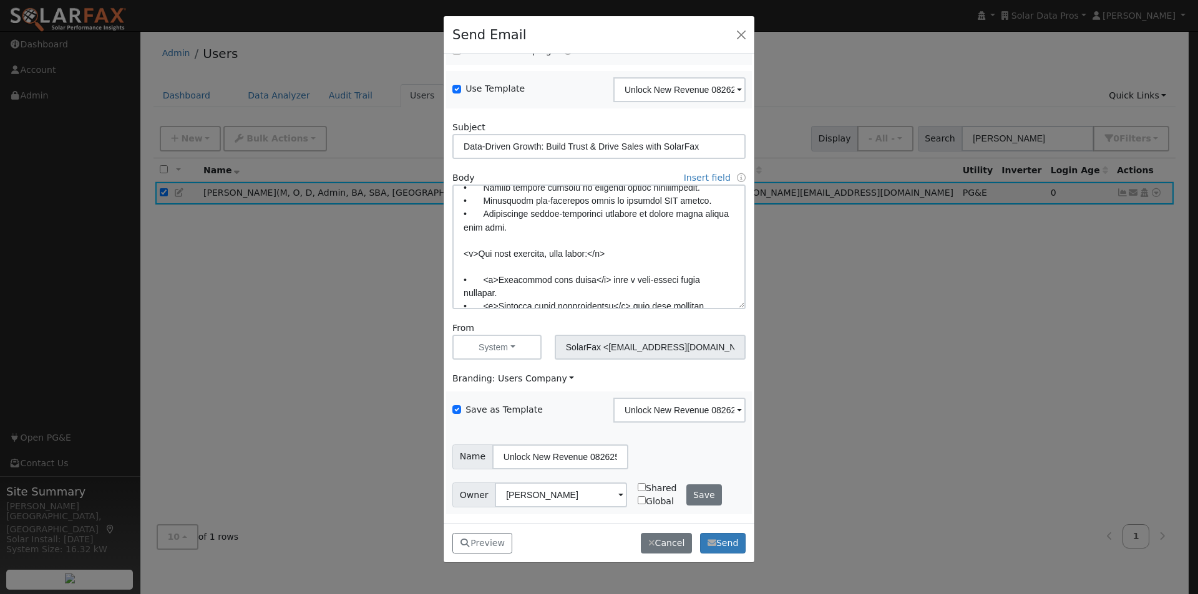
drag, startPoint x: 690, startPoint y: 483, endPoint x: 691, endPoint y: 492, distance: 8.8
click at [690, 485] on div "Owner Leroy Coffman Shared Global Save" at bounding box center [599, 495] width 306 height 26
click at [693, 492] on button "Save" at bounding box center [704, 495] width 36 height 21
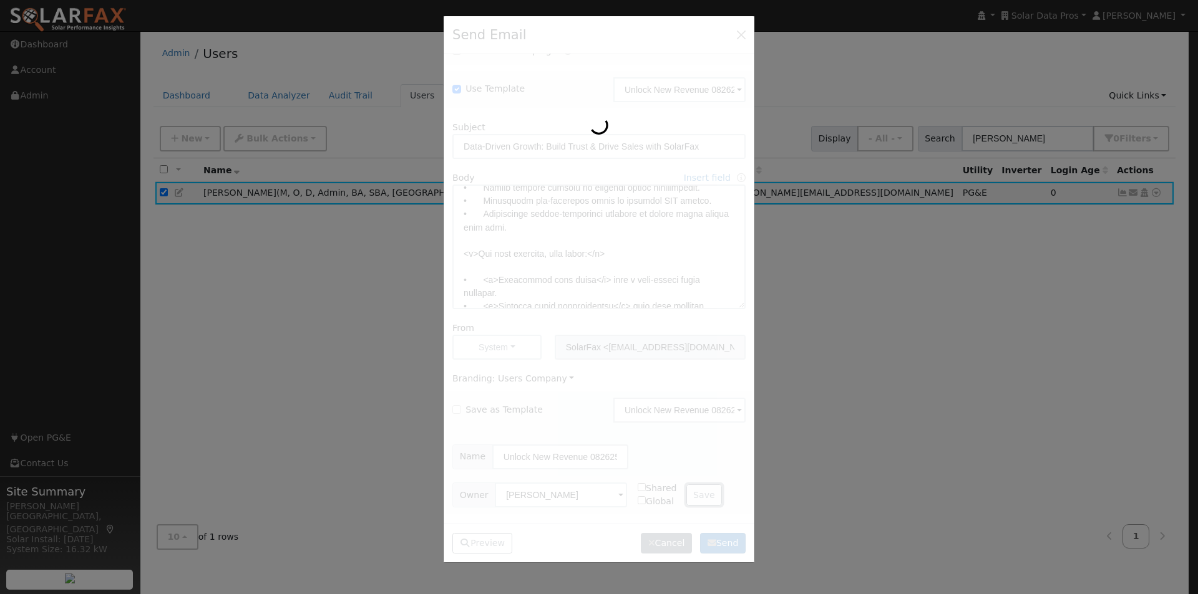
checkbox input "false"
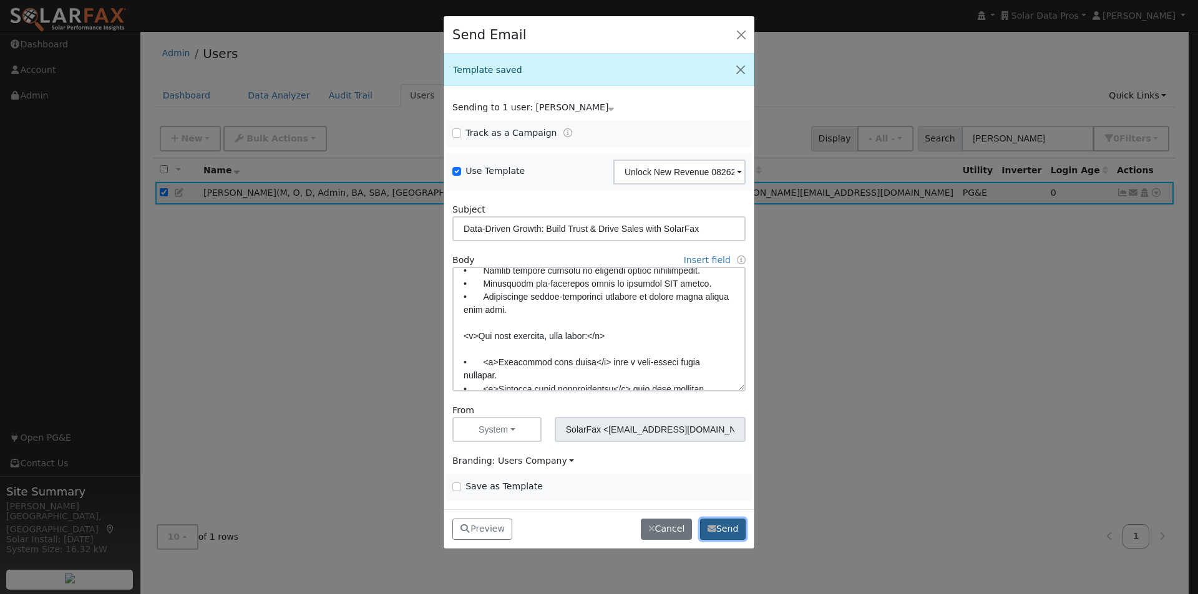
click at [725, 533] on button "Send" at bounding box center [723, 529] width 46 height 21
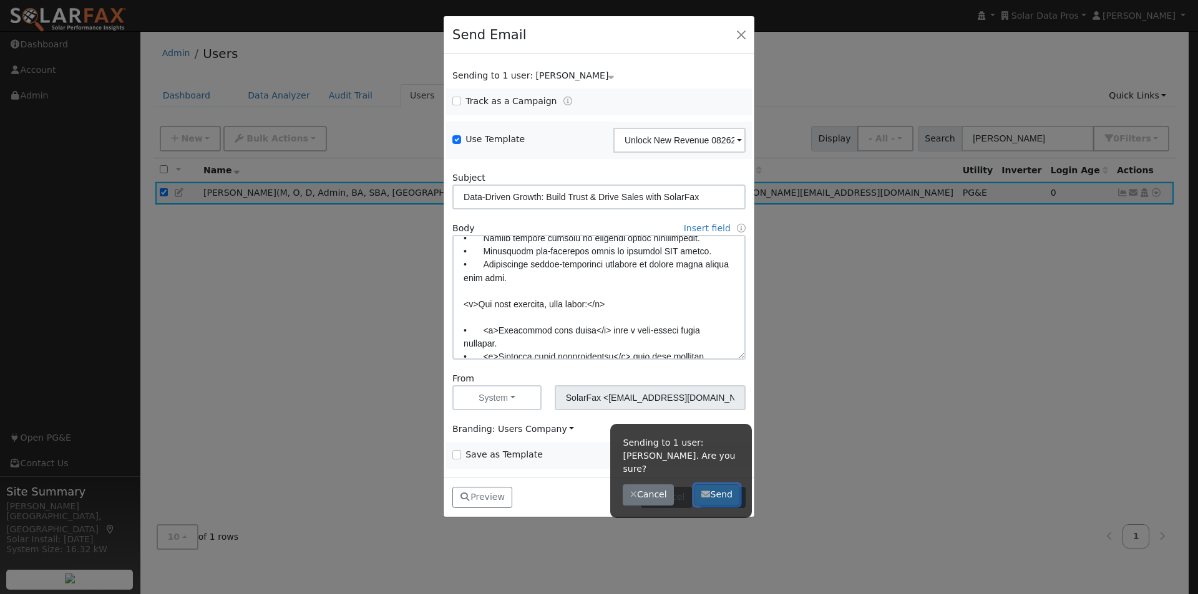
click at [719, 485] on button "Send" at bounding box center [717, 495] width 46 height 21
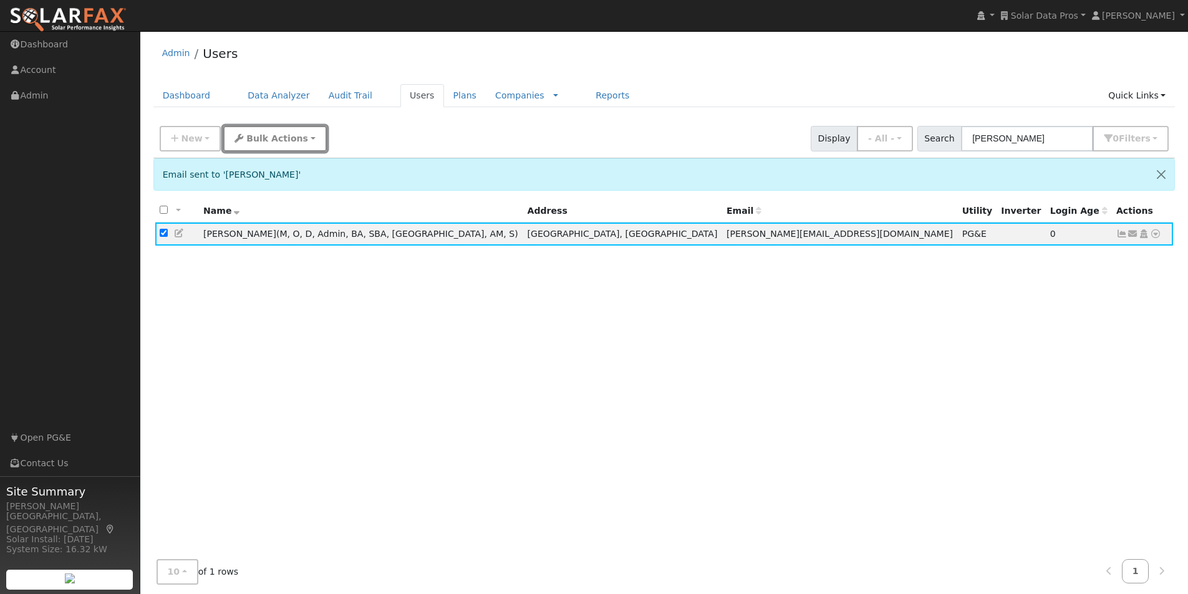
click at [253, 136] on span "Bulk Actions" at bounding box center [277, 138] width 62 height 10
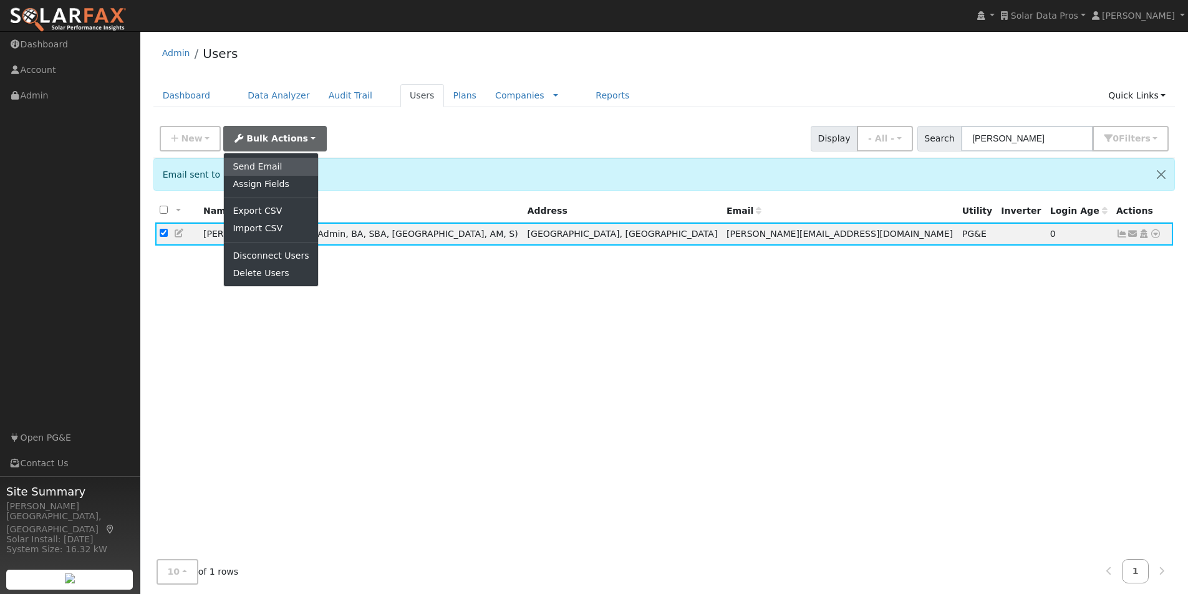
click at [259, 171] on link "Send Email" at bounding box center [271, 166] width 94 height 17
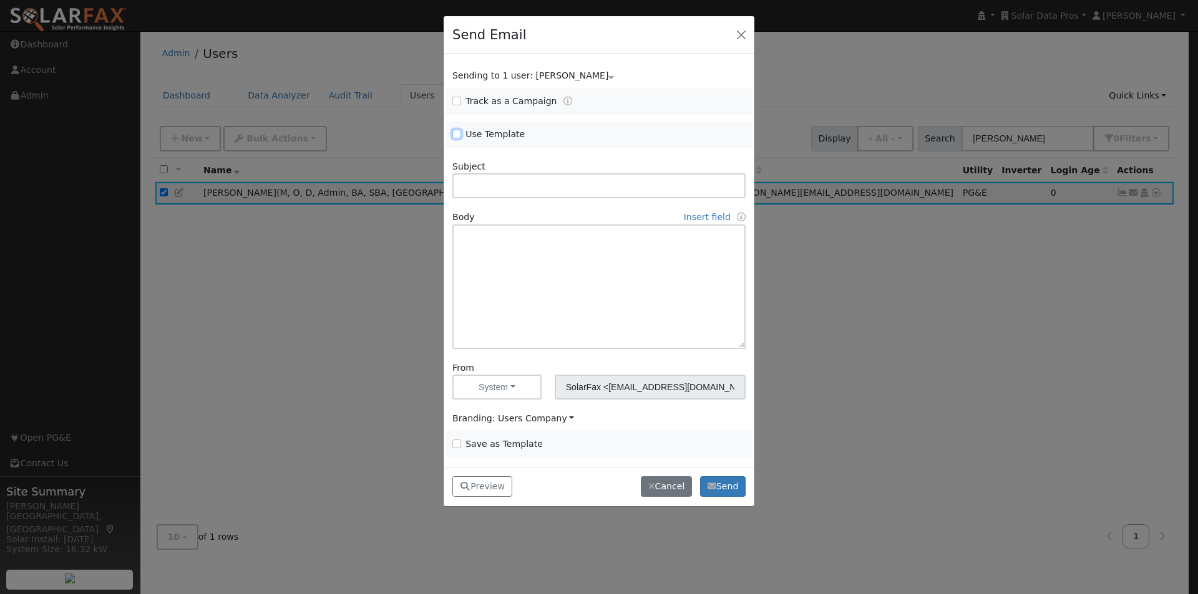
click at [458, 132] on input "Use Template" at bounding box center [456, 134] width 9 height 9
checkbox input "true"
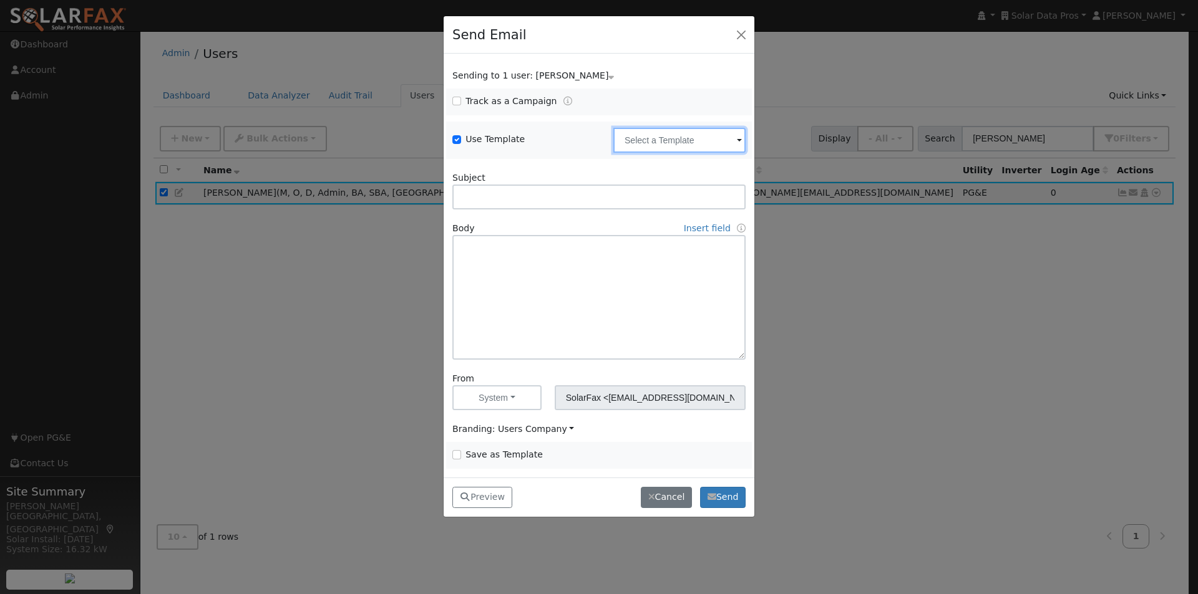
click at [705, 145] on input "text" at bounding box center [679, 140] width 132 height 25
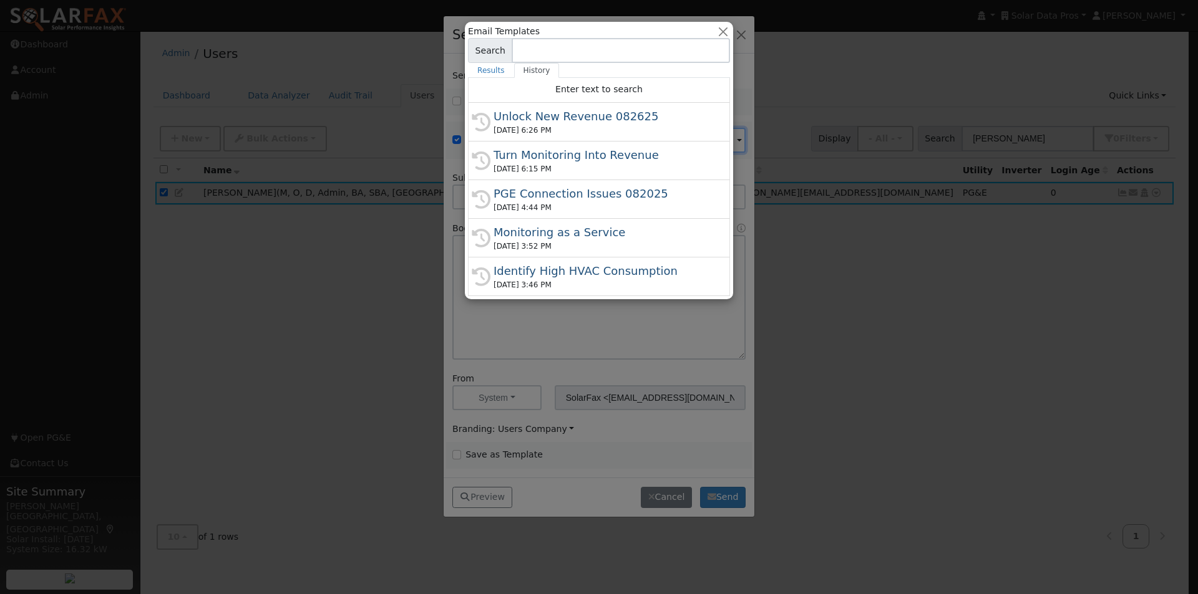
click at [546, 114] on div "Unlock New Revenue 082625" at bounding box center [604, 116] width 222 height 17
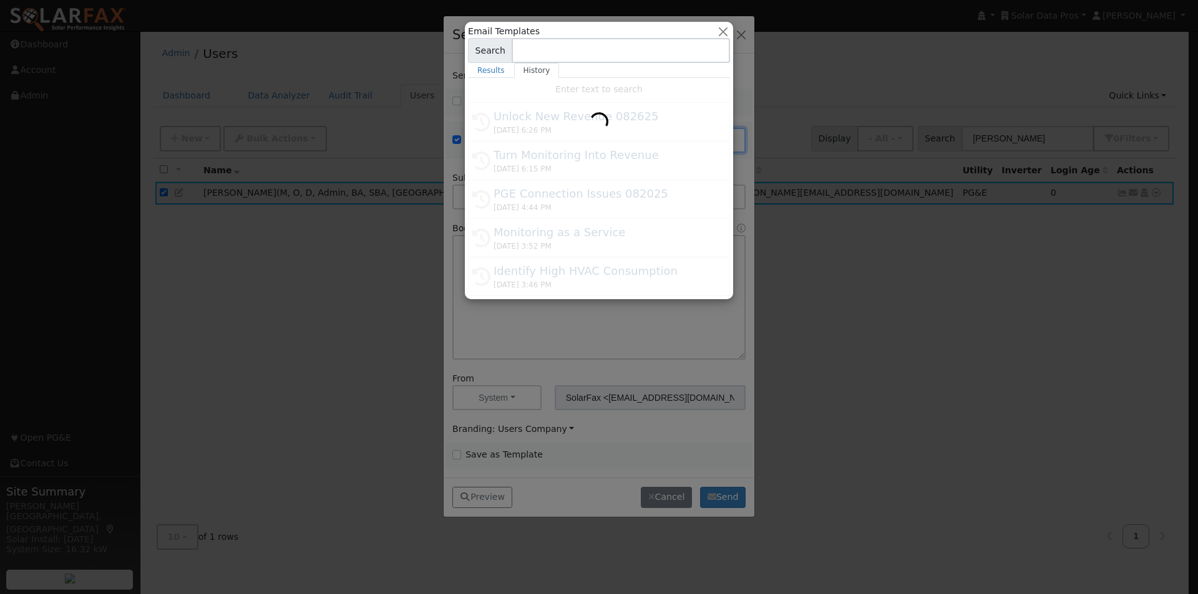
type input "Unlock New Revenue 082625"
type input "Data-Driven Growth: Build Trust & Drive Sales with SolarFax"
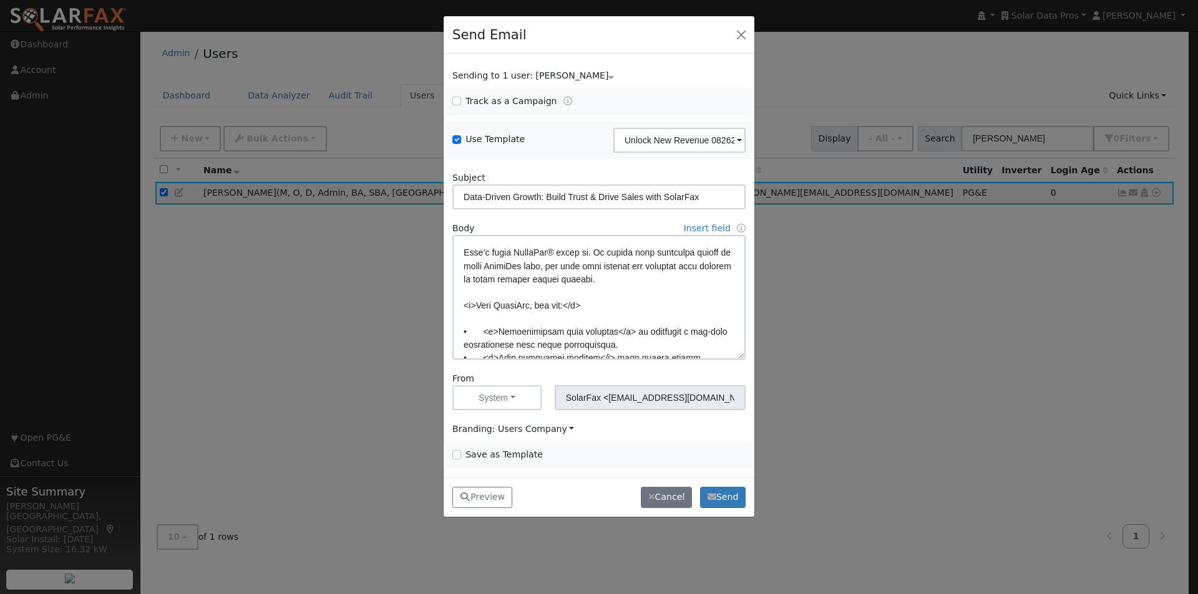
scroll to position [62, 0]
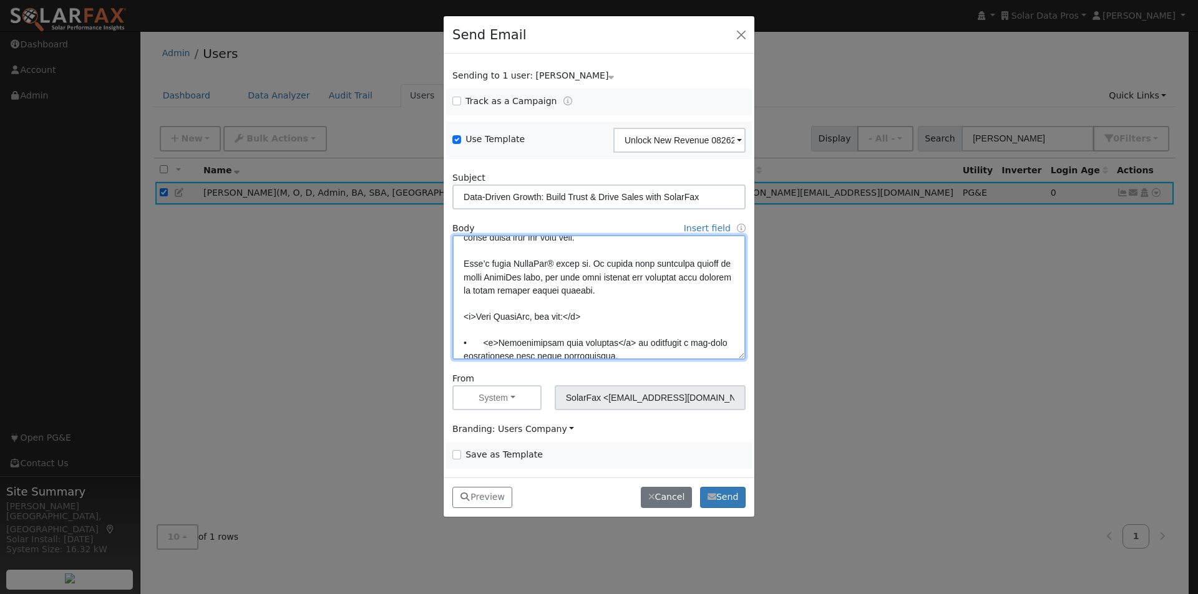
drag, startPoint x: 581, startPoint y: 315, endPoint x: 574, endPoint y: 315, distance: 7.5
click at [574, 315] on textarea at bounding box center [598, 297] width 293 height 125
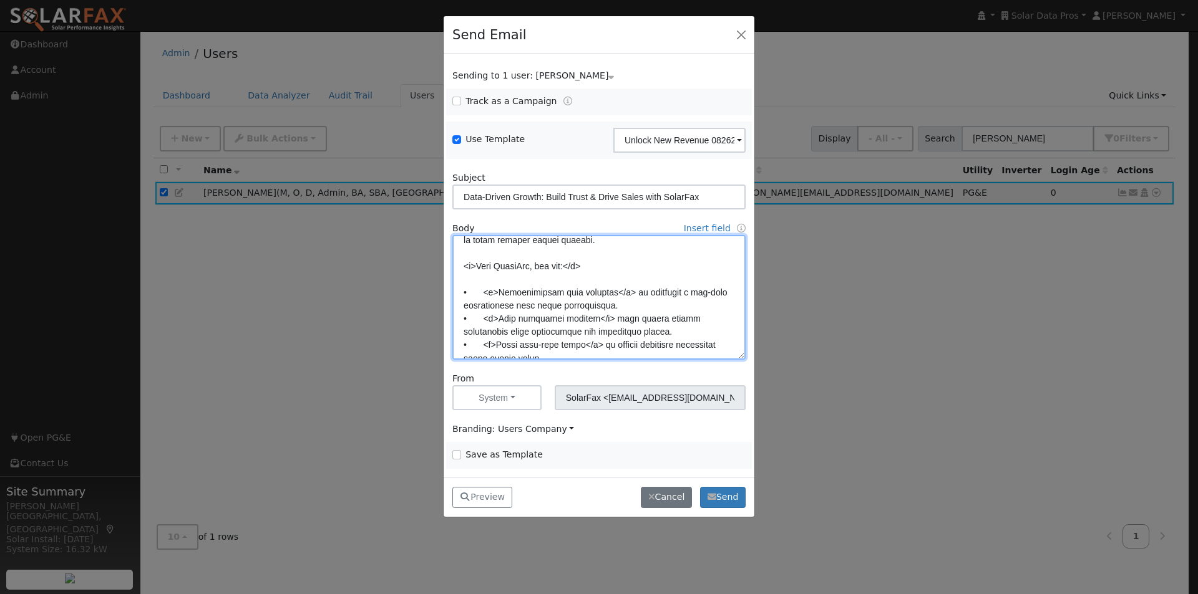
scroll to position [250, 0]
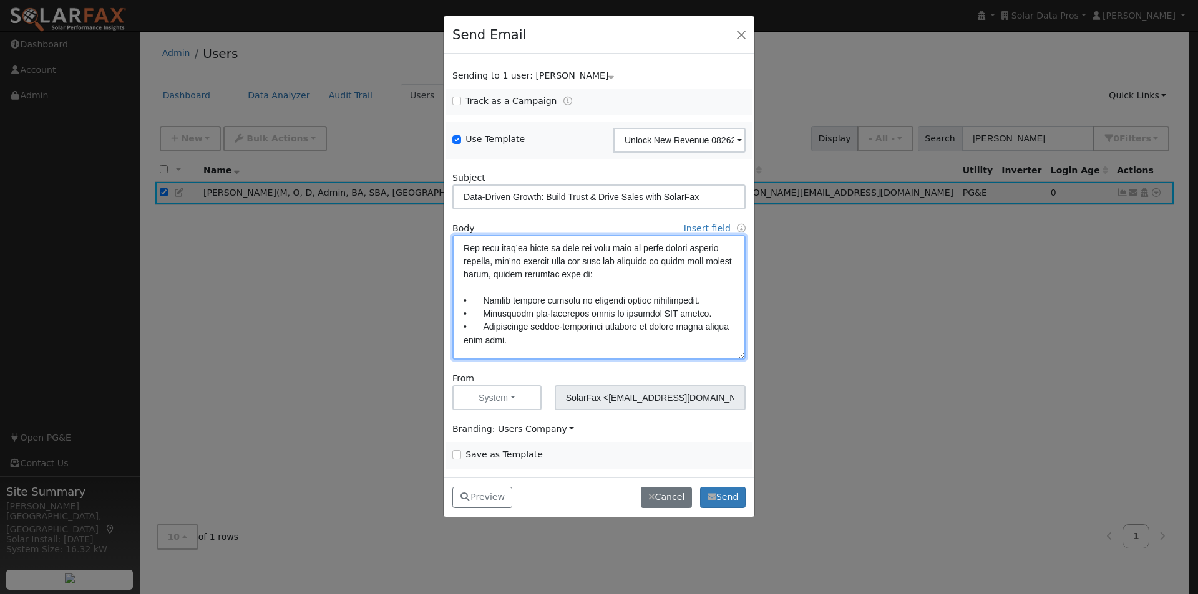
click at [460, 246] on textarea at bounding box center [598, 297] width 293 height 125
paste textarea "</b>"
click at [647, 274] on textarea at bounding box center [598, 297] width 293 height 125
paste textarea "</b>"
click at [471, 246] on textarea at bounding box center [598, 297] width 293 height 125
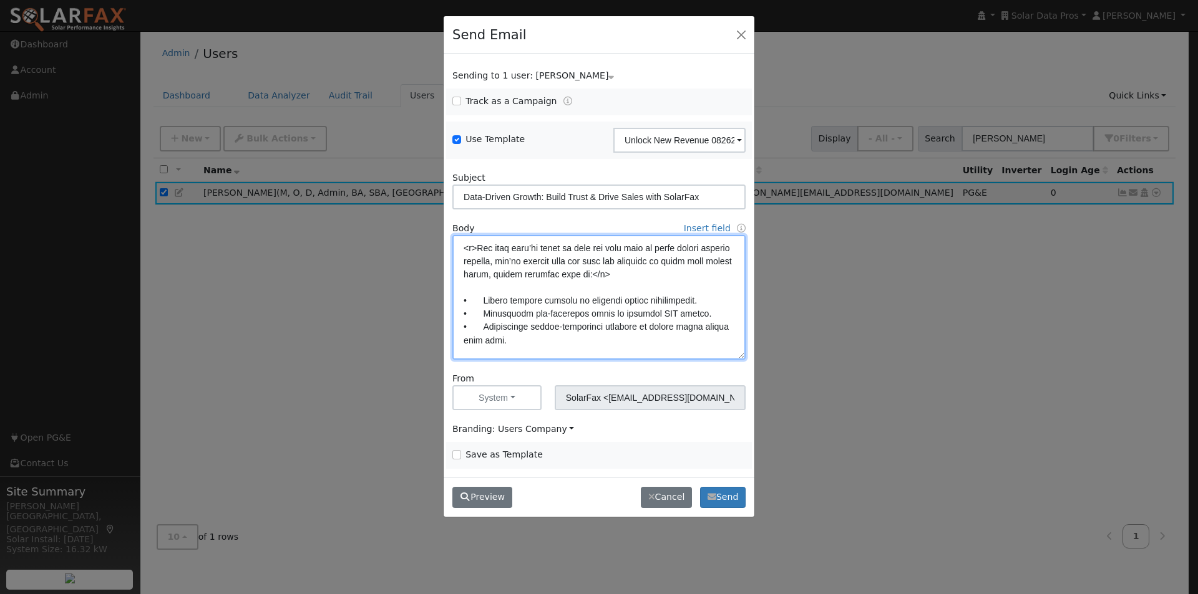
type textarea "Dear {user_fname}, Your existing customers can be a reliable source of future r…"
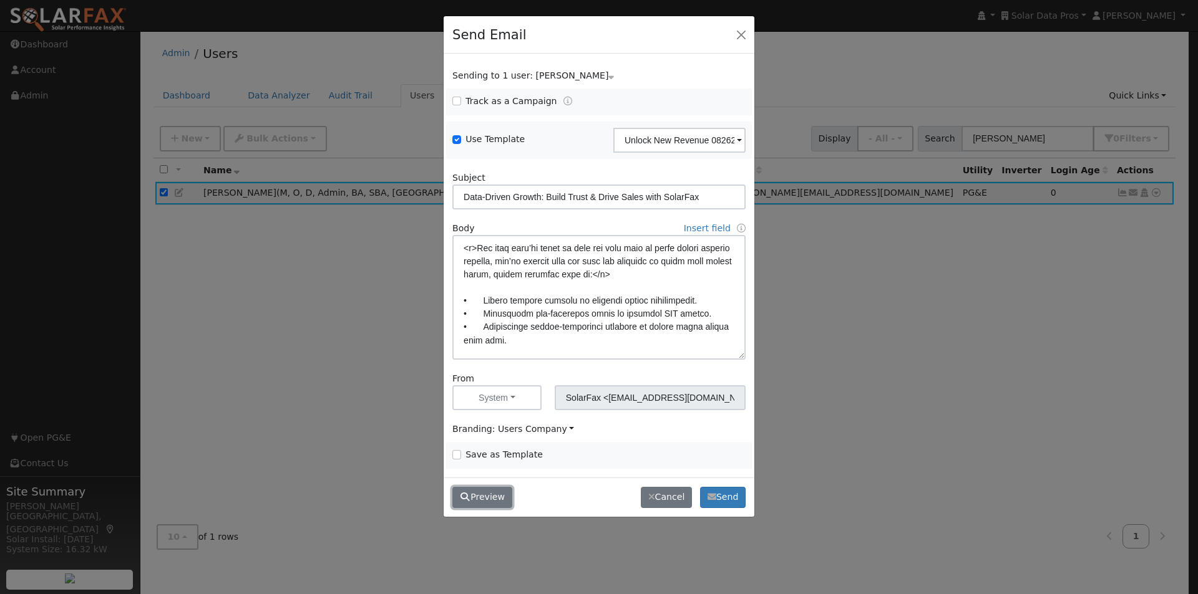
click at [488, 497] on button "Preview" at bounding box center [482, 497] width 60 height 21
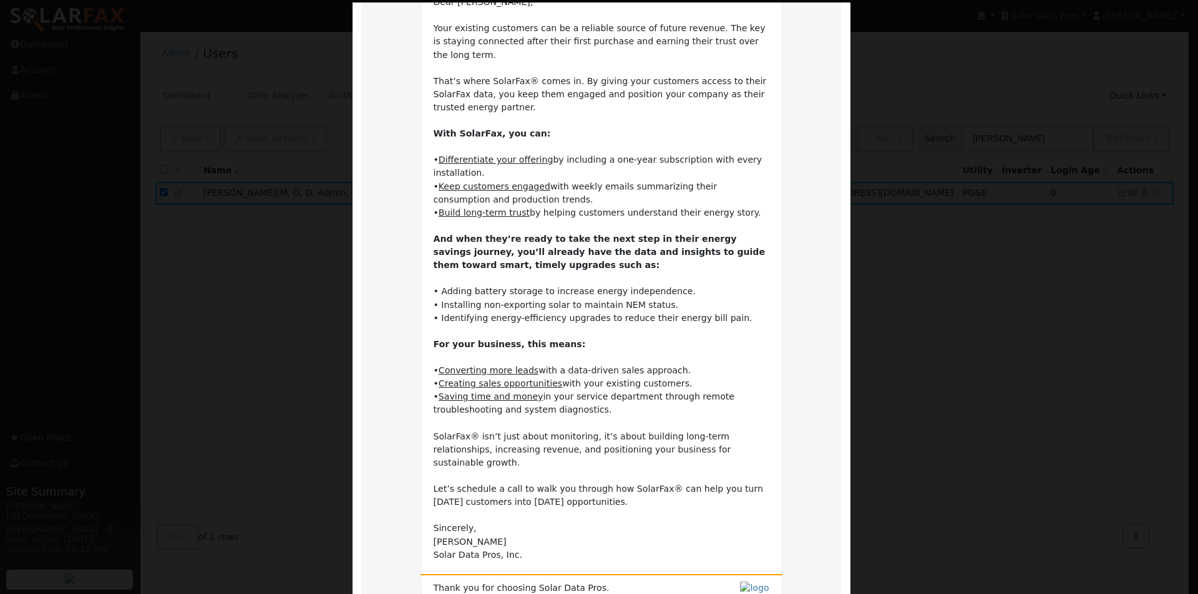
scroll to position [240, 0]
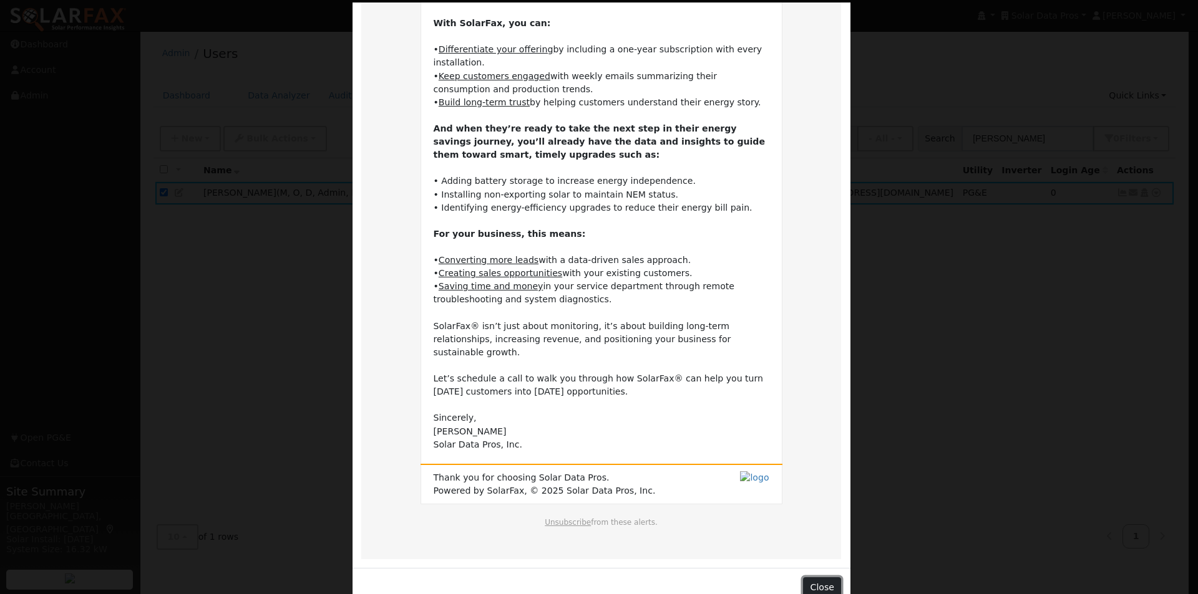
click at [822, 578] on button "Close" at bounding box center [822, 588] width 38 height 21
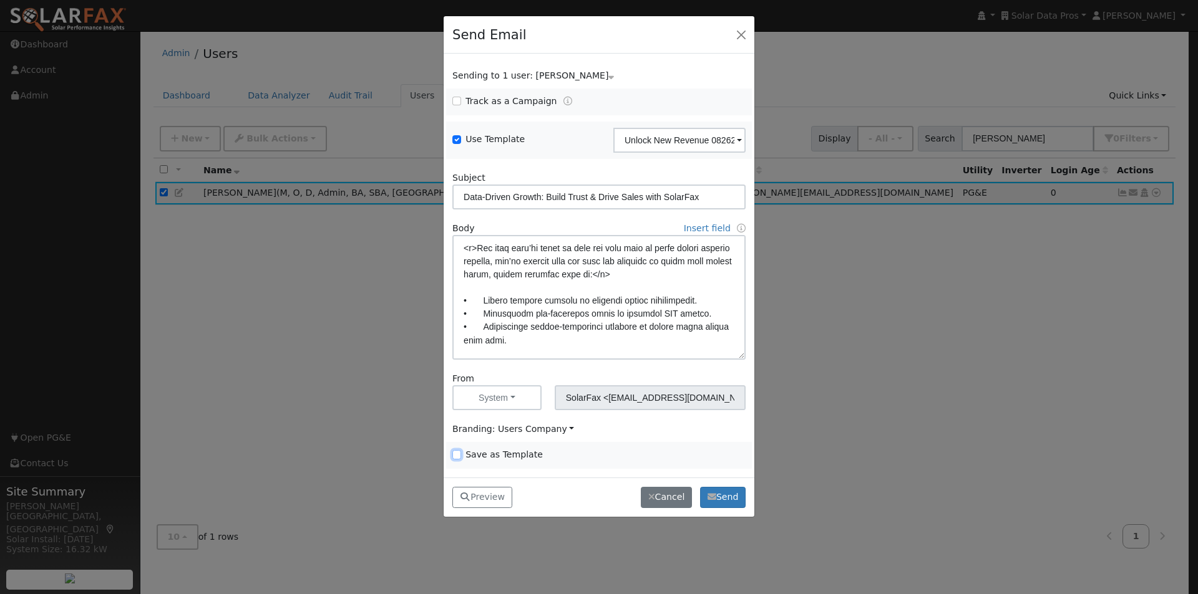
click at [458, 454] on input "Save as Template" at bounding box center [456, 454] width 9 height 9
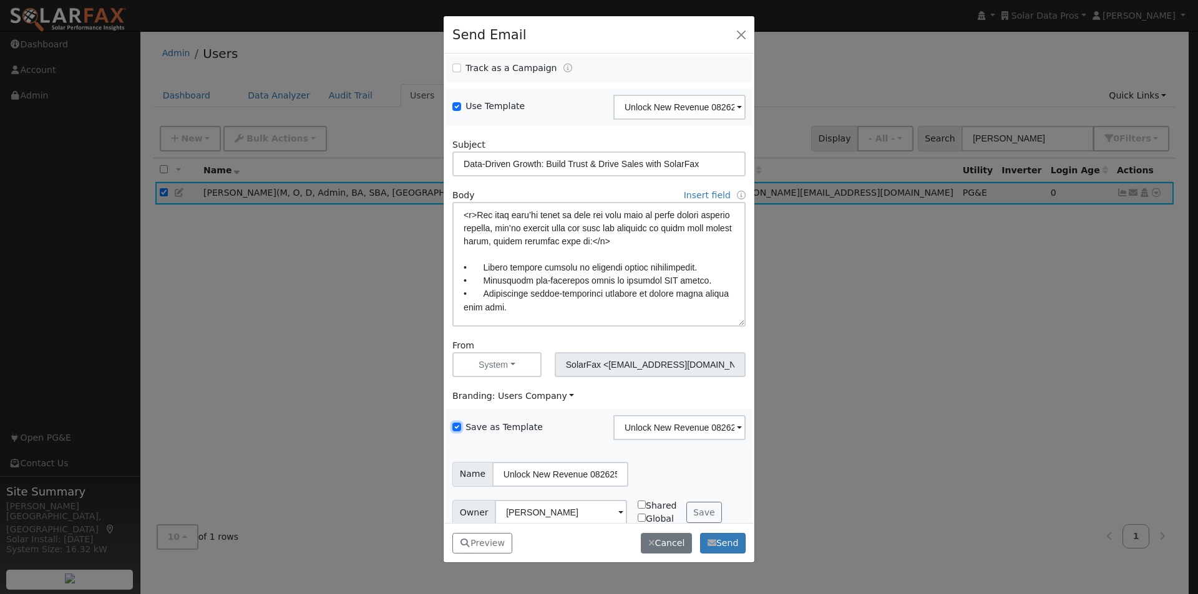
scroll to position [51, 0]
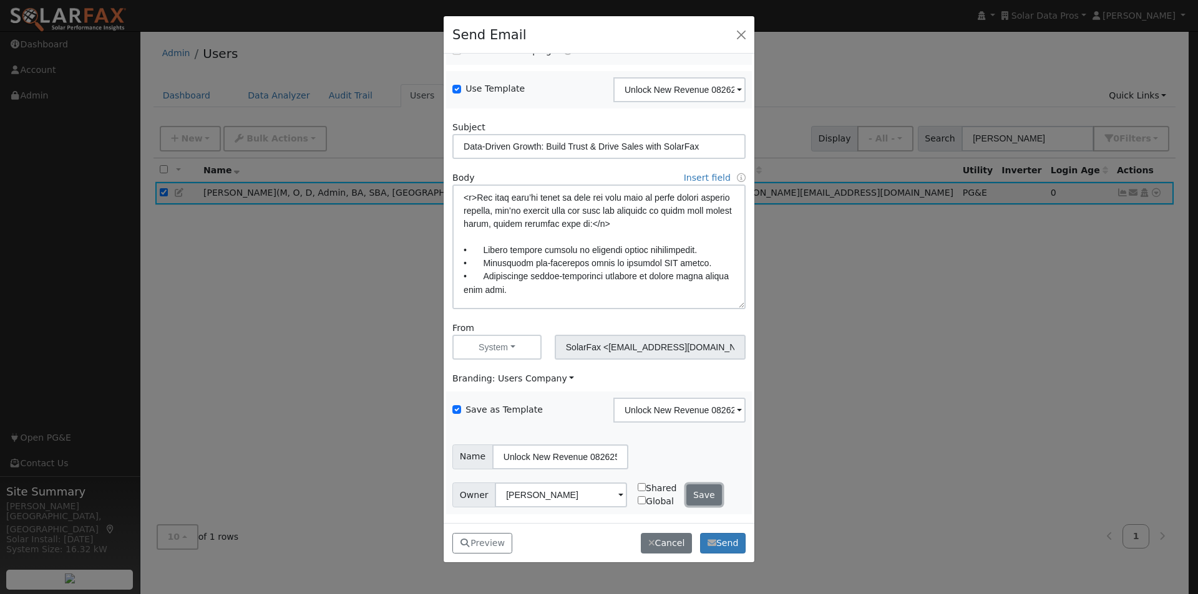
click at [699, 490] on button "Save" at bounding box center [704, 495] width 36 height 21
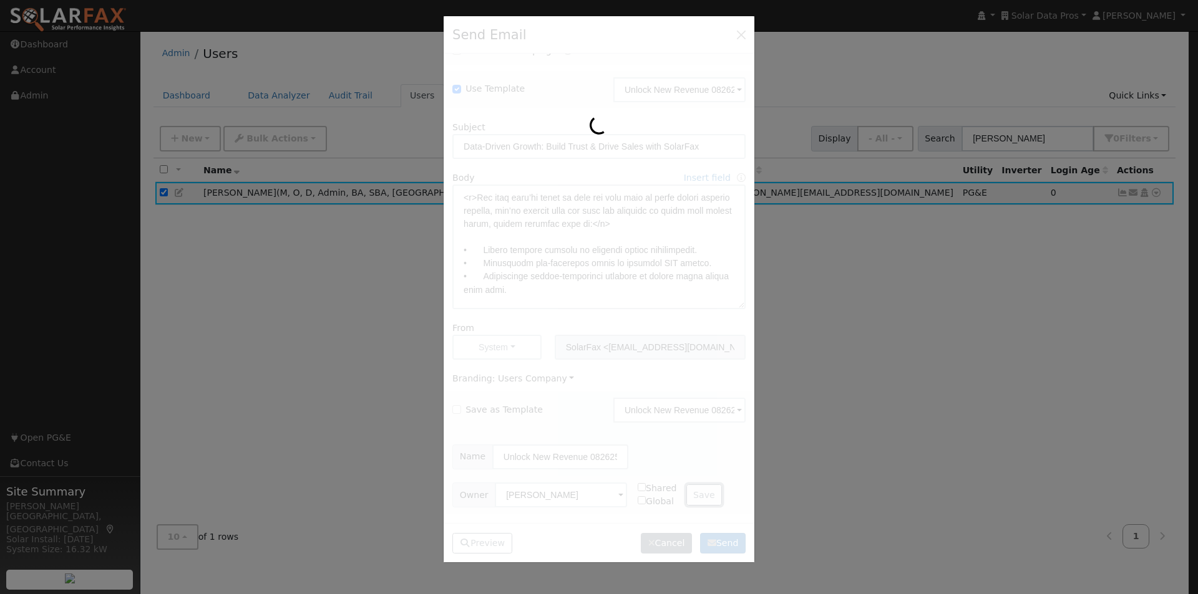
checkbox input "false"
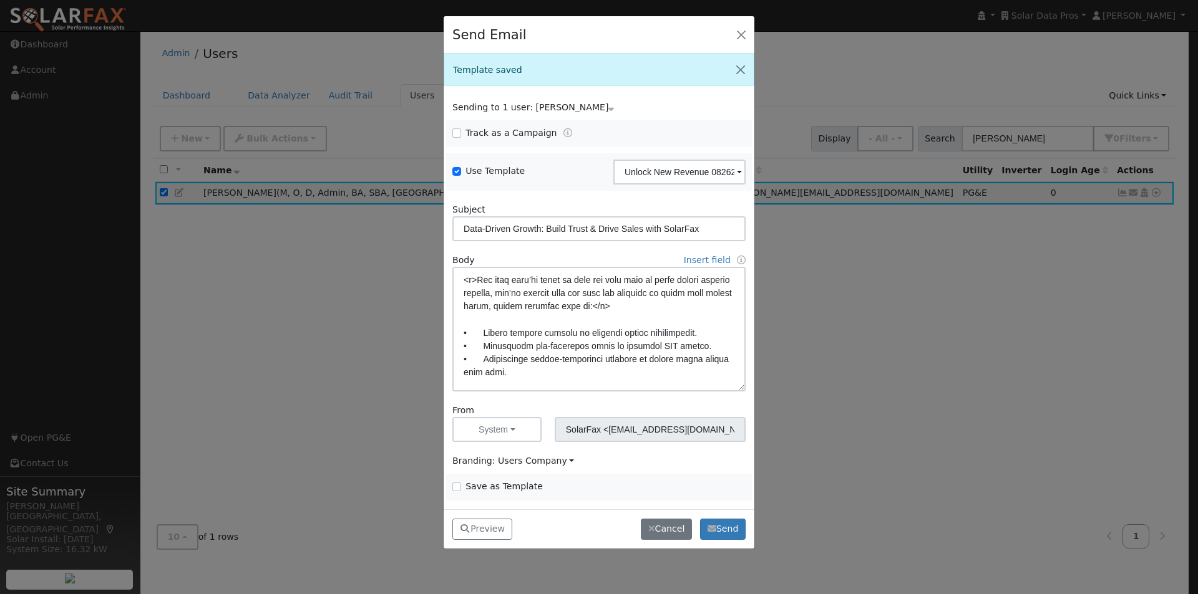
scroll to position [0, 0]
click at [719, 525] on button "Send" at bounding box center [723, 529] width 46 height 21
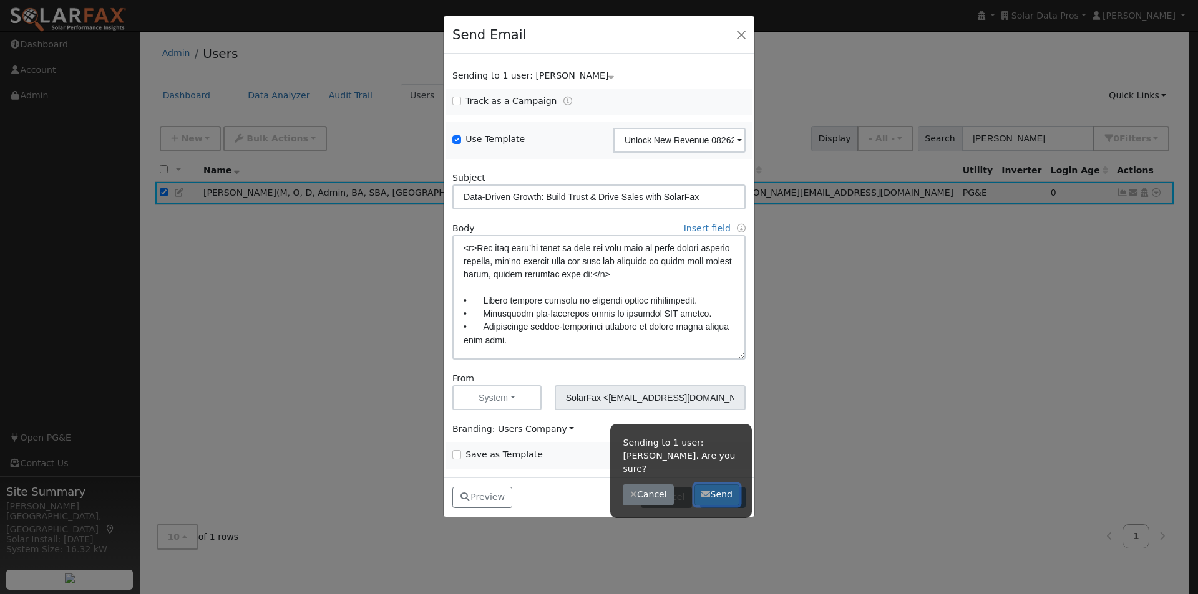
click at [720, 485] on button "Send" at bounding box center [717, 495] width 46 height 21
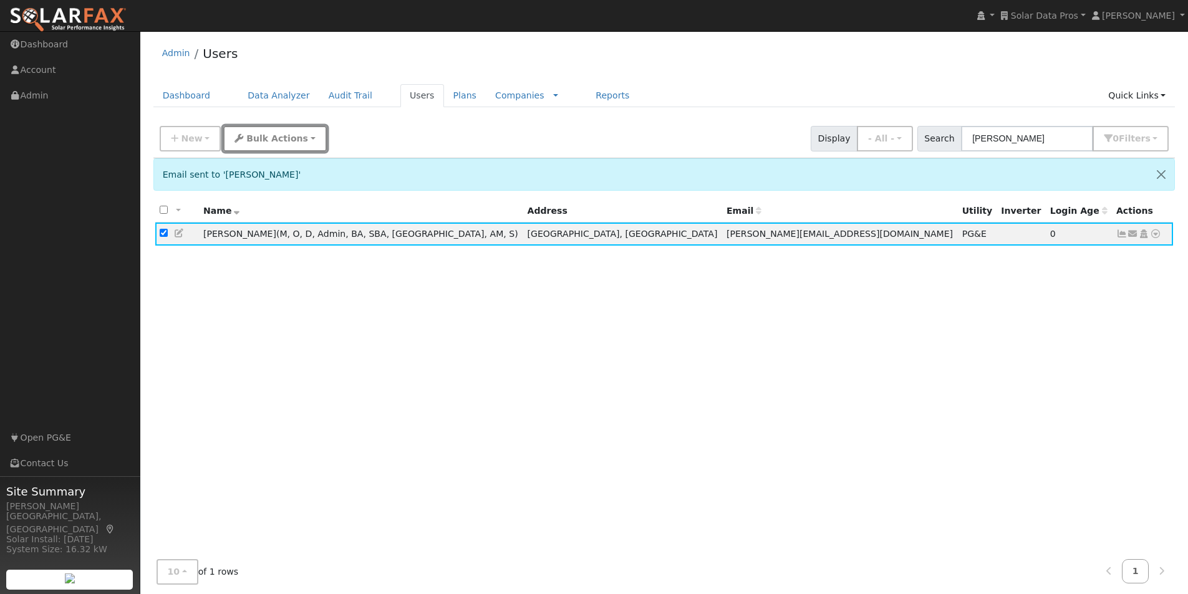
drag, startPoint x: 247, startPoint y: 142, endPoint x: 286, endPoint y: 147, distance: 39.6
click at [251, 142] on span "Bulk Actions" at bounding box center [277, 138] width 62 height 10
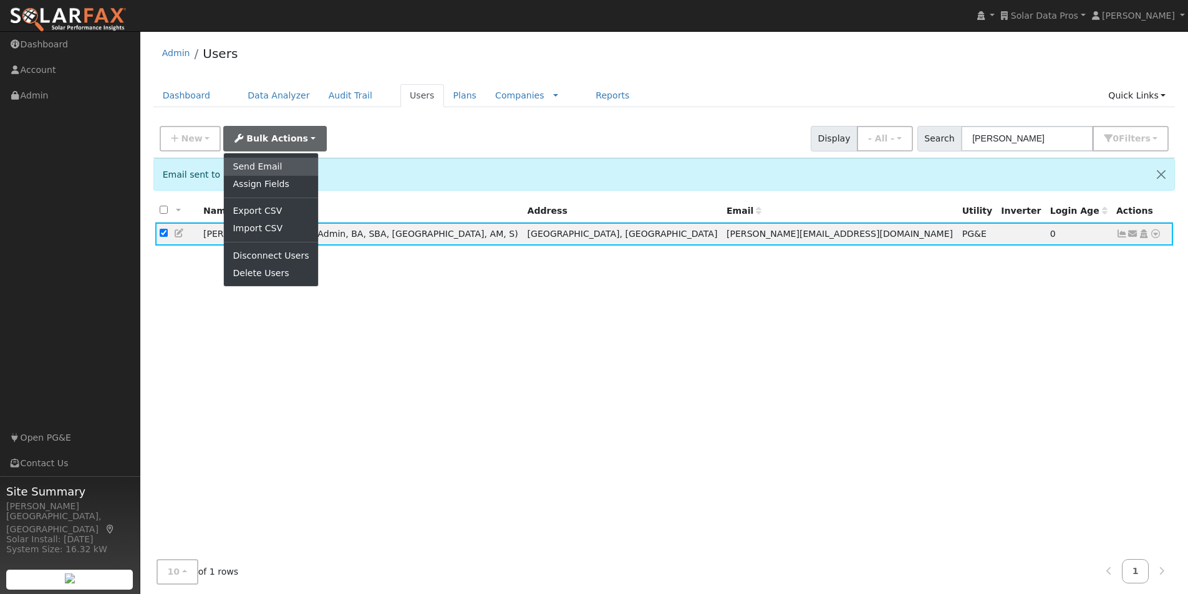
click at [266, 164] on link "Send Email" at bounding box center [271, 166] width 94 height 17
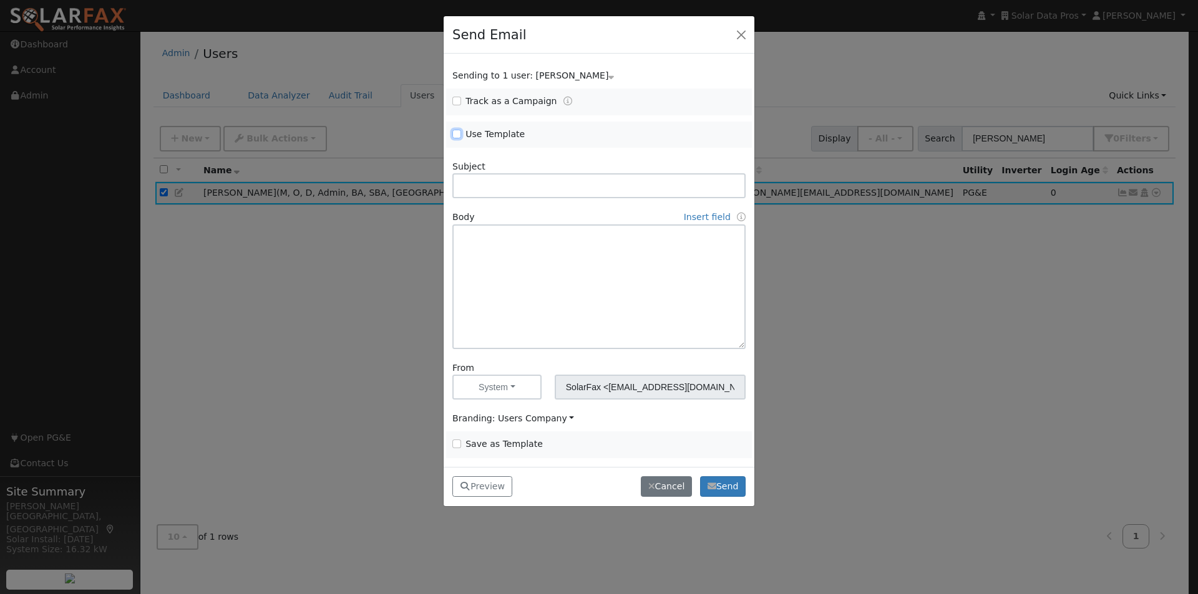
click at [457, 133] on input "Use Template" at bounding box center [456, 134] width 9 height 9
checkbox input "true"
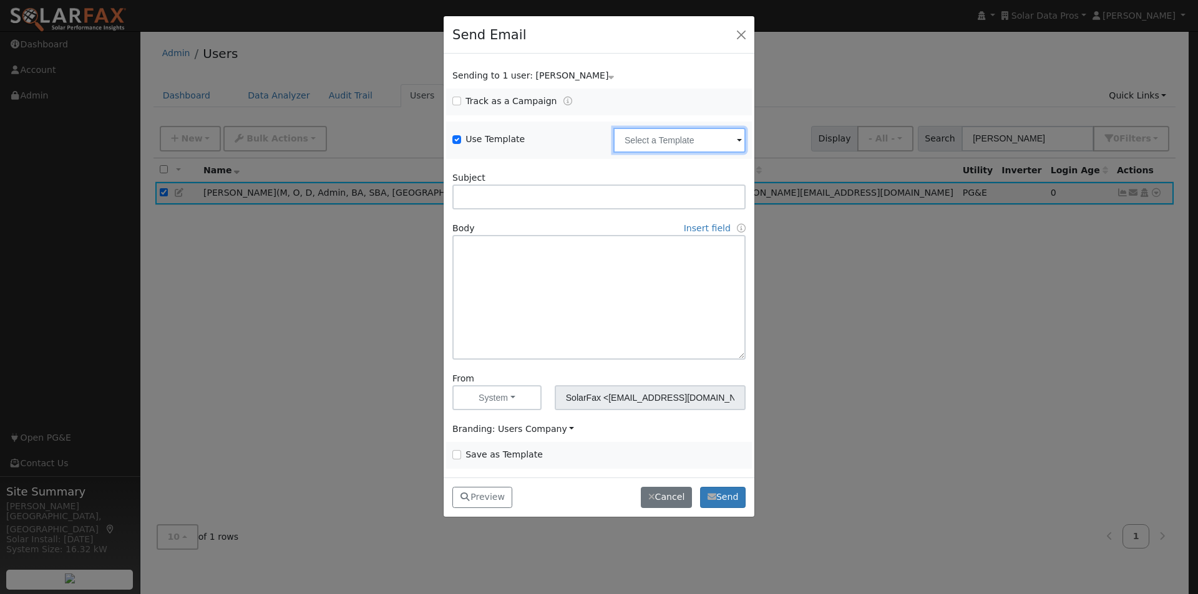
click at [726, 144] on input "text" at bounding box center [679, 140] width 132 height 25
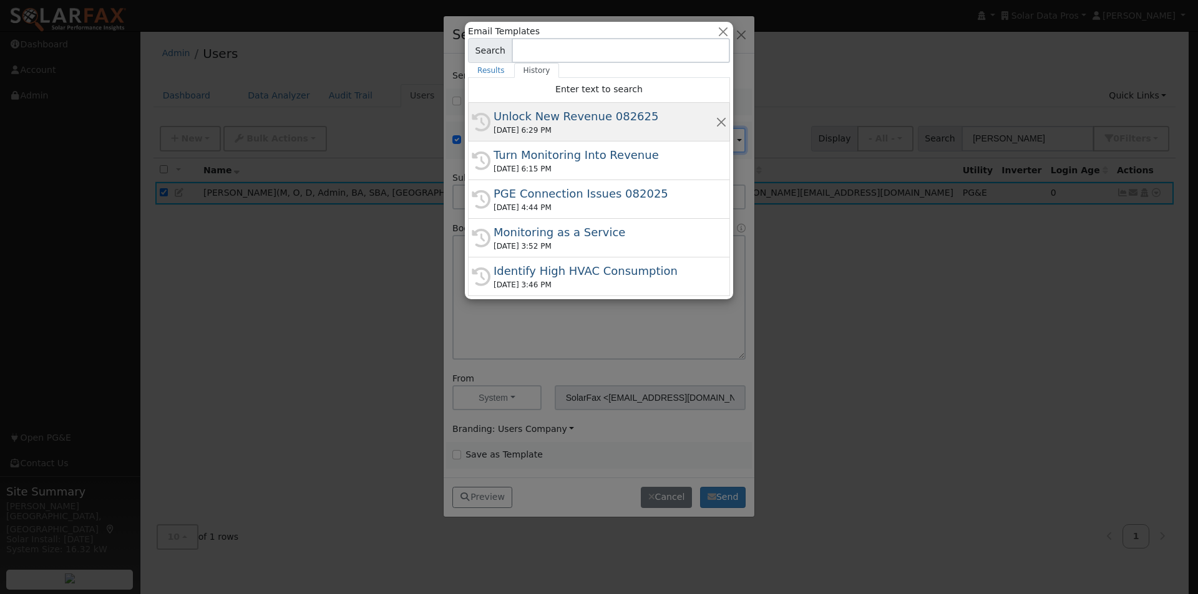
drag, startPoint x: 526, startPoint y: 117, endPoint x: 553, endPoint y: 143, distance: 38.4
click at [528, 117] on div "Unlock New Revenue 082625" at bounding box center [604, 116] width 222 height 17
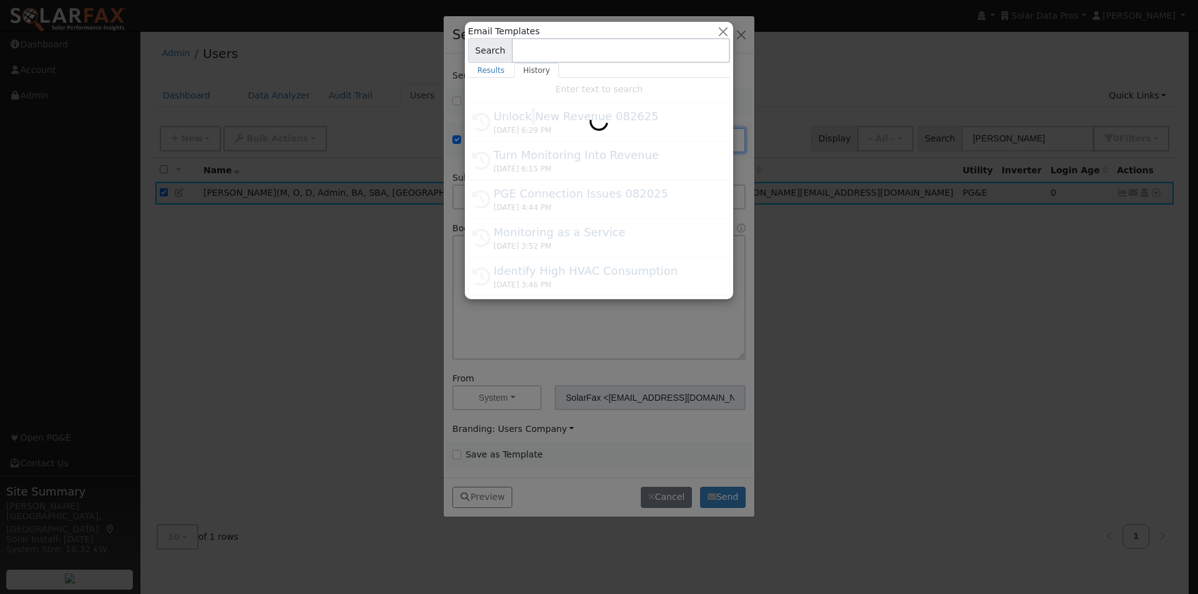
type input "Unlock New Revenue 082625"
type input "Data-Driven Growth: Build Trust & Drive Sales with SolarFax"
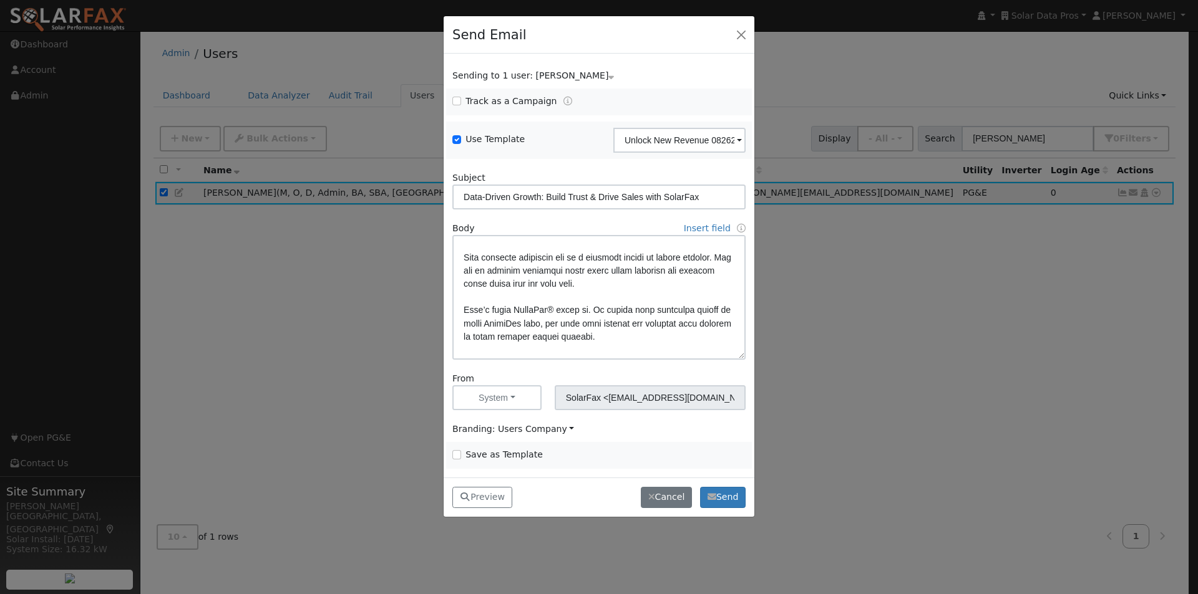
scroll to position [62, 0]
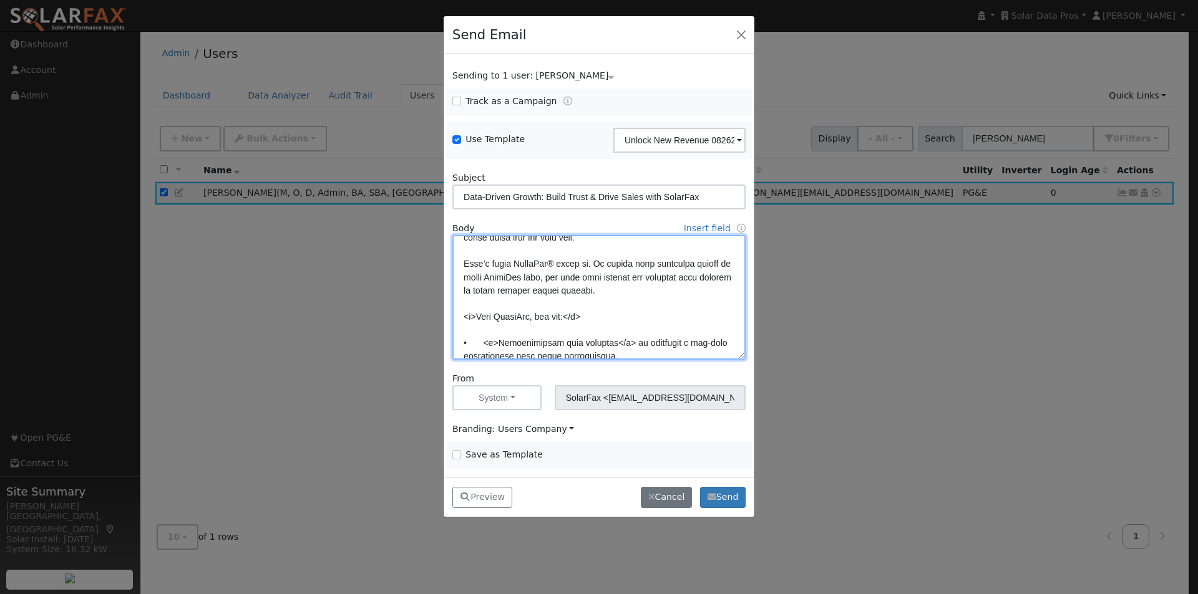
drag, startPoint x: 534, startPoint y: 316, endPoint x: 543, endPoint y: 319, distance: 9.5
click at [539, 316] on textarea at bounding box center [598, 297] width 293 height 125
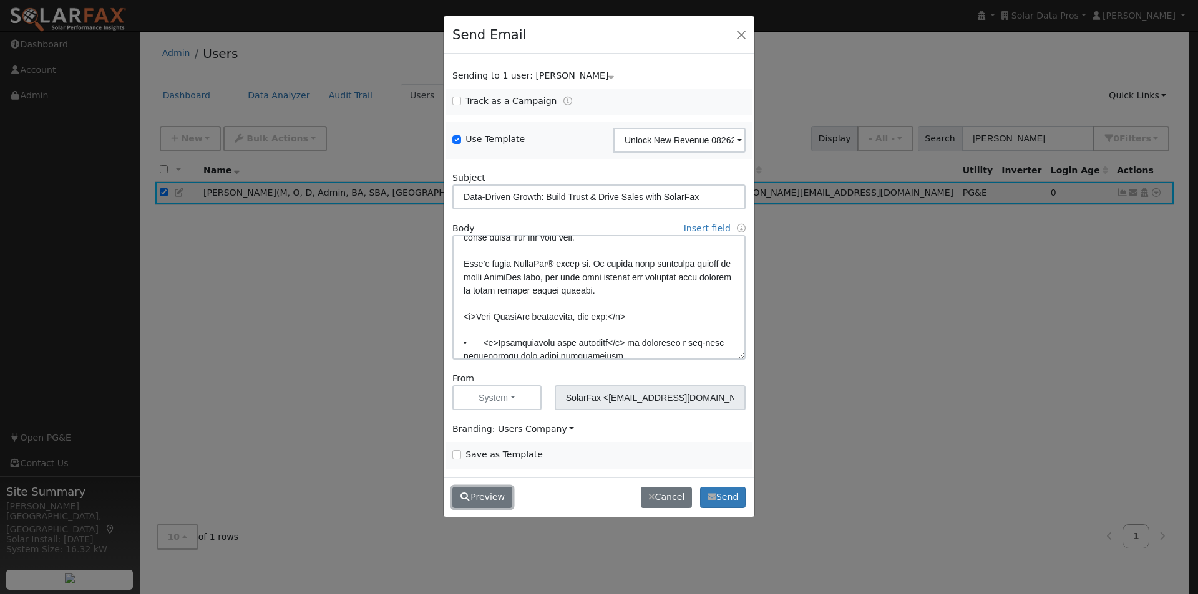
click at [486, 498] on button "Preview" at bounding box center [482, 497] width 60 height 21
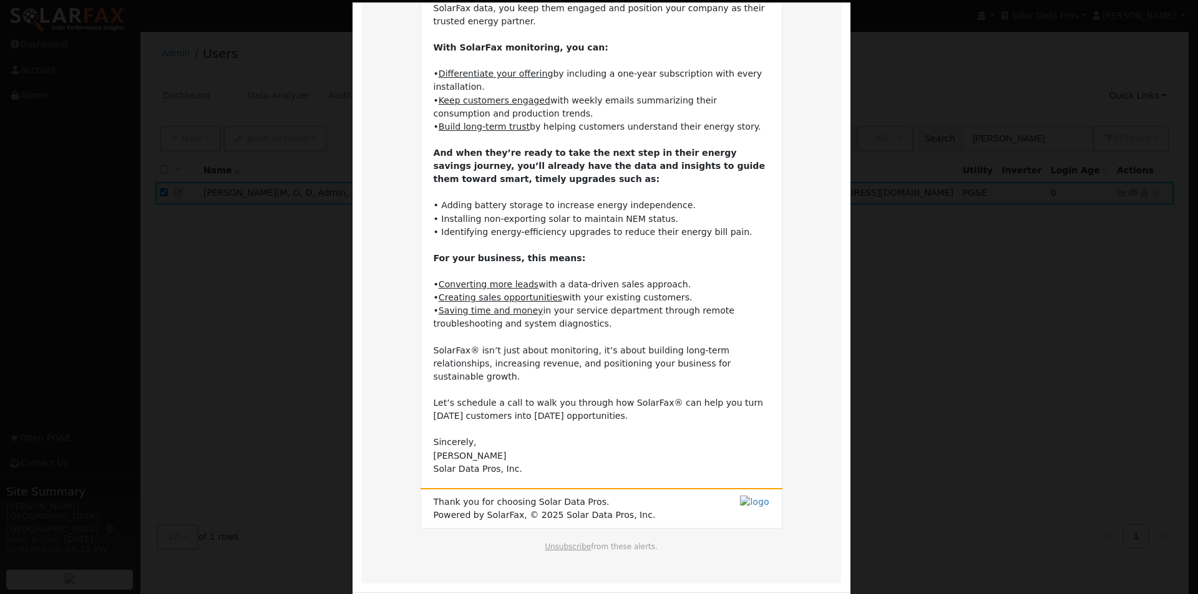
scroll to position [240, 0]
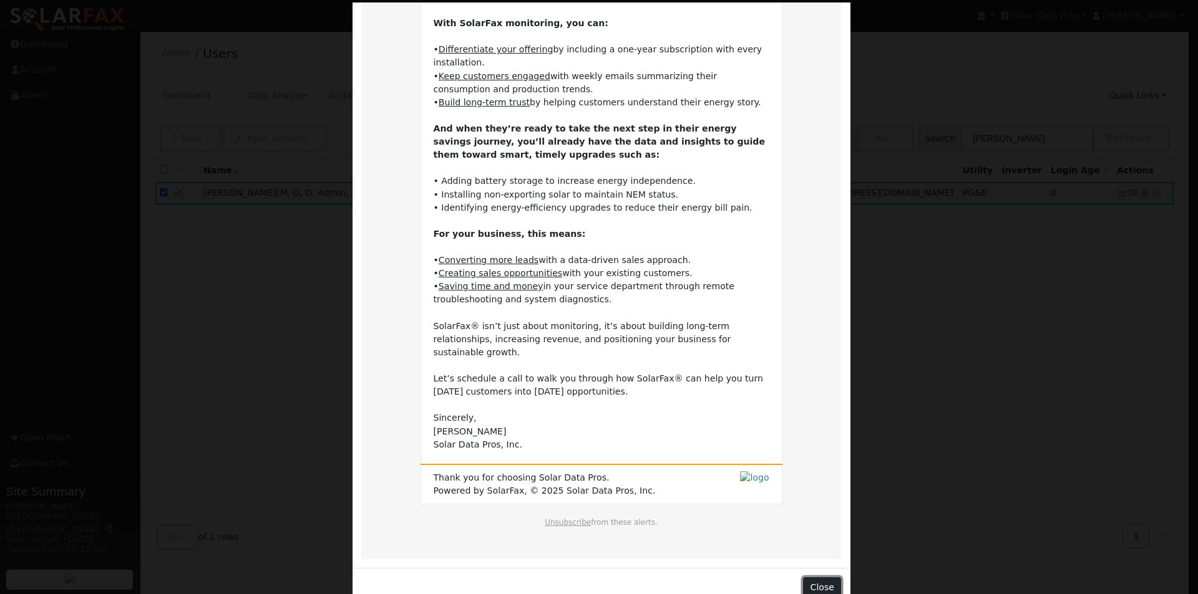
click at [817, 578] on button "Close" at bounding box center [822, 588] width 38 height 21
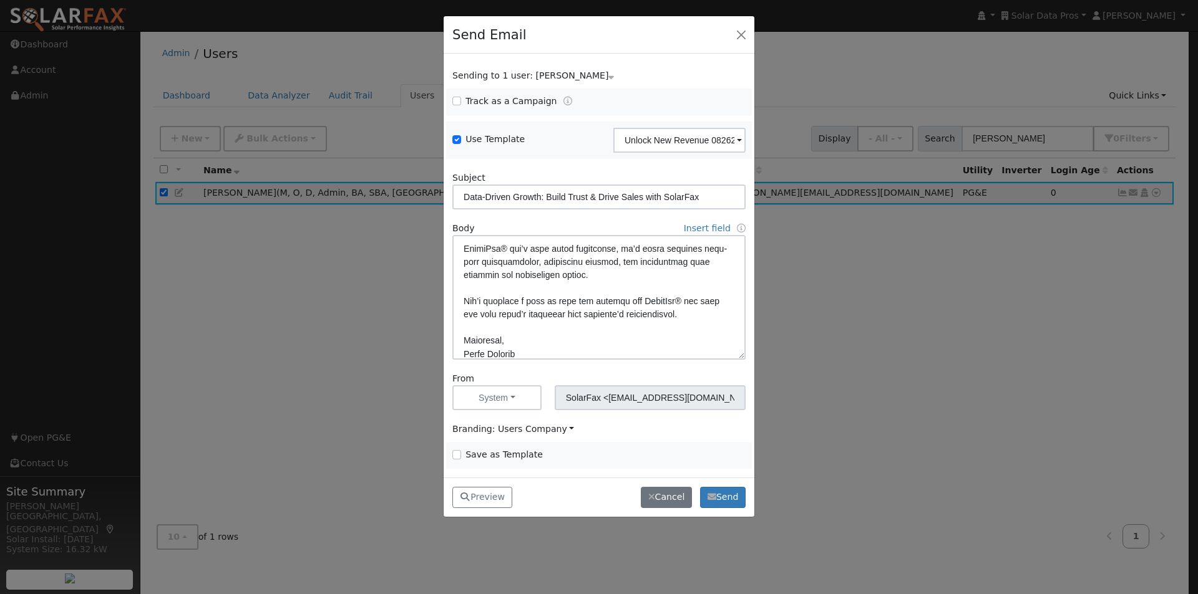
scroll to position [506, 0]
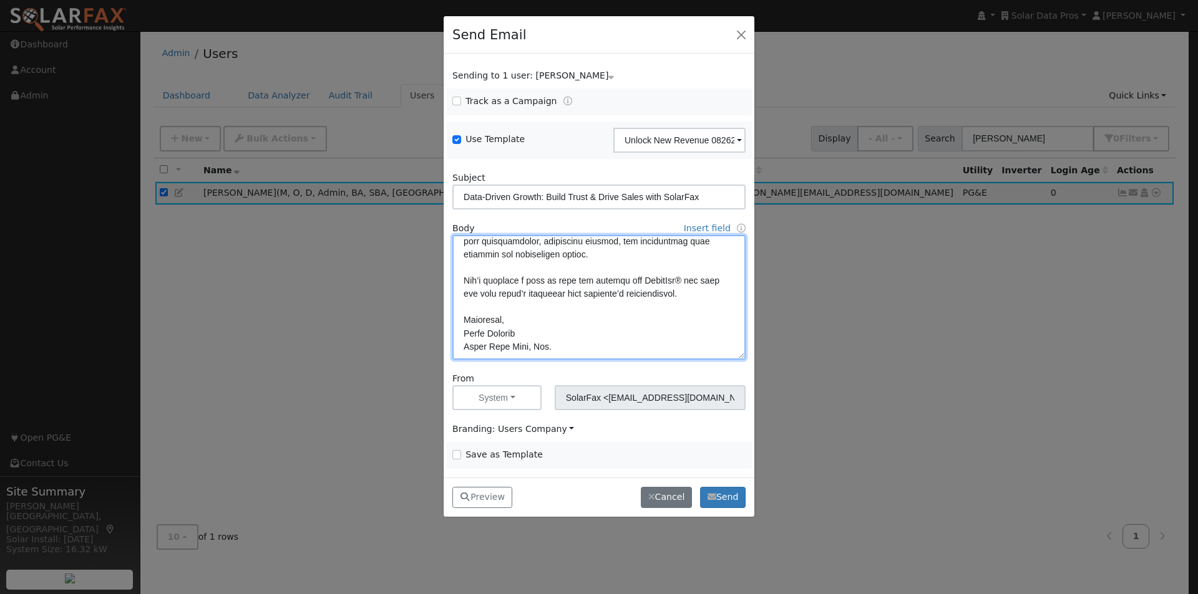
click at [701, 289] on textarea at bounding box center [598, 297] width 293 height 125
click at [702, 233] on link "Insert field" at bounding box center [707, 228] width 47 height 10
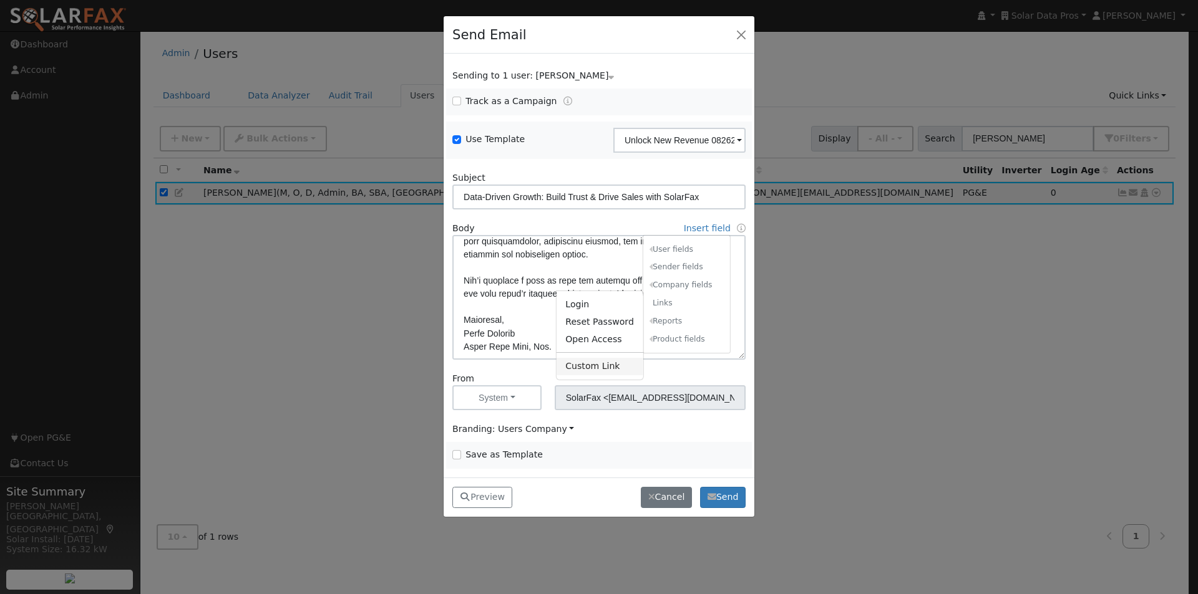
click at [573, 363] on link "Custom Link" at bounding box center [599, 366] width 87 height 17
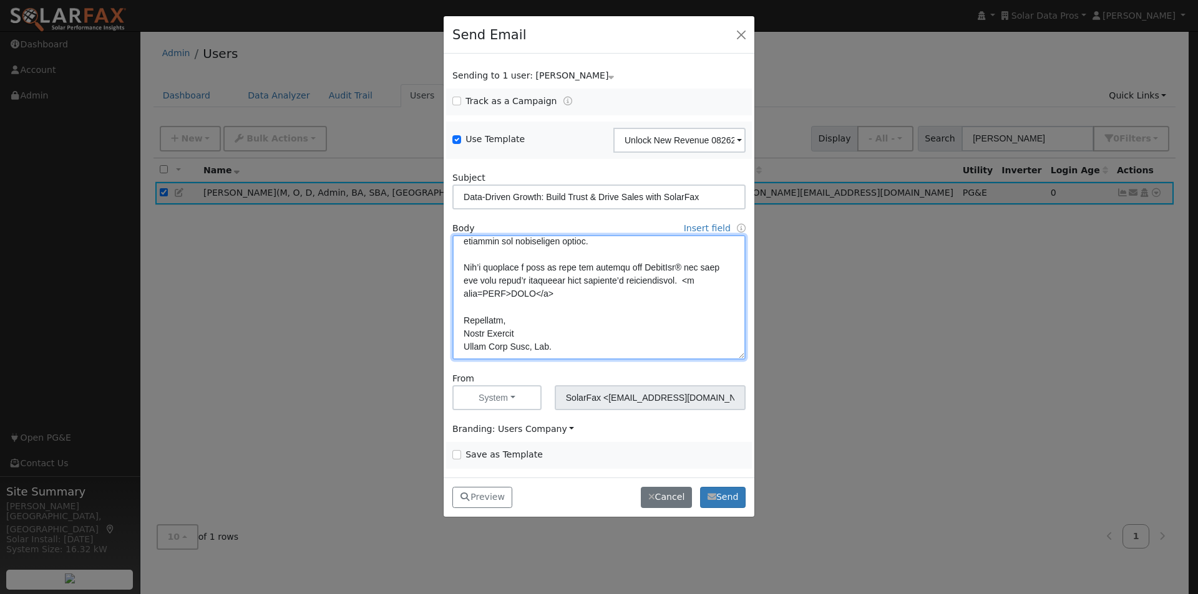
click at [494, 304] on textarea at bounding box center [598, 297] width 293 height 125
paste textarea "https://link.homehubcrm.com/widget/booking/X0YlzjCNix08ZTKAqvFD"
click at [512, 318] on textarea at bounding box center [598, 297] width 293 height 125
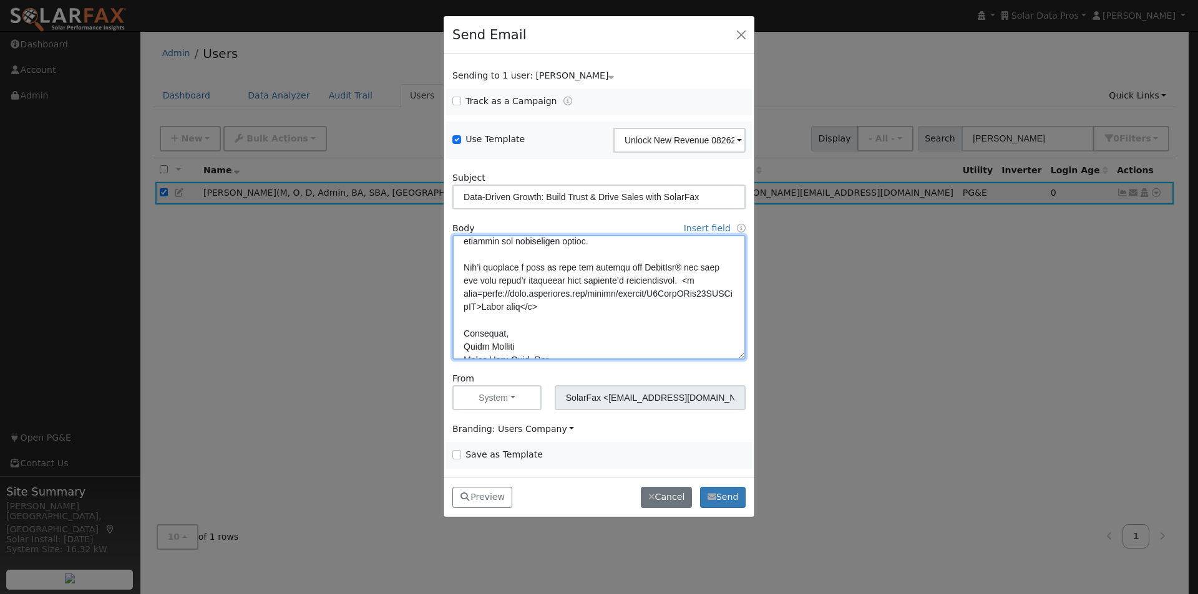
click at [603, 318] on textarea at bounding box center [598, 297] width 293 height 125
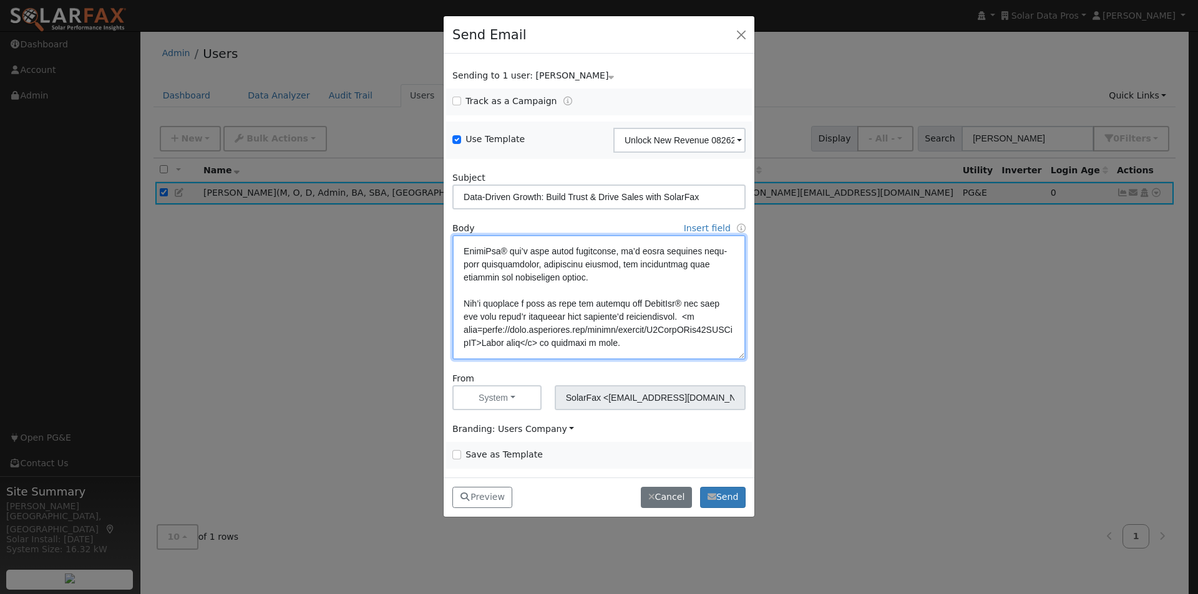
scroll to position [533, 0]
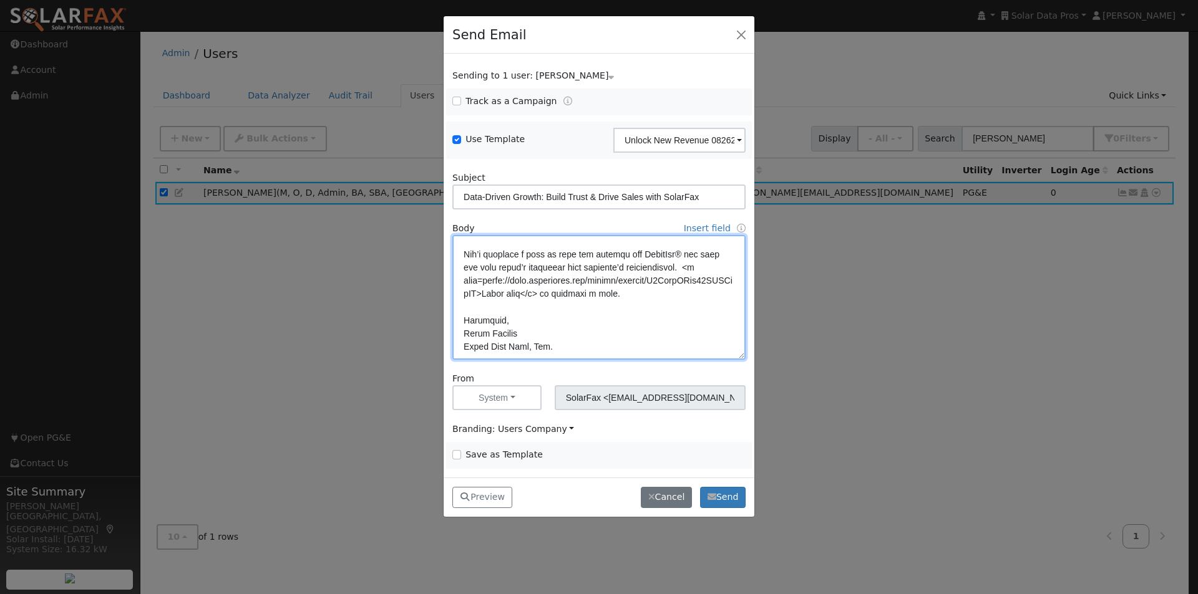
type textarea "Dear {user_fname}, Your existing customers can be a reliable source of future r…"
click at [458, 453] on input "Save as Template" at bounding box center [456, 454] width 9 height 9
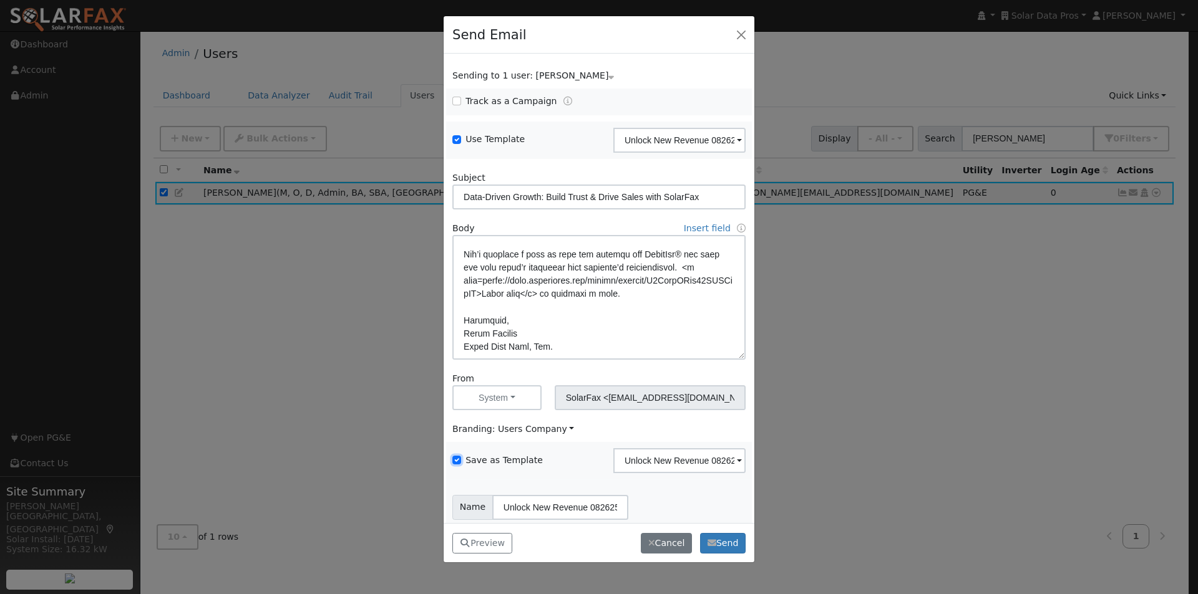
scroll to position [51, 0]
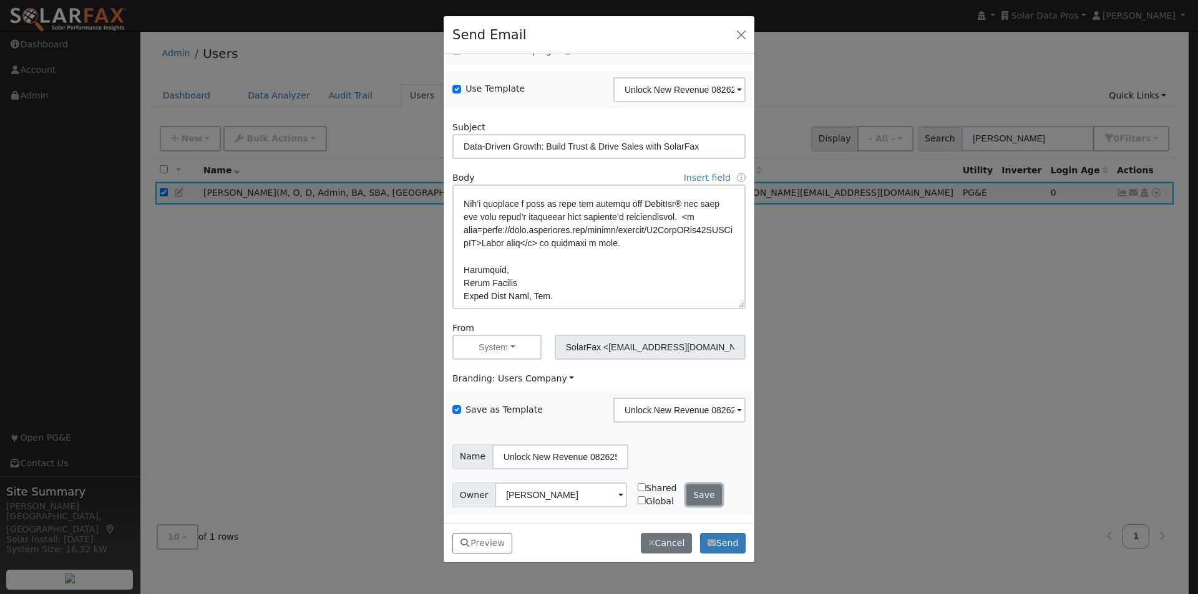
click at [697, 493] on button "Save" at bounding box center [704, 495] width 36 height 21
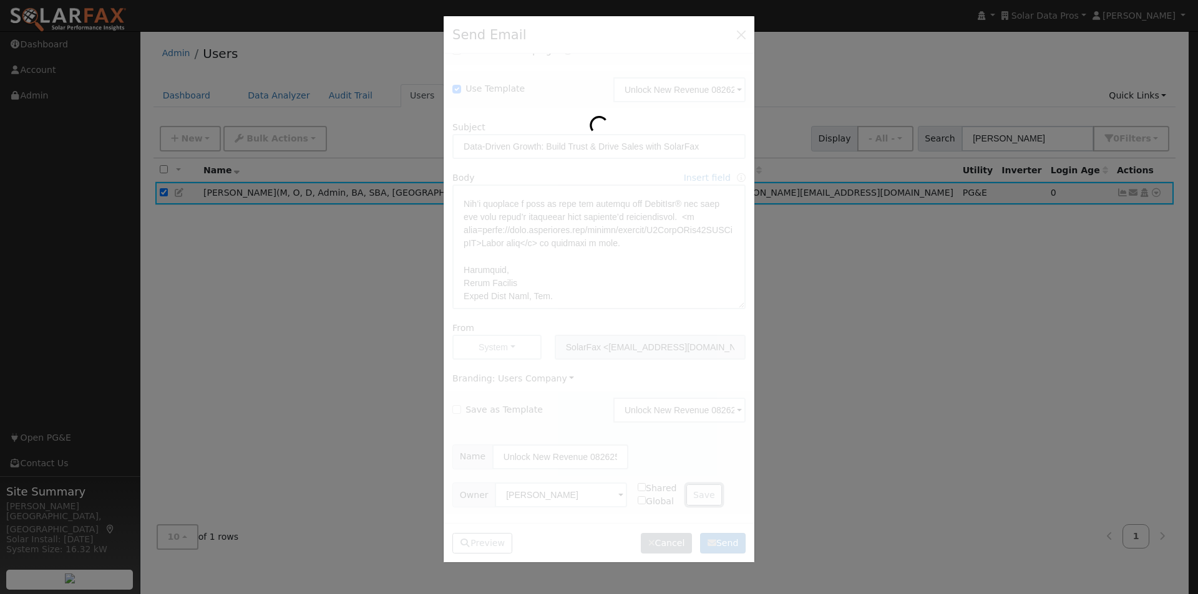
checkbox input "false"
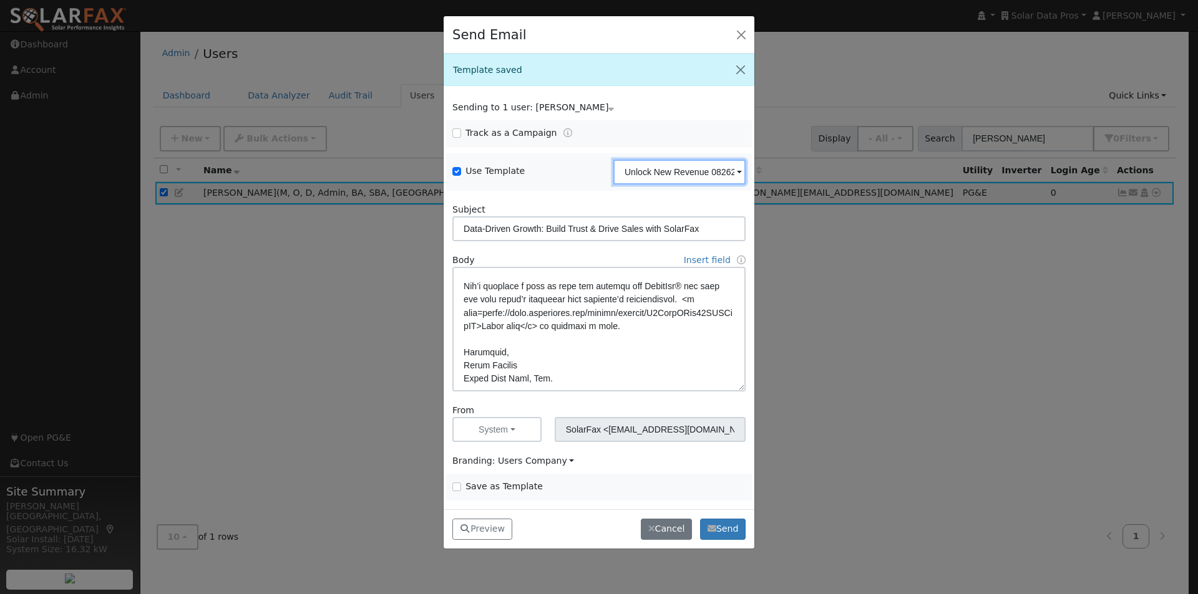
click at [682, 167] on input "Unlock New Revenue 082625" at bounding box center [679, 172] width 132 height 25
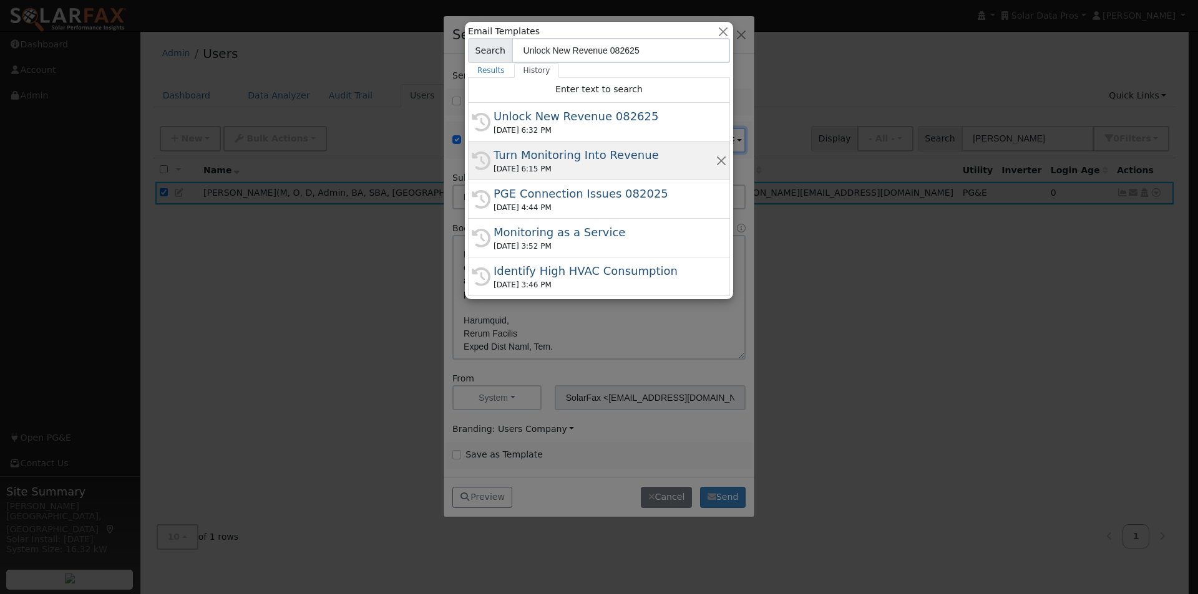
click at [550, 154] on div "Turn Monitoring Into Revenue" at bounding box center [604, 155] width 222 height 17
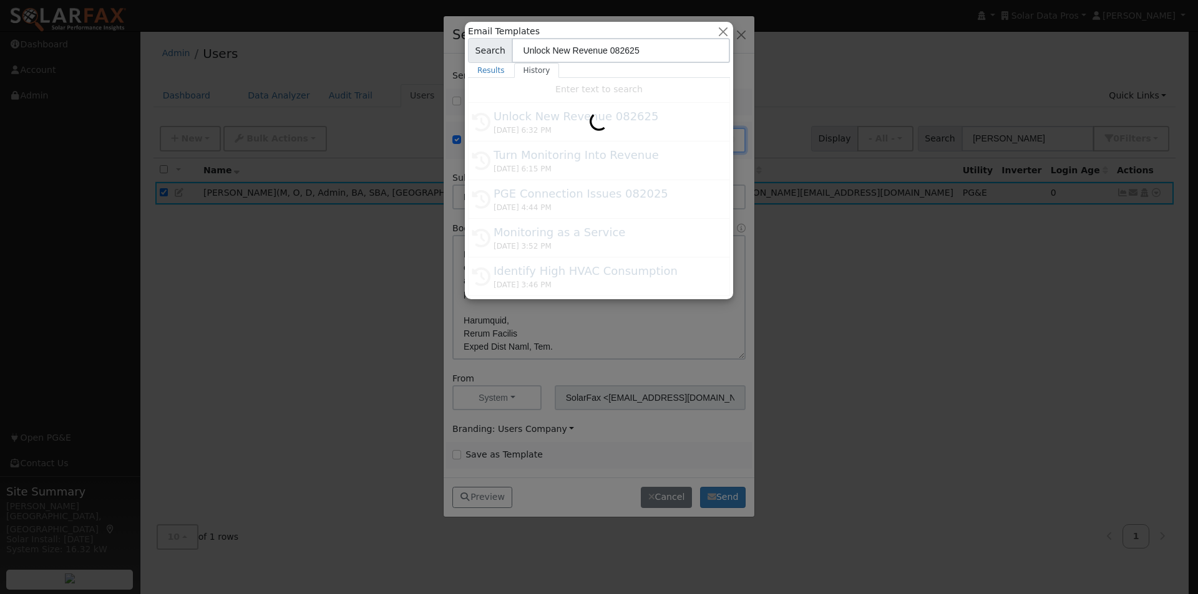
type input "Turn Monitoring Into Revenue"
type input "Turn Solar Monitoring into a Revenue Engine"
type textarea "Hi {user_fname}, If you’re planning to grow your solar business by adding servi…"
type input "[PERSON_NAME] <[PERSON_NAME][EMAIL_ADDRESS][DOMAIN_NAME]>"
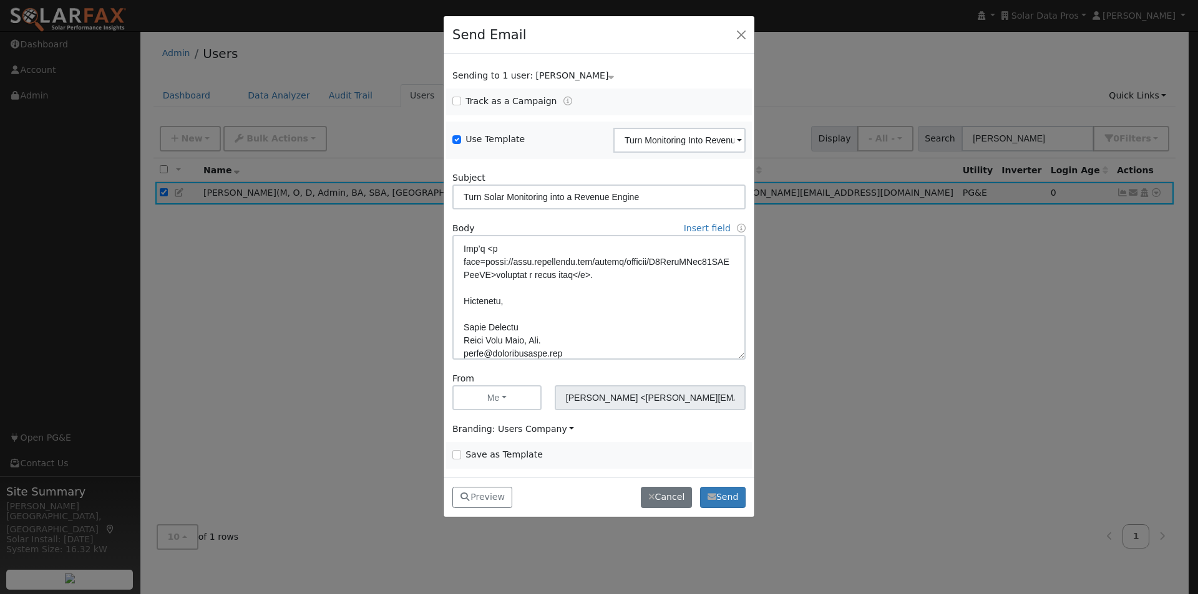
scroll to position [625, 0]
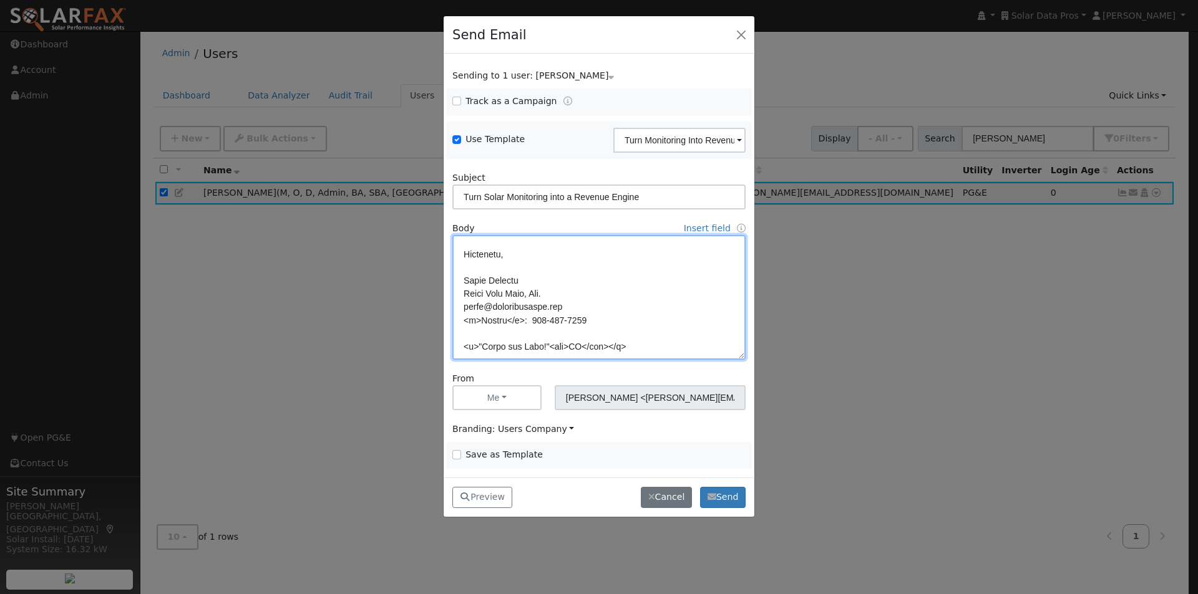
drag, startPoint x: 641, startPoint y: 346, endPoint x: 447, endPoint y: 284, distance: 203.4
click at [447, 284] on div "Body Insert field User fields First Name Full Name Email Sender fields First Na…" at bounding box center [599, 291] width 306 height 138
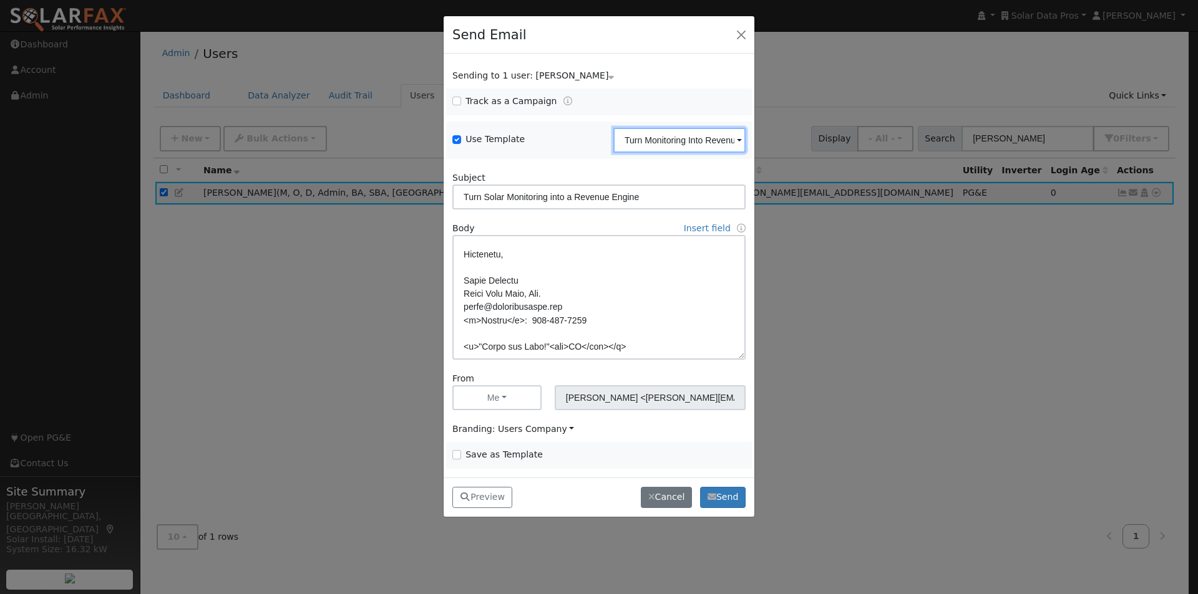
click at [717, 142] on input "Turn Monitoring Into Revenue" at bounding box center [679, 140] width 132 height 25
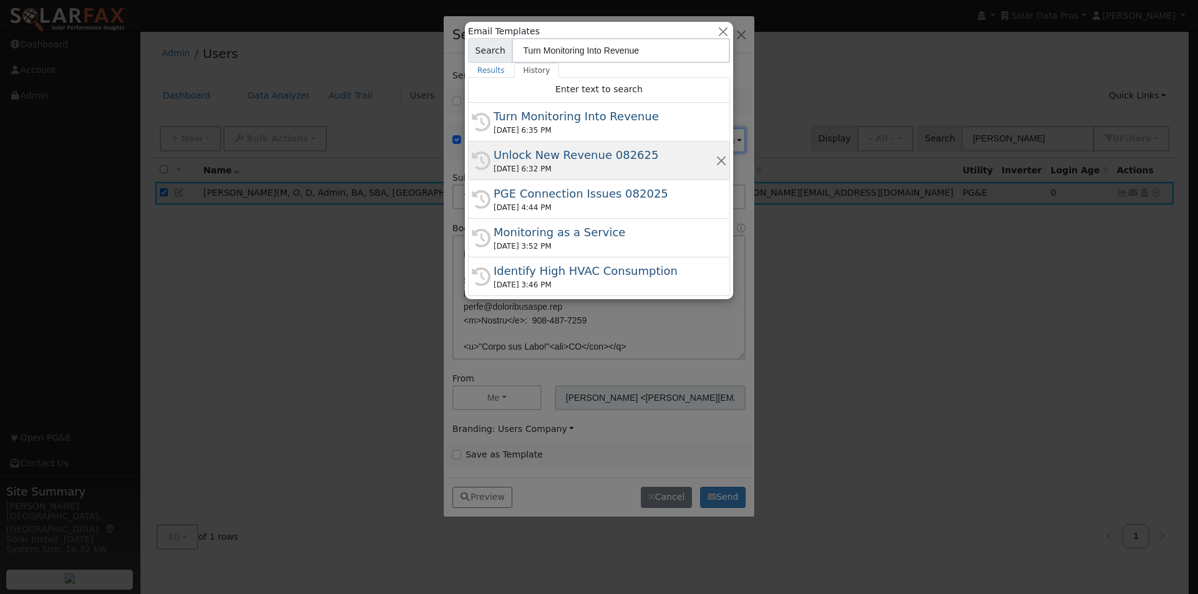
click at [551, 157] on div "Unlock New Revenue 082625" at bounding box center [604, 155] width 222 height 17
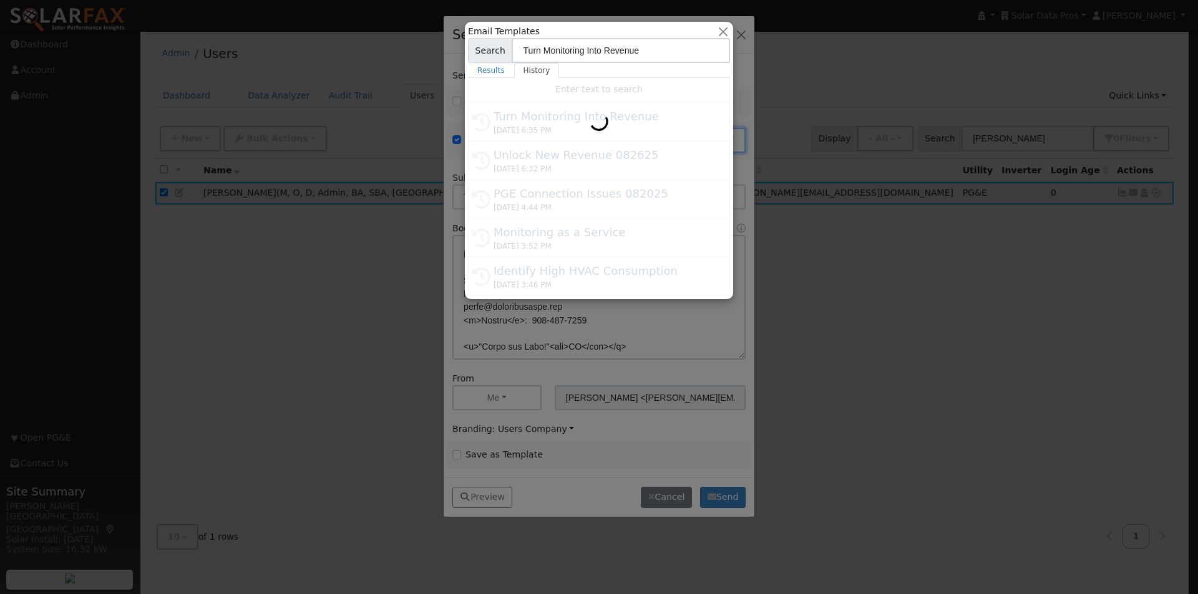
type input "Unlock New Revenue 082625"
type input "Data-Driven Growth: Build Trust & Drive Sales with SolarFax"
type textarea "Dear {user_fname}, Your existing customers can be a reliable source of future r…"
type input "SolarFax <solarfax@solardatapros.com>"
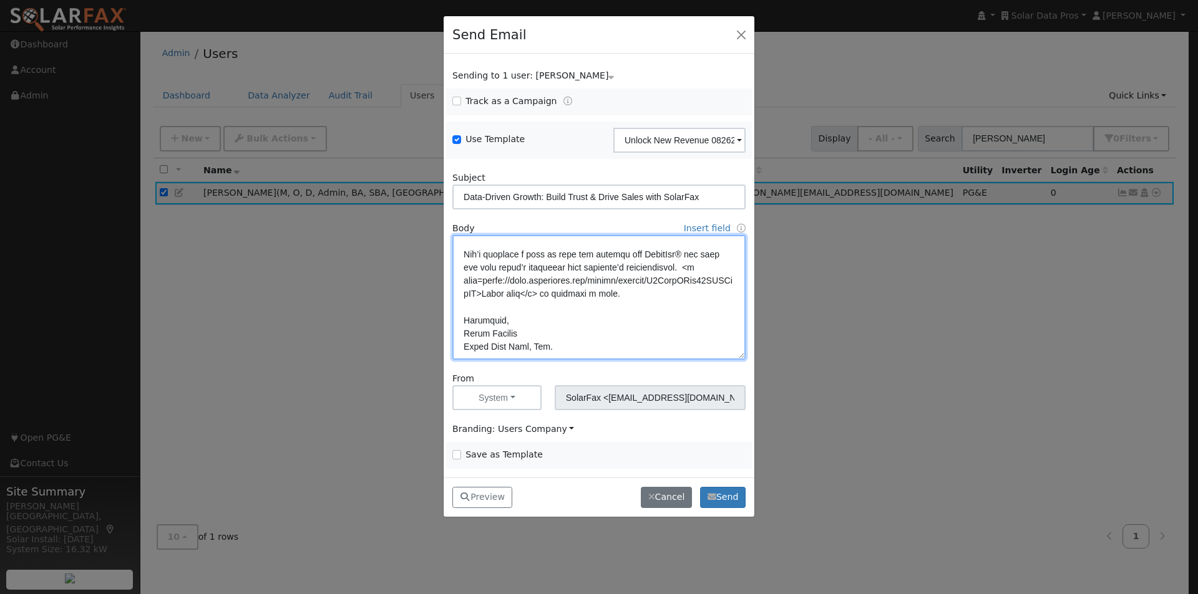
drag, startPoint x: 462, startPoint y: 331, endPoint x: 578, endPoint y: 353, distance: 118.1
click at [578, 353] on textarea at bounding box center [598, 297] width 293 height 125
paste textarea "leroy@solardatapros.com <b>Direct</b>: 559-260-3393 <b>"Trust the Data!"<sup>TM…"
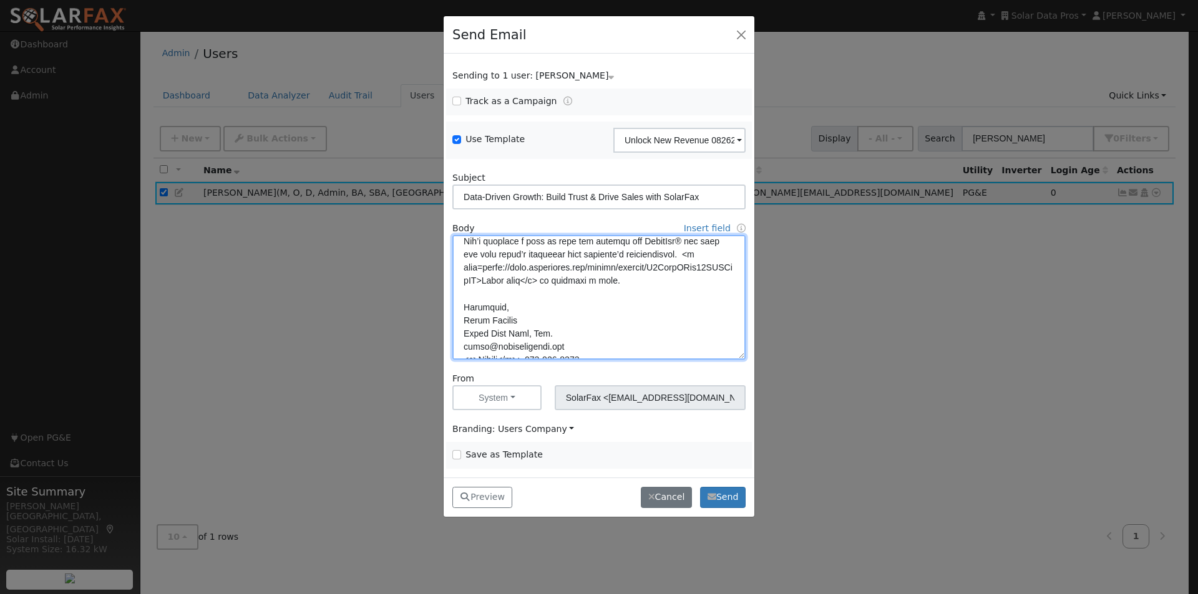
scroll to position [586, 0]
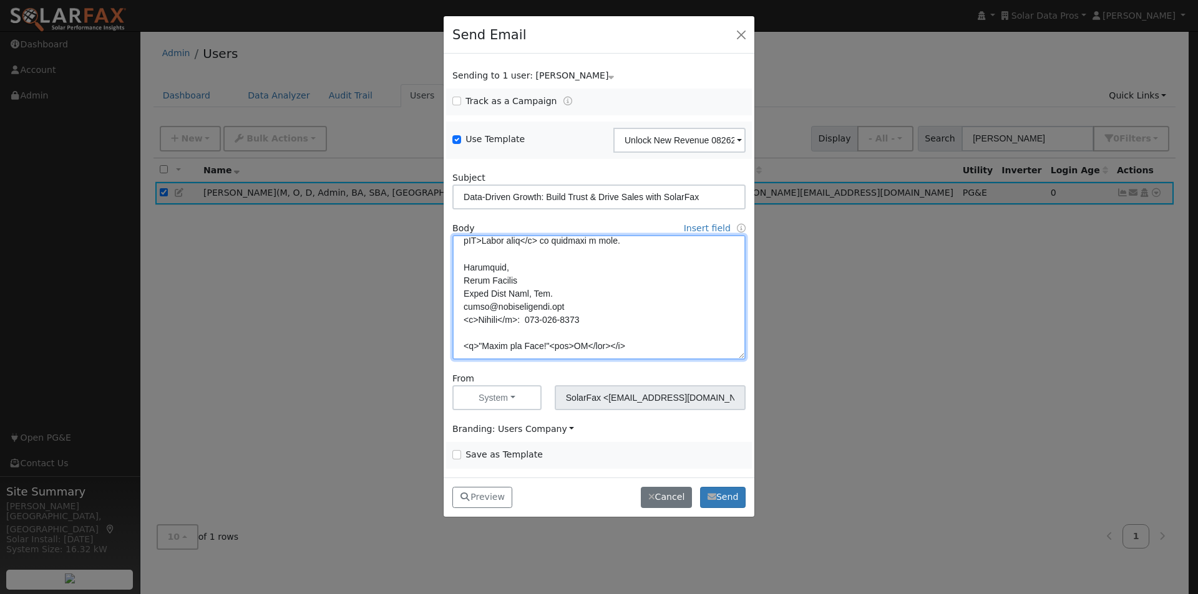
type textarea "Dear {user_fname}, Your existing customers can be a reliable source of future r…"
click at [455, 455] on input "Save as Template" at bounding box center [456, 454] width 9 height 9
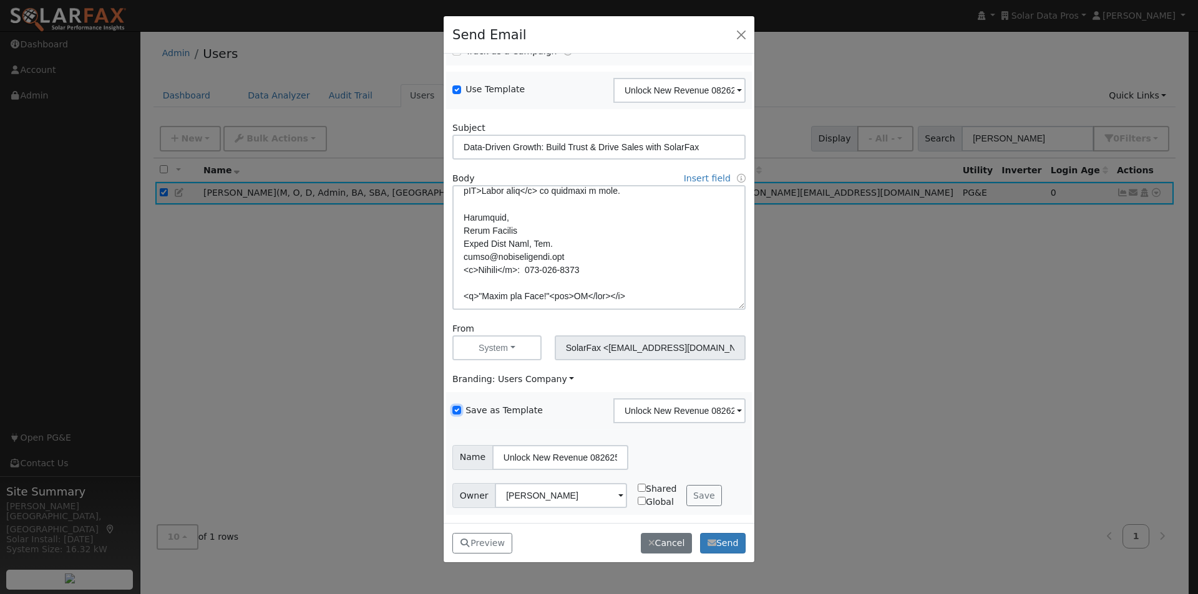
scroll to position [51, 0]
click at [702, 488] on button "Save" at bounding box center [704, 495] width 36 height 21
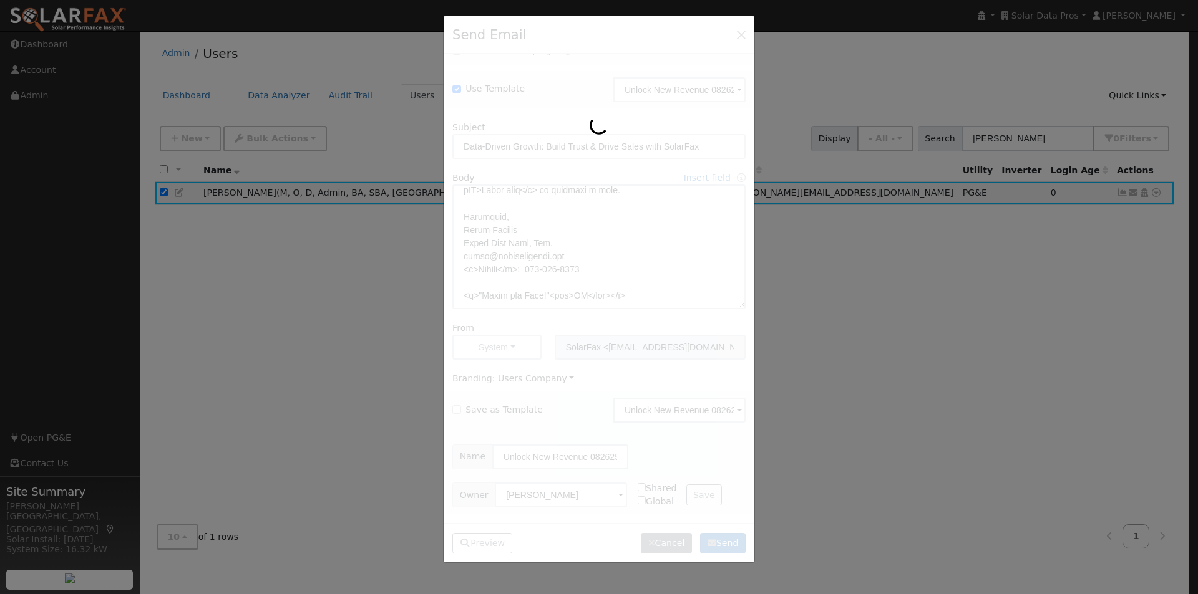
scroll to position [586, 0]
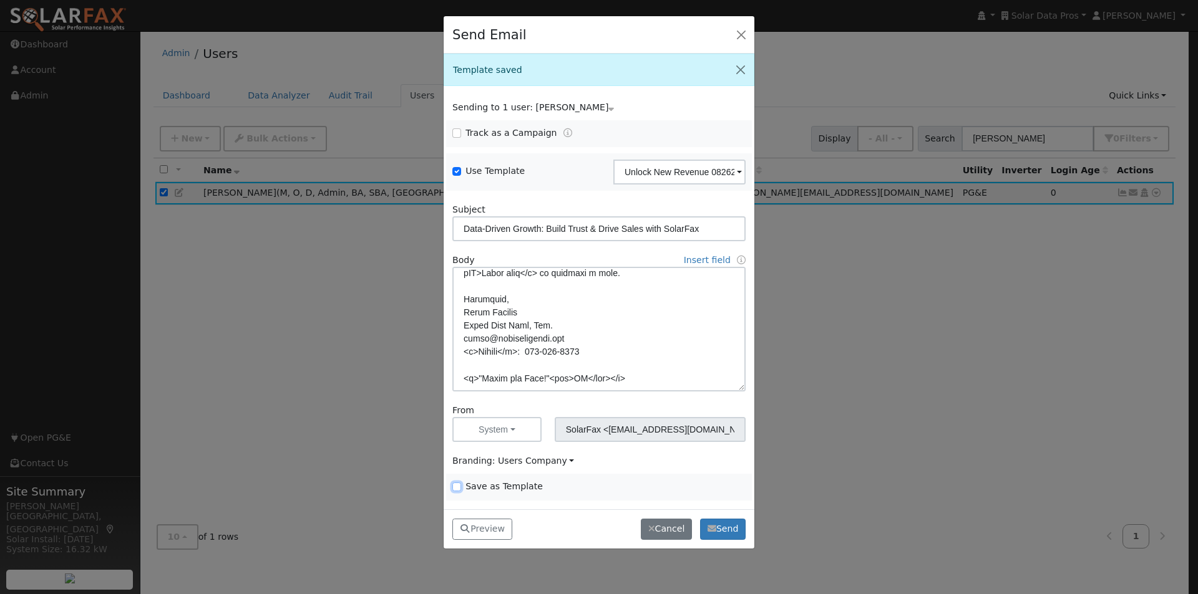
drag, startPoint x: 457, startPoint y: 487, endPoint x: 470, endPoint y: 488, distance: 13.1
click at [461, 489] on span "Save as Template" at bounding box center [522, 486] width 140 height 13
drag, startPoint x: 453, startPoint y: 488, endPoint x: 464, endPoint y: 485, distance: 11.5
click at [455, 489] on input "Save as Template" at bounding box center [456, 487] width 9 height 9
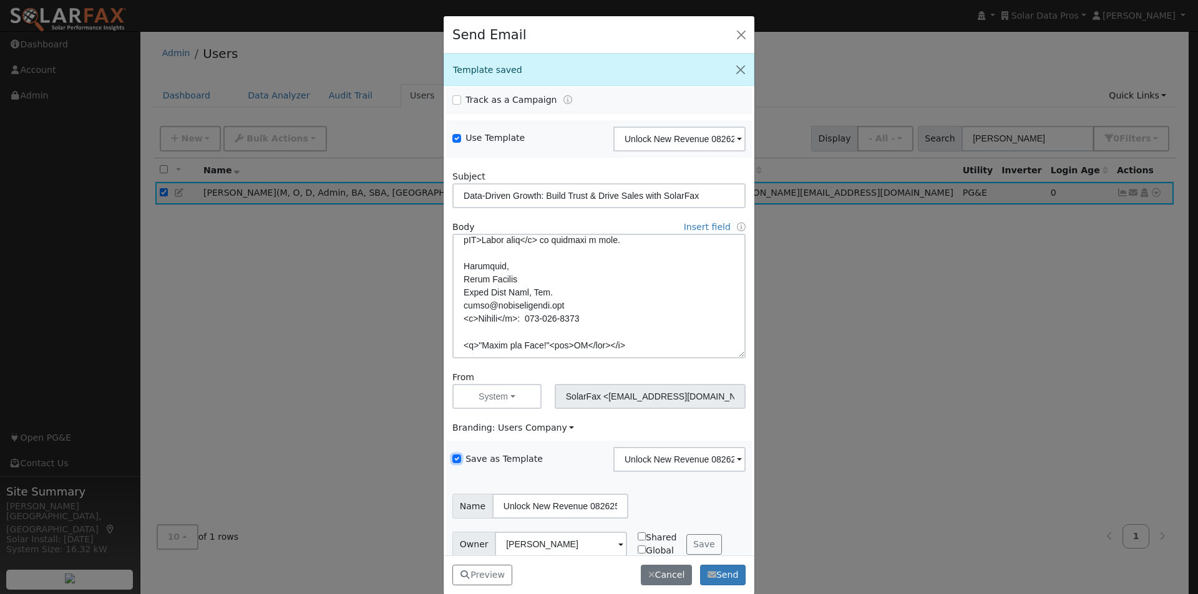
scroll to position [51, 0]
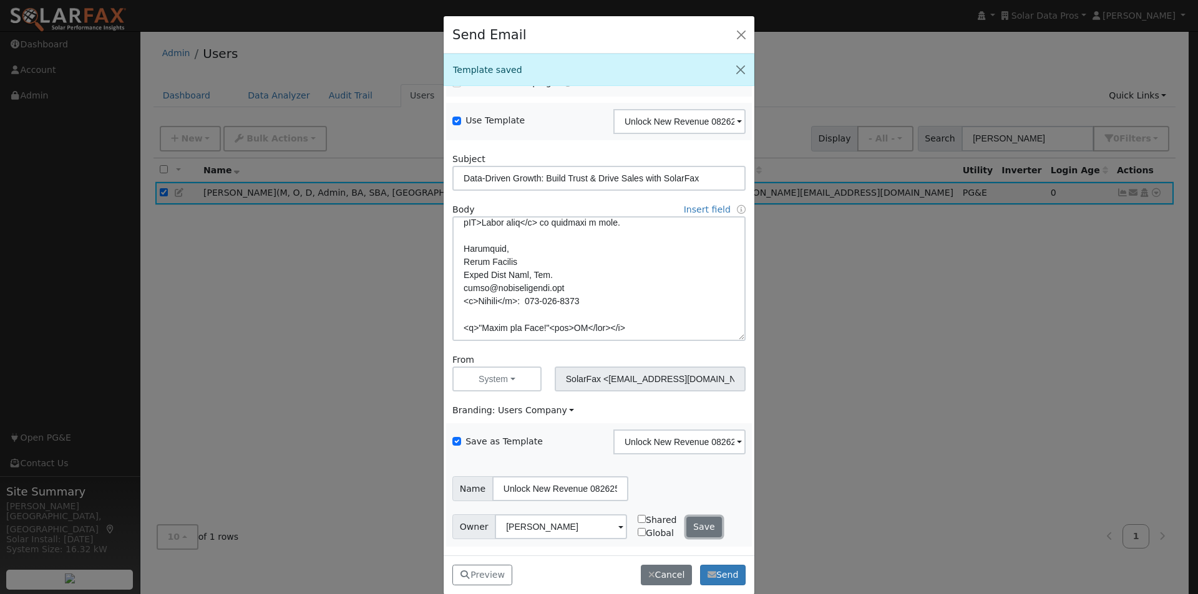
click at [687, 526] on button "Save" at bounding box center [704, 527] width 36 height 21
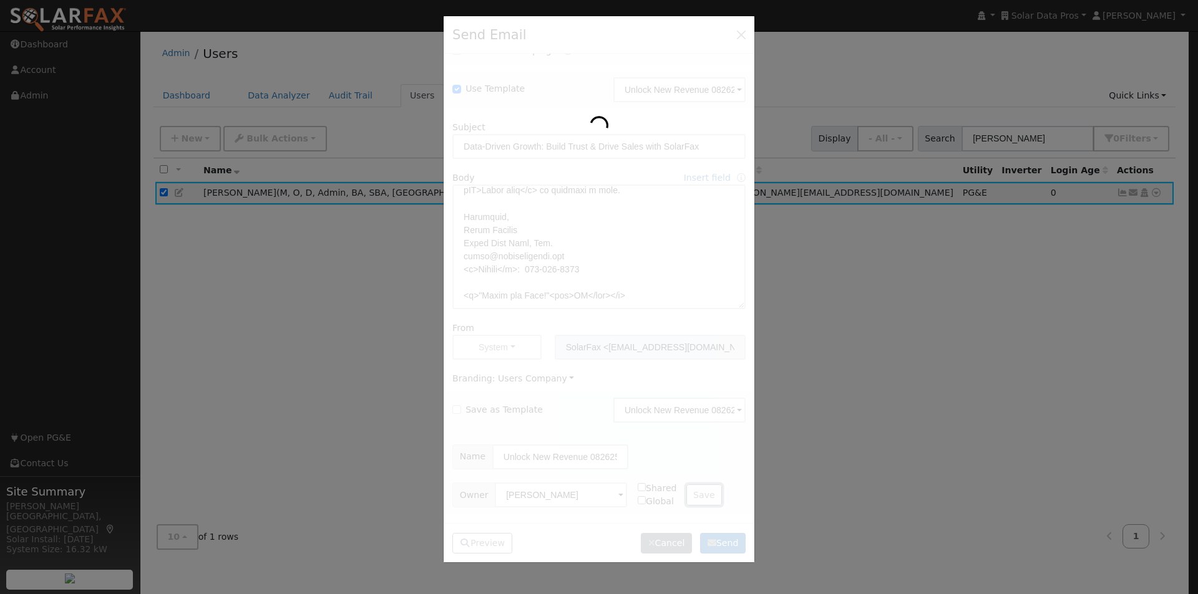
checkbox input "false"
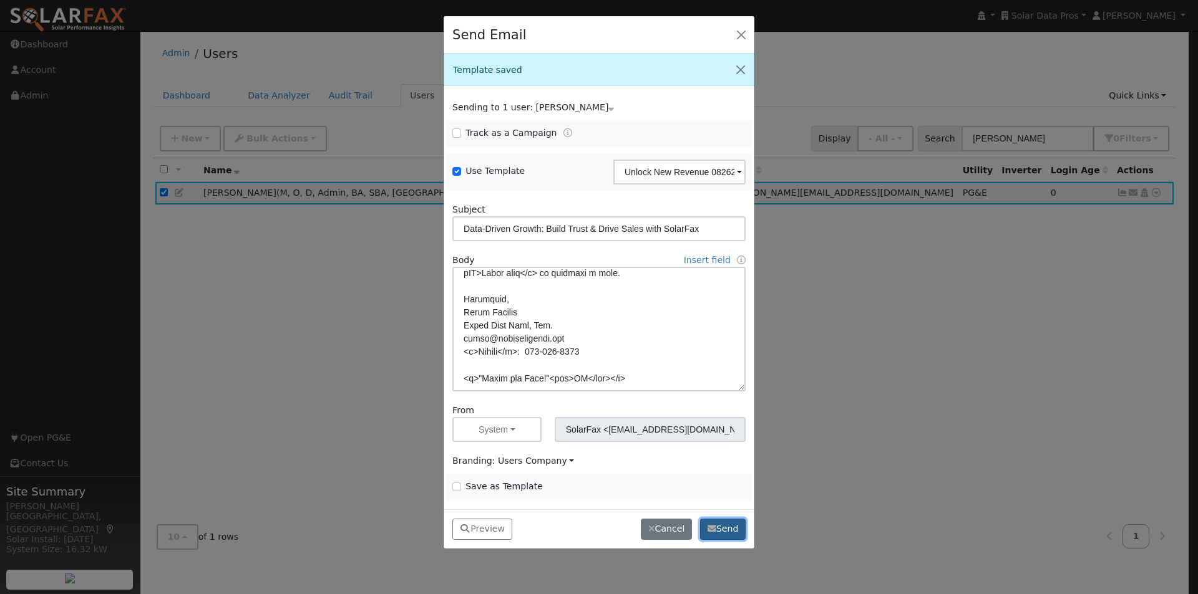
click at [732, 531] on button "Send" at bounding box center [723, 529] width 46 height 21
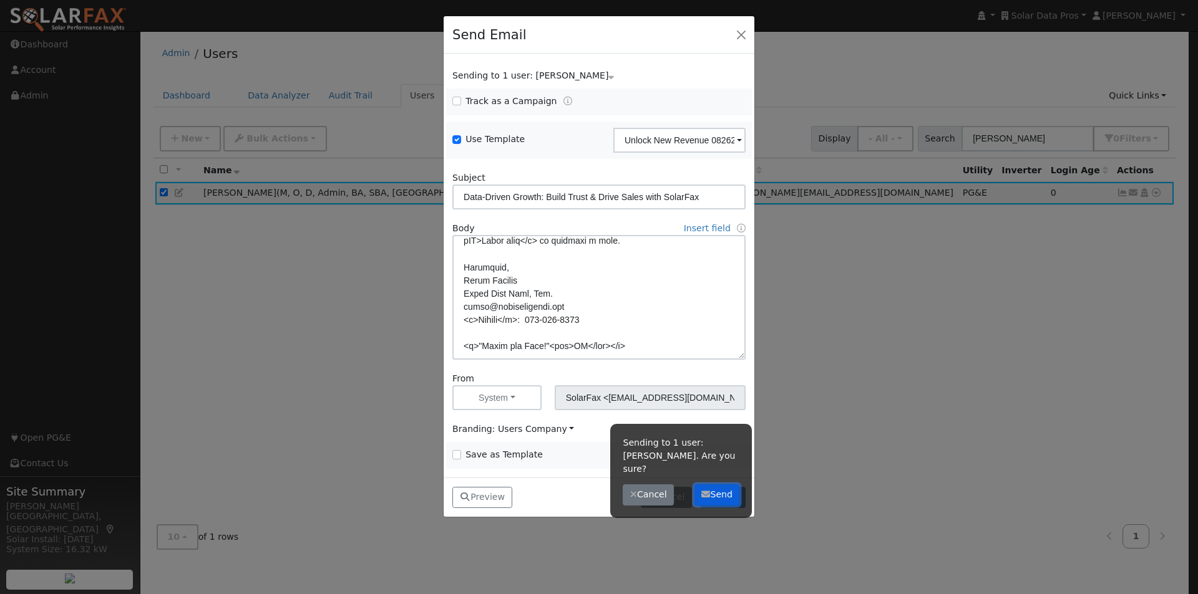
drag, startPoint x: 714, startPoint y: 479, endPoint x: 717, endPoint y: 364, distance: 115.5
click at [714, 470] on div "Sending to 1 user: Leroy Coffman. Are you sure? Cancel Send" at bounding box center [681, 471] width 142 height 94
click at [720, 485] on button "Send" at bounding box center [717, 495] width 46 height 21
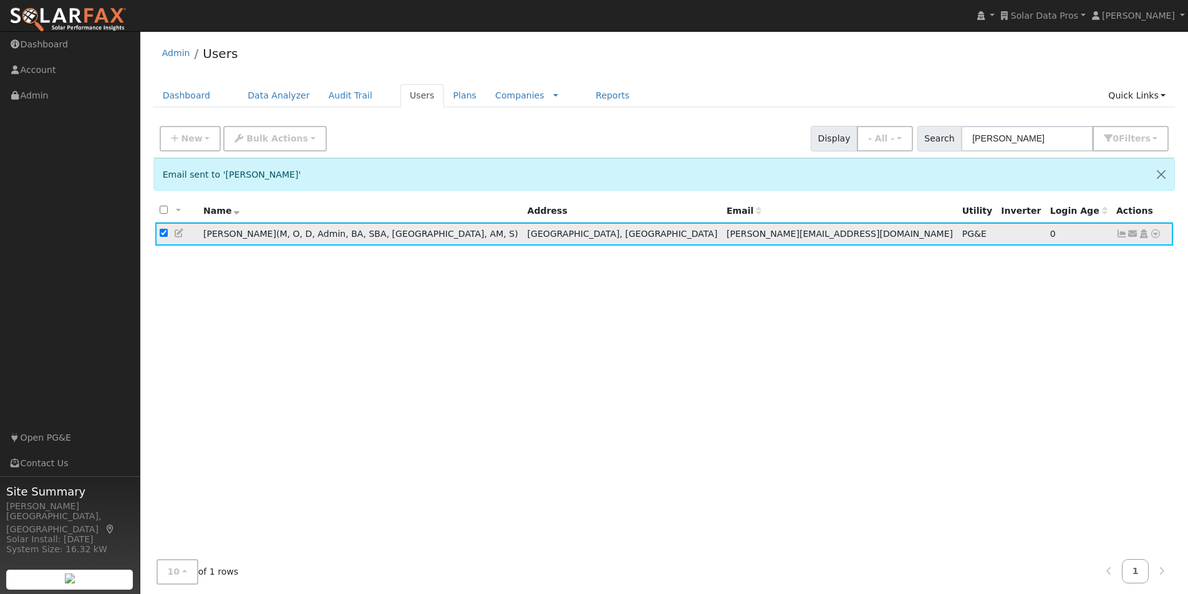
click at [162, 233] on input "checkbox" at bounding box center [164, 233] width 8 height 8
click at [162, 234] on input "checkbox" at bounding box center [164, 233] width 8 height 8
checkbox input "true"
click at [256, 142] on span "Bulk Actions" at bounding box center [277, 138] width 62 height 10
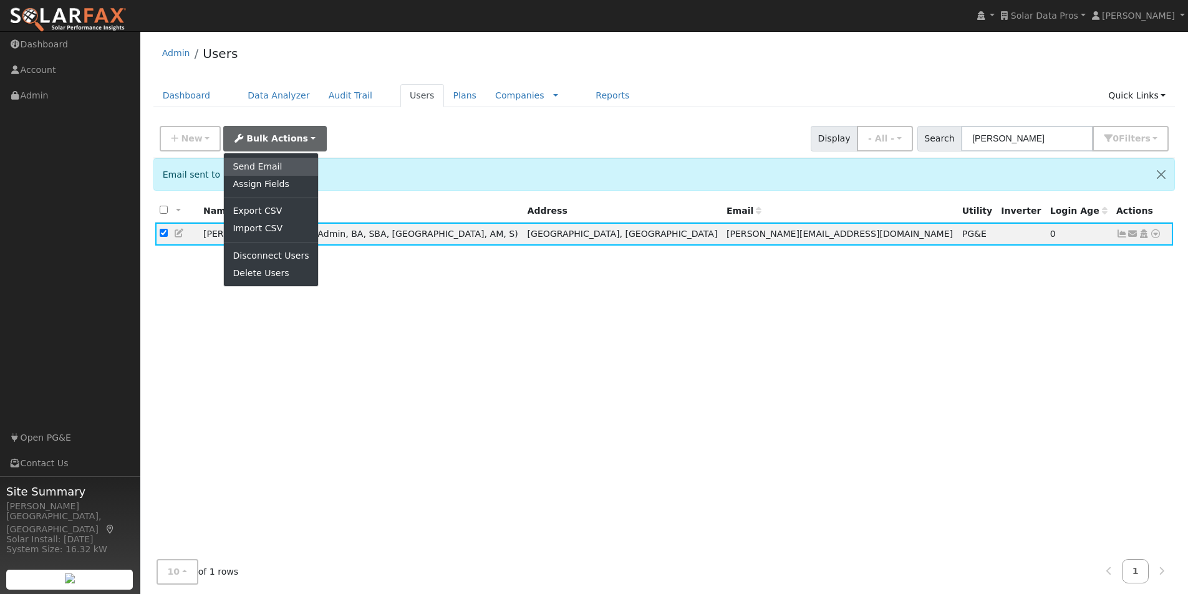
click at [261, 166] on link "Send Email" at bounding box center [271, 166] width 94 height 17
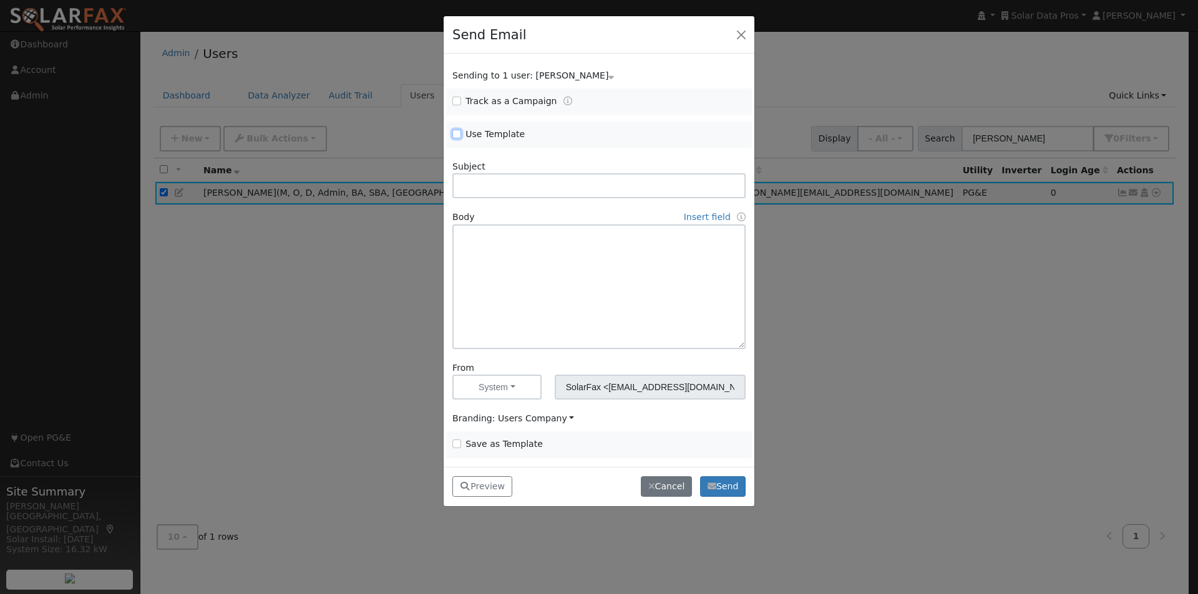
drag, startPoint x: 454, startPoint y: 130, endPoint x: 477, endPoint y: 137, distance: 23.7
click at [456, 130] on input "Use Template" at bounding box center [456, 134] width 9 height 9
checkbox input "true"
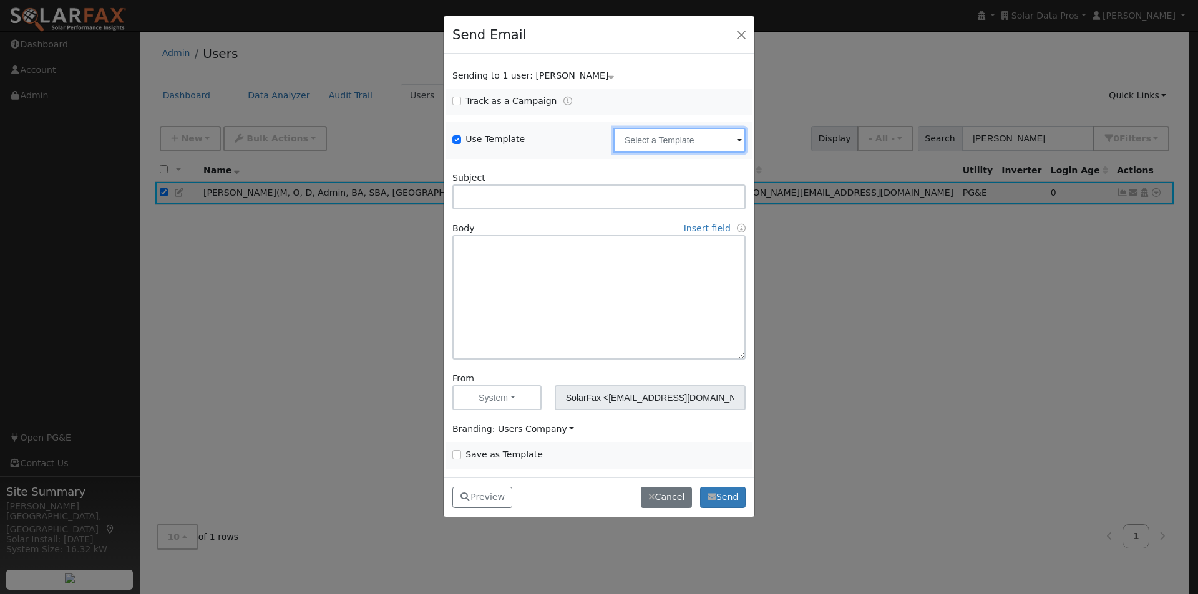
click at [702, 138] on input "text" at bounding box center [679, 140] width 132 height 25
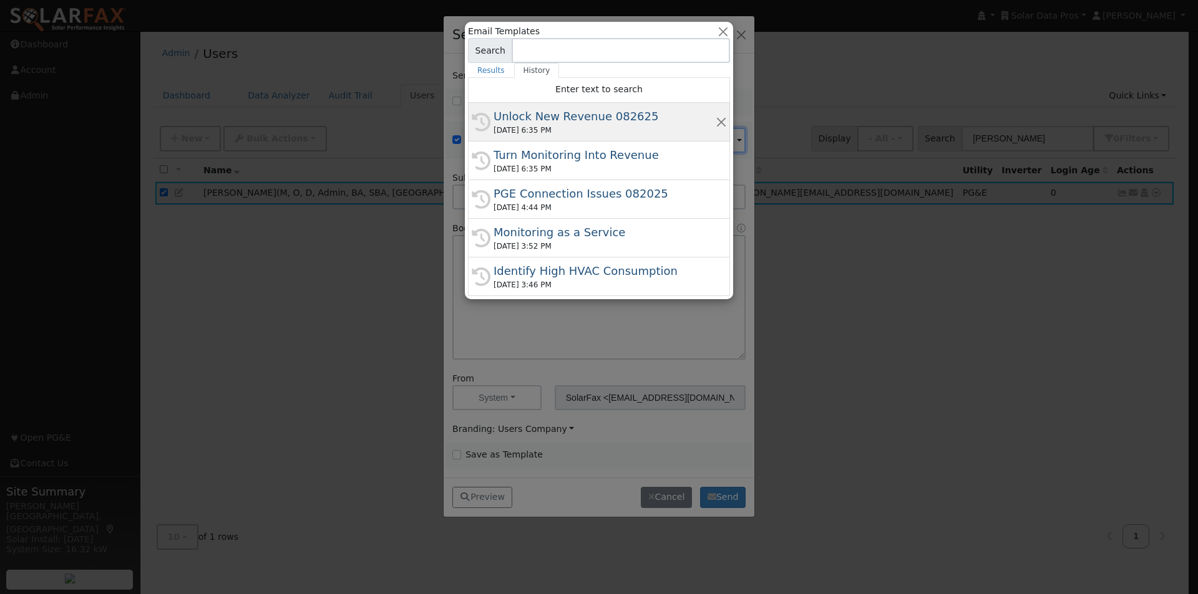
click at [538, 117] on div "Unlock New Revenue 082625" at bounding box center [604, 116] width 222 height 17
type input "Unlock New Revenue 082625"
type input "Data-Driven Growth: Build Trust & Drive Sales with SolarFax"
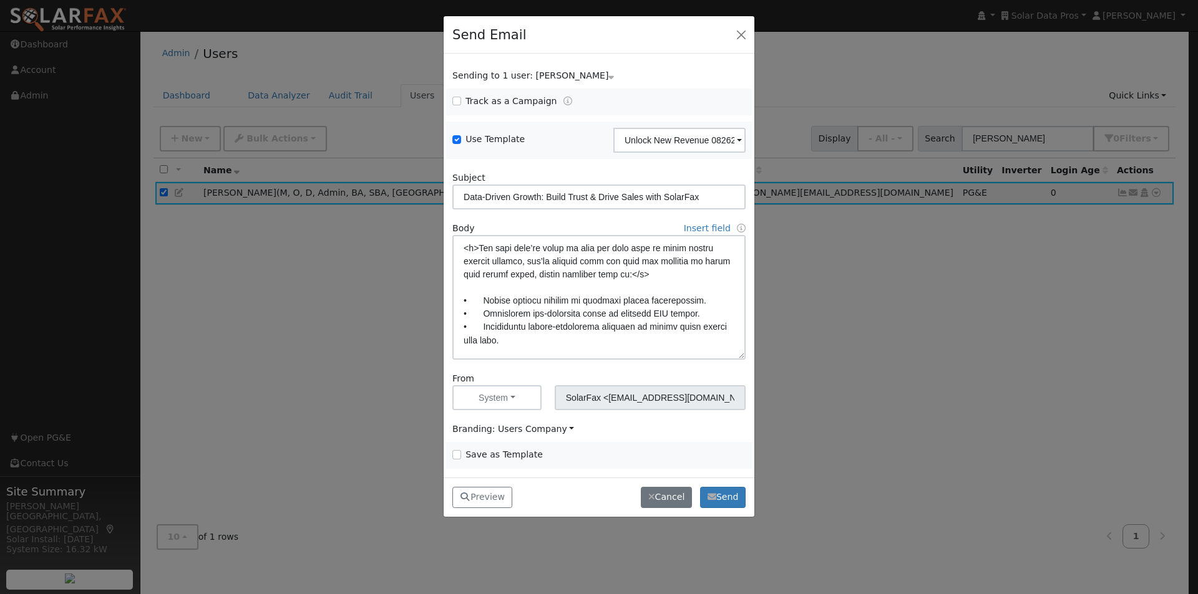
scroll to position [187, 0]
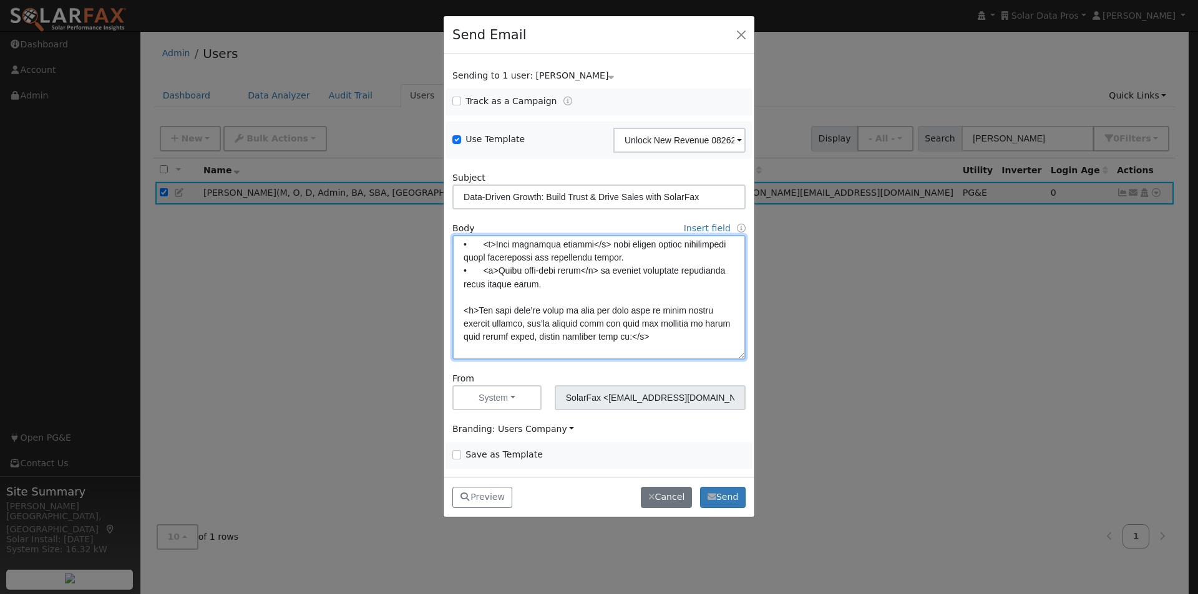
click at [611, 284] on textarea at bounding box center [598, 297] width 293 height 125
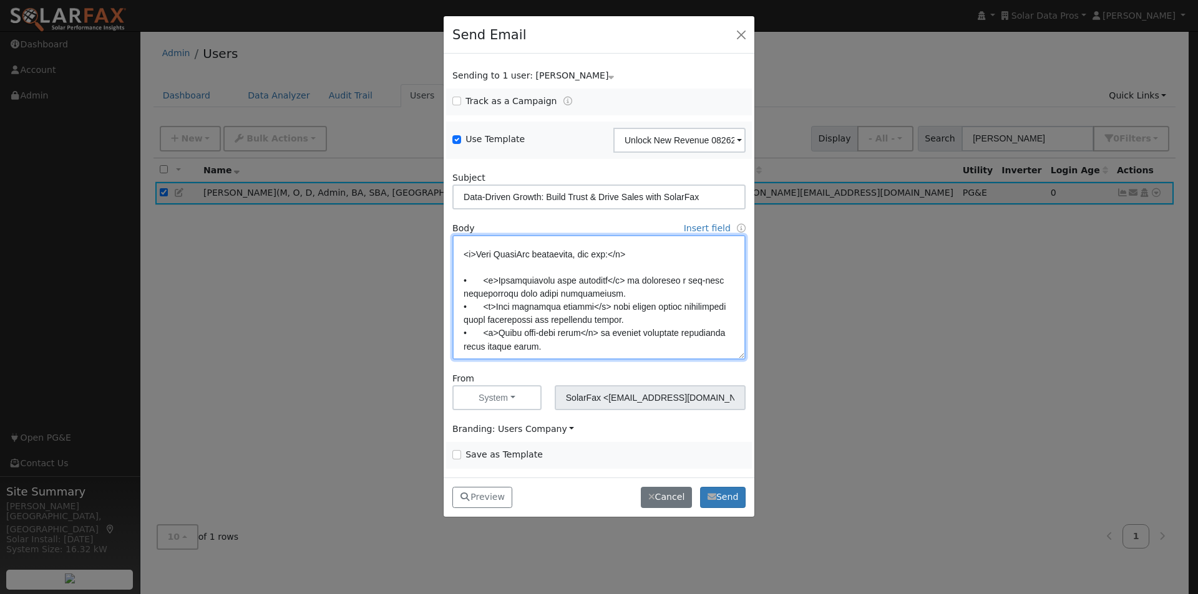
click at [604, 345] on textarea at bounding box center [598, 297] width 293 height 125
click at [661, 334] on textarea at bounding box center [598, 297] width 293 height 125
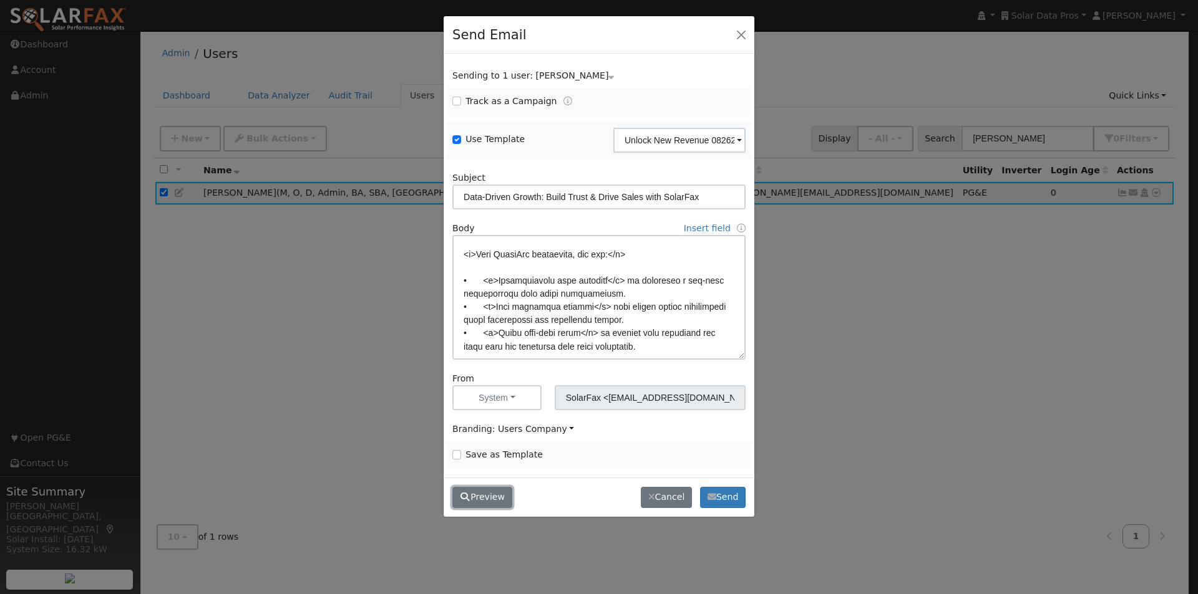
click at [477, 499] on button "Preview" at bounding box center [482, 497] width 60 height 21
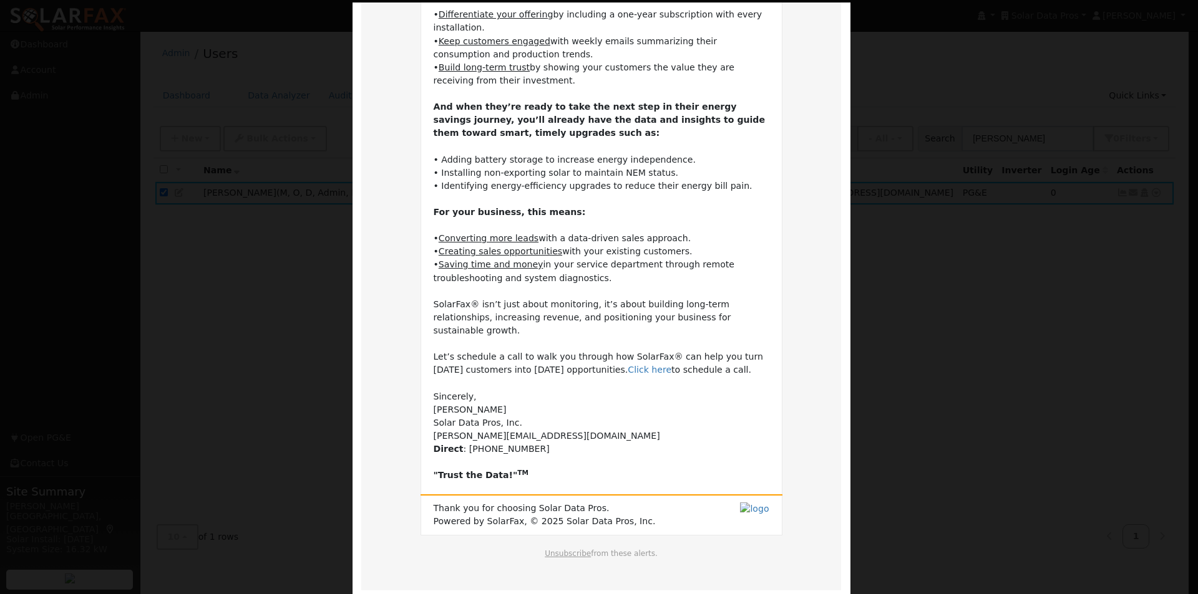
scroll to position [306, 0]
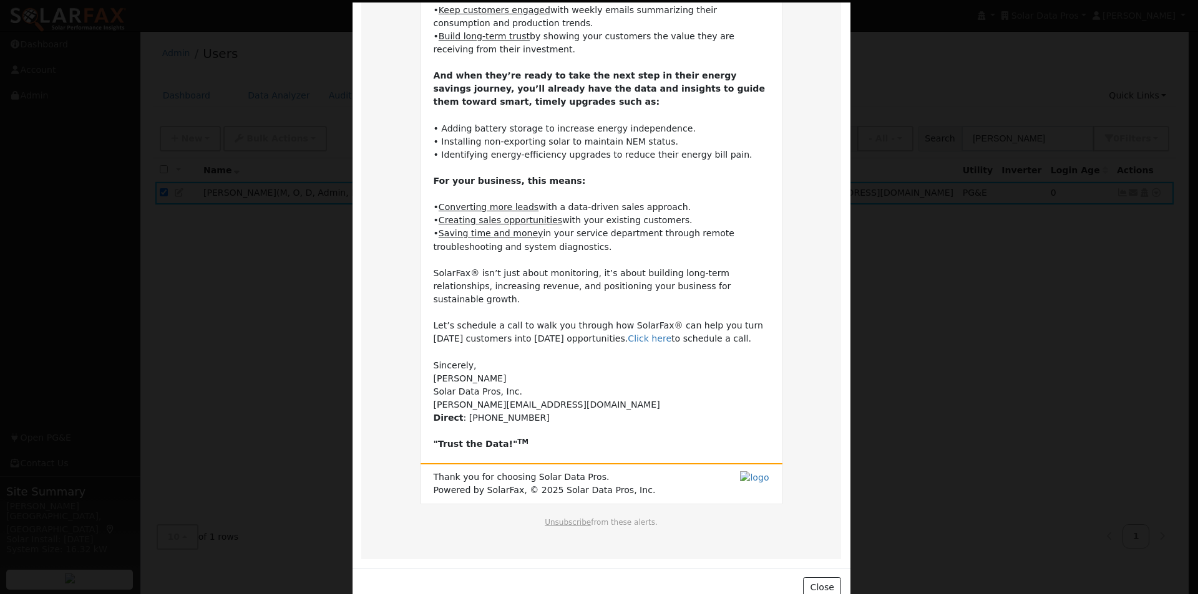
drag, startPoint x: 429, startPoint y: 132, endPoint x: 510, endPoint y: 418, distance: 297.7
click at [510, 418] on td "Dear Leroy, Your existing customers can be a reliable source of future revenue.…" at bounding box center [602, 135] width 336 height 632
copy td "Dear Leroy, Your existing customers can be a reliable source of future revenue.…"
drag, startPoint x: 822, startPoint y: 569, endPoint x: 697, endPoint y: 371, distance: 234.9
click at [815, 578] on button "Close" at bounding box center [822, 588] width 38 height 21
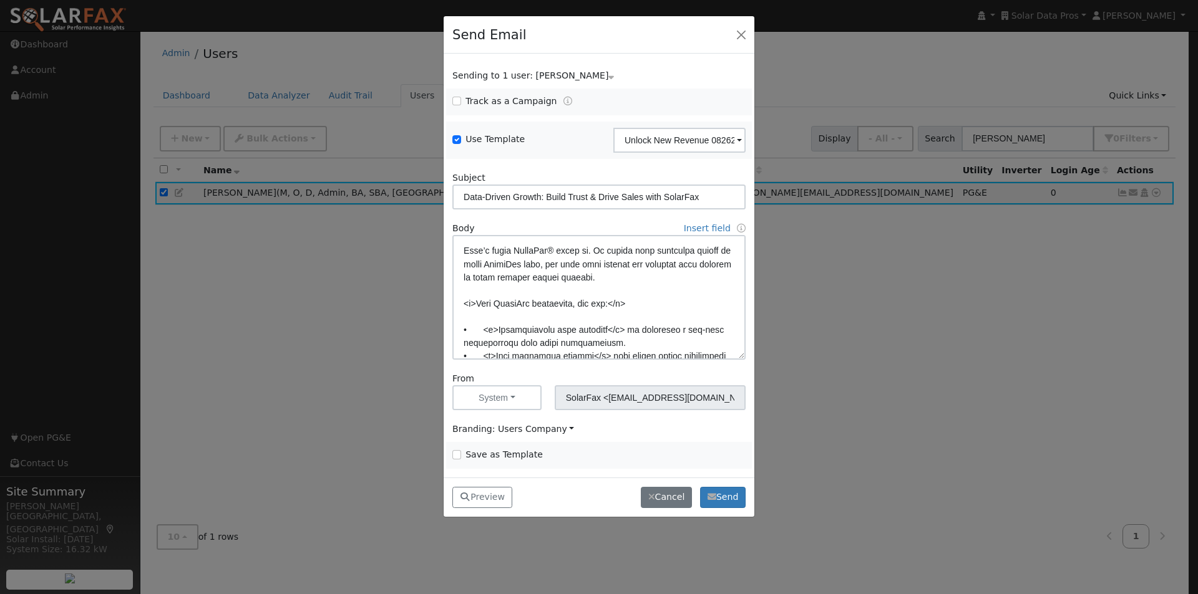
scroll to position [0, 0]
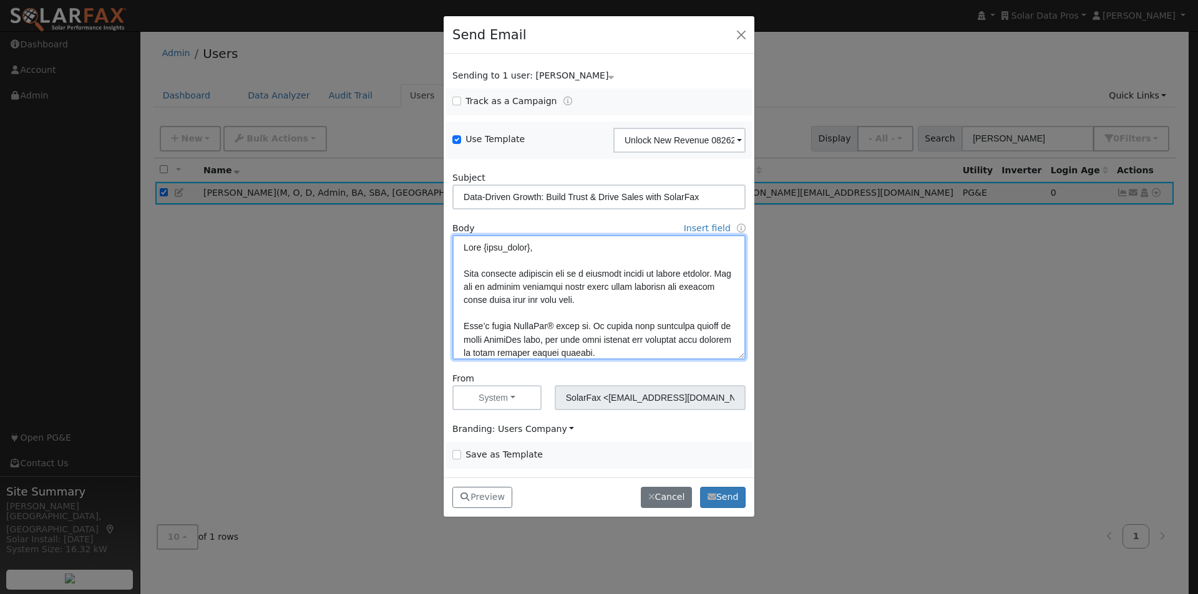
drag, startPoint x: 725, startPoint y: 272, endPoint x: 426, endPoint y: 269, distance: 298.8
click at [398, 271] on div "Send Email Sending to 1 user: Leroy Coffman Name Issue Leroy Coffman Track as a…" at bounding box center [599, 297] width 1198 height 594
paste textarea "current customers are your greatest untapped source of future revenue.”"
click at [612, 255] on textarea at bounding box center [598, 297] width 293 height 125
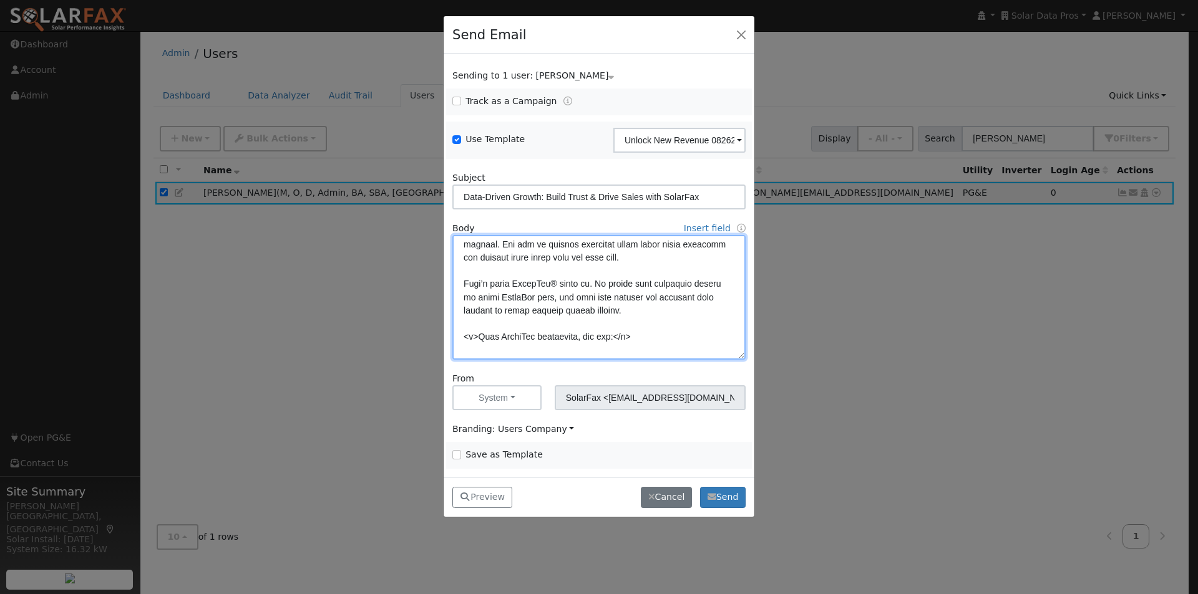
scroll to position [62, 0]
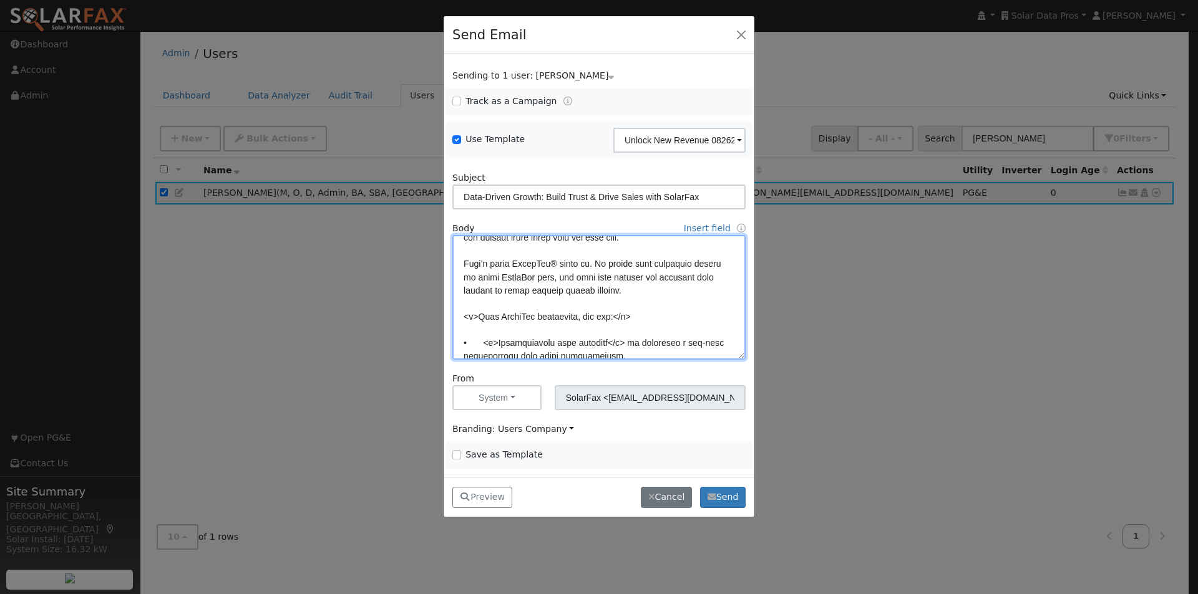
click at [576, 318] on textarea at bounding box center [598, 297] width 293 height 125
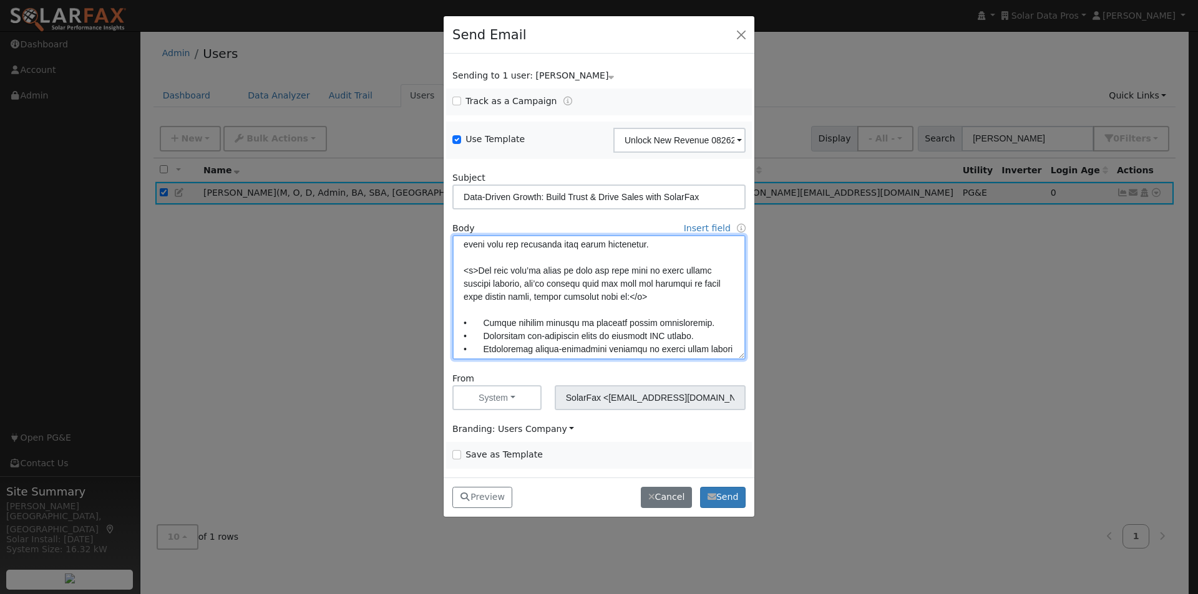
scroll to position [250, 0]
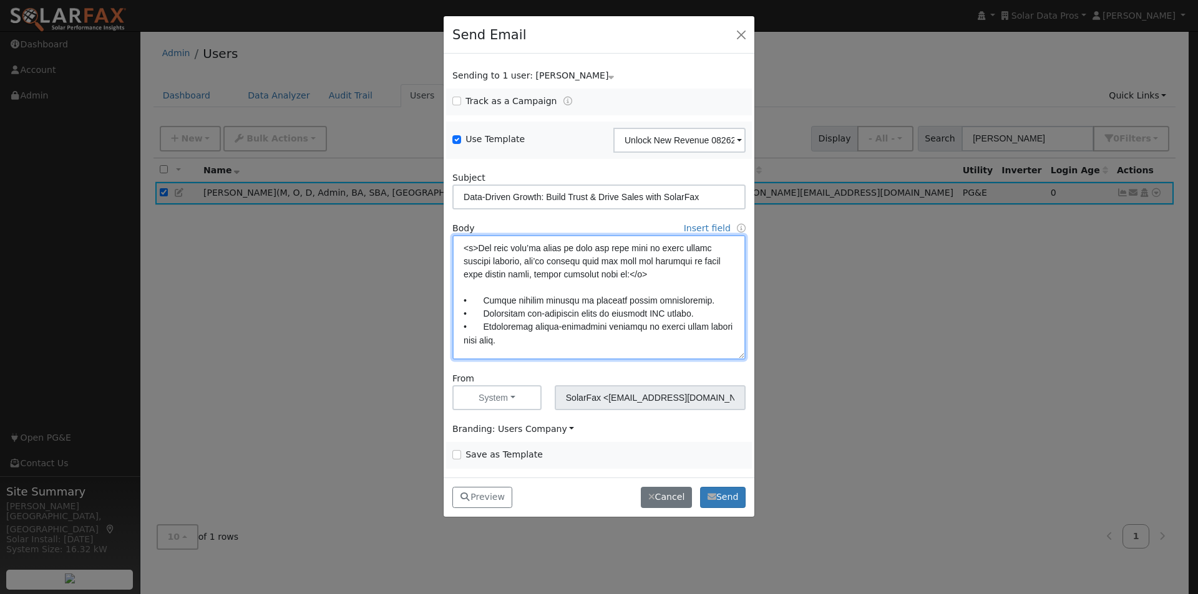
drag, startPoint x: 508, startPoint y: 343, endPoint x: 483, endPoint y: 329, distance: 28.5
click at [483, 329] on textarea at bounding box center [598, 297] width 293 height 125
paste textarea "Pinpointing the right efficiency upgrades to eliminate high-bill frustrations"
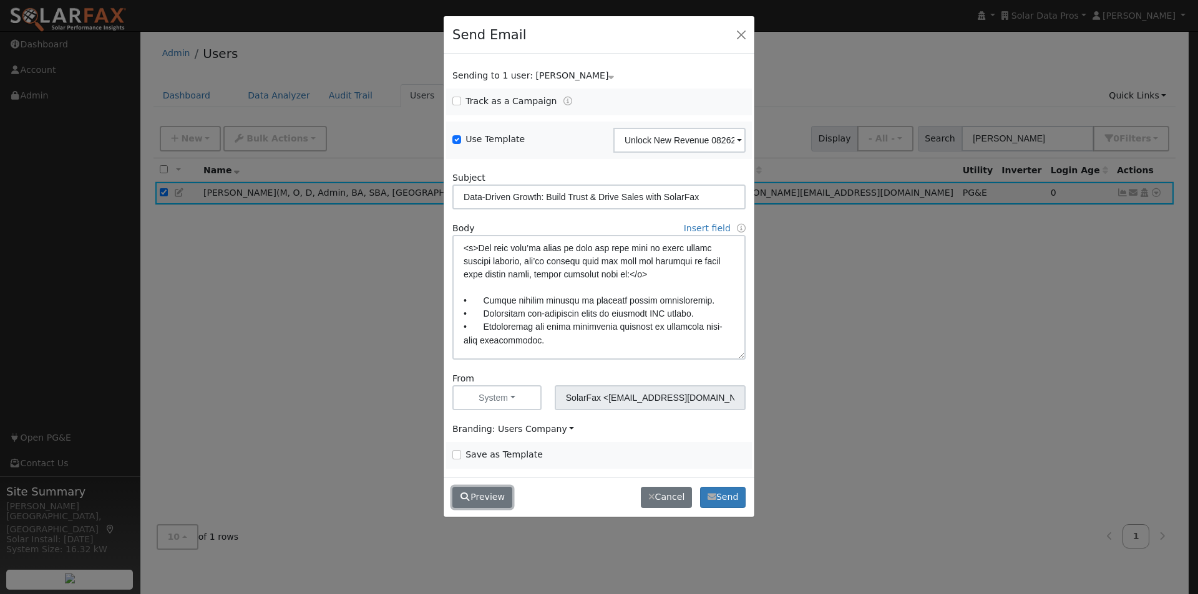
click at [478, 498] on button "Preview" at bounding box center [482, 497] width 60 height 21
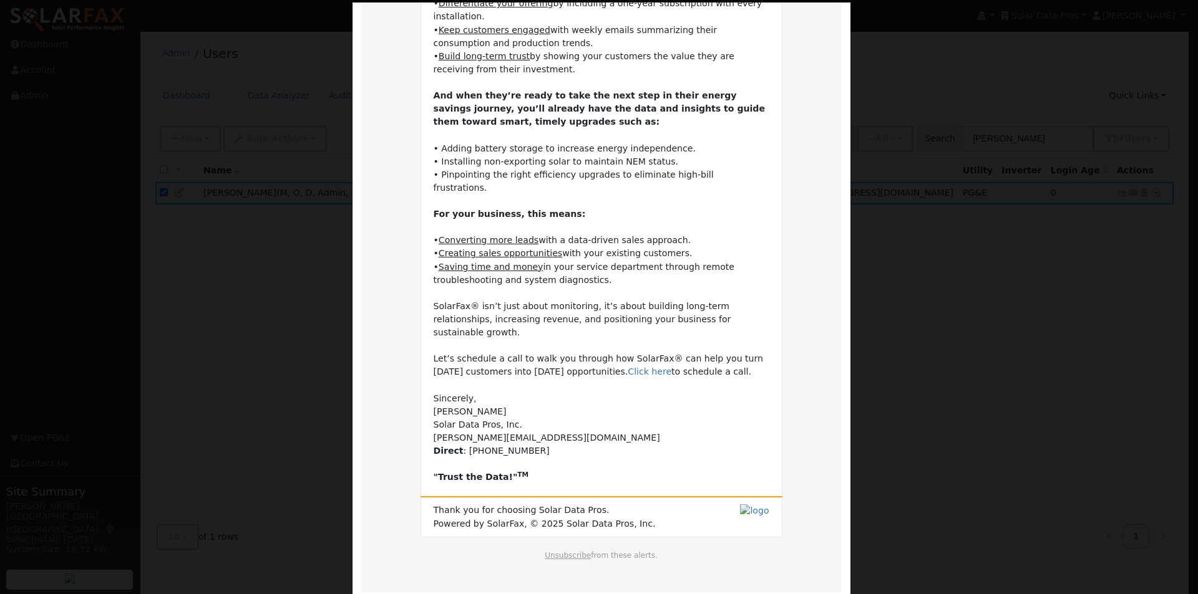
scroll to position [319, 0]
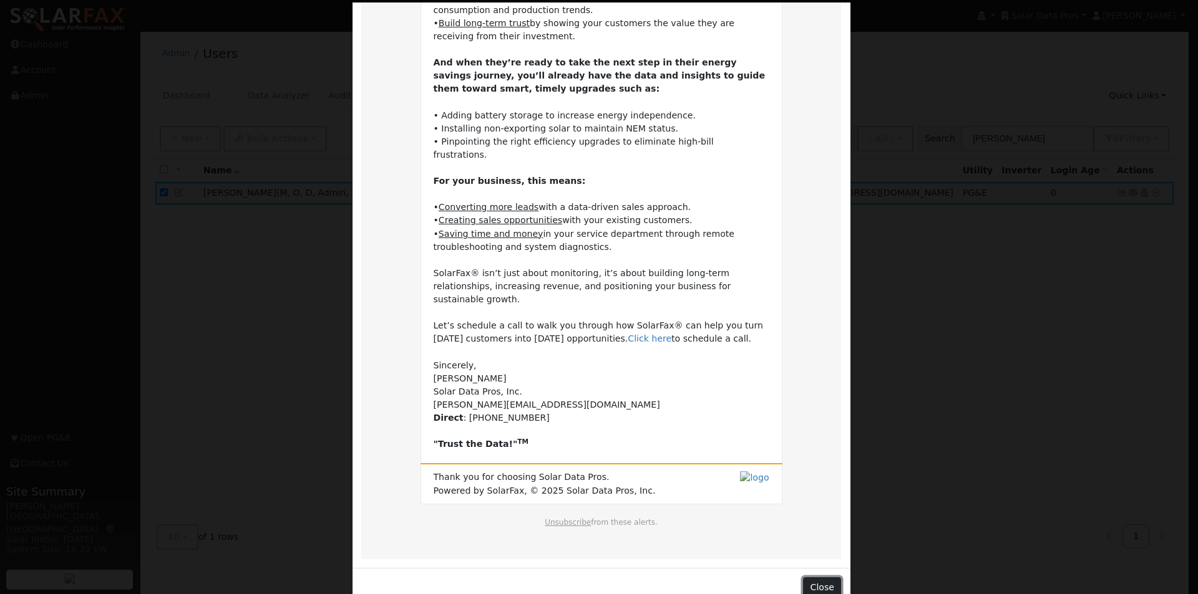
click at [810, 578] on button "Close" at bounding box center [822, 588] width 38 height 21
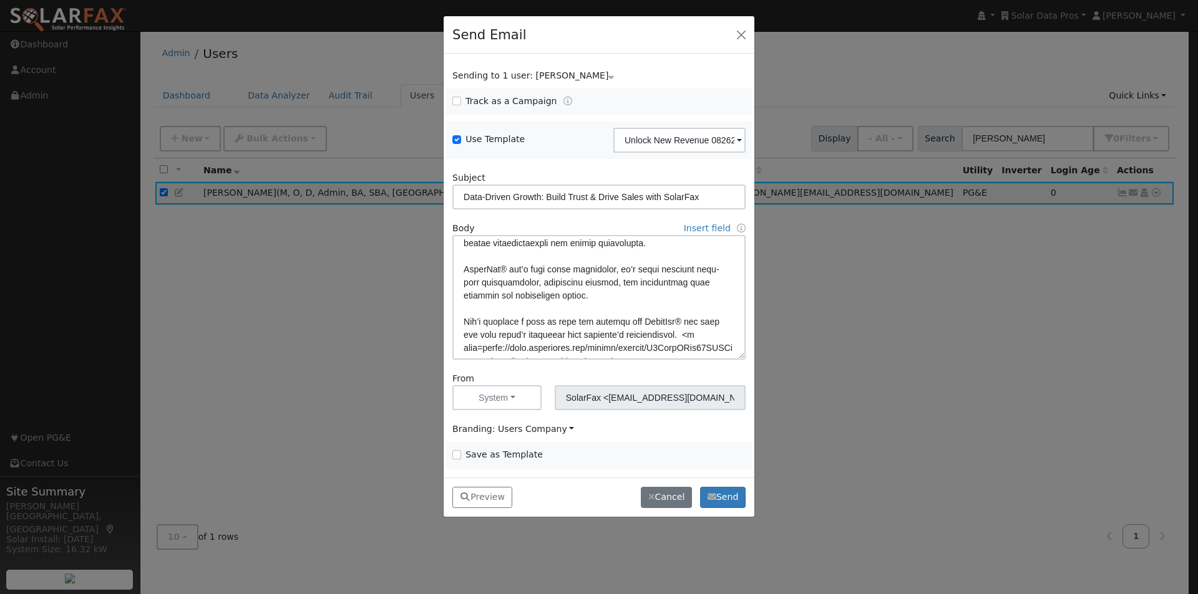
scroll to position [499, 0]
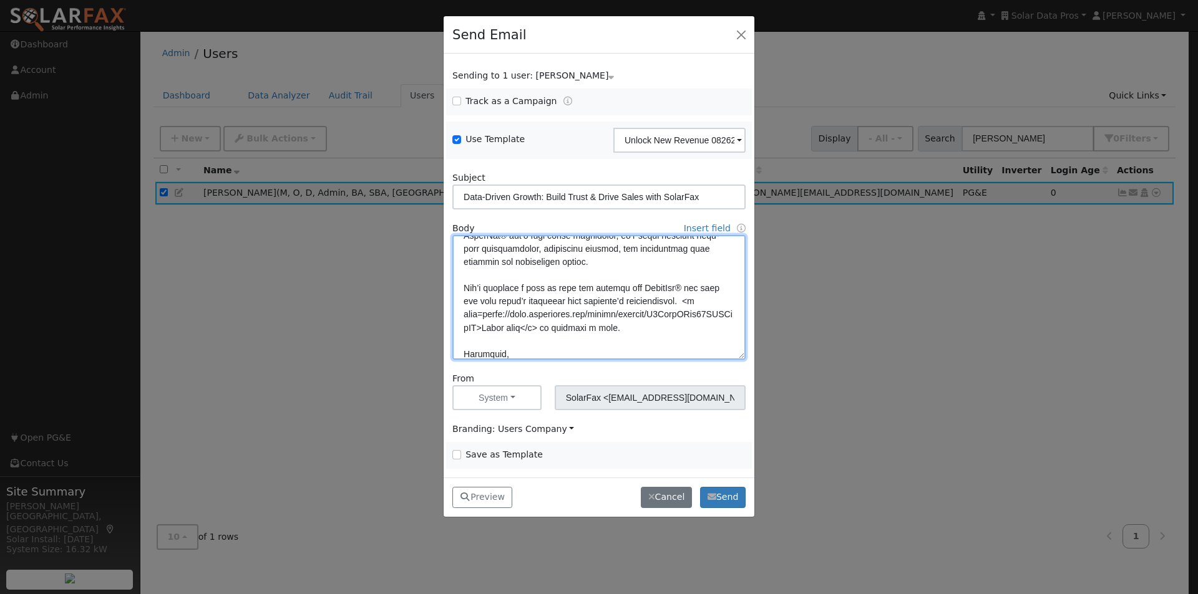
click at [630, 300] on textarea at bounding box center [598, 297] width 293 height 125
type textarea "Dear {user_fname}, Your current customers are your greatest untapped source of …"
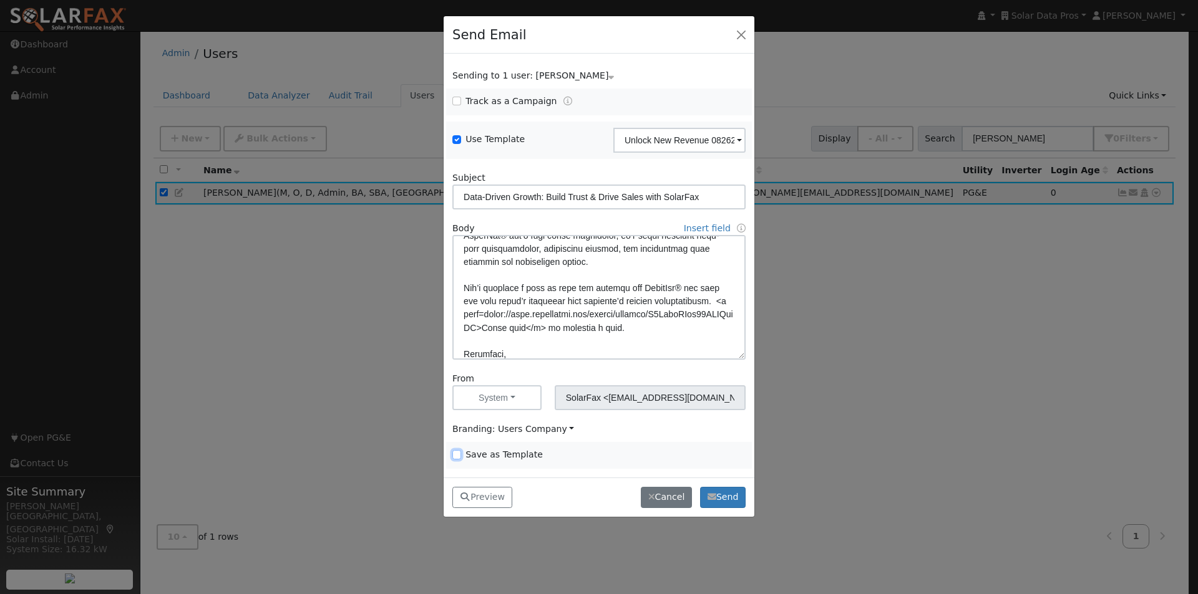
click at [457, 458] on input "Save as Template" at bounding box center [456, 454] width 9 height 9
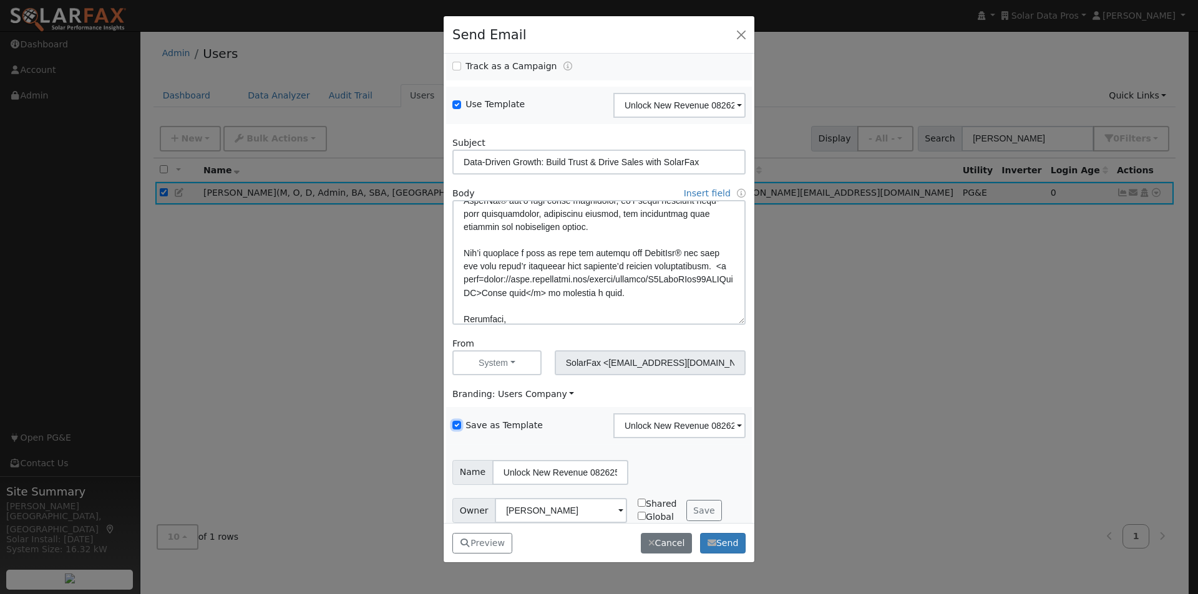
scroll to position [51, 0]
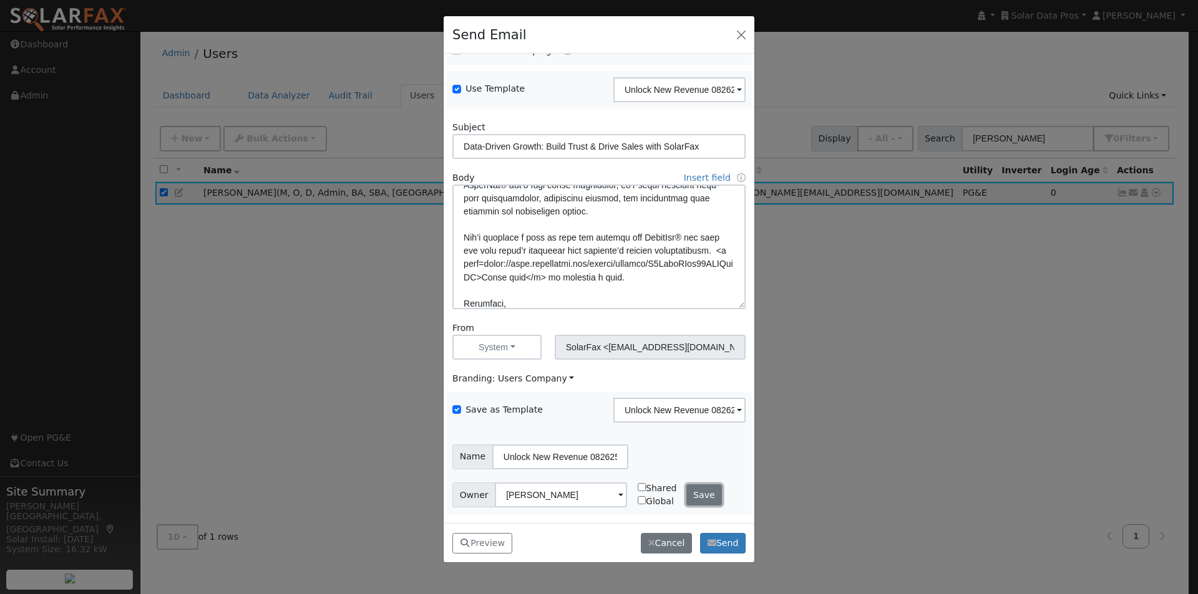
click at [703, 492] on button "Save" at bounding box center [704, 495] width 36 height 21
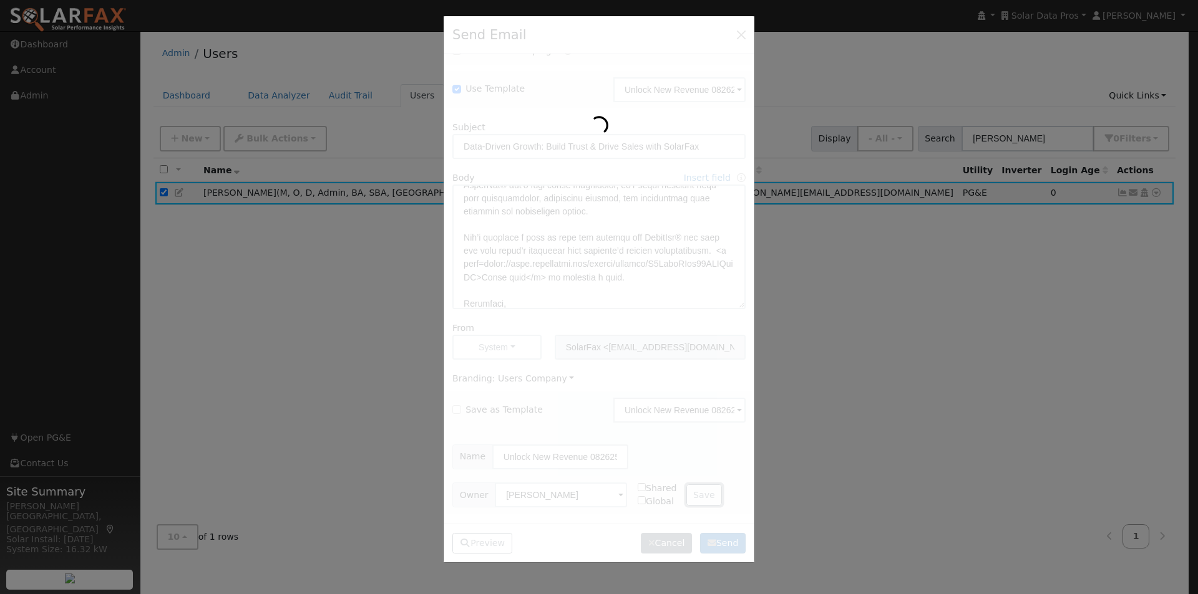
checkbox input "false"
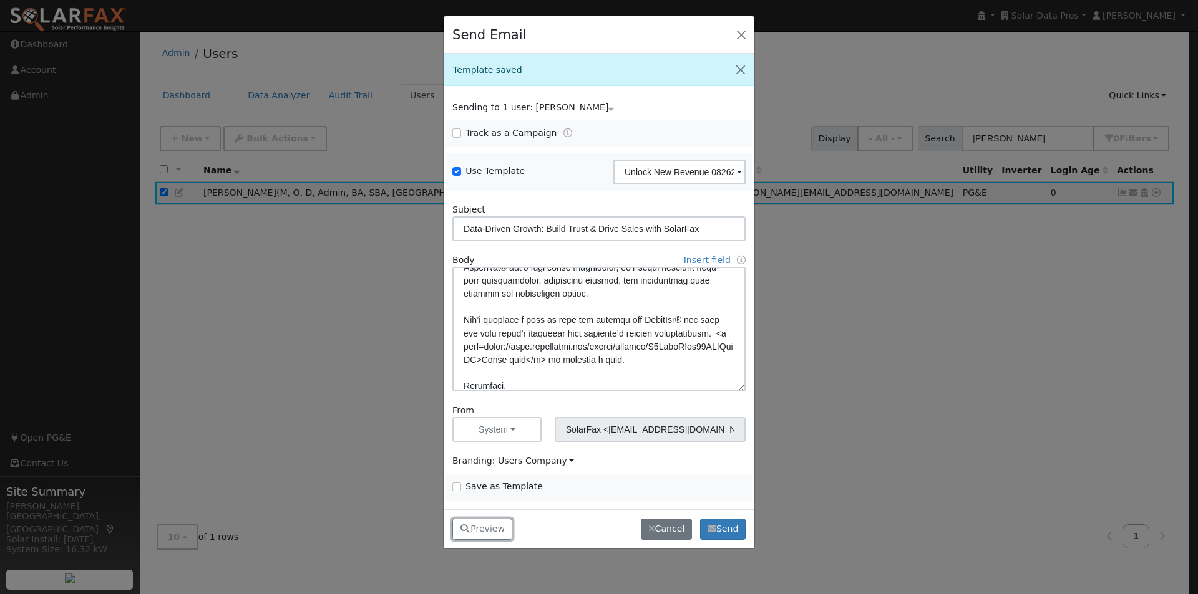
drag, startPoint x: 487, startPoint y: 532, endPoint x: 492, endPoint y: 516, distance: 17.2
click at [487, 532] on button "Preview" at bounding box center [482, 529] width 60 height 21
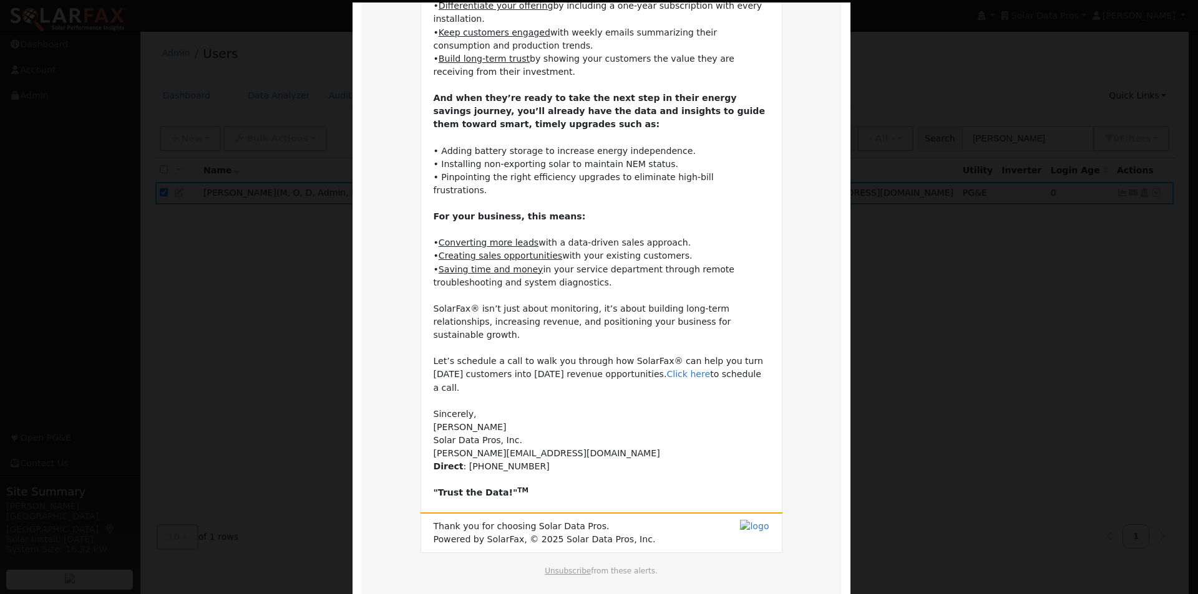
scroll to position [319, 0]
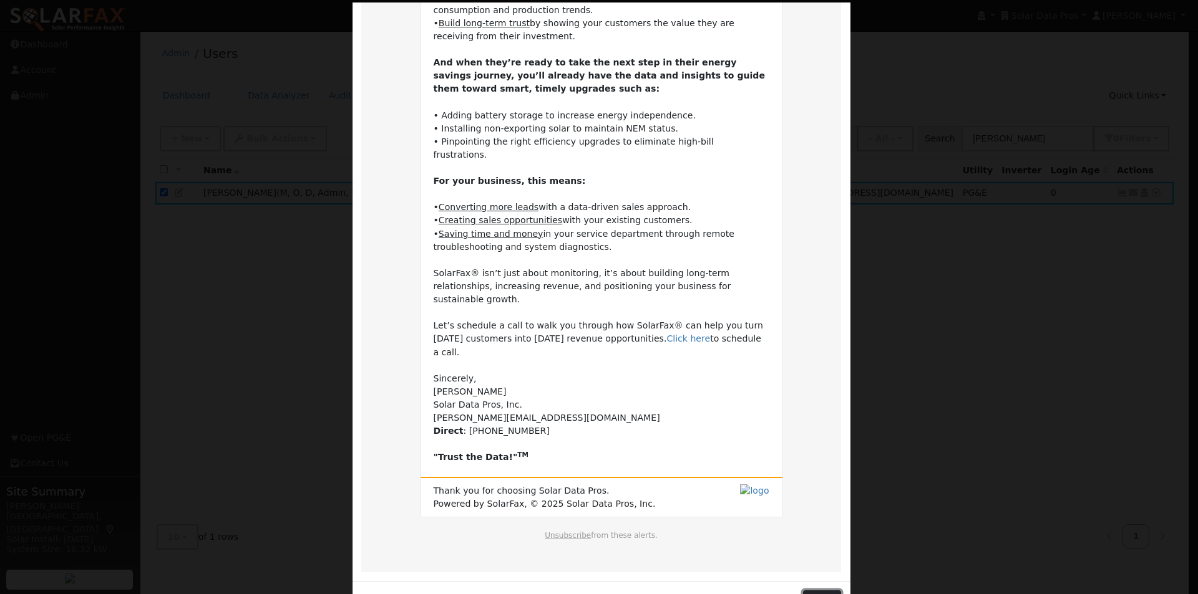
click at [812, 591] on button "Close" at bounding box center [822, 601] width 38 height 21
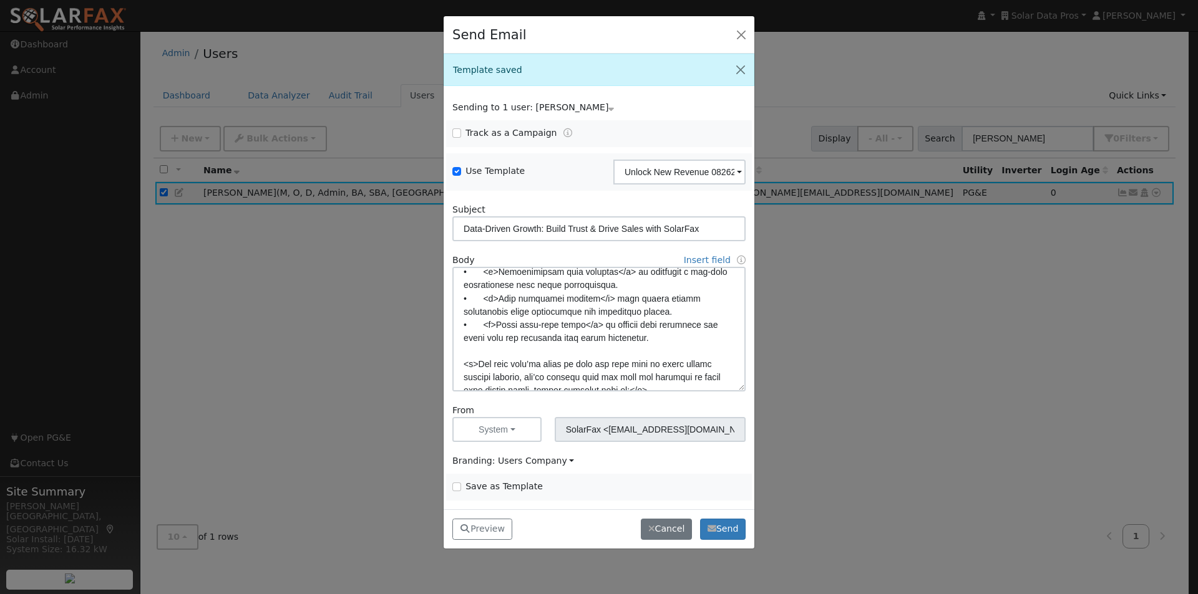
scroll to position [187, 0]
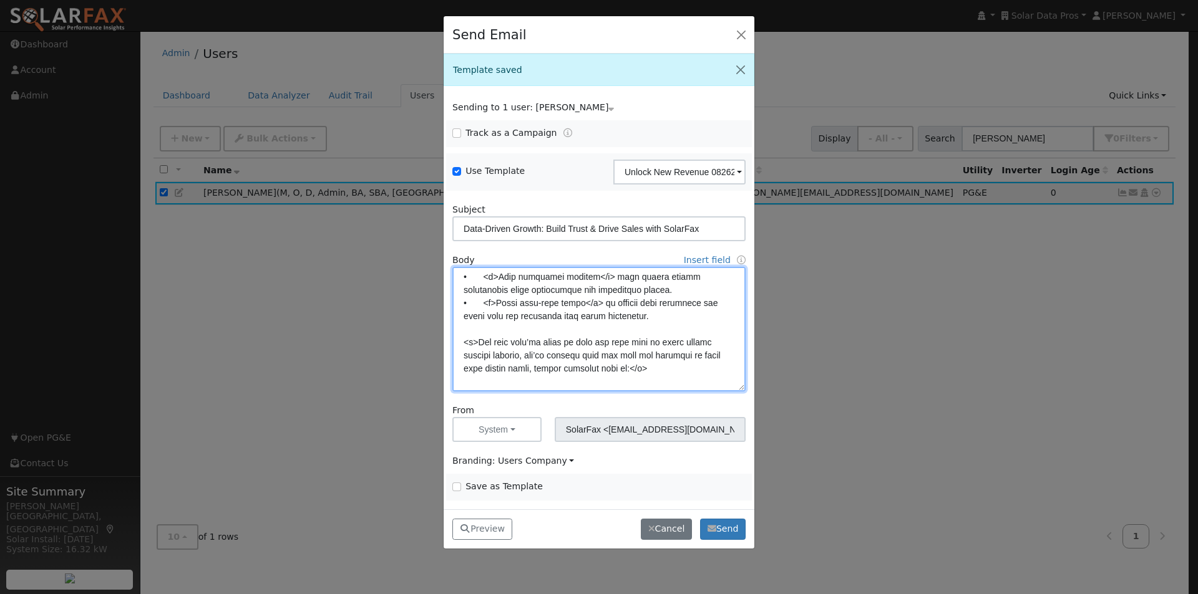
click at [642, 317] on textarea at bounding box center [598, 329] width 293 height 125
type textarea "Dear {user_fname}, Your current customers are your greatest untapped source of …"
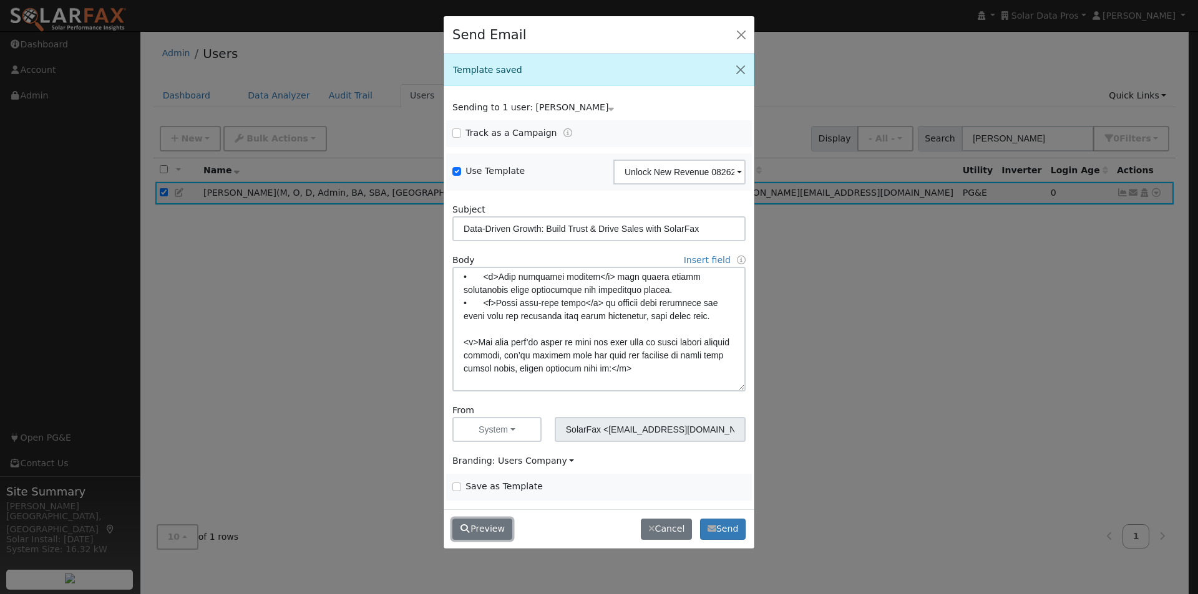
click at [485, 527] on button "Preview" at bounding box center [482, 529] width 60 height 21
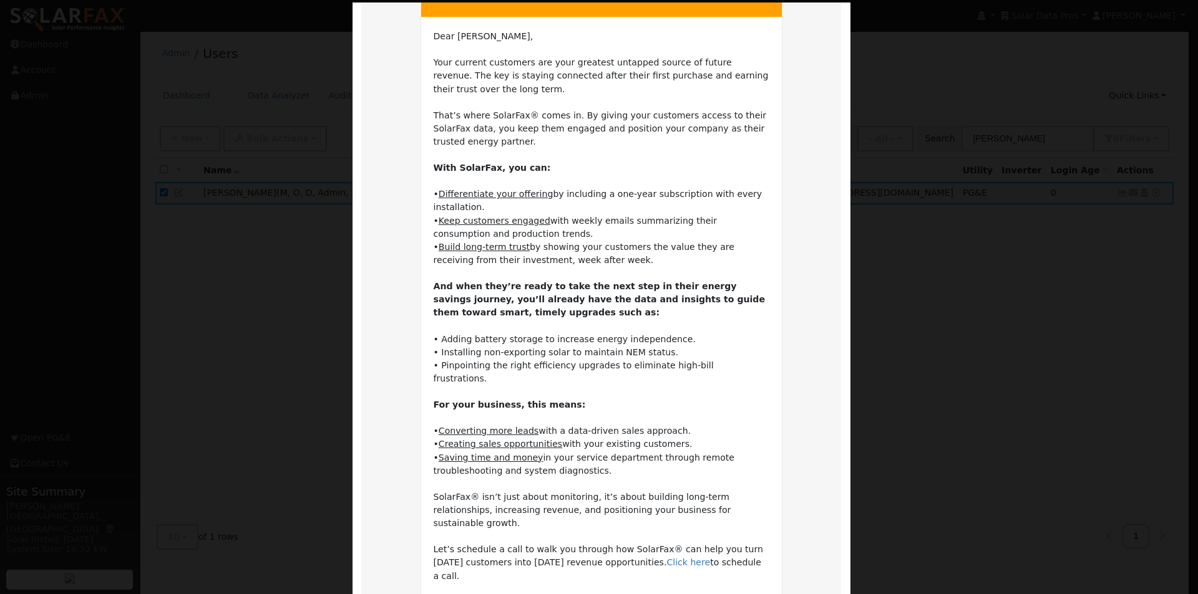
scroll to position [312, 0]
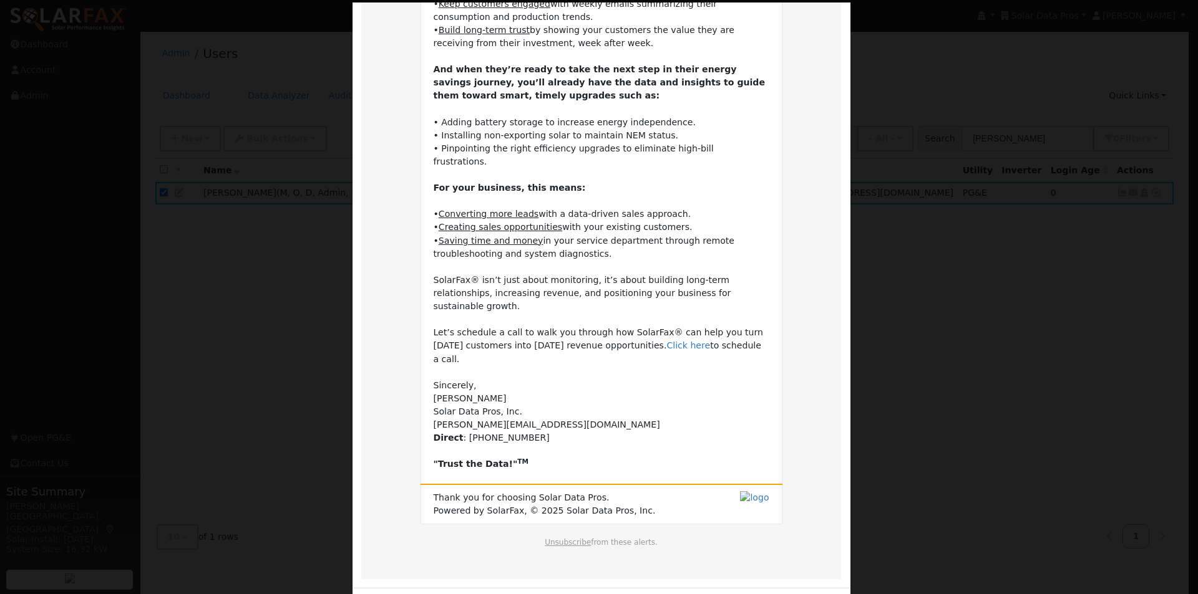
drag, startPoint x: 822, startPoint y: 569, endPoint x: 815, endPoint y: 569, distance: 6.9
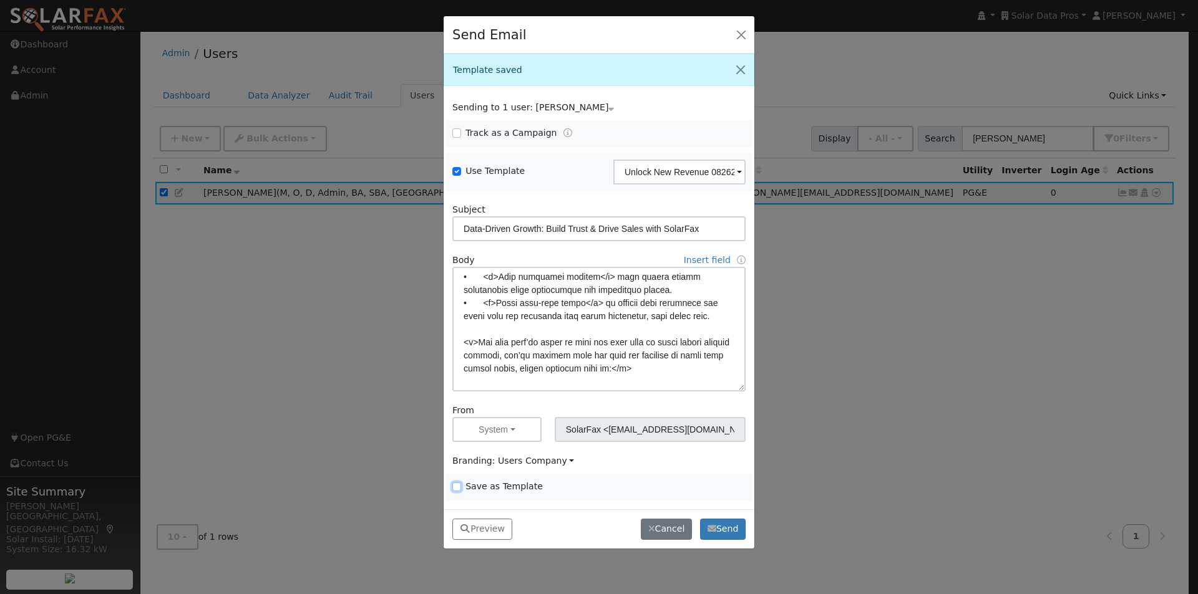
click at [458, 489] on input "Save as Template" at bounding box center [456, 487] width 9 height 9
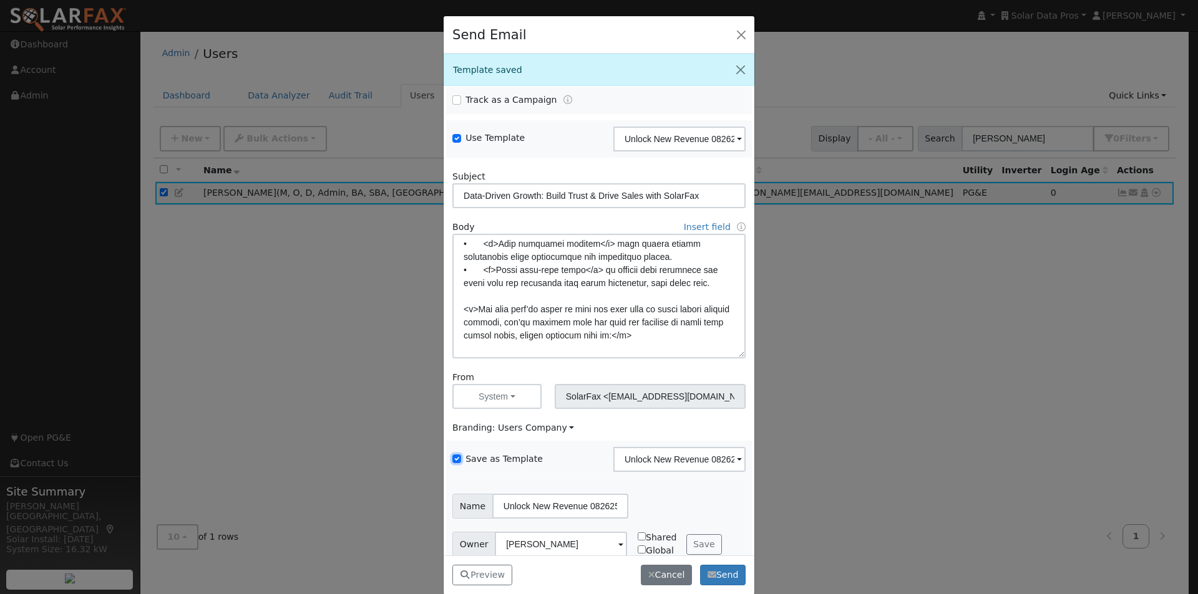
scroll to position [51, 0]
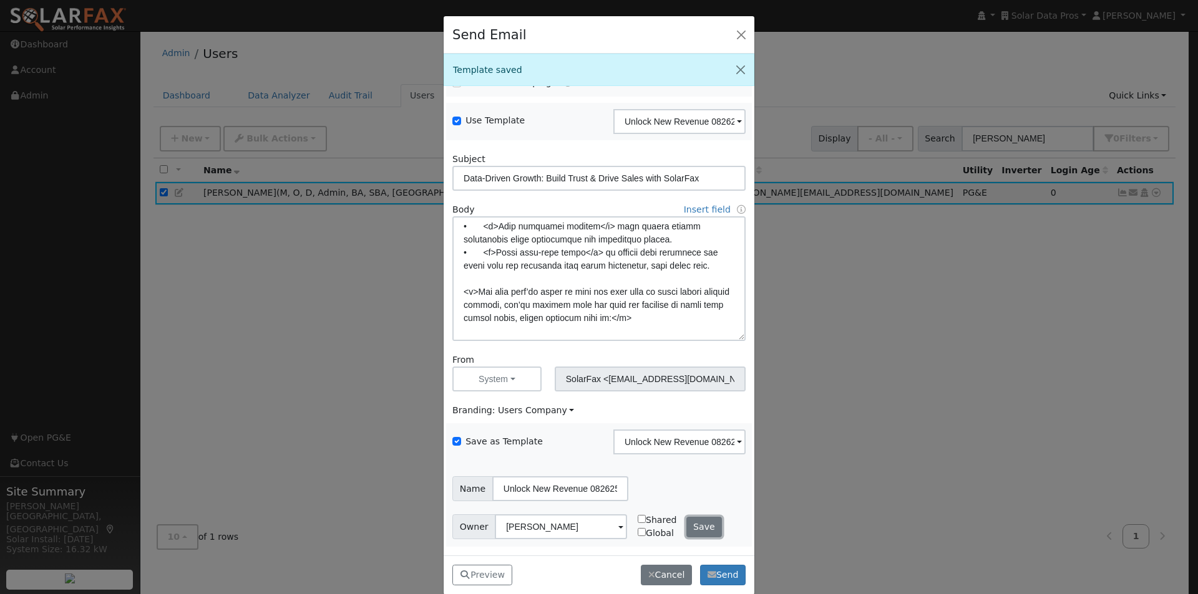
click at [695, 526] on button "Save" at bounding box center [704, 527] width 36 height 21
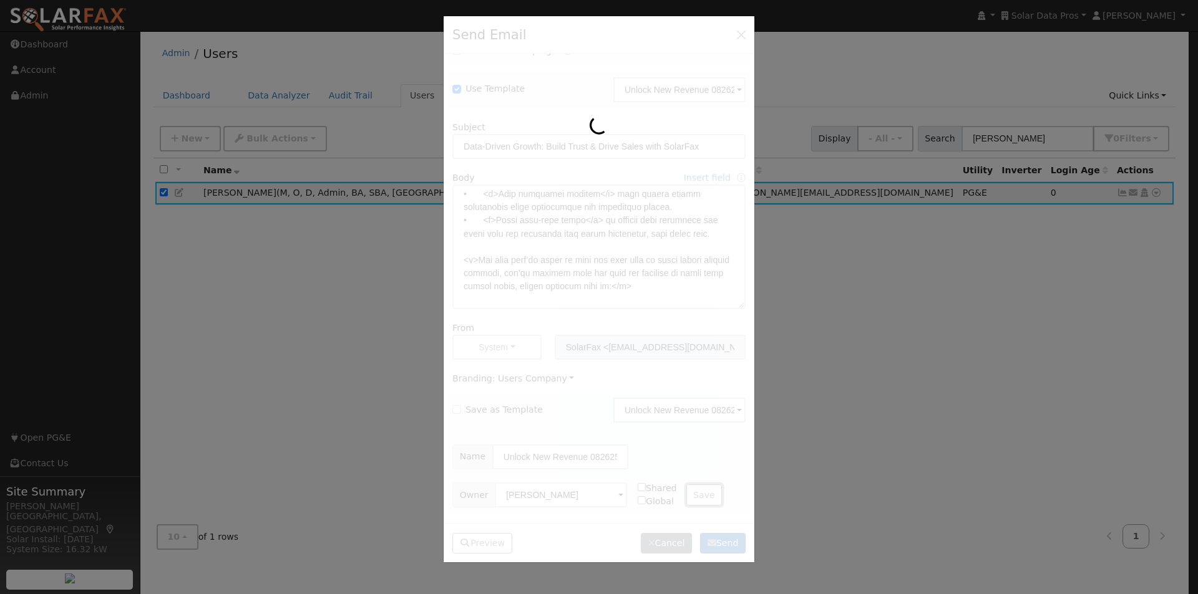
checkbox input "false"
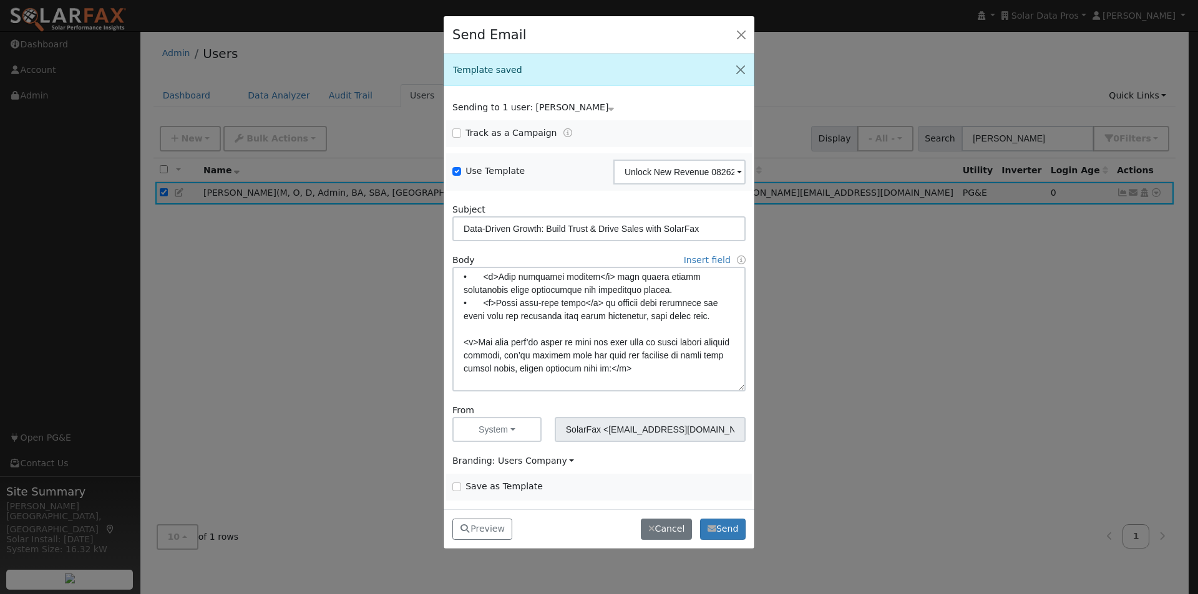
click at [726, 517] on div "Preview Preview Data-Driven Growth: Build Trust & Drive Sales with SolarFax Dat…" at bounding box center [598, 529] width 311 height 39
click at [719, 526] on button "Send" at bounding box center [723, 529] width 46 height 21
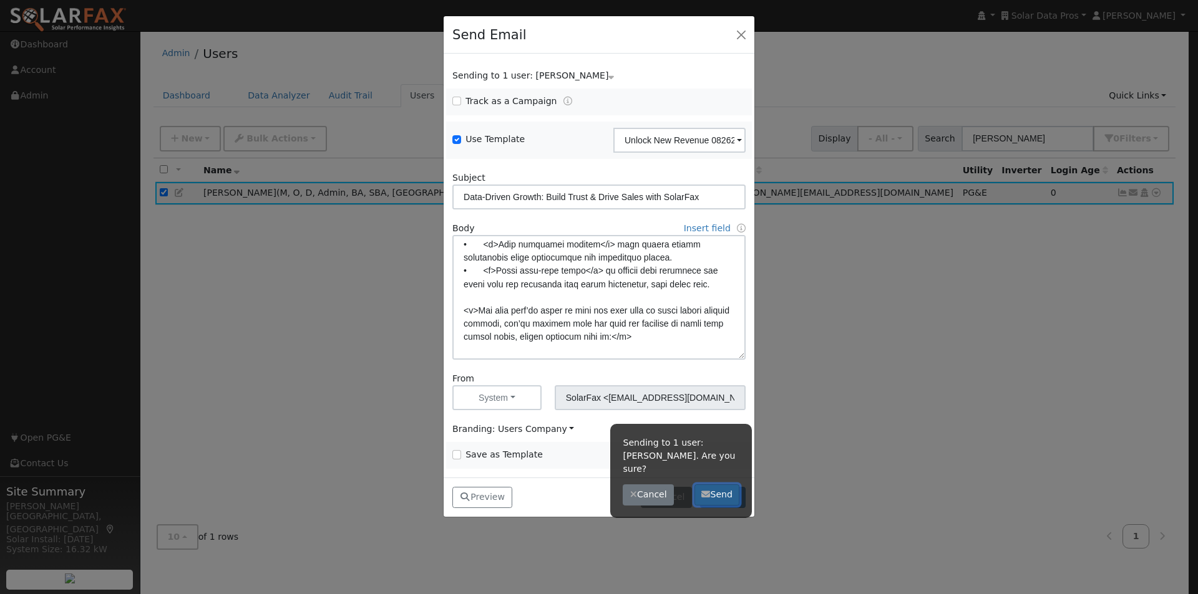
click at [717, 485] on button "Send" at bounding box center [717, 495] width 46 height 21
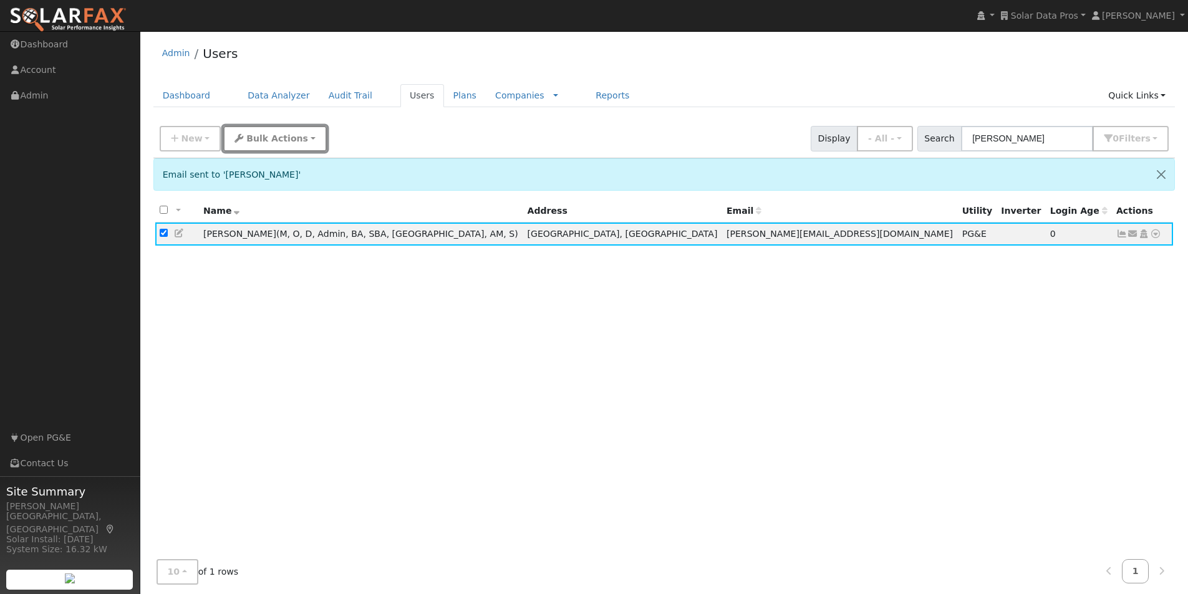
click at [267, 138] on span "Bulk Actions" at bounding box center [277, 138] width 62 height 10
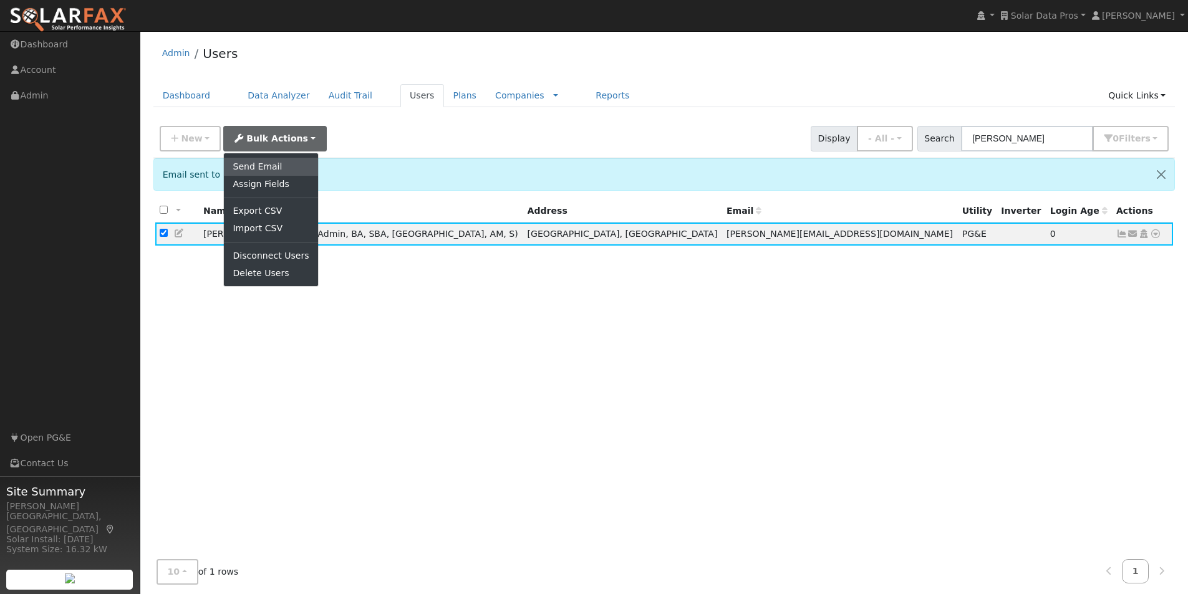
click at [235, 167] on link "Send Email" at bounding box center [271, 166] width 94 height 17
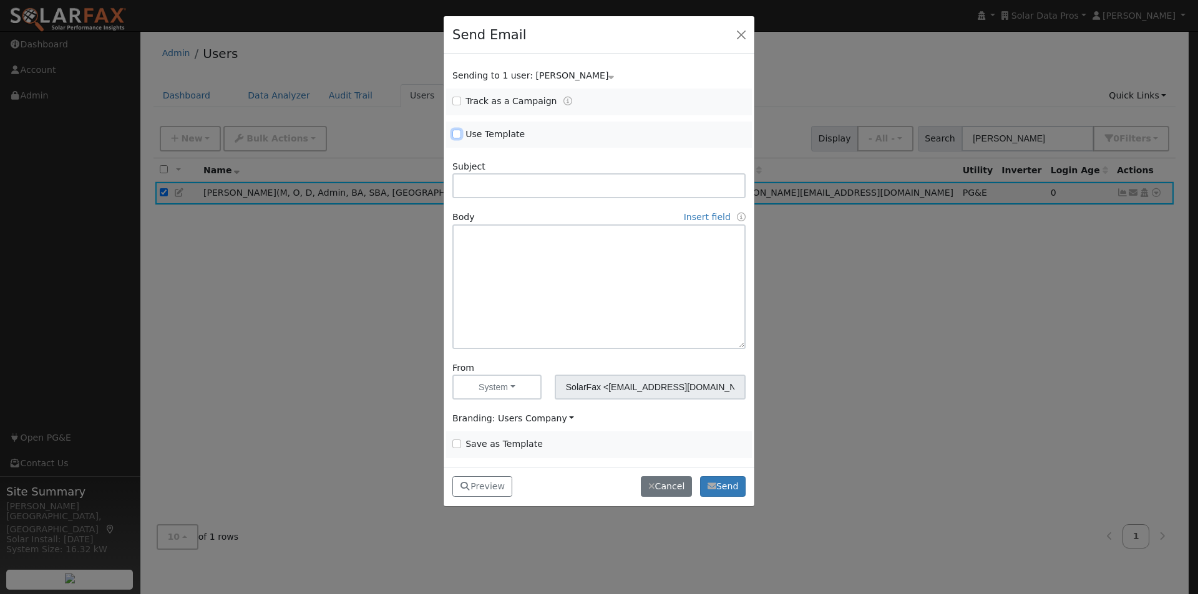
click at [457, 132] on input "Use Template" at bounding box center [456, 134] width 9 height 9
checkbox input "true"
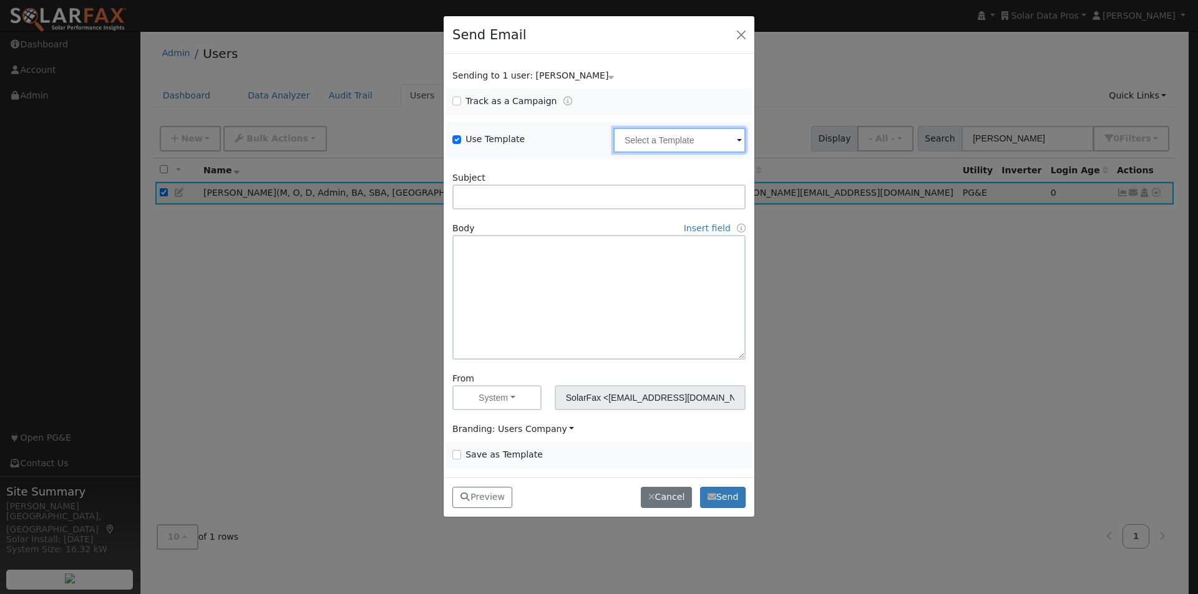
click at [701, 142] on input "text" at bounding box center [679, 140] width 132 height 25
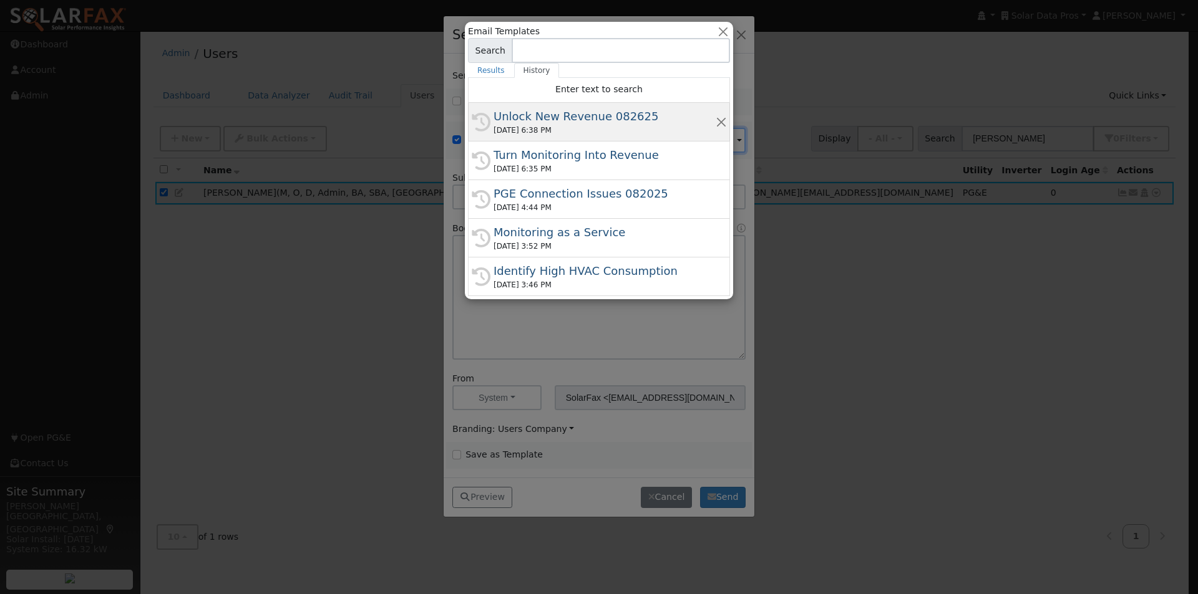
click at [533, 114] on div "Unlock New Revenue 082625" at bounding box center [604, 116] width 222 height 17
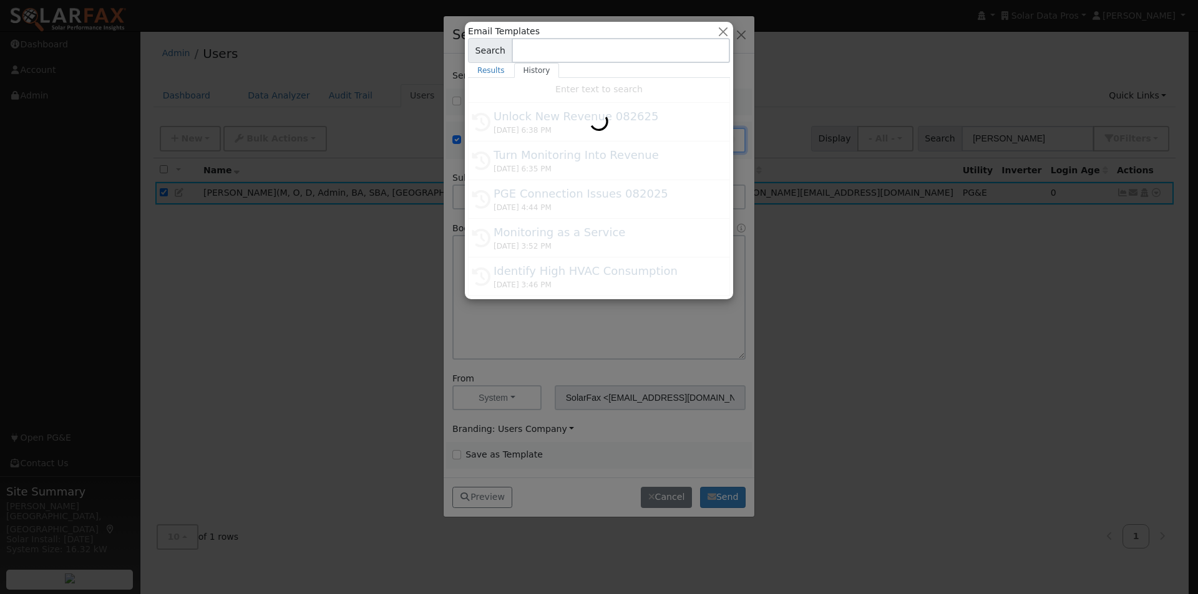
type input "Unlock New Revenue 082625"
type input "Data-Driven Growth: Build Trust & Drive Sales with SolarFax"
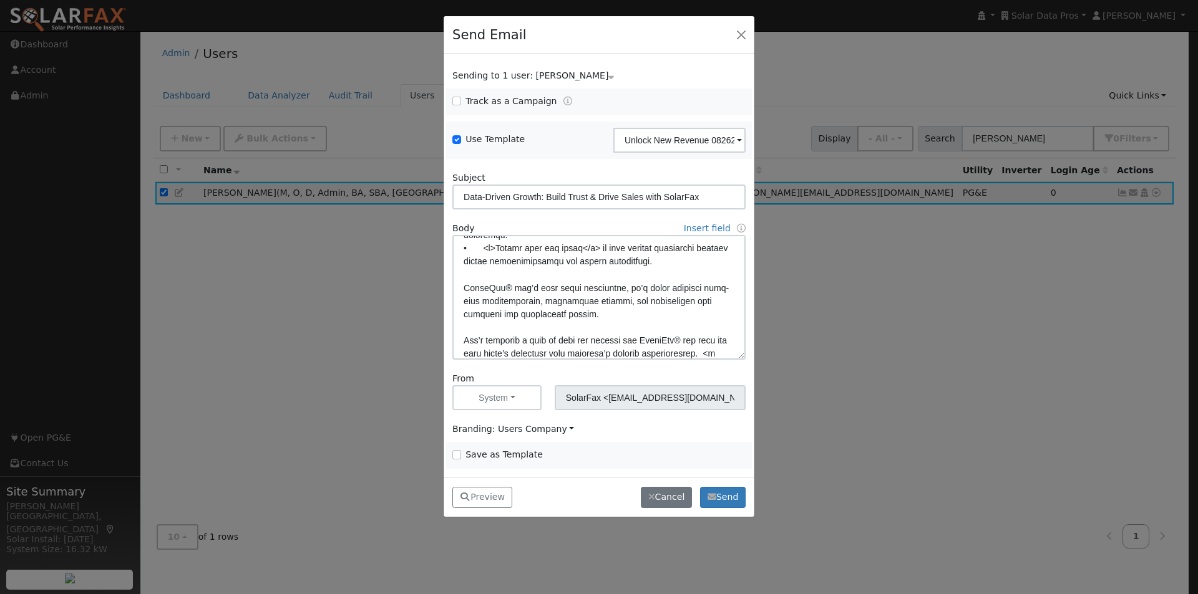
scroll to position [412, 0]
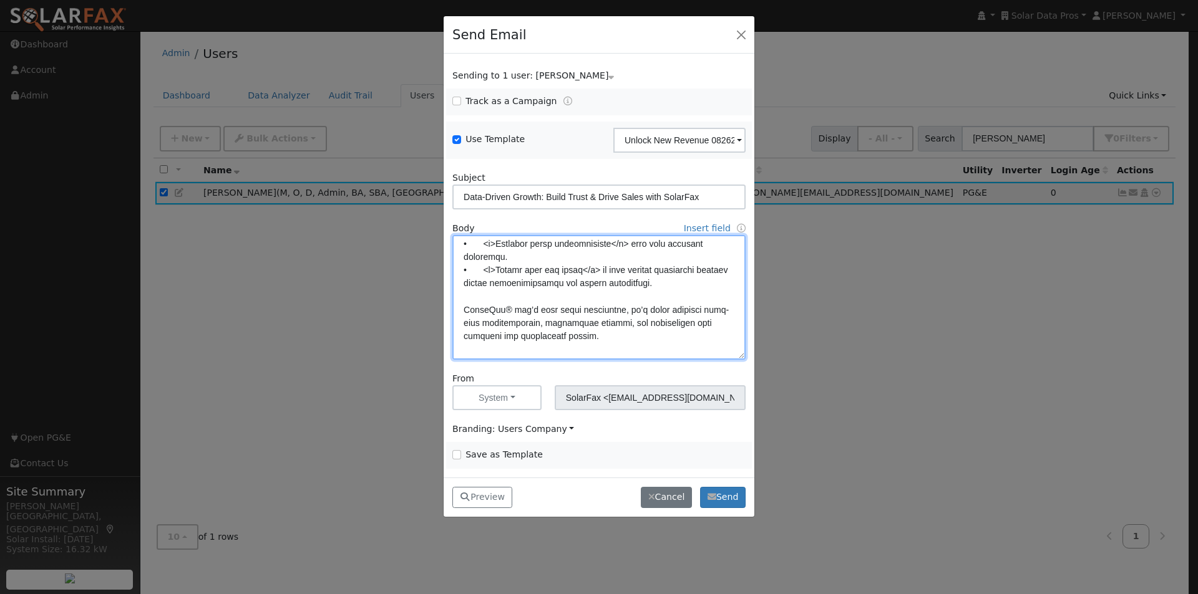
click at [679, 295] on textarea at bounding box center [598, 297] width 293 height 125
click at [605, 299] on textarea at bounding box center [598, 297] width 293 height 125
type textarea "Dear {user_fname}, Your current customers are your greatest untapped source of …"
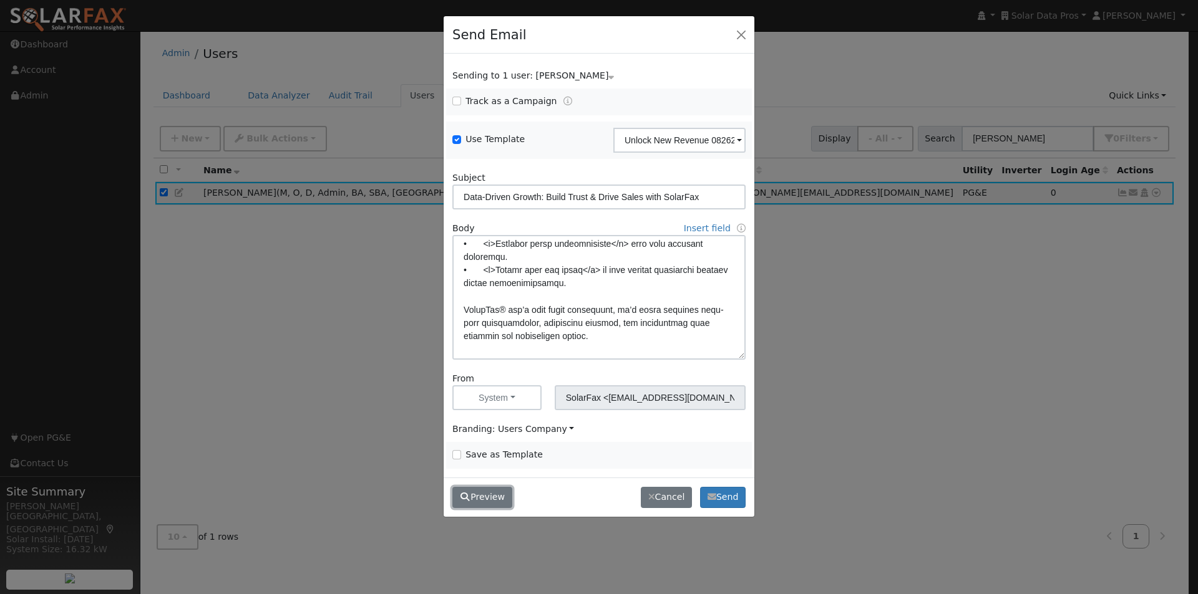
click at [486, 495] on button "Preview" at bounding box center [482, 497] width 60 height 21
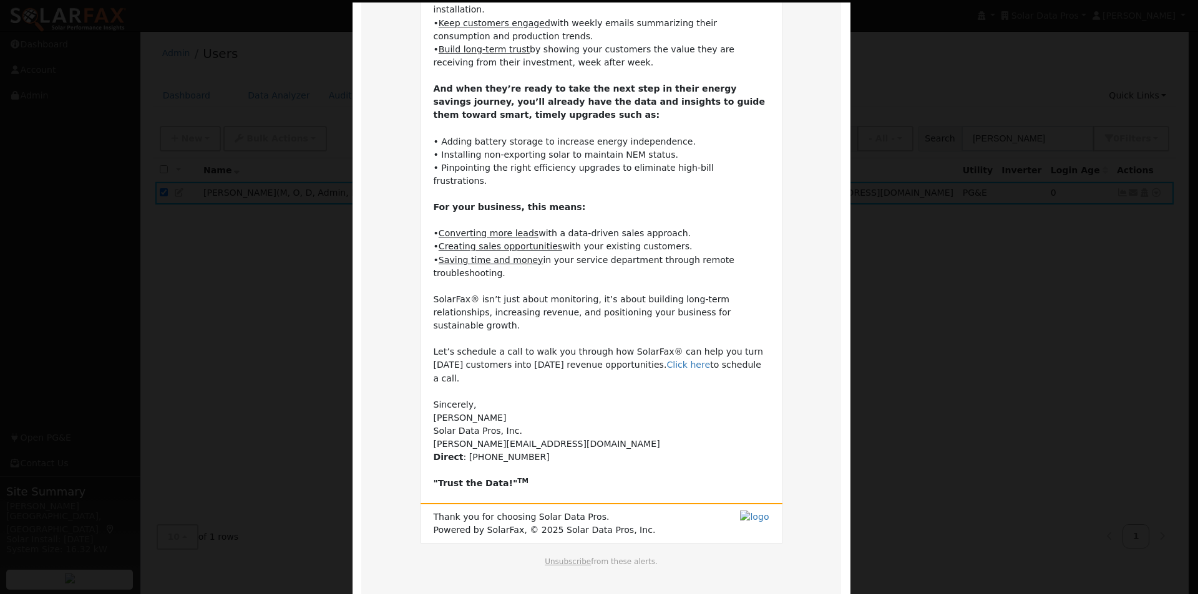
scroll to position [306, 0]
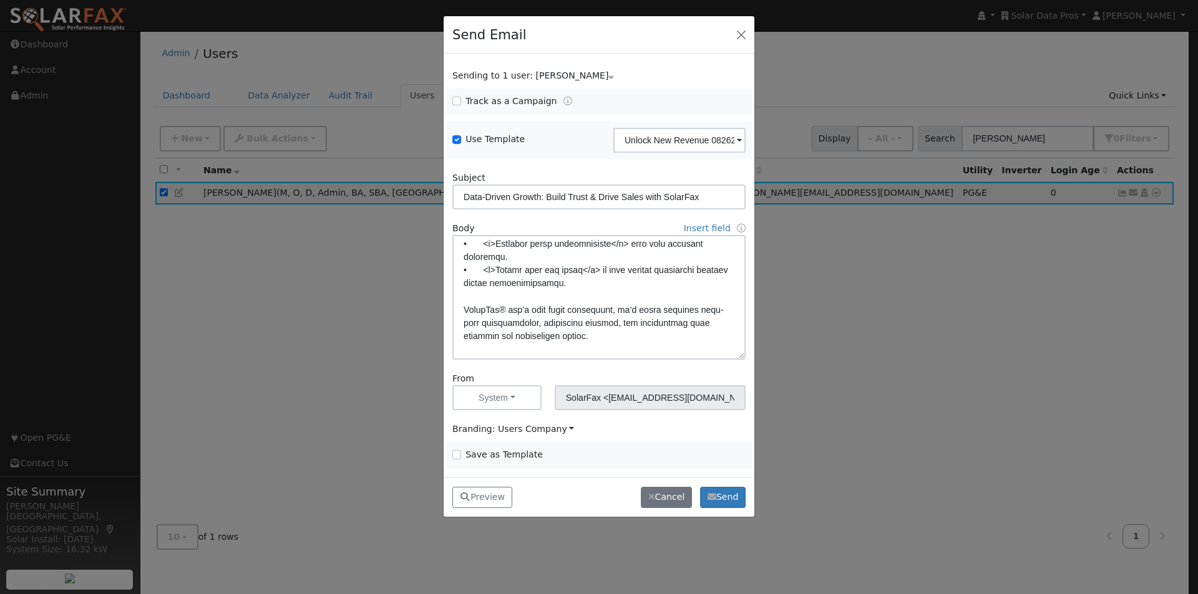
click at [459, 455] on span "Save as Template" at bounding box center [522, 454] width 140 height 13
click at [458, 456] on input "Save as Template" at bounding box center [456, 454] width 9 height 9
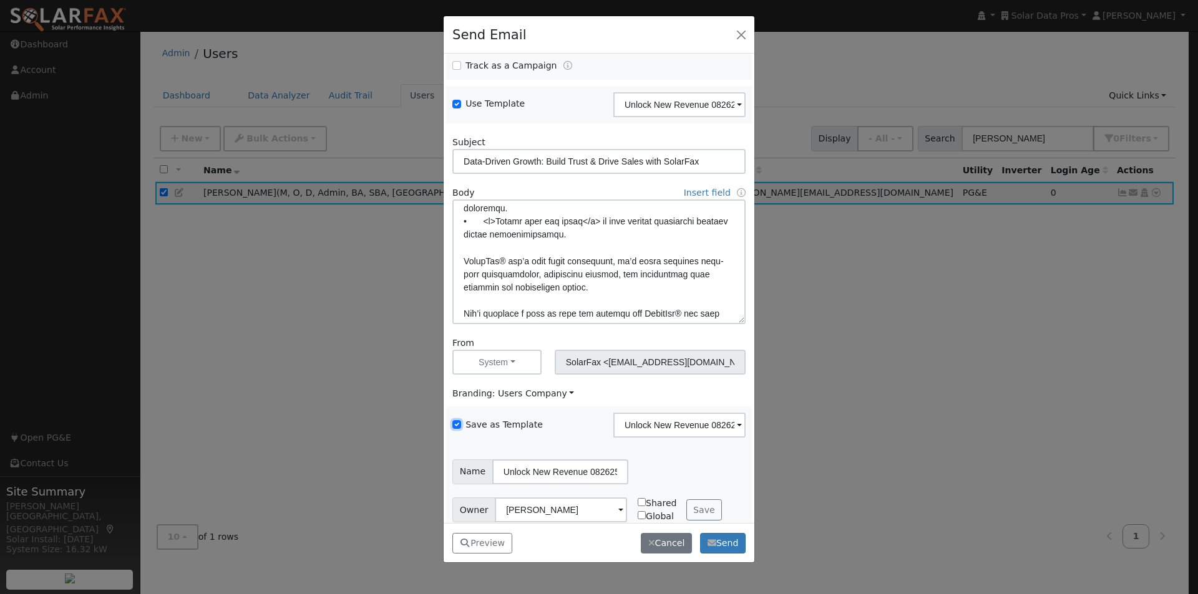
scroll to position [51, 0]
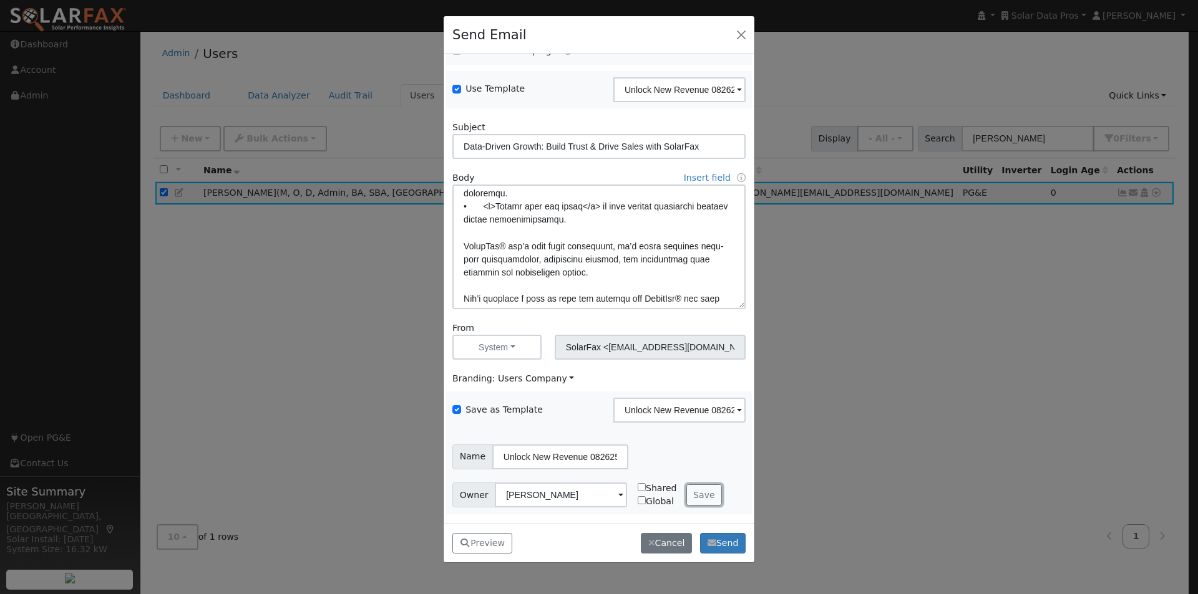
drag, startPoint x: 695, startPoint y: 495, endPoint x: 658, endPoint y: 483, distance: 38.7
click at [693, 495] on button "Save" at bounding box center [704, 495] width 36 height 21
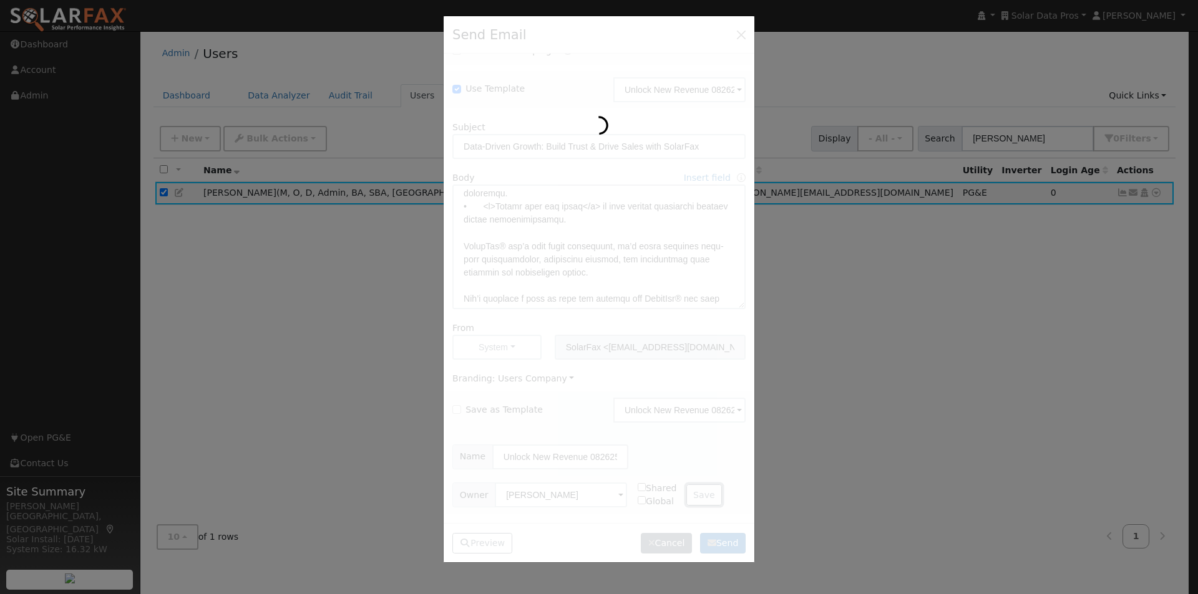
checkbox input "false"
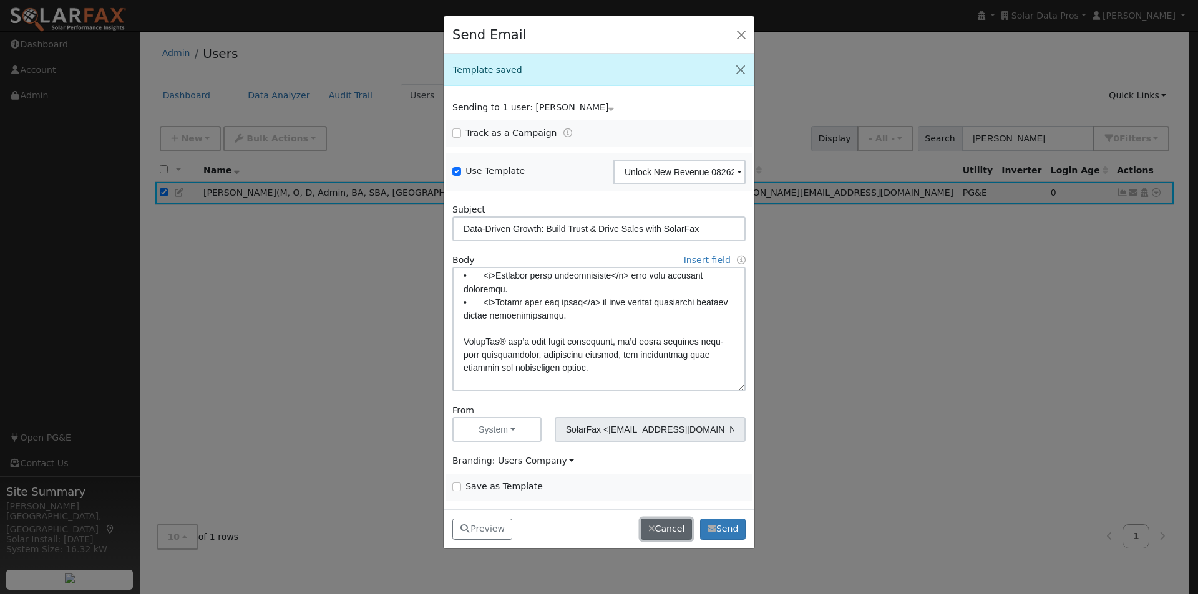
click at [668, 526] on button "Cancel" at bounding box center [666, 529] width 51 height 21
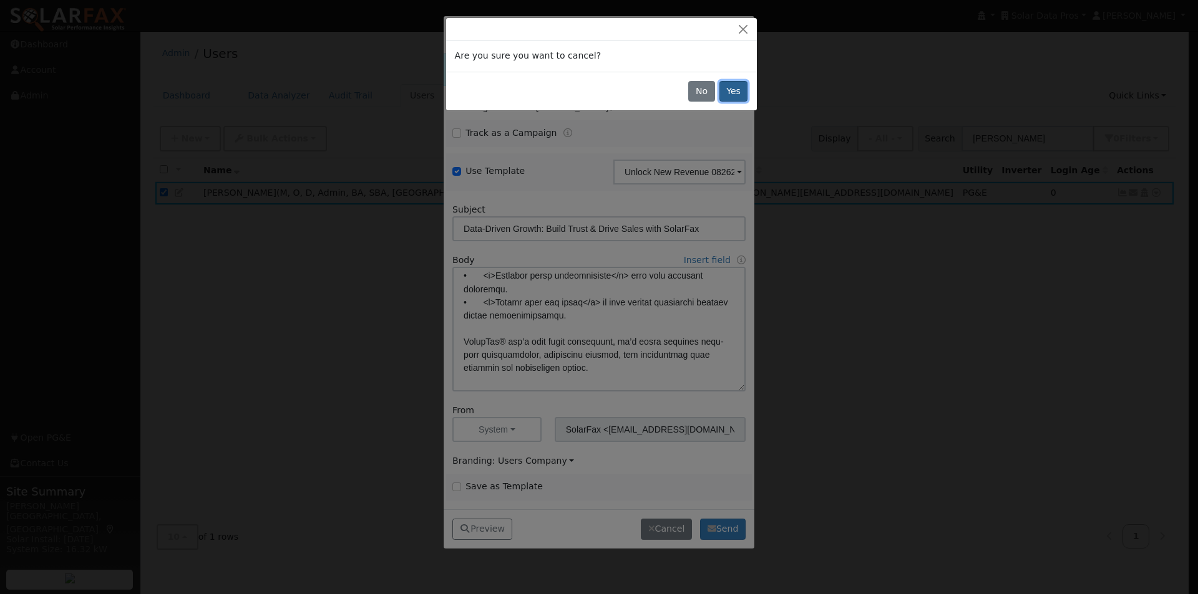
click at [732, 93] on button "Yes" at bounding box center [733, 91] width 29 height 21
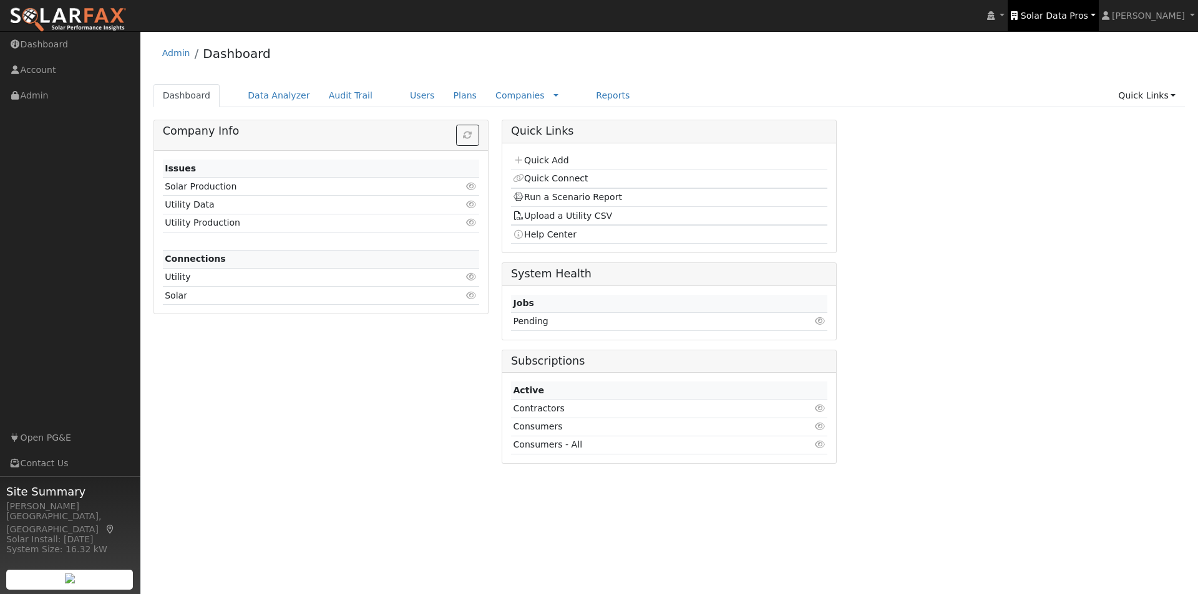
click at [1084, 13] on span "Solar Data Pros" at bounding box center [1053, 16] width 67 height 10
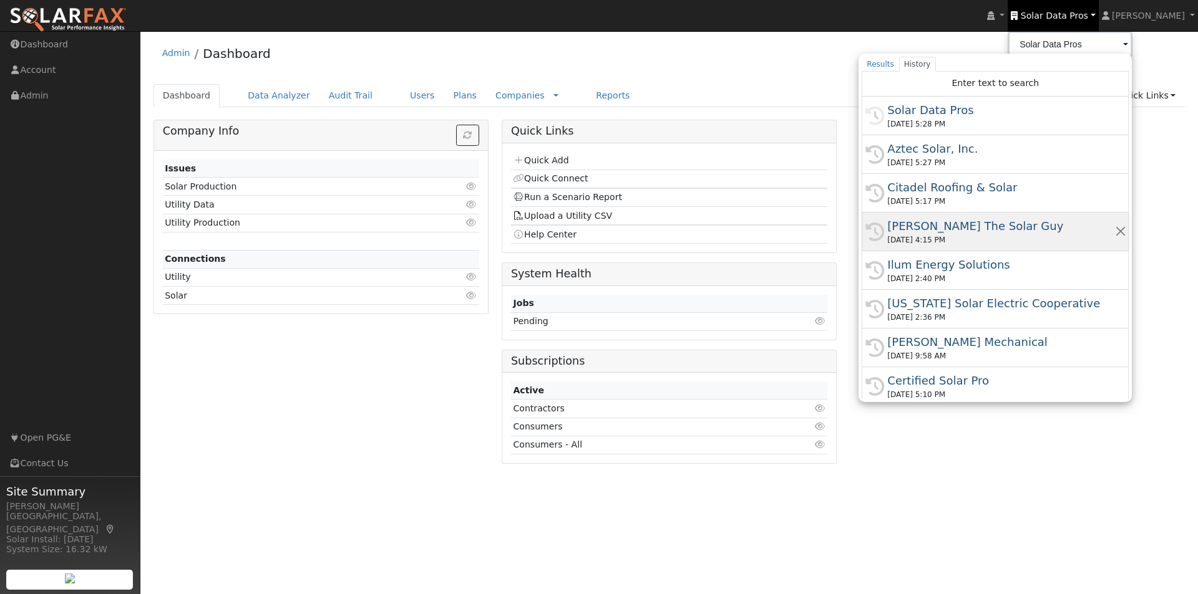
click at [952, 226] on div "[PERSON_NAME] The Solar Guy" at bounding box center [1000, 226] width 227 height 17
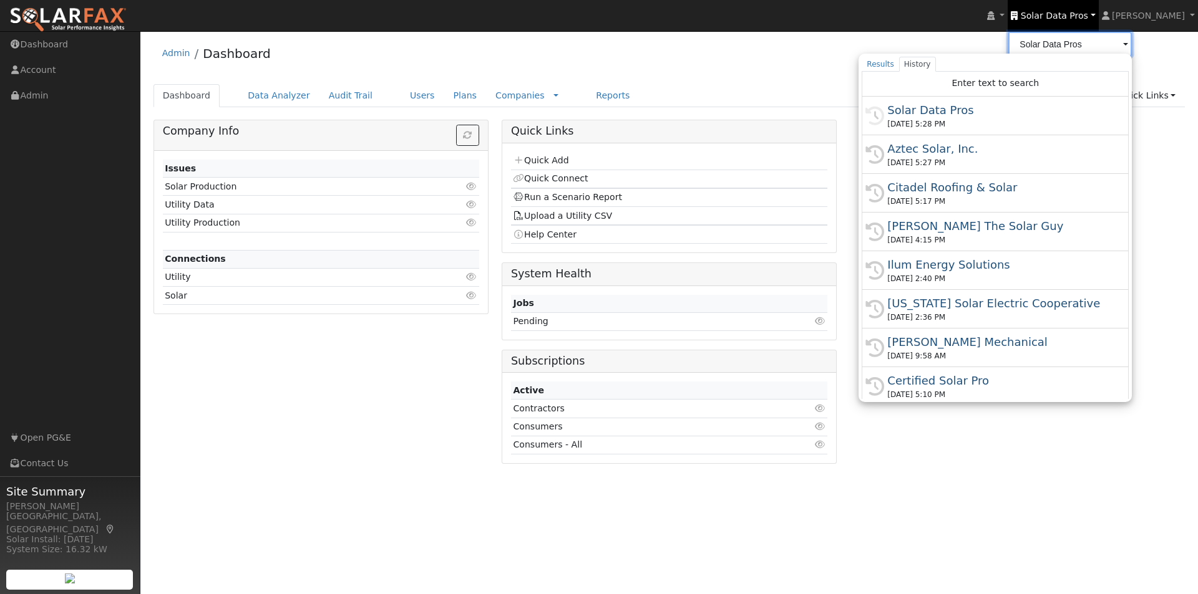
type input "[PERSON_NAME] The Solar Guy"
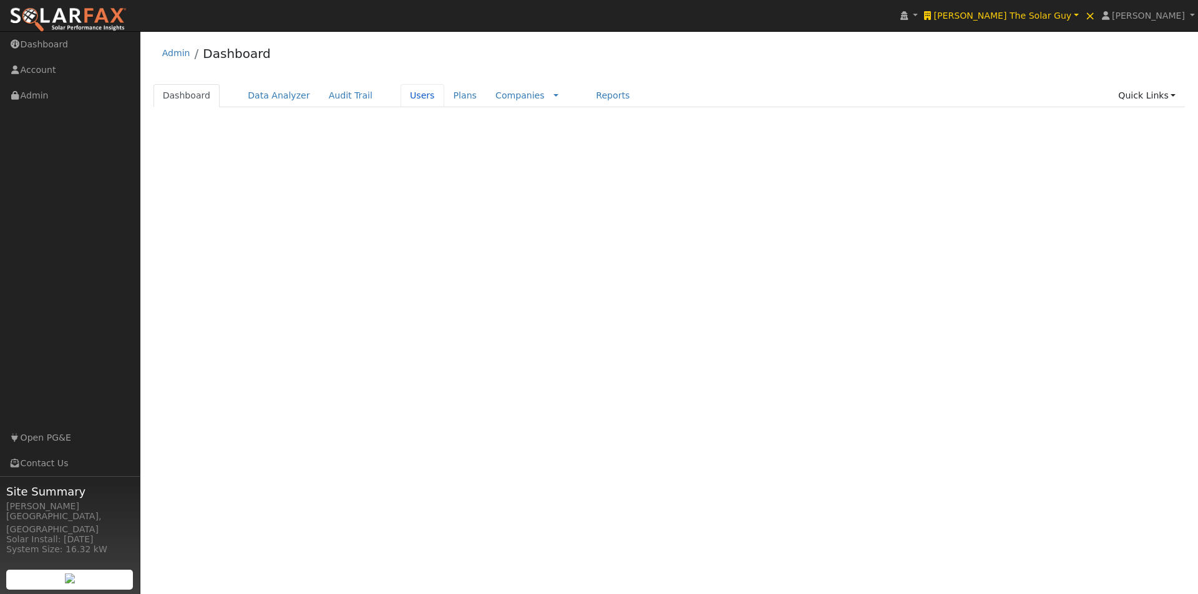
click at [400, 97] on link "Users" at bounding box center [422, 95] width 44 height 23
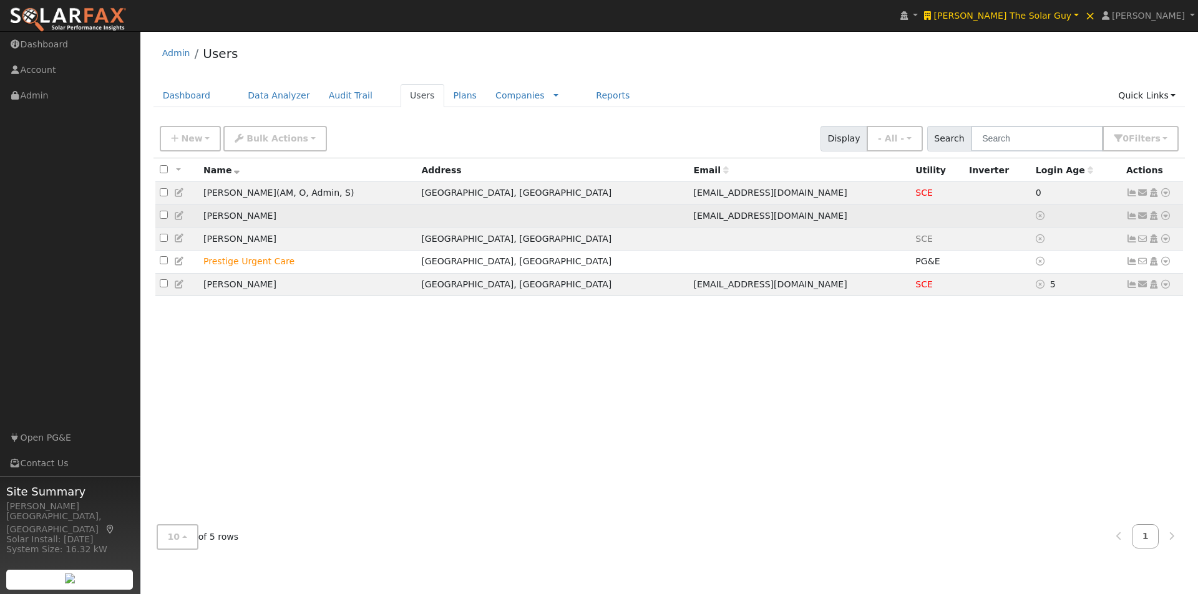
click at [964, 213] on td at bounding box center [997, 216] width 67 height 23
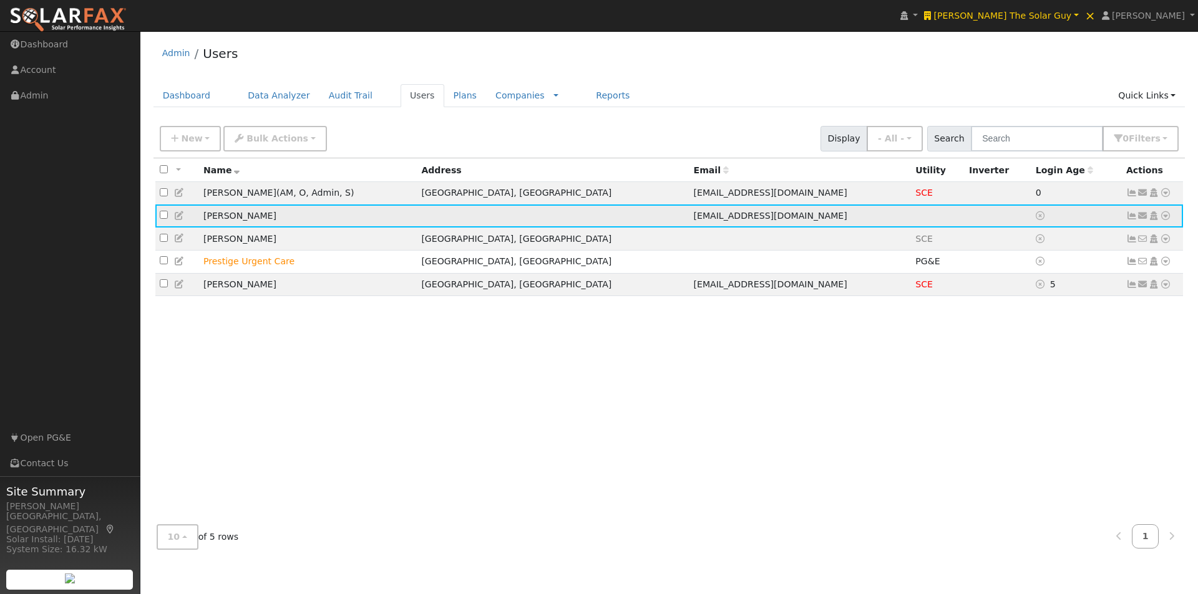
click at [1142, 217] on icon at bounding box center [1142, 215] width 11 height 9
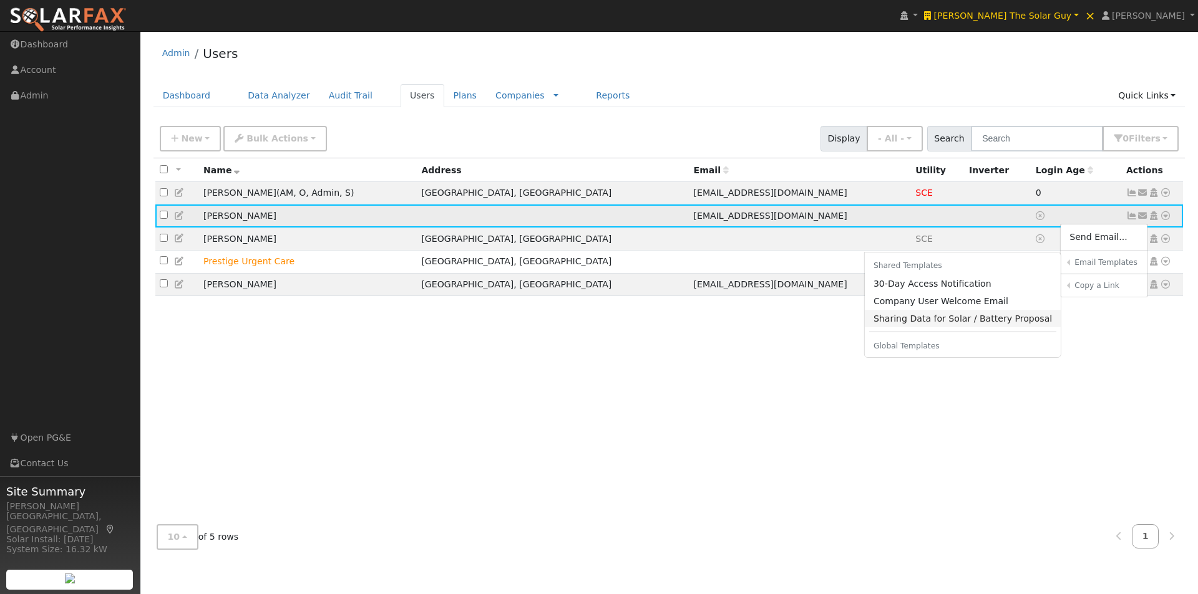
click at [909, 323] on link "Sharing Data for Solar / Battery Proposal" at bounding box center [963, 318] width 196 height 17
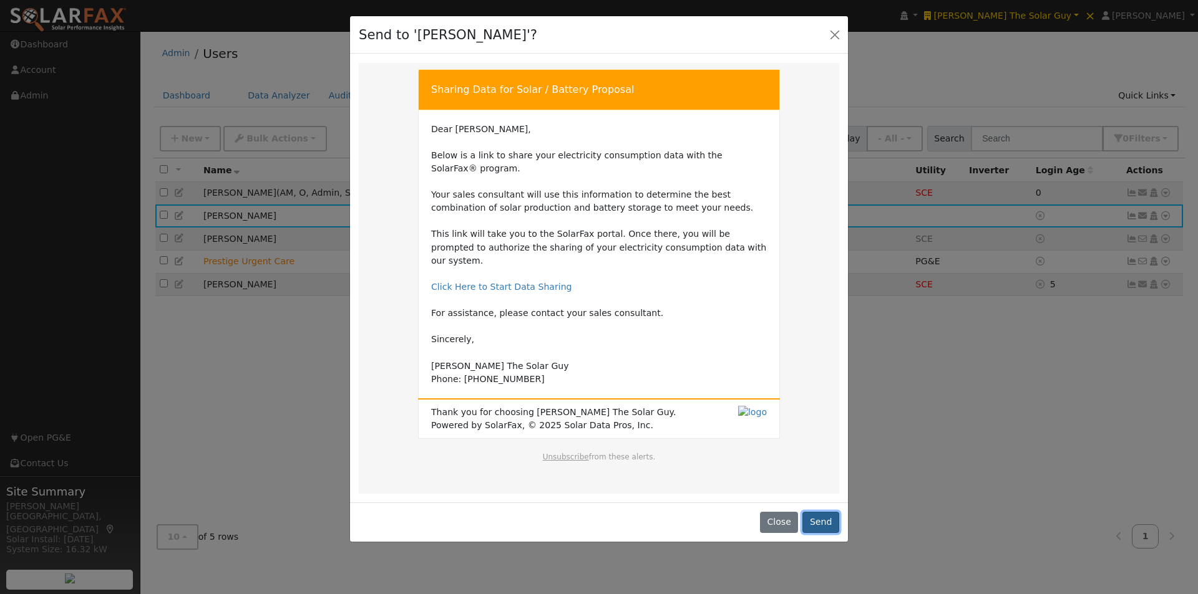
click at [823, 512] on button "Send" at bounding box center [820, 522] width 37 height 21
